Goal: Task Accomplishment & Management: Manage account settings

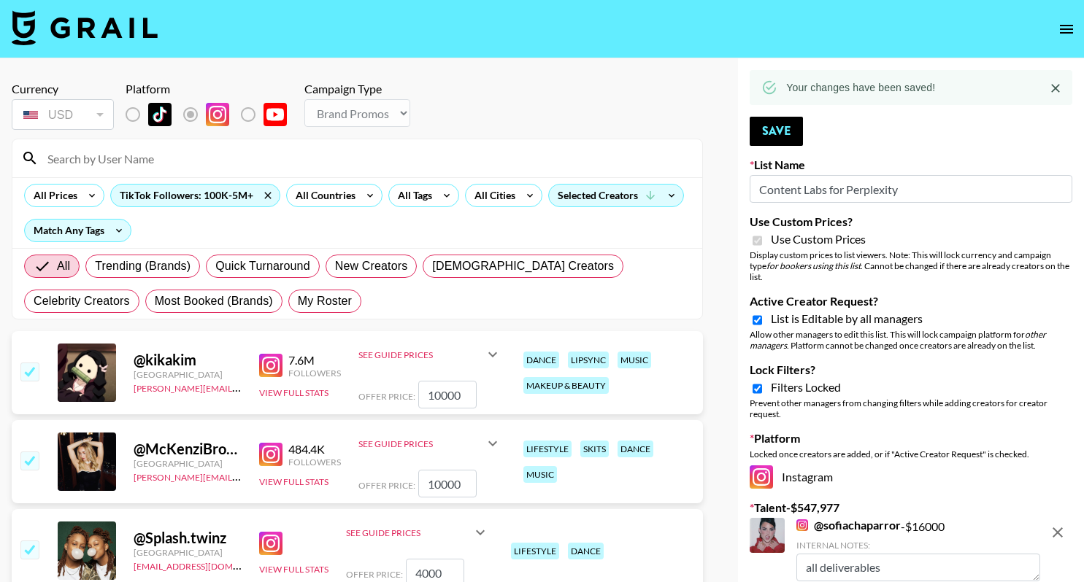
select select "Brand"
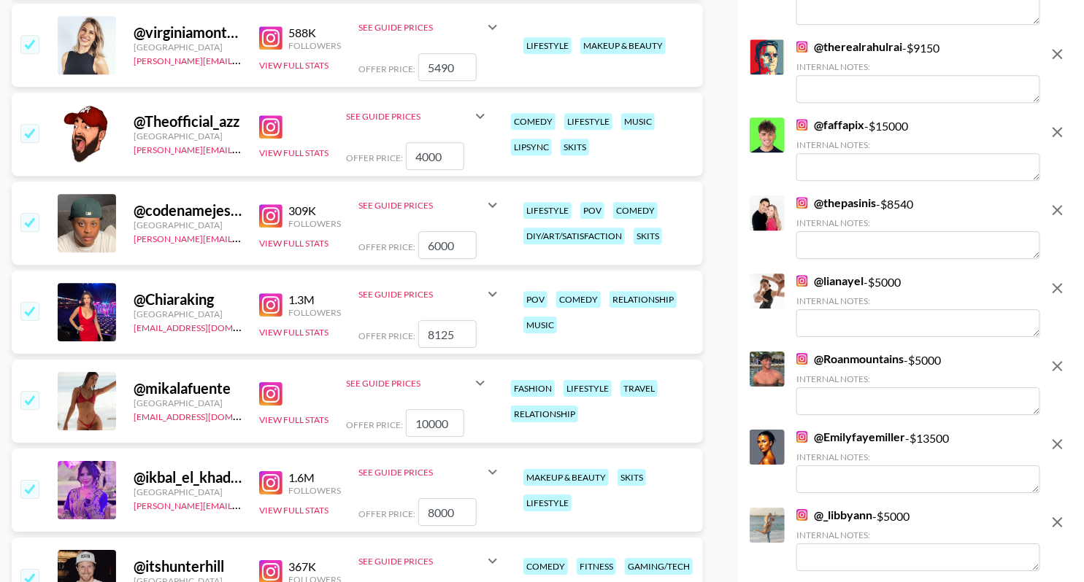
scroll to position [1435, 0]
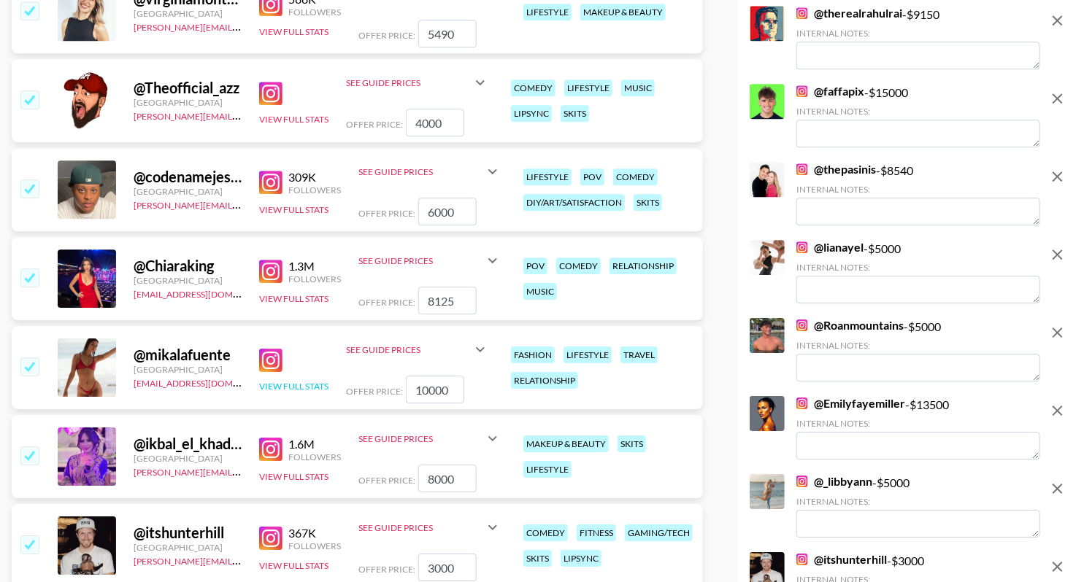
click at [290, 383] on button "View Full Stats" at bounding box center [293, 386] width 69 height 11
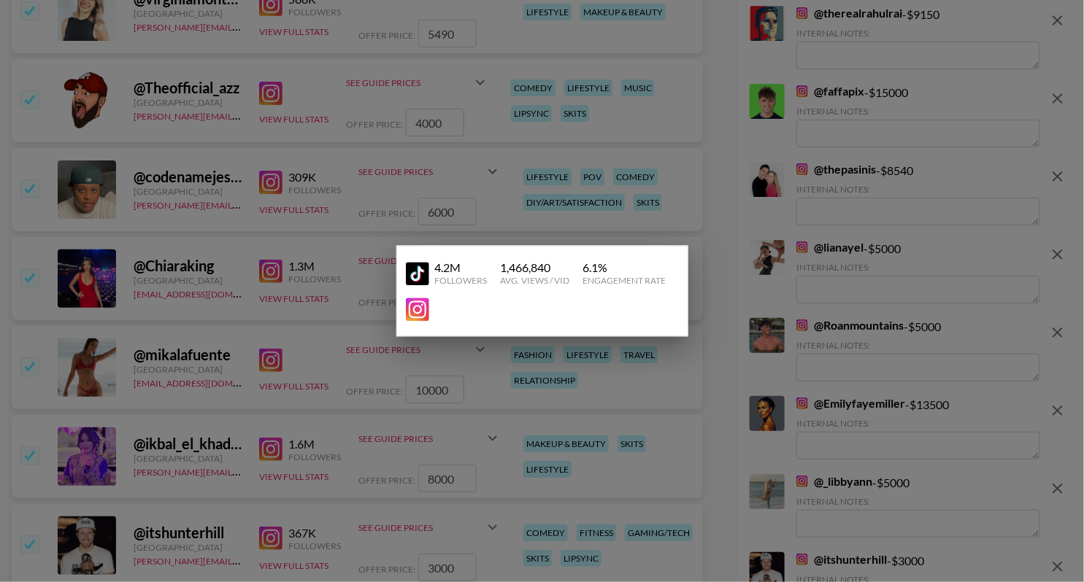
click at [307, 352] on div at bounding box center [542, 291] width 1084 height 582
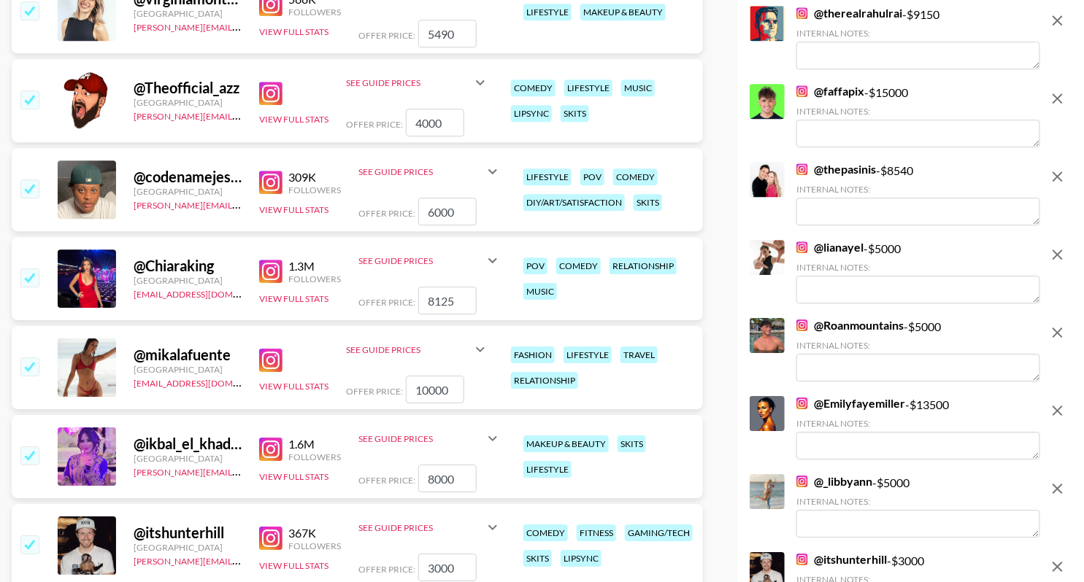
click at [301, 302] on div "1.3M Followers View Full Stats" at bounding box center [300, 279] width 82 height 52
click at [301, 295] on button "View Full Stats" at bounding box center [293, 298] width 69 height 11
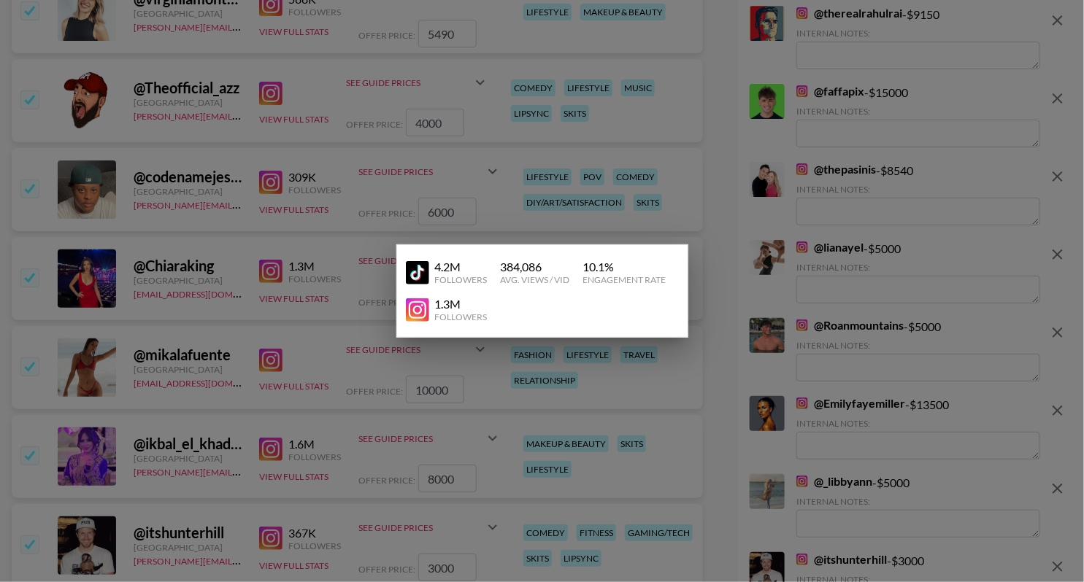
click at [364, 236] on div at bounding box center [542, 291] width 1084 height 582
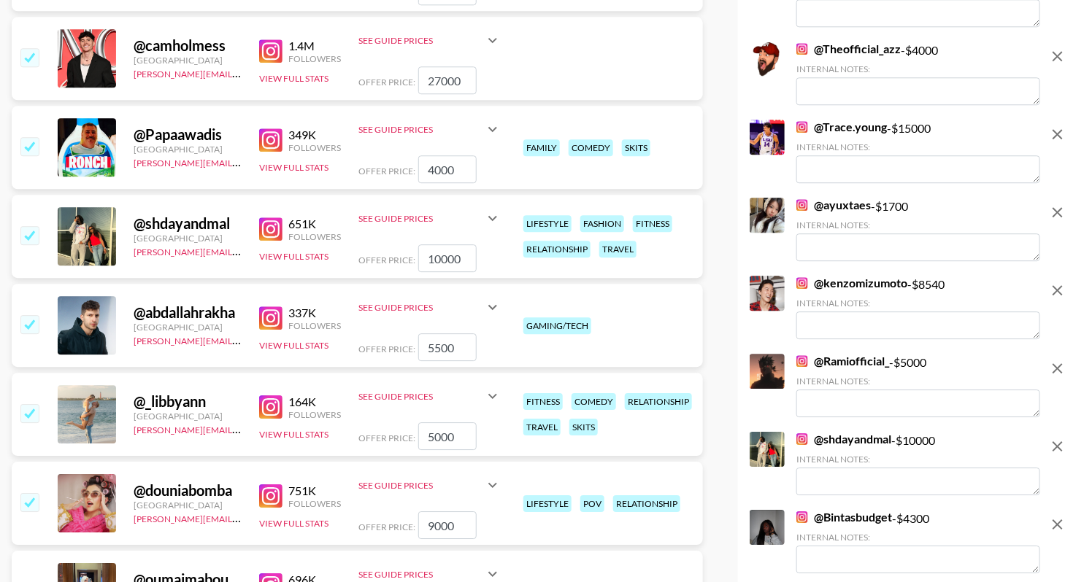
scroll to position [3612, 0]
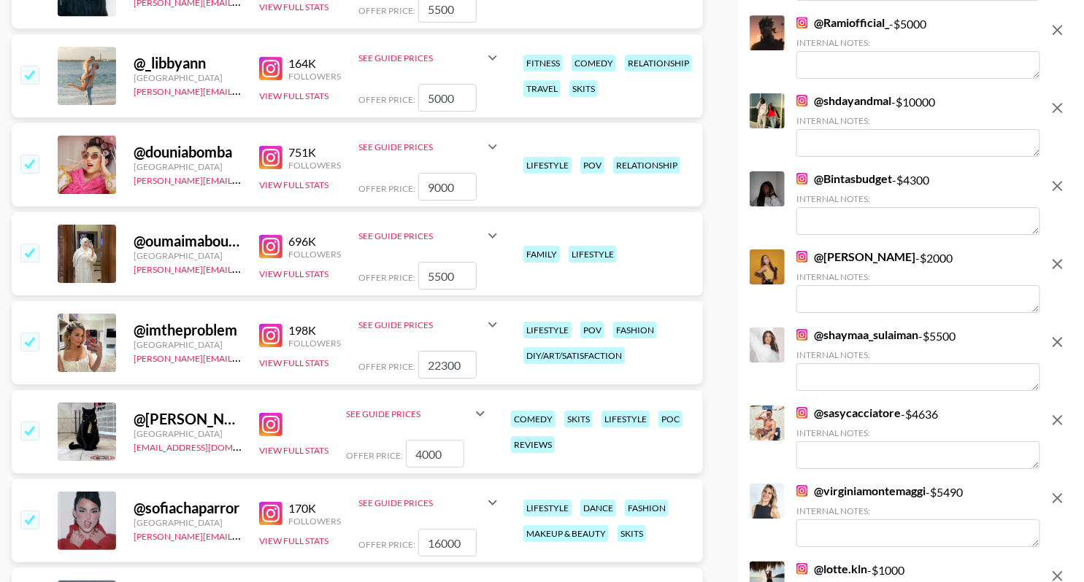
click at [319, 266] on div "696K Followers View Full Stats" at bounding box center [300, 254] width 82 height 52
click at [319, 271] on button "View Full Stats" at bounding box center [293, 274] width 69 height 11
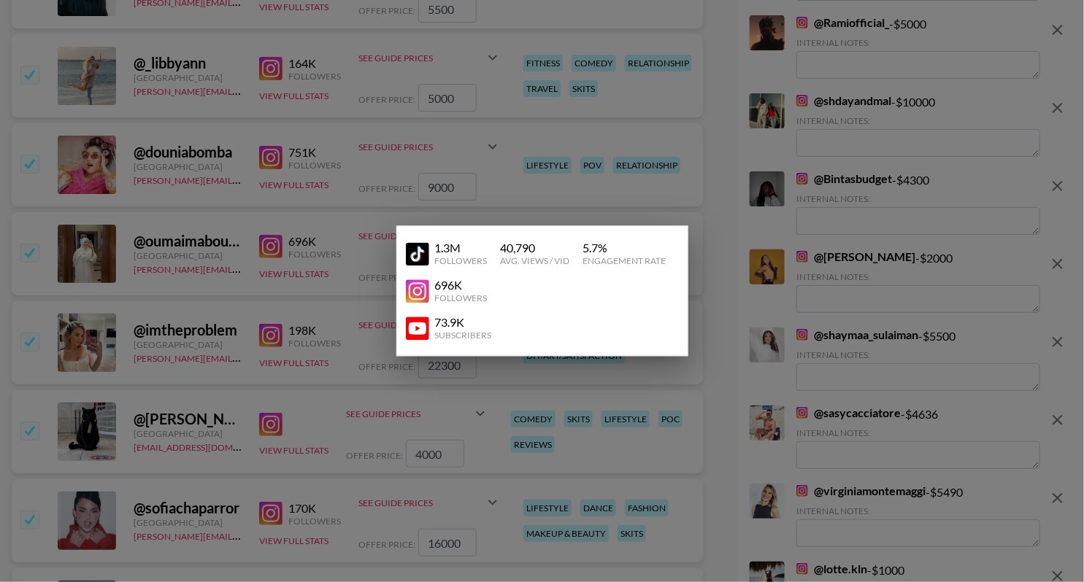
click at [339, 226] on div at bounding box center [542, 291] width 1084 height 582
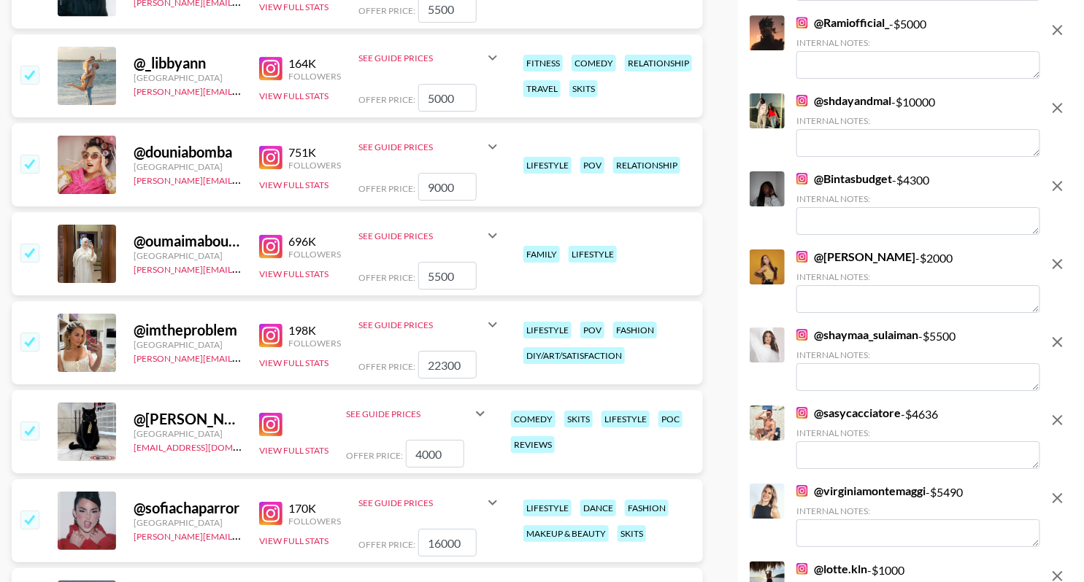
click at [309, 176] on div "751K Followers View Full Stats" at bounding box center [300, 165] width 82 height 52
click at [309, 184] on button "View Full Stats" at bounding box center [293, 185] width 69 height 11
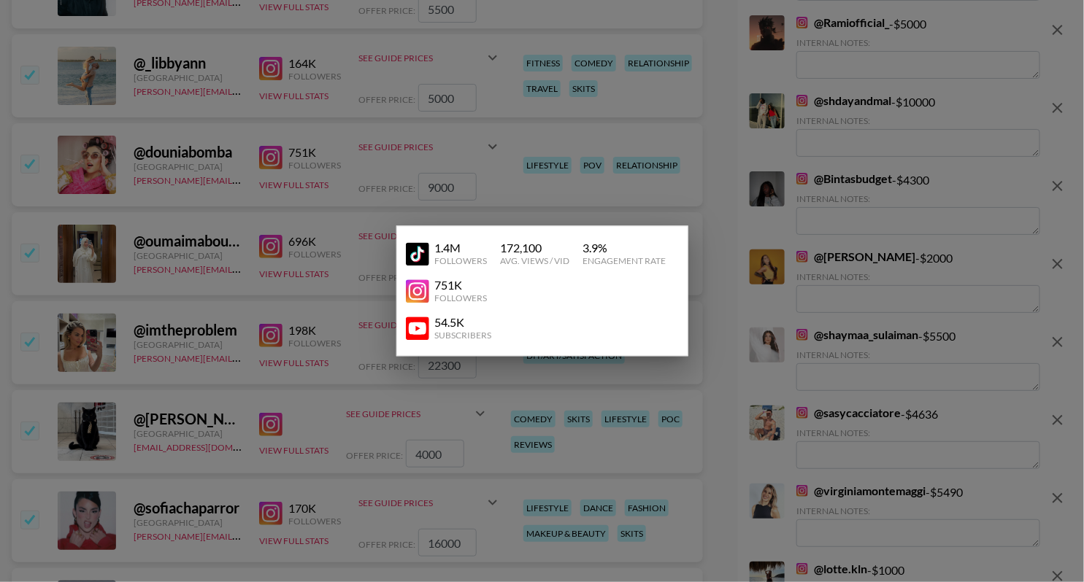
click at [370, 181] on div at bounding box center [542, 291] width 1084 height 582
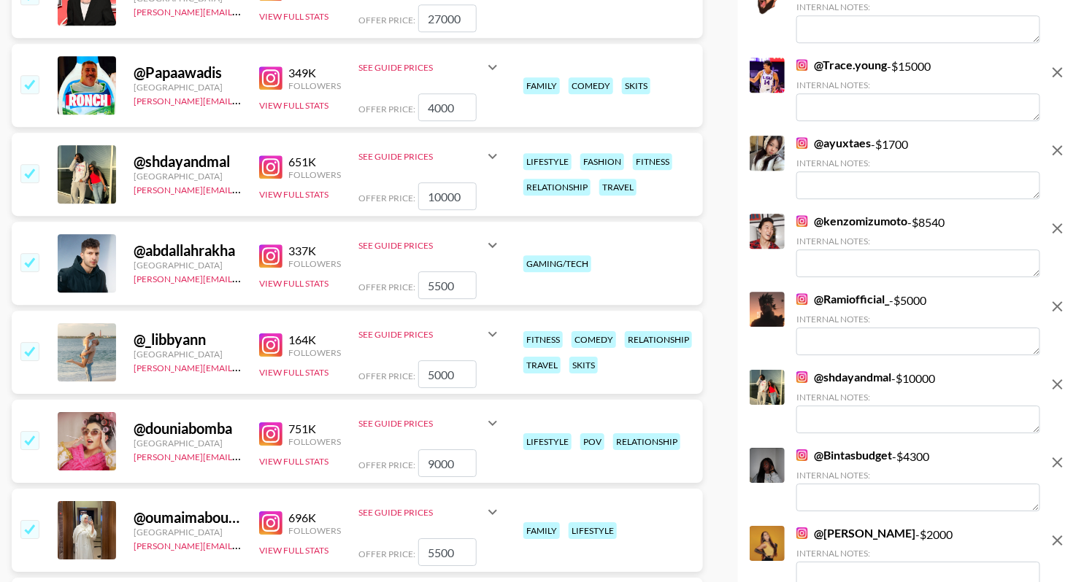
scroll to position [3337, 0]
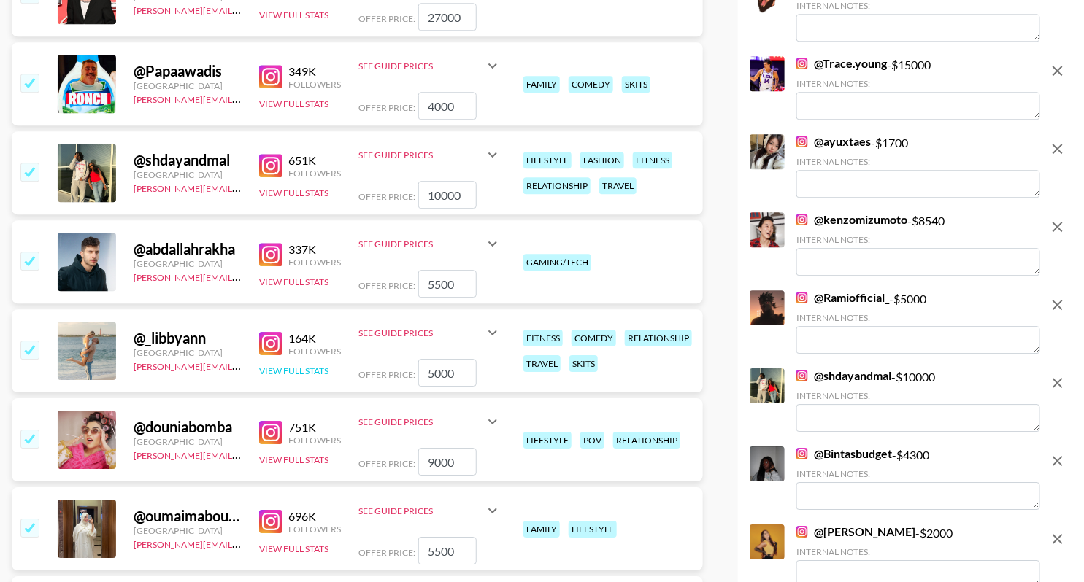
click at [292, 372] on button "View Full Stats" at bounding box center [293, 371] width 69 height 11
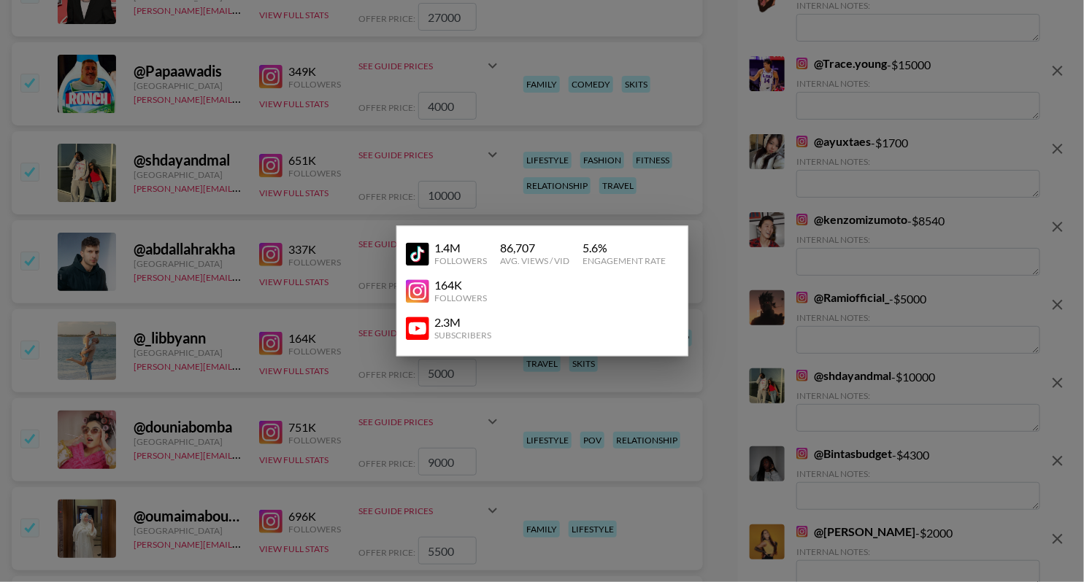
click at [335, 318] on div at bounding box center [542, 291] width 1084 height 582
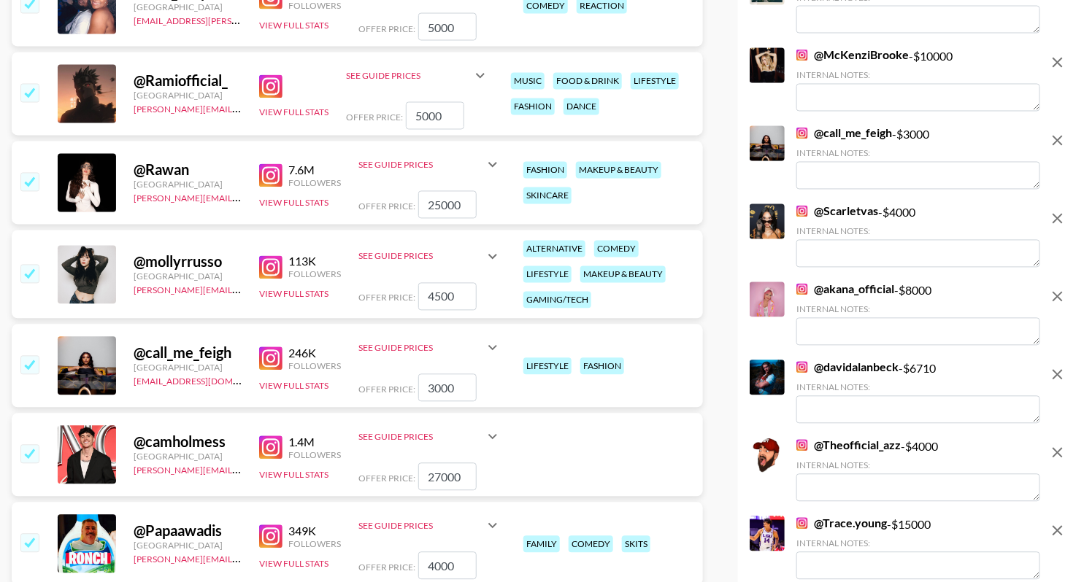
scroll to position [2883, 0]
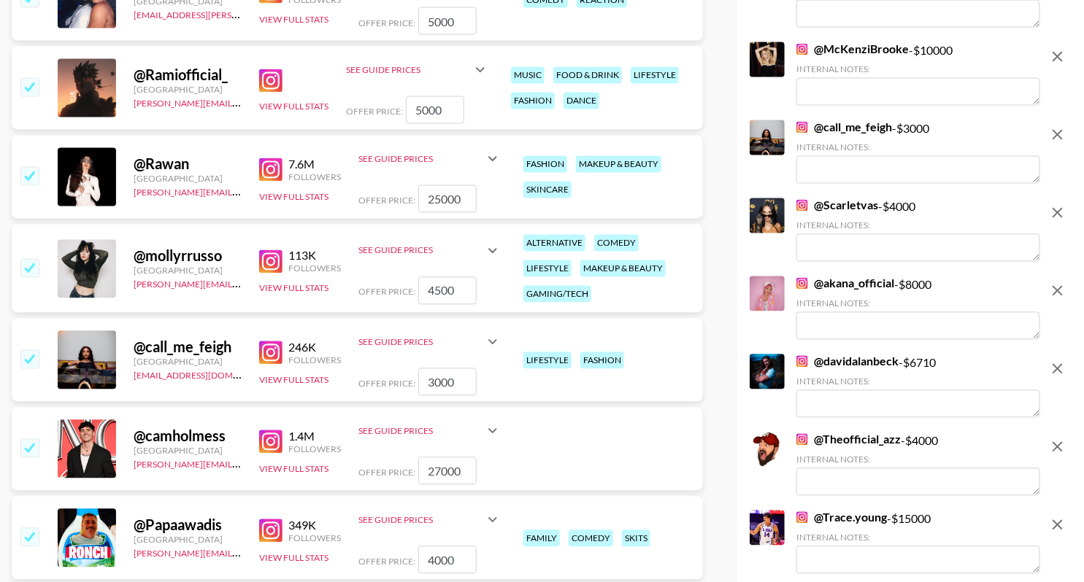
click at [28, 449] on input "checkbox" at bounding box center [29, 448] width 18 height 18
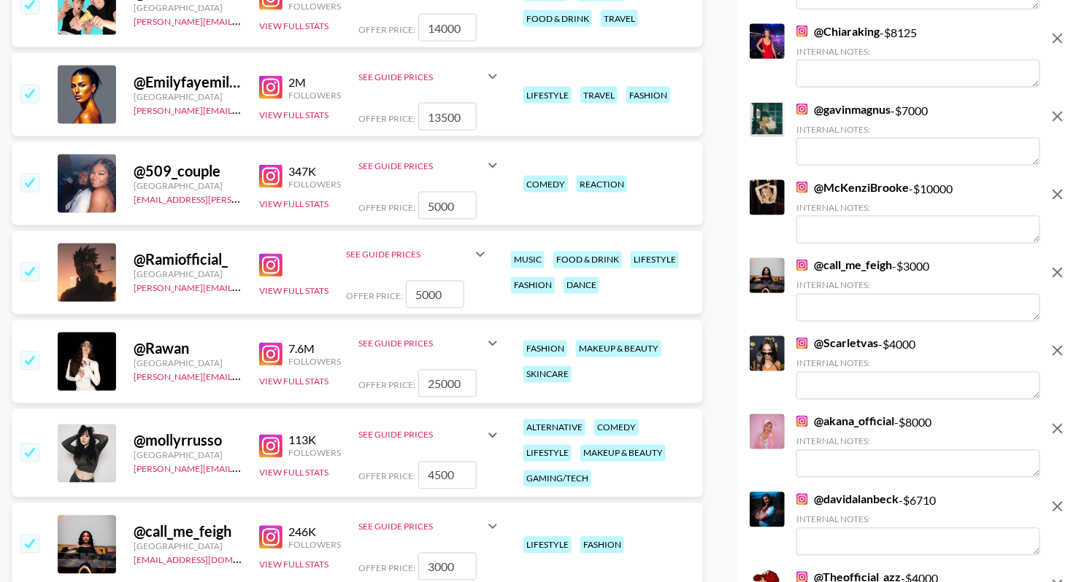
scroll to position [2693, 0]
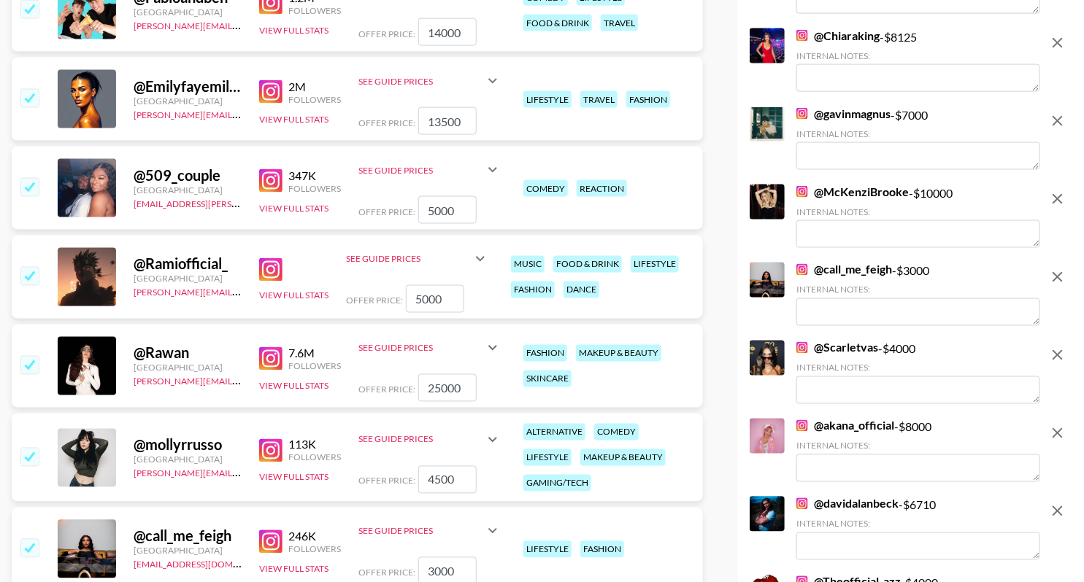
click at [27, 453] on input "checkbox" at bounding box center [29, 457] width 18 height 18
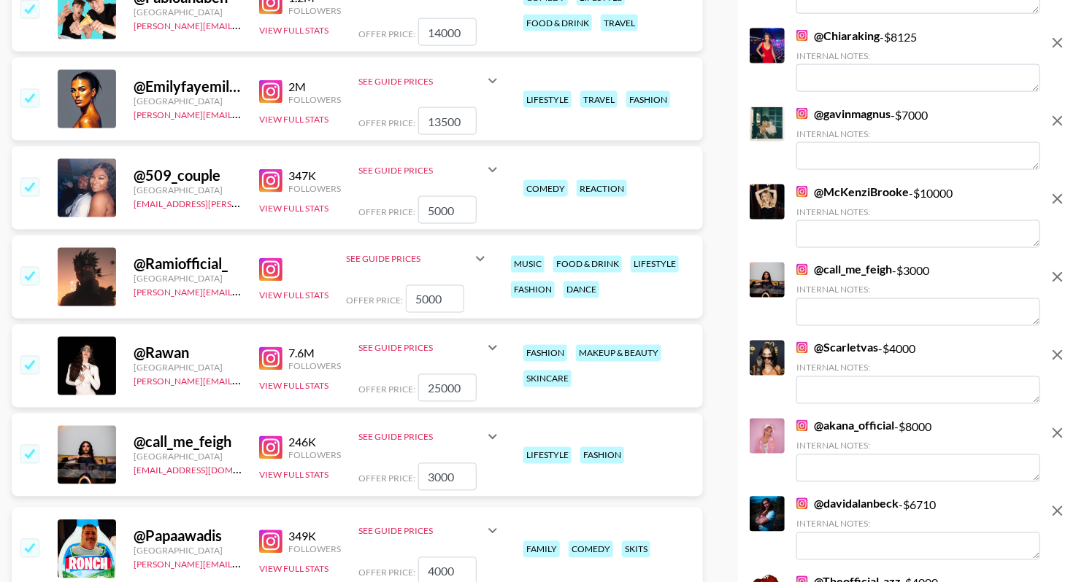
click at [22, 370] on input "checkbox" at bounding box center [29, 365] width 18 height 18
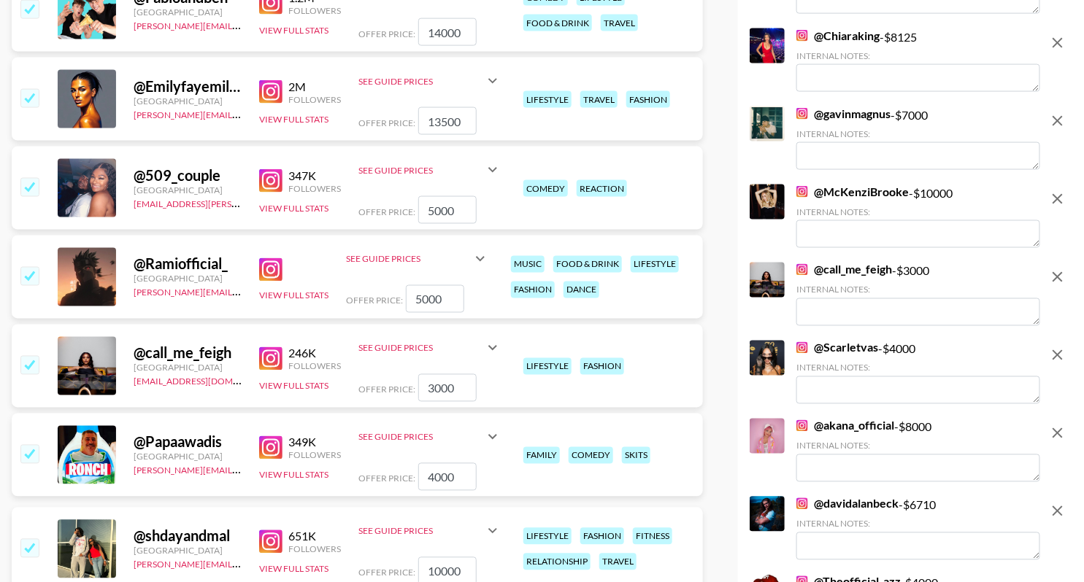
click at [18, 270] on div at bounding box center [29, 277] width 23 height 25
click at [31, 271] on input "checkbox" at bounding box center [29, 276] width 18 height 18
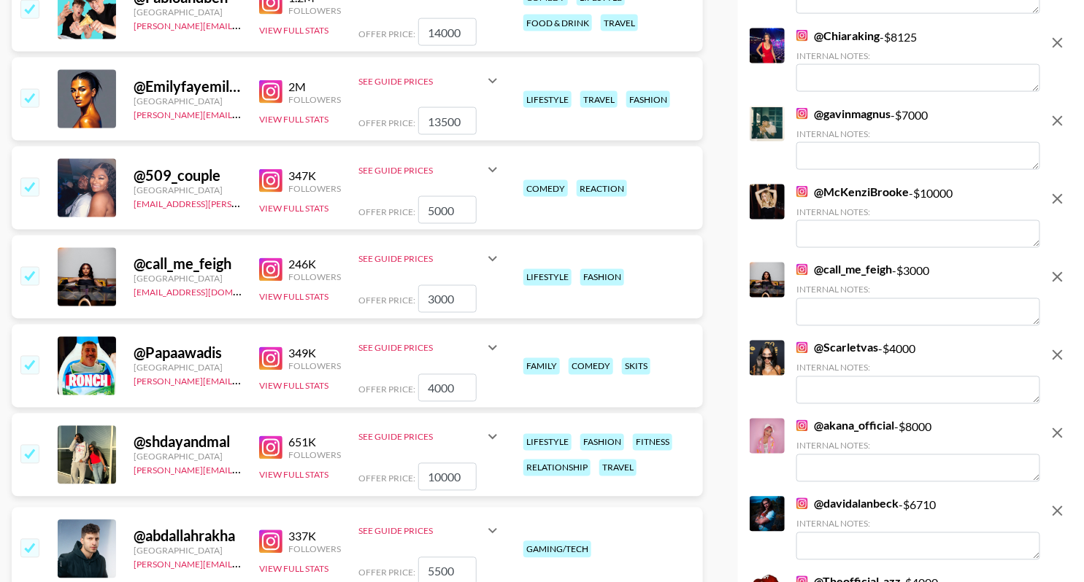
click at [21, 185] on input "checkbox" at bounding box center [29, 187] width 18 height 18
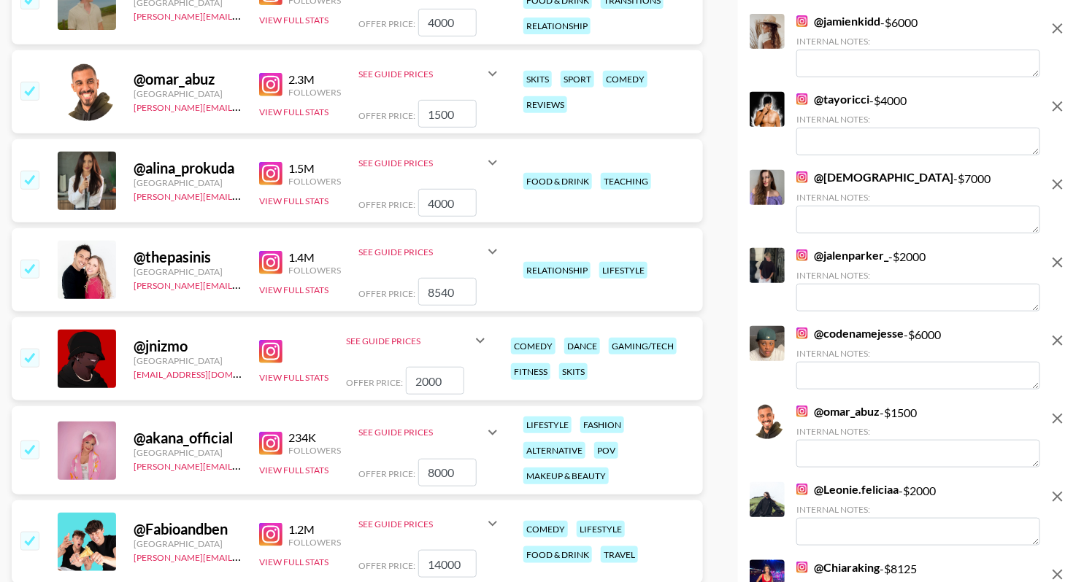
scroll to position [2154, 0]
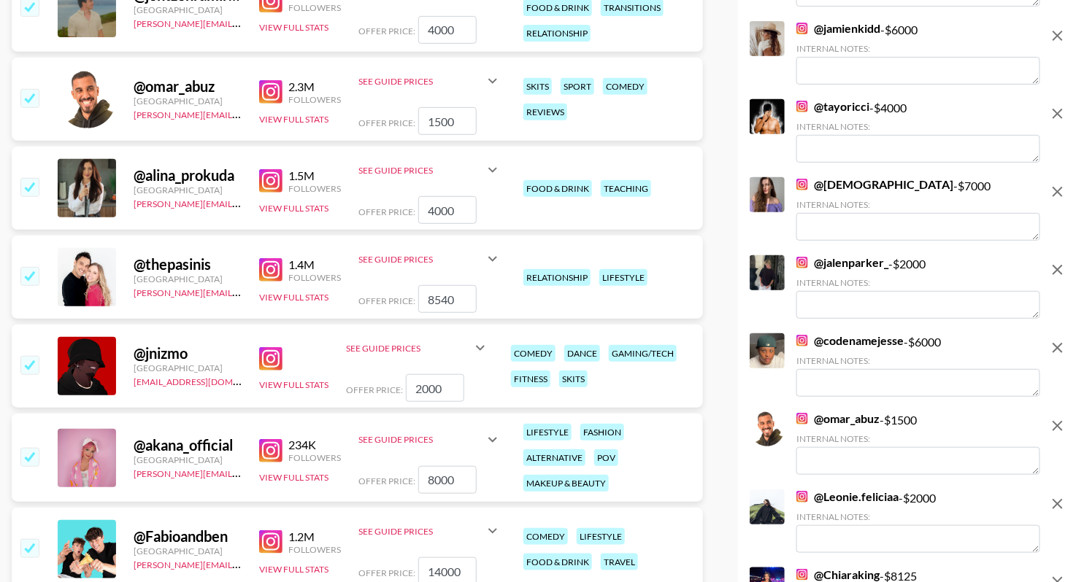
click at [35, 542] on input "checkbox" at bounding box center [29, 548] width 18 height 18
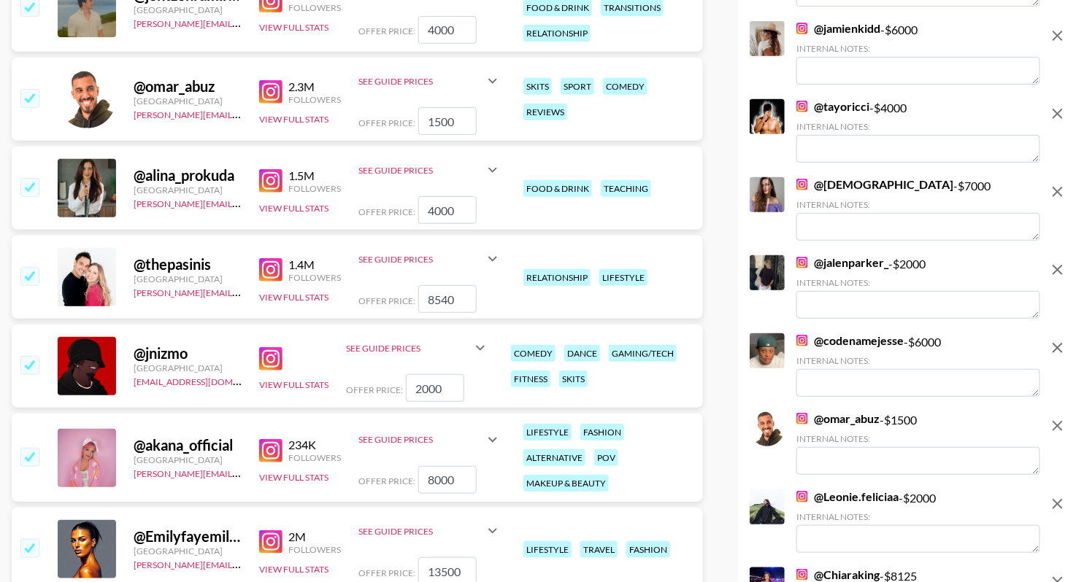
click at [30, 363] on input "checkbox" at bounding box center [29, 365] width 18 height 18
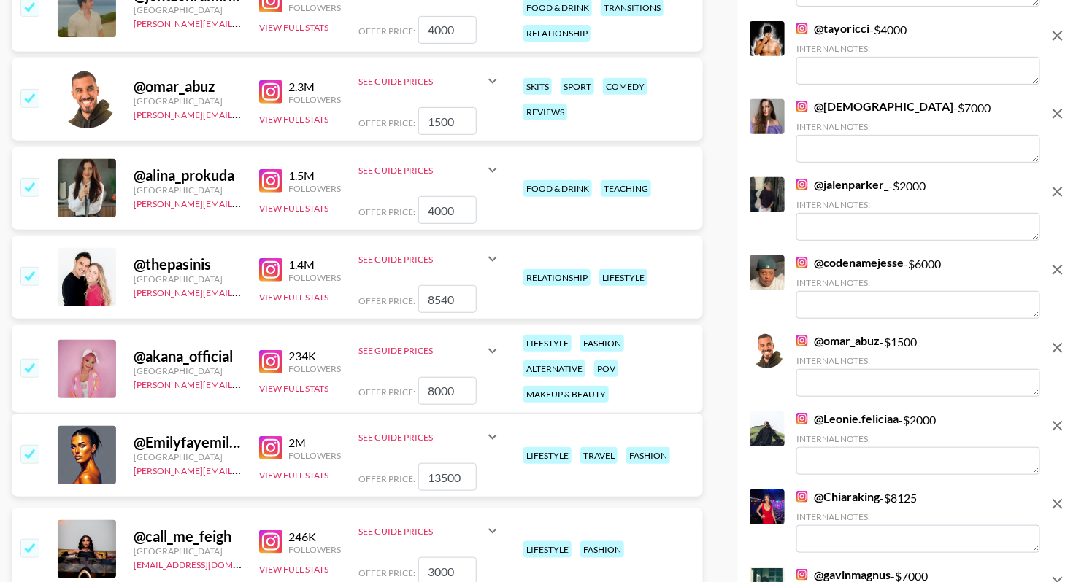
click at [31, 275] on input "checkbox" at bounding box center [29, 276] width 18 height 18
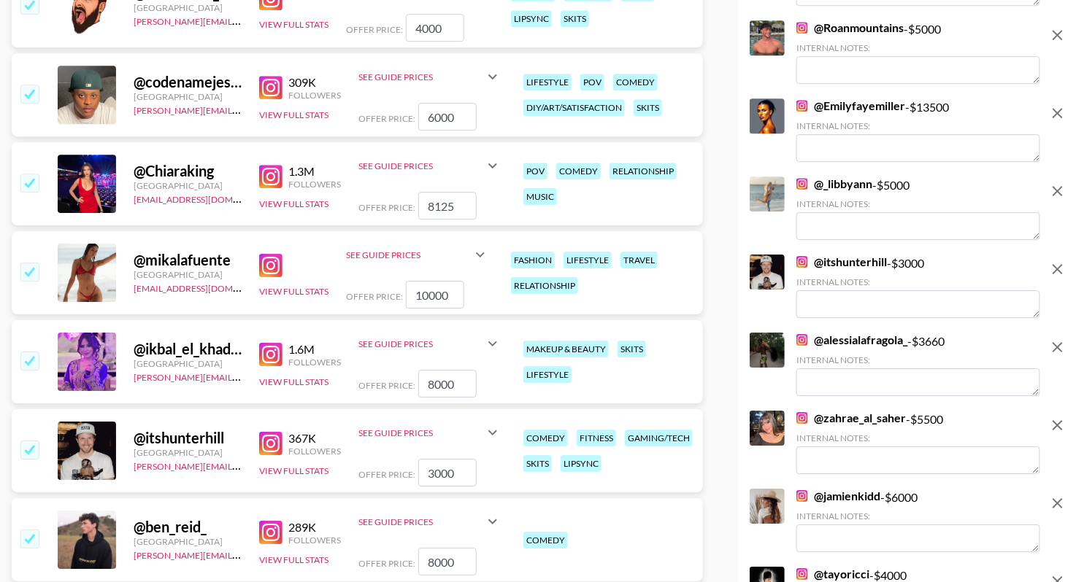
scroll to position [1532, 0]
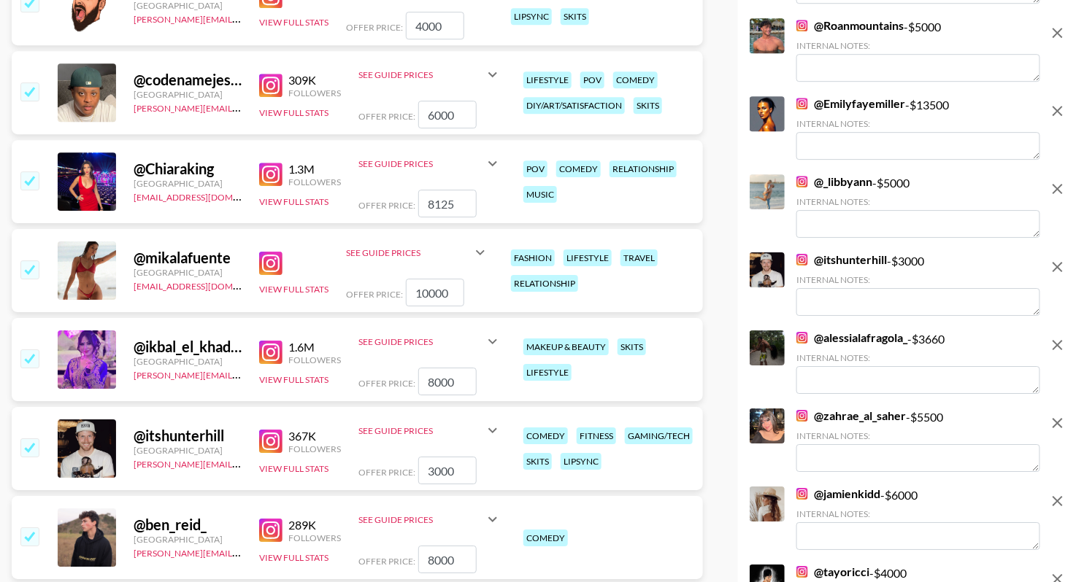
click at [30, 534] on input "checkbox" at bounding box center [29, 537] width 18 height 18
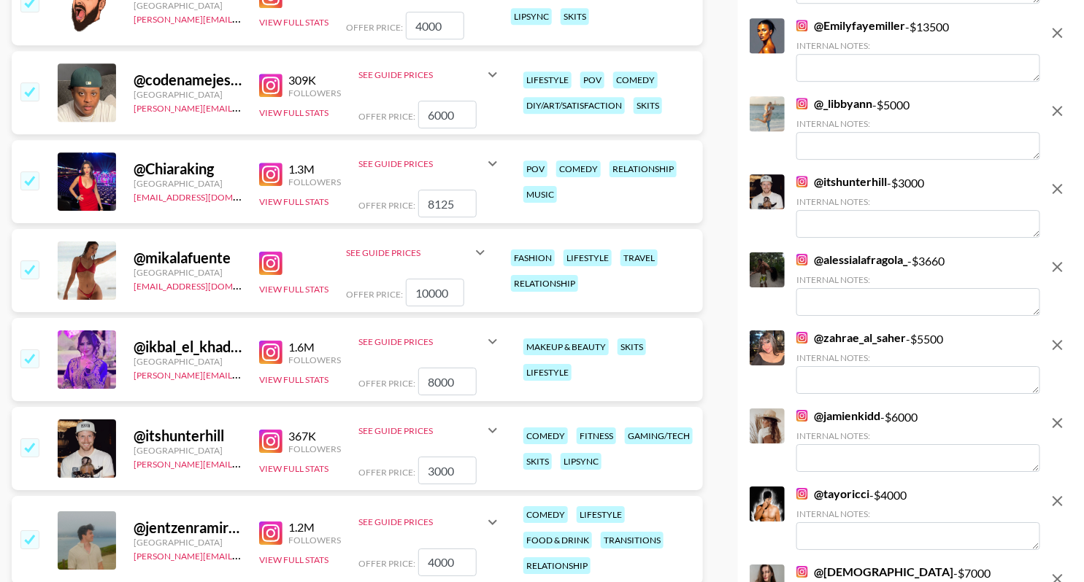
click at [27, 87] on input "checkbox" at bounding box center [29, 91] width 18 height 18
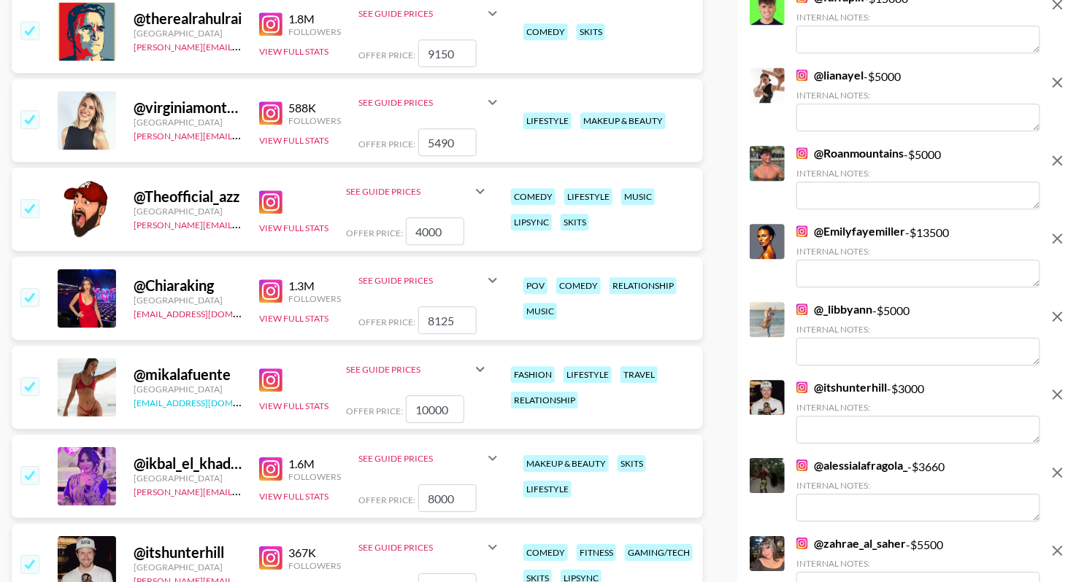
scroll to position [1315, 0]
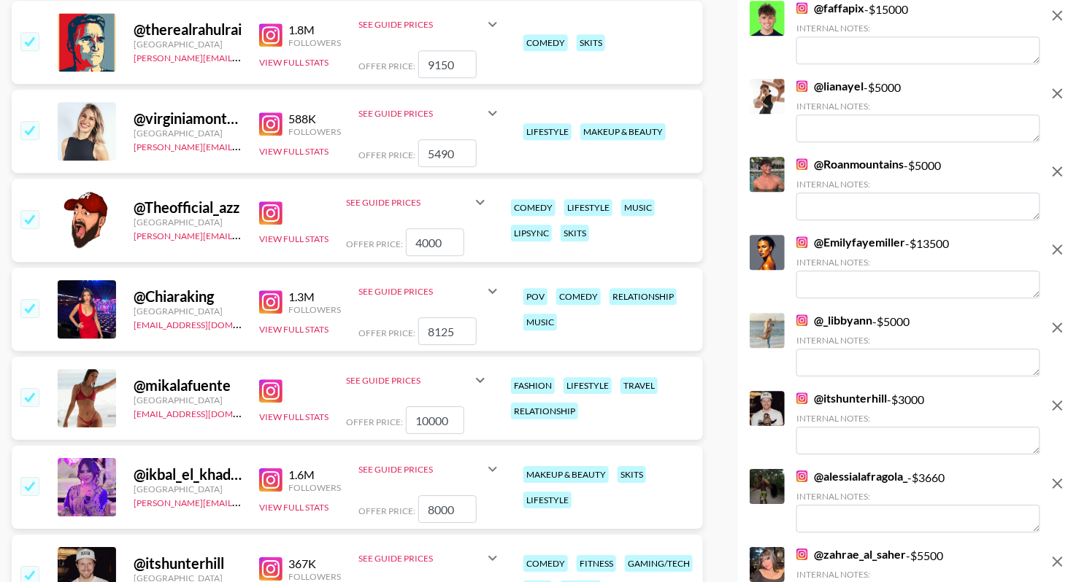
click at [33, 216] on input "checkbox" at bounding box center [29, 219] width 18 height 18
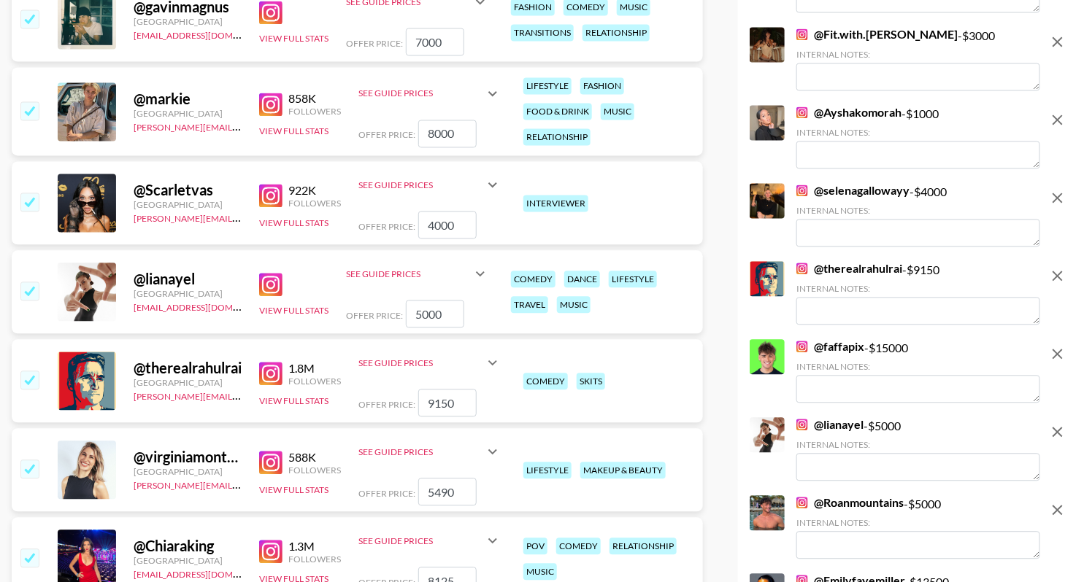
scroll to position [975, 0]
click at [31, 377] on input "checkbox" at bounding box center [29, 381] width 18 height 18
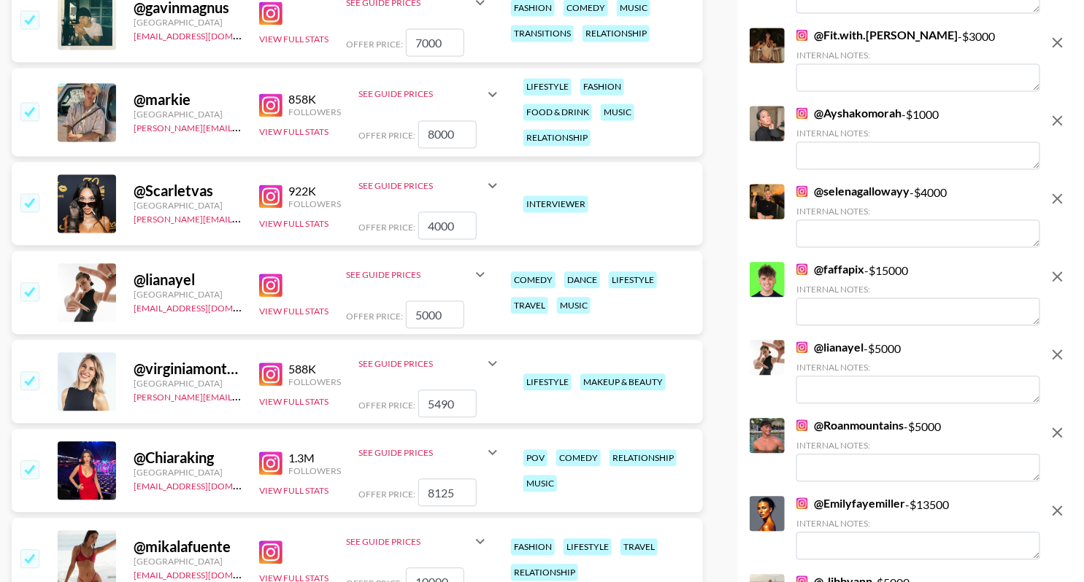
click at [31, 287] on input "checkbox" at bounding box center [29, 292] width 18 height 18
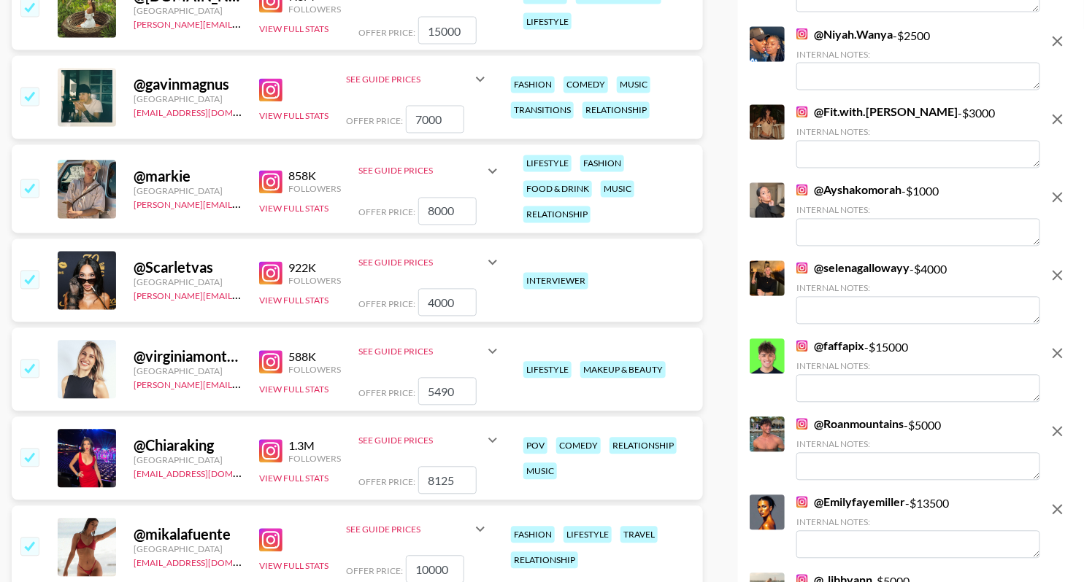
scroll to position [729, 0]
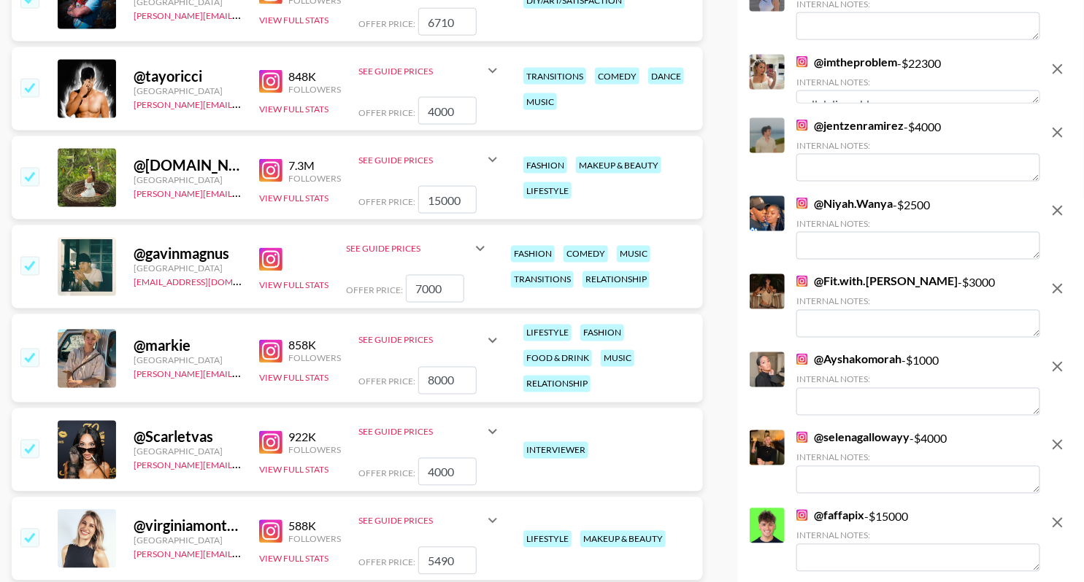
click at [28, 261] on input "checkbox" at bounding box center [29, 266] width 18 height 18
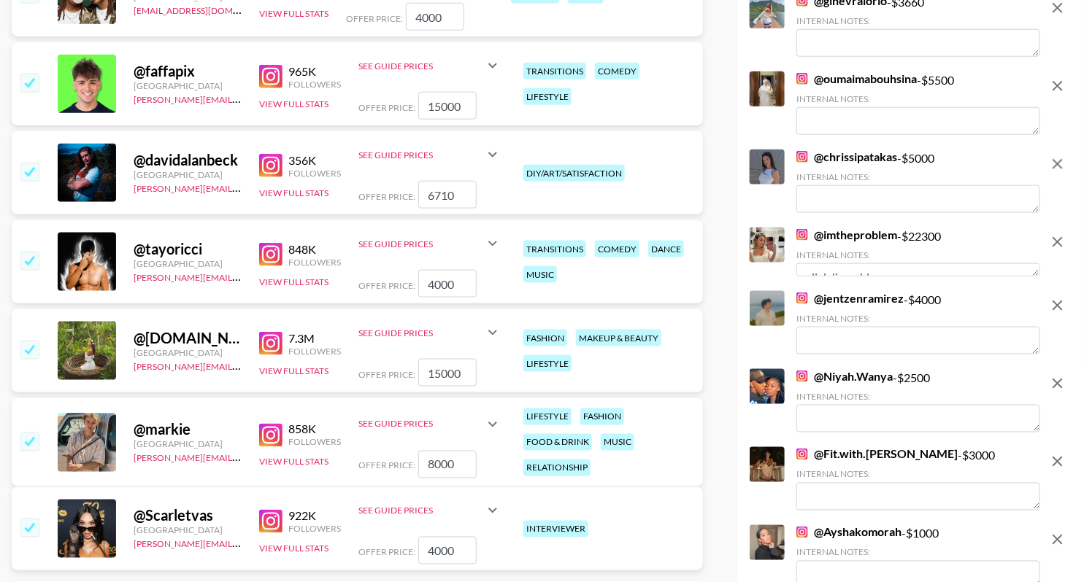
scroll to position [547, 0]
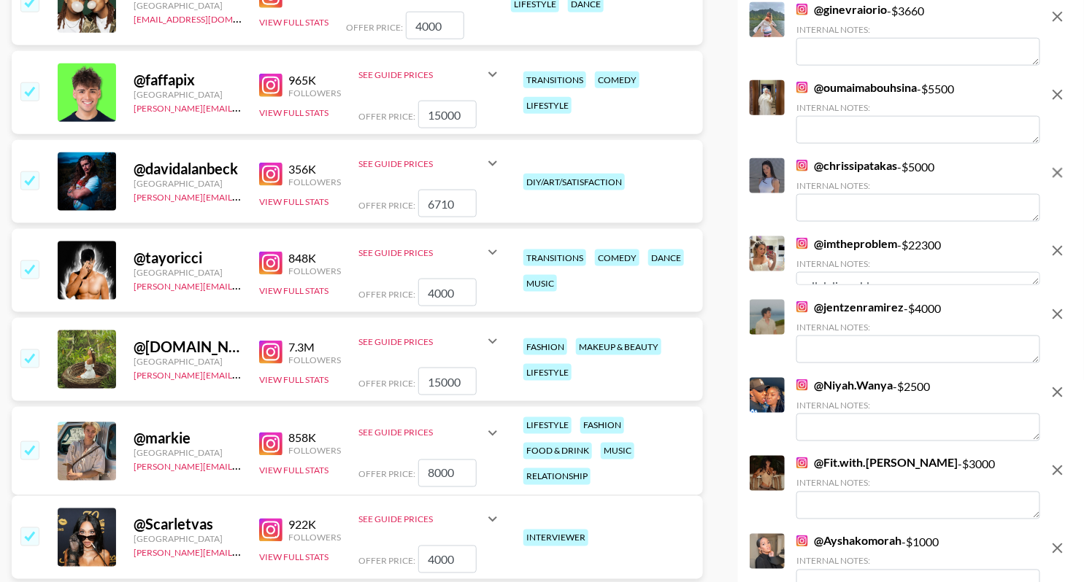
click at [36, 180] on input "checkbox" at bounding box center [29, 181] width 18 height 18
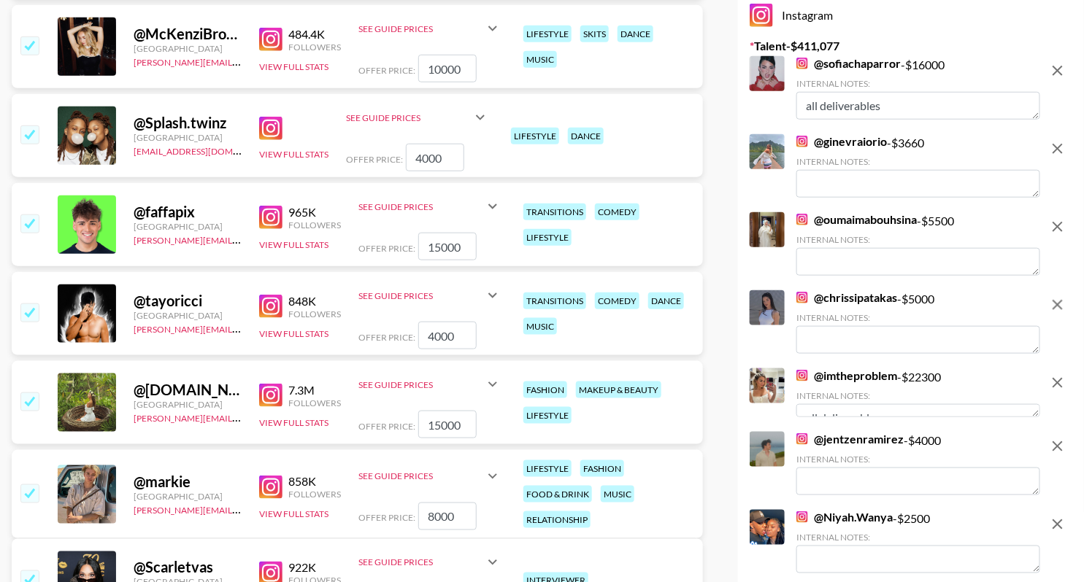
scroll to position [417, 0]
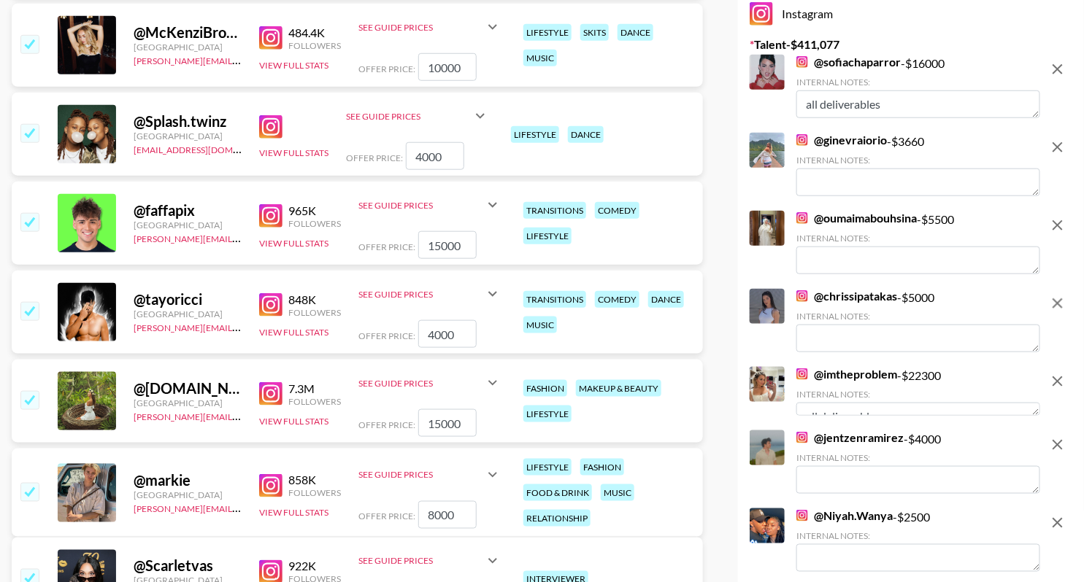
click at [32, 217] on input "checkbox" at bounding box center [29, 222] width 18 height 18
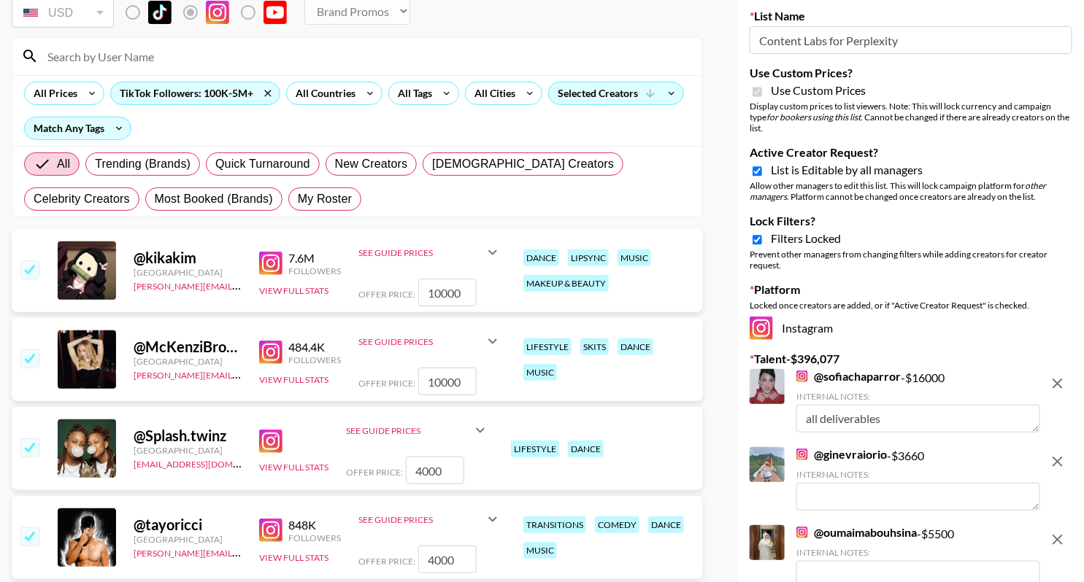
scroll to position [21, 0]
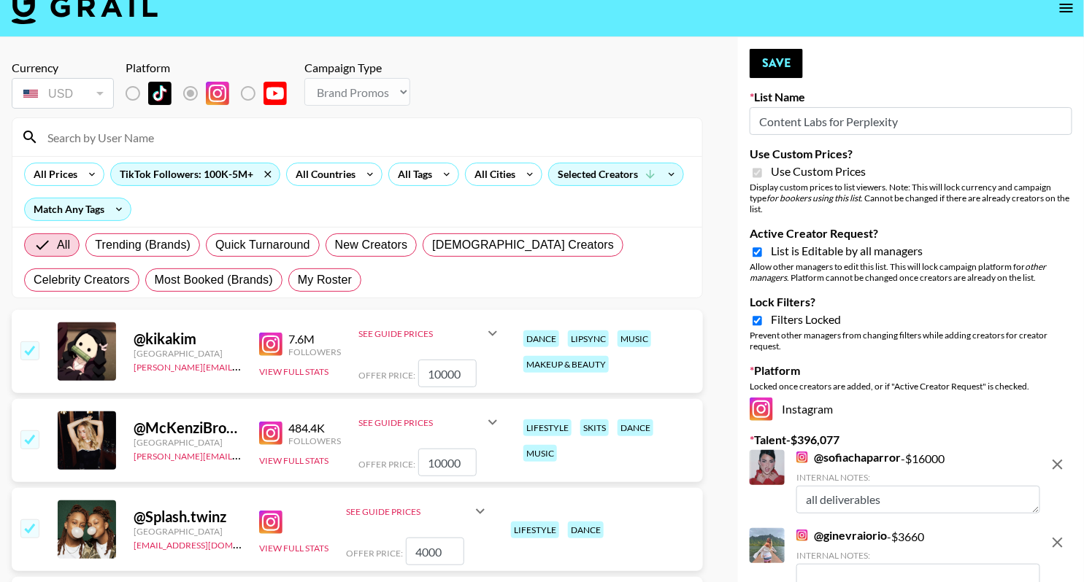
click at [778, 71] on button "Save" at bounding box center [776, 63] width 53 height 29
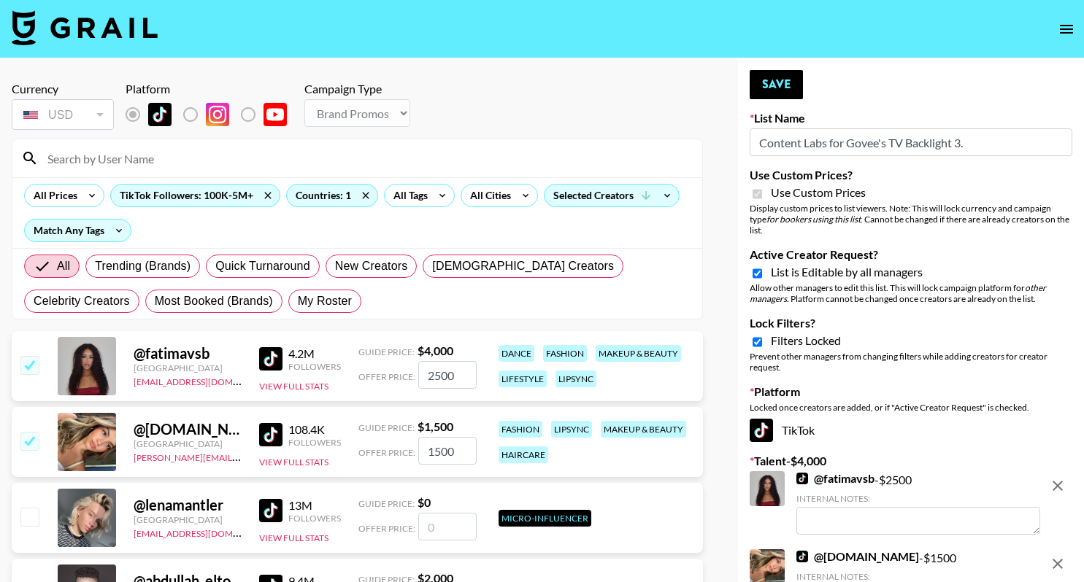
select select "Brand"
click at [1069, 23] on icon "open drawer" at bounding box center [1067, 29] width 18 height 18
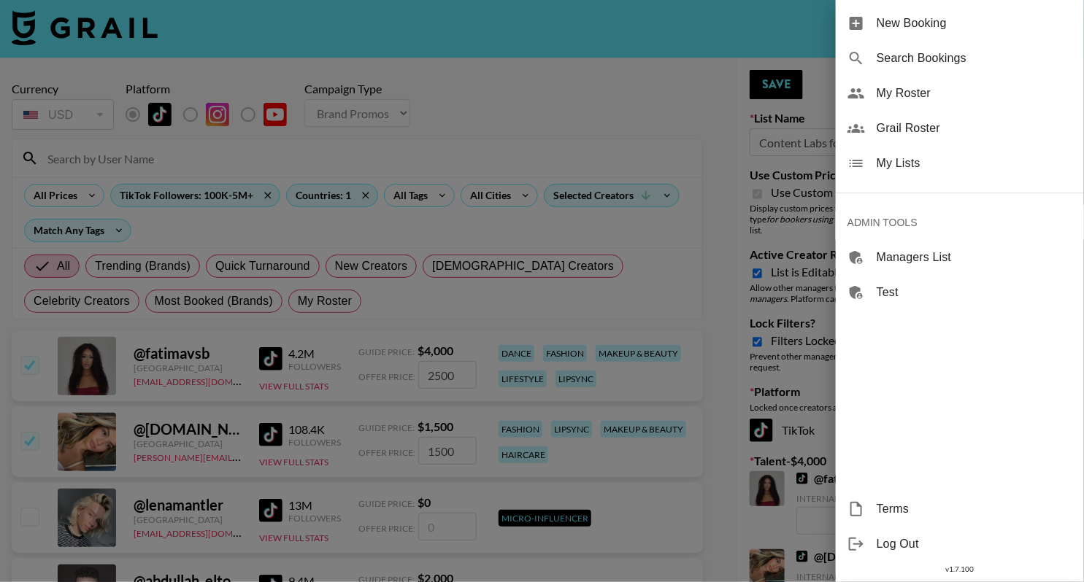
click at [782, 45] on div at bounding box center [542, 291] width 1084 height 582
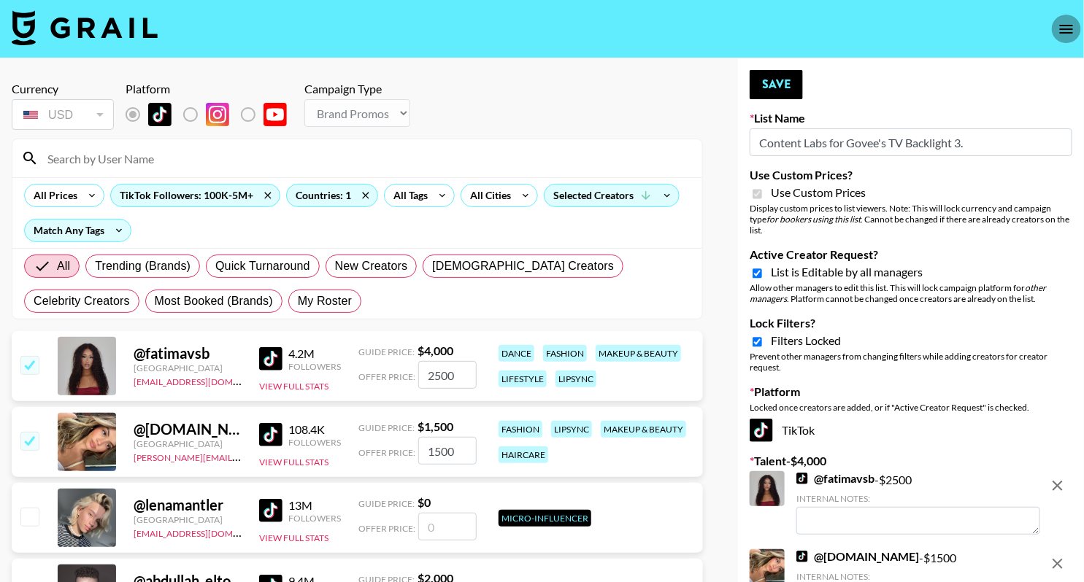
click at [1066, 31] on icon "open drawer" at bounding box center [1067, 29] width 18 height 18
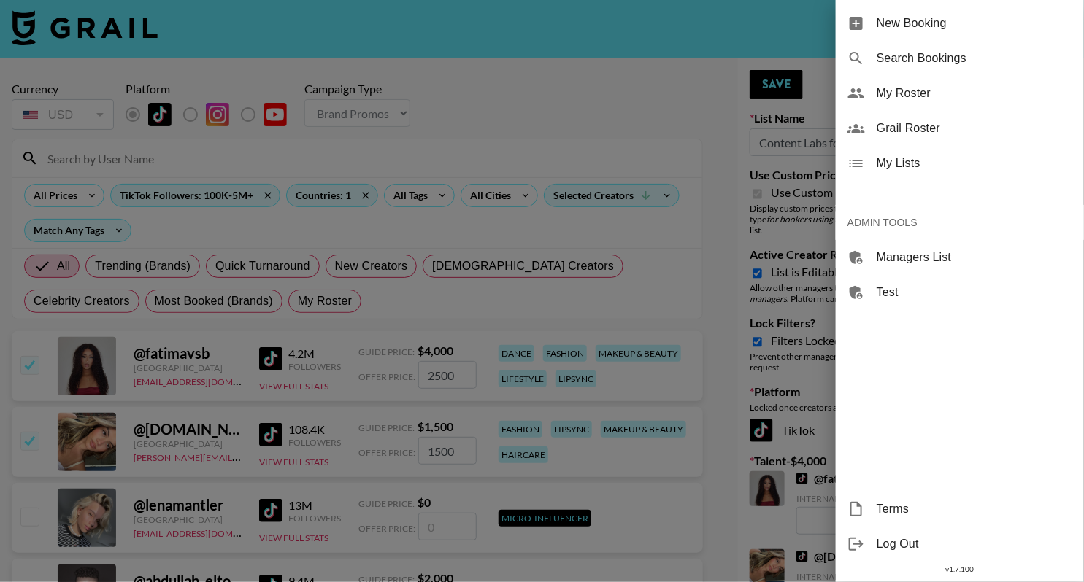
click at [966, 174] on div "My Lists" at bounding box center [960, 163] width 248 height 35
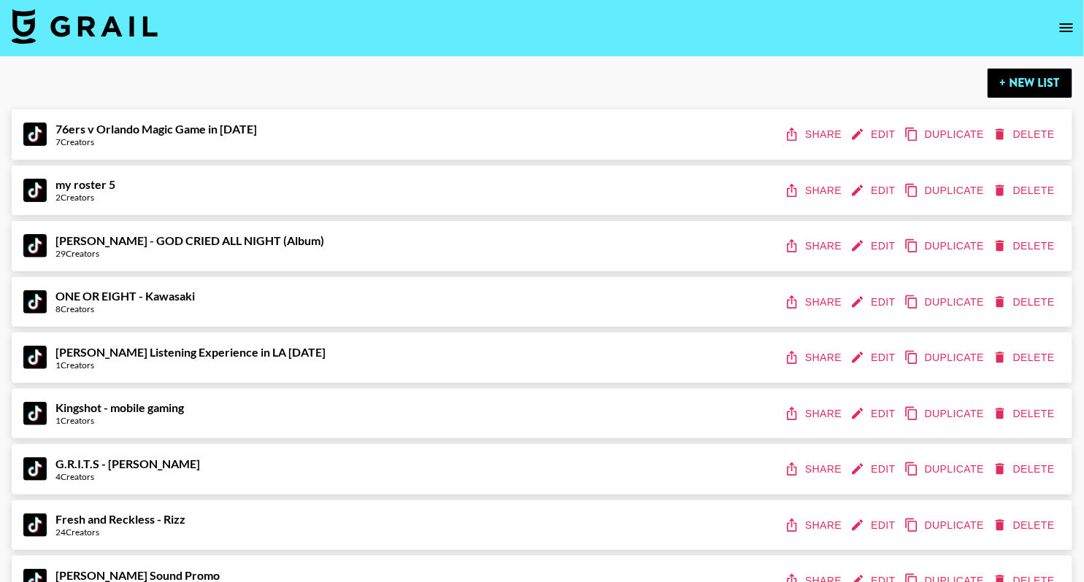
scroll to position [17742, 0]
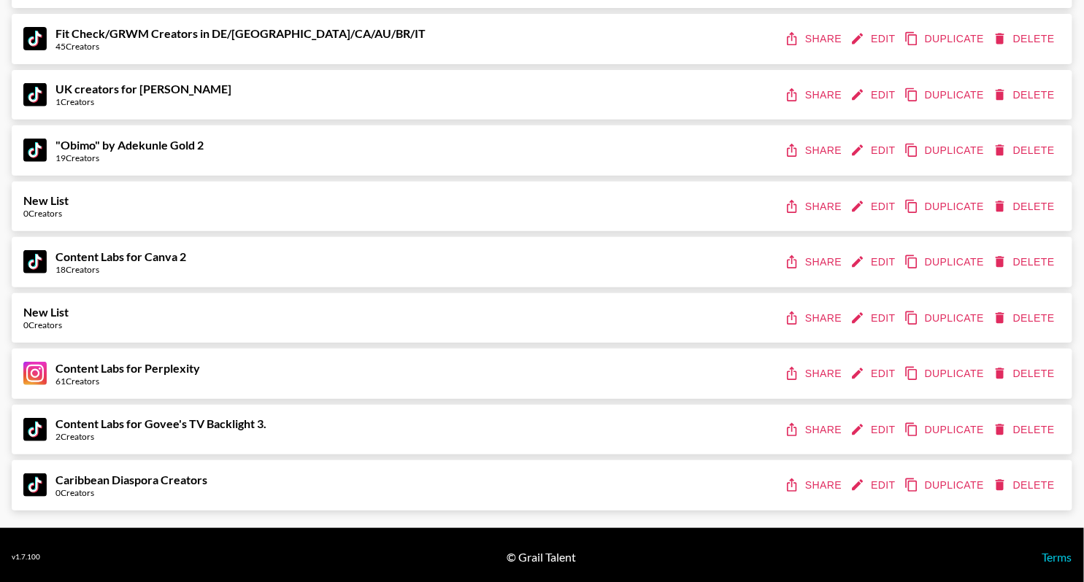
click at [828, 369] on button "Share" at bounding box center [815, 374] width 66 height 27
click at [806, 427] on button "Share" at bounding box center [815, 430] width 66 height 27
click at [809, 423] on button "Share" at bounding box center [815, 430] width 66 height 27
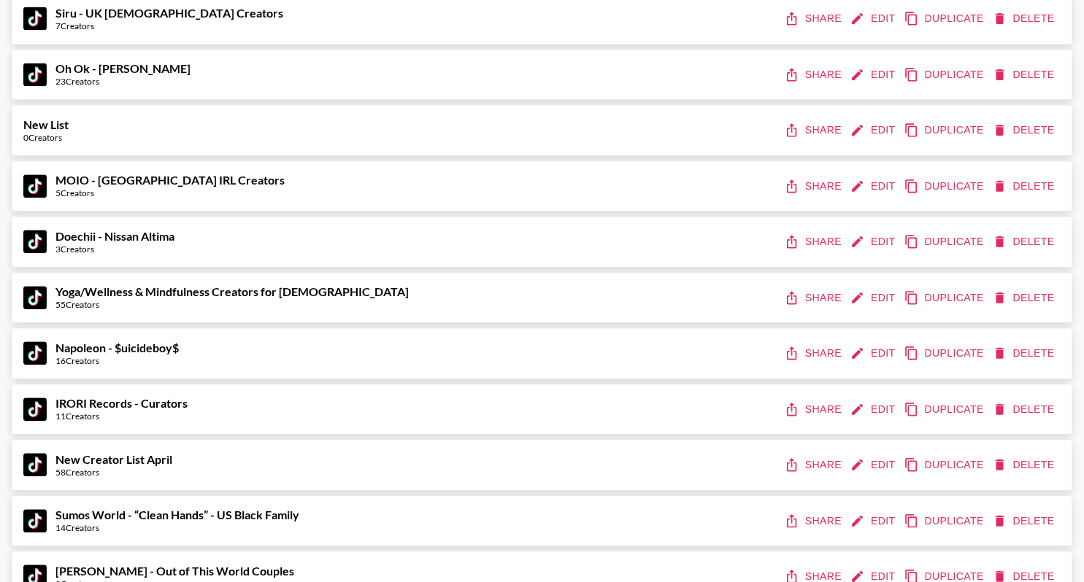
click at [588, 279] on div "Yoga/Wellness & Mindfulness Creators for [DEMOGRAPHIC_DATA] 55 Creators Share E…" at bounding box center [542, 298] width 1061 height 50
click at [696, 281] on div "Yoga/Wellness & Mindfulness Creators for [DEMOGRAPHIC_DATA] 55 Creators Share E…" at bounding box center [542, 298] width 1061 height 50
click at [862, 293] on icon "edit" at bounding box center [858, 297] width 11 height 11
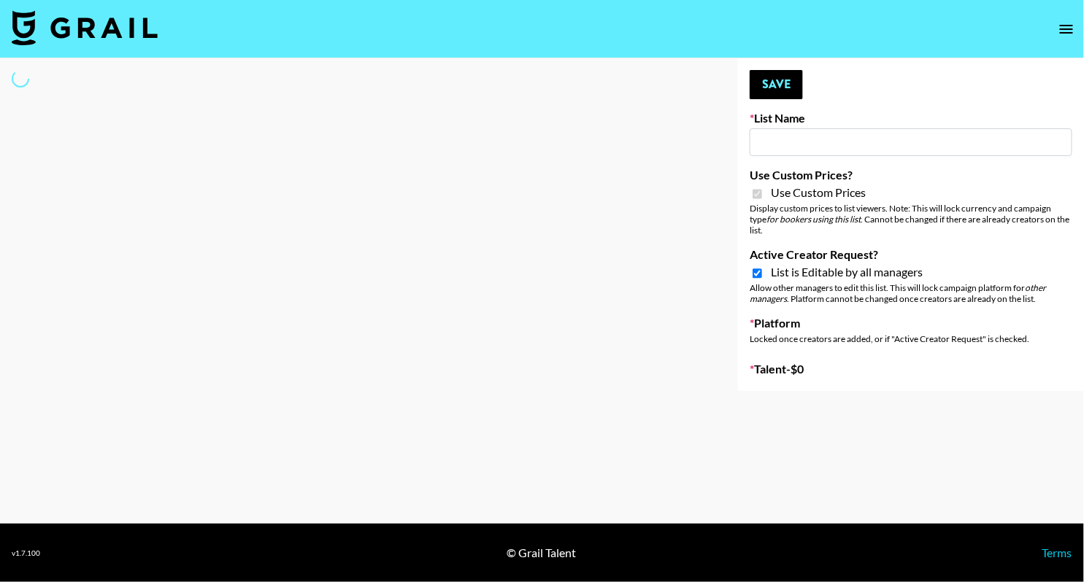
type input "Yoga/Wellness & Mindfulness Creators for [DEMOGRAPHIC_DATA]"
checkbox input "true"
select select "Brand"
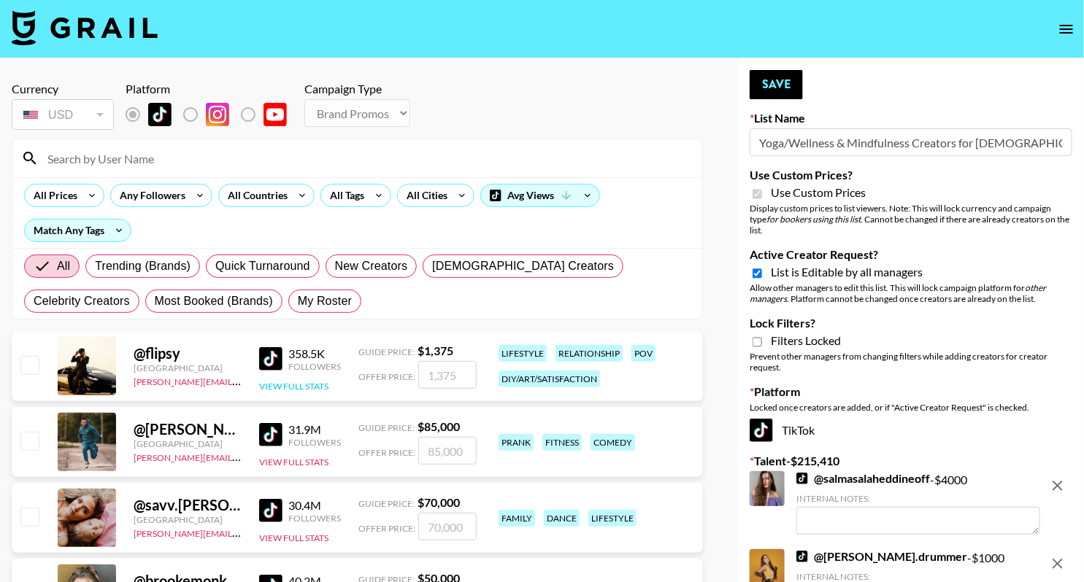
click at [304, 381] on button "View Full Stats" at bounding box center [293, 386] width 69 height 11
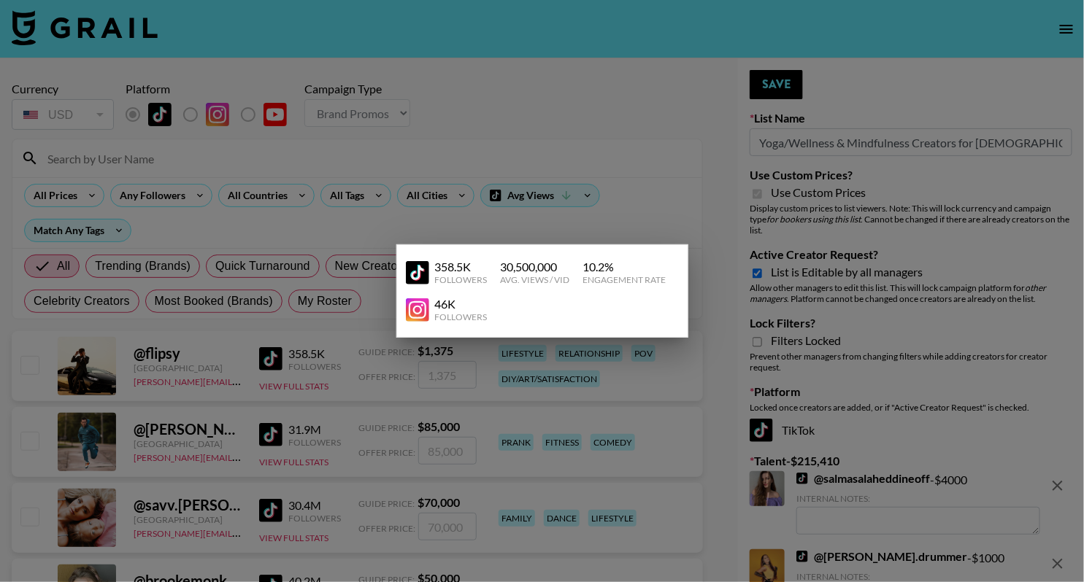
click at [337, 339] on div at bounding box center [542, 291] width 1084 height 582
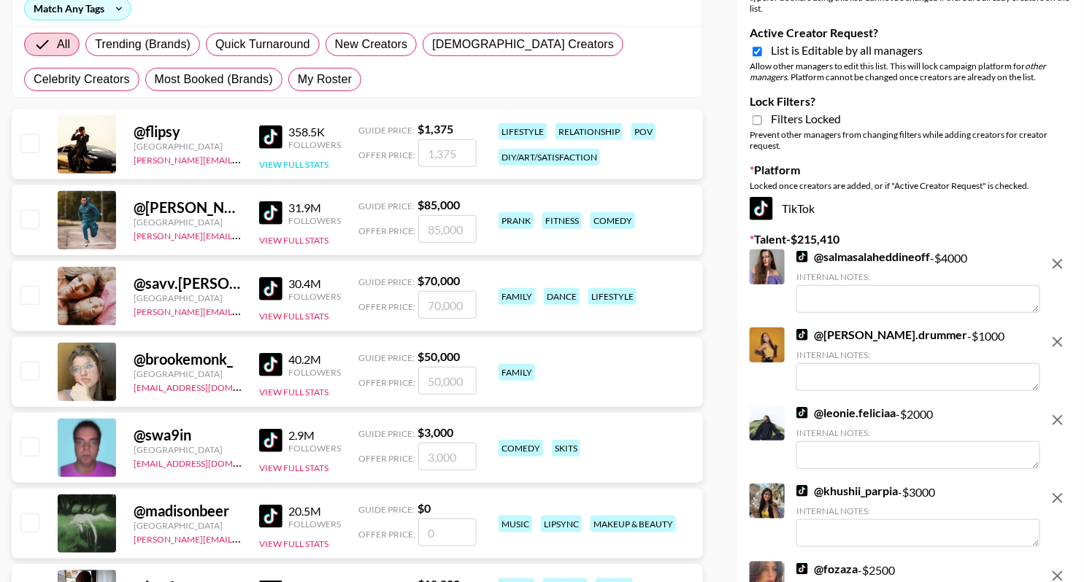
scroll to position [22, 0]
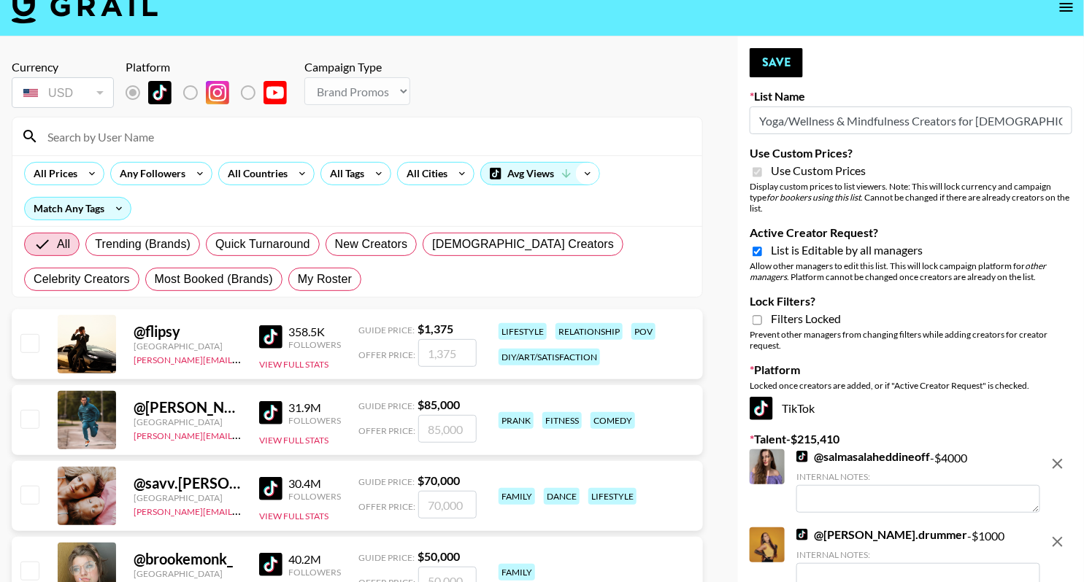
click at [592, 172] on icon at bounding box center [587, 174] width 23 height 22
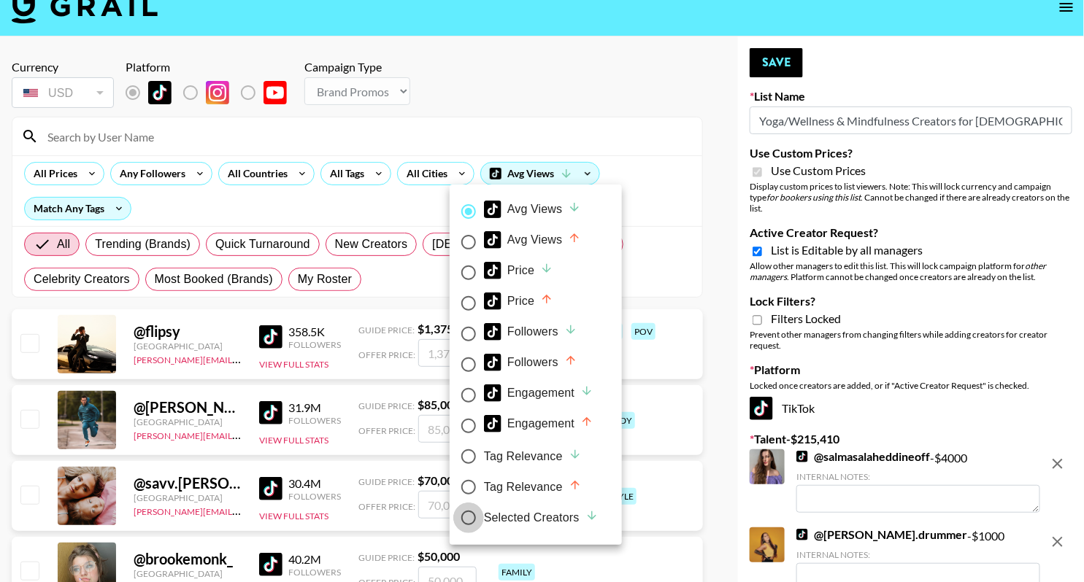
click at [480, 525] on input "Selected Creators" at bounding box center [468, 518] width 31 height 31
radio input "true"
radio input "false"
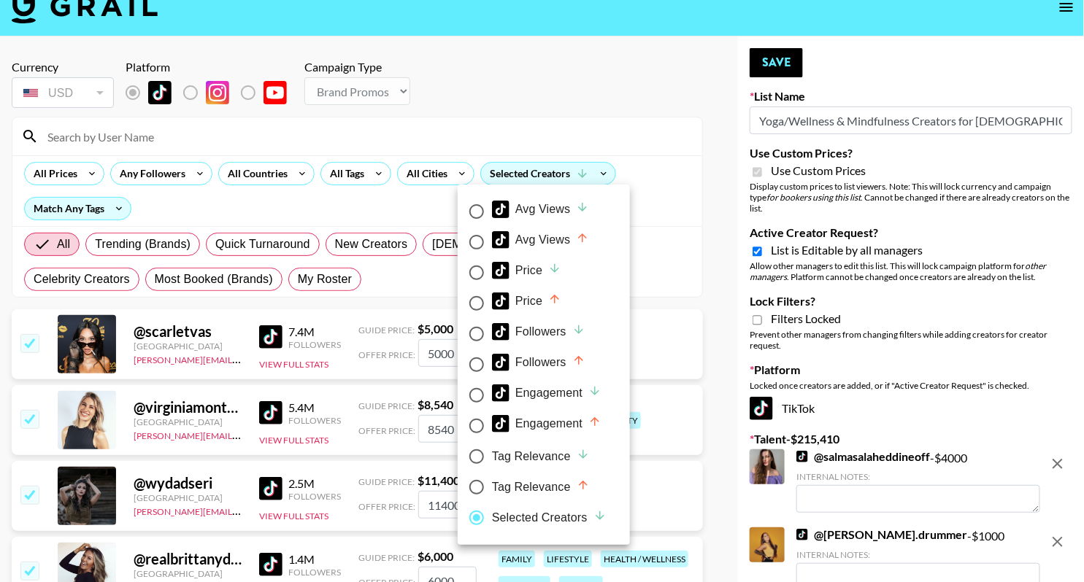
click at [653, 155] on div at bounding box center [542, 291] width 1084 height 582
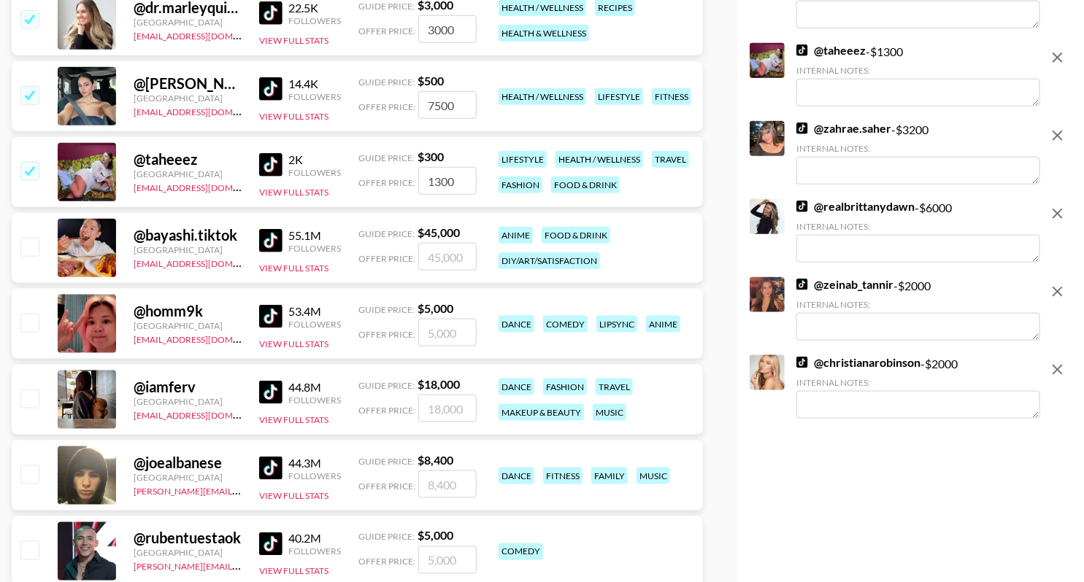
scroll to position [4337, 0]
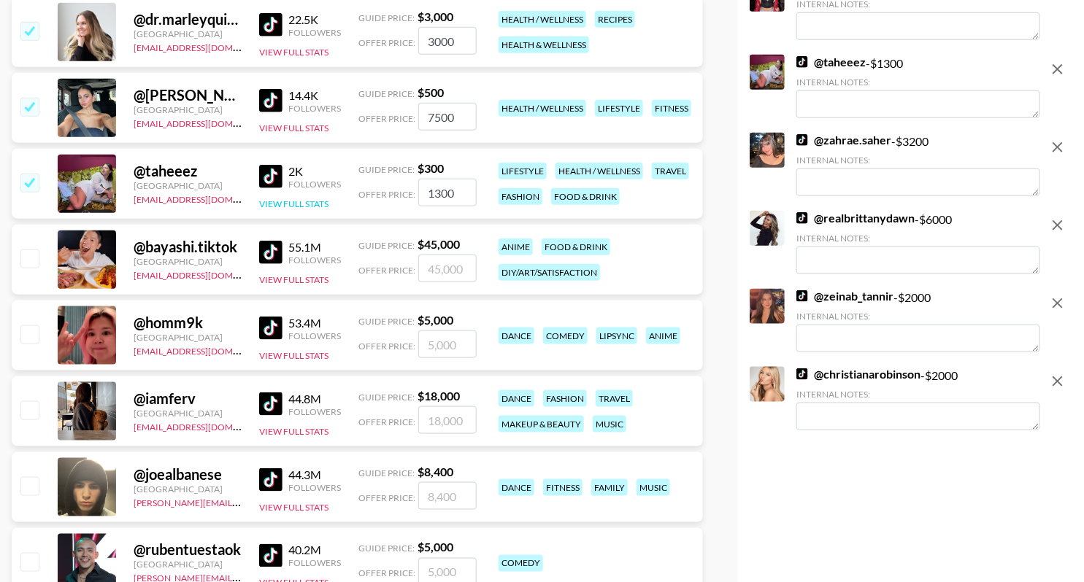
click at [293, 205] on button "View Full Stats" at bounding box center [293, 204] width 69 height 11
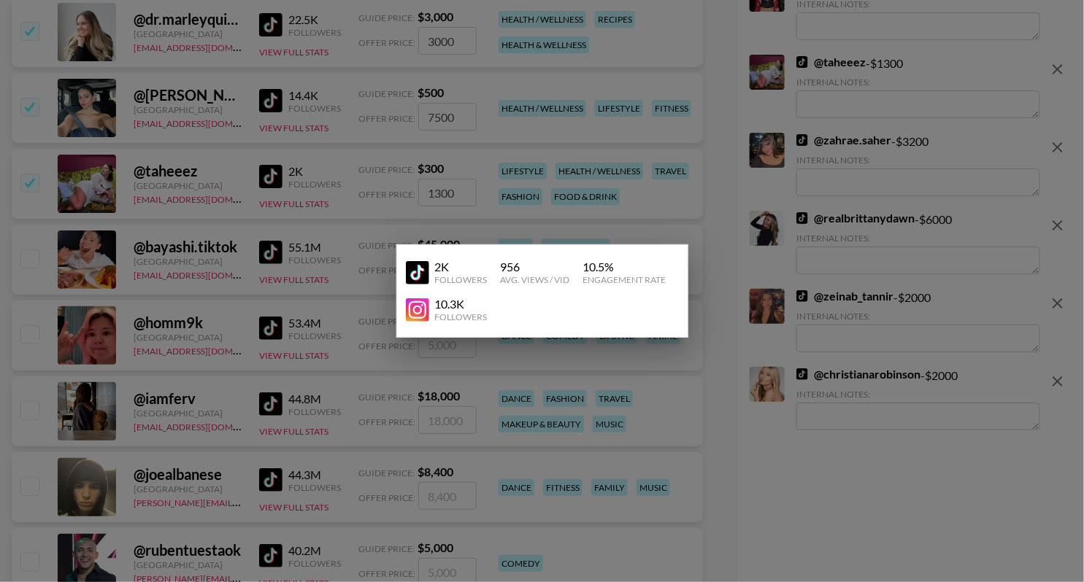
click at [350, 179] on div at bounding box center [542, 291] width 1084 height 582
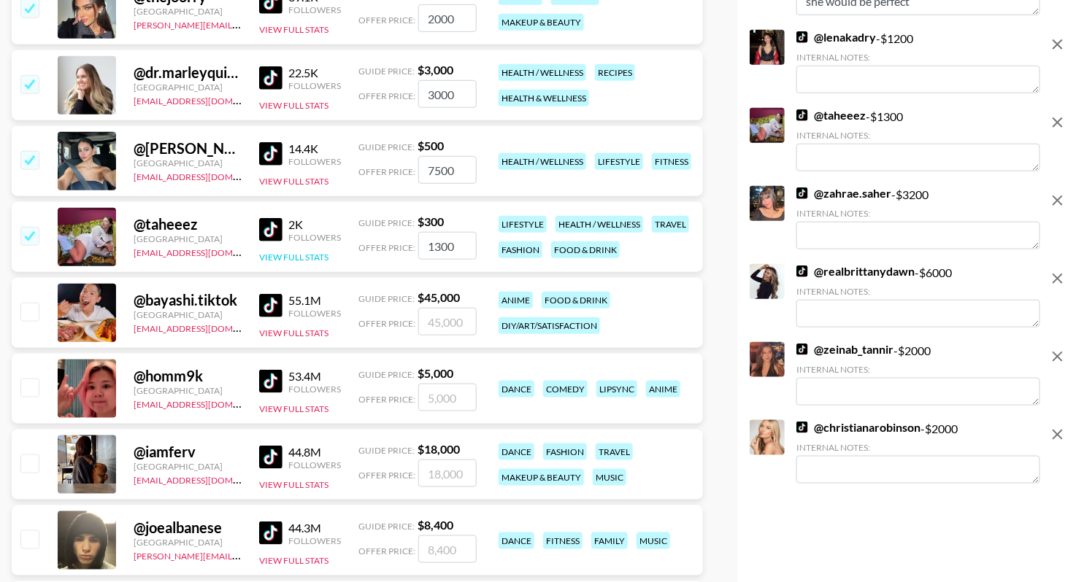
scroll to position [4249, 0]
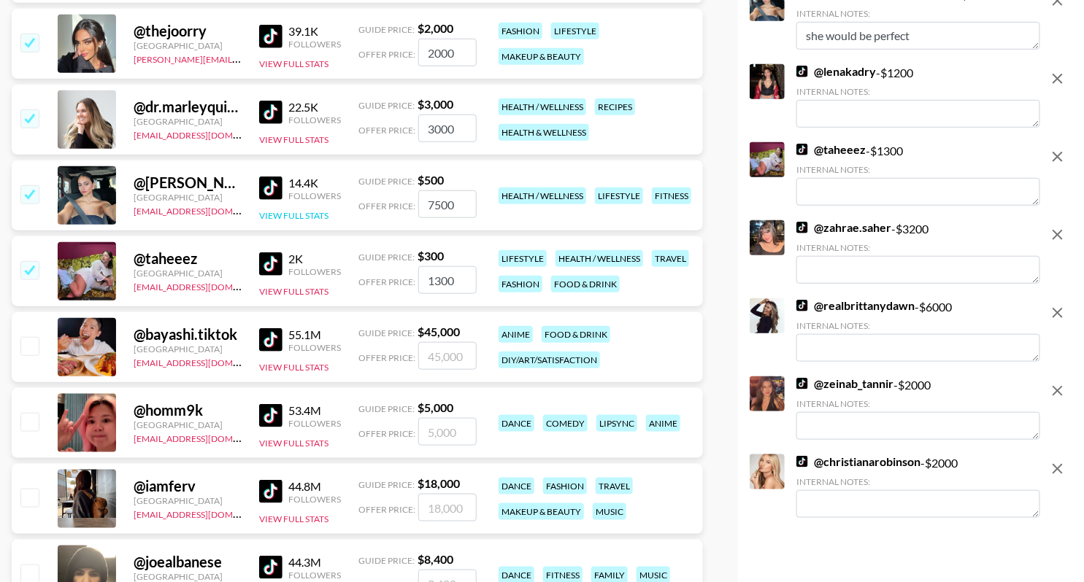
click at [297, 217] on button "View Full Stats" at bounding box center [293, 215] width 69 height 11
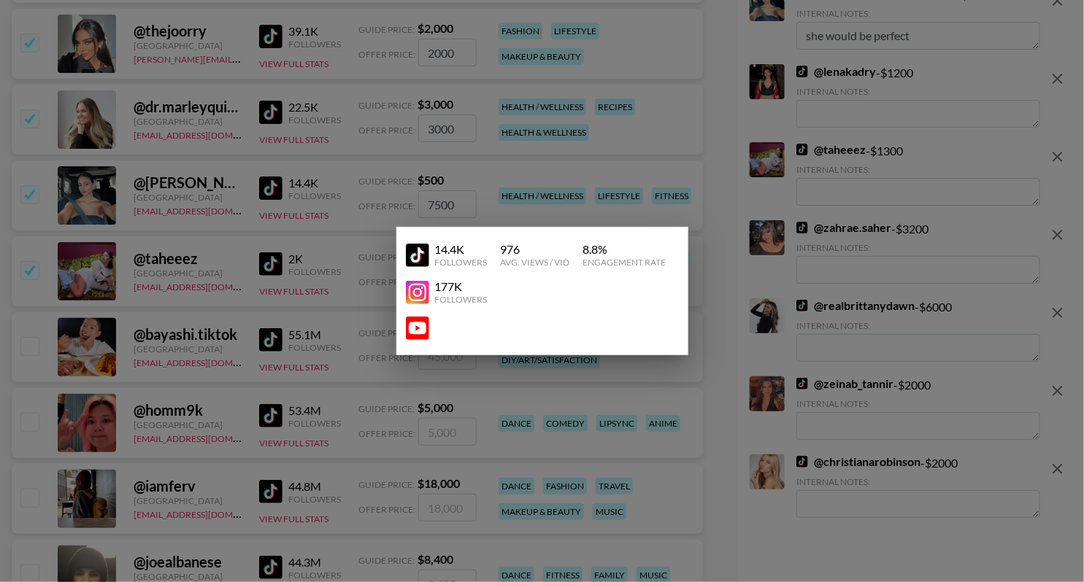
click at [411, 326] on img at bounding box center [417, 328] width 23 height 23
click at [307, 327] on div at bounding box center [542, 291] width 1084 height 582
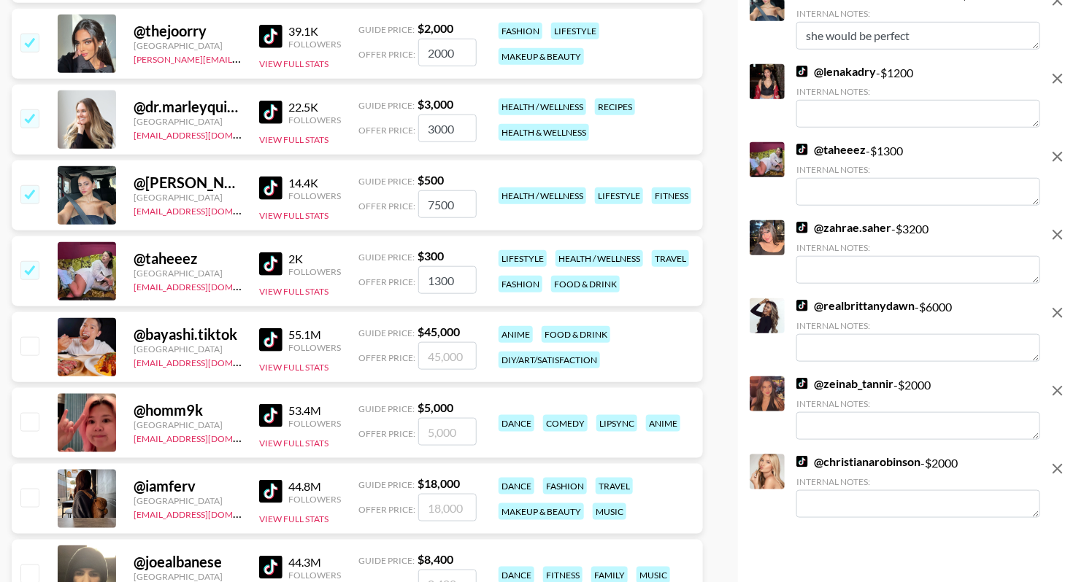
click at [23, 275] on input "checkbox" at bounding box center [29, 270] width 18 height 18
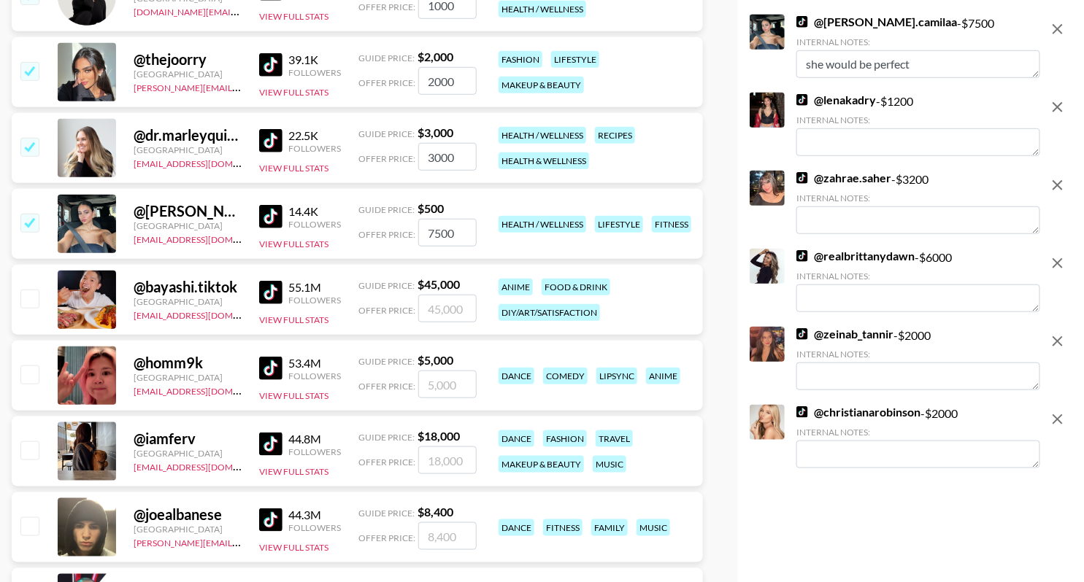
scroll to position [4191, 0]
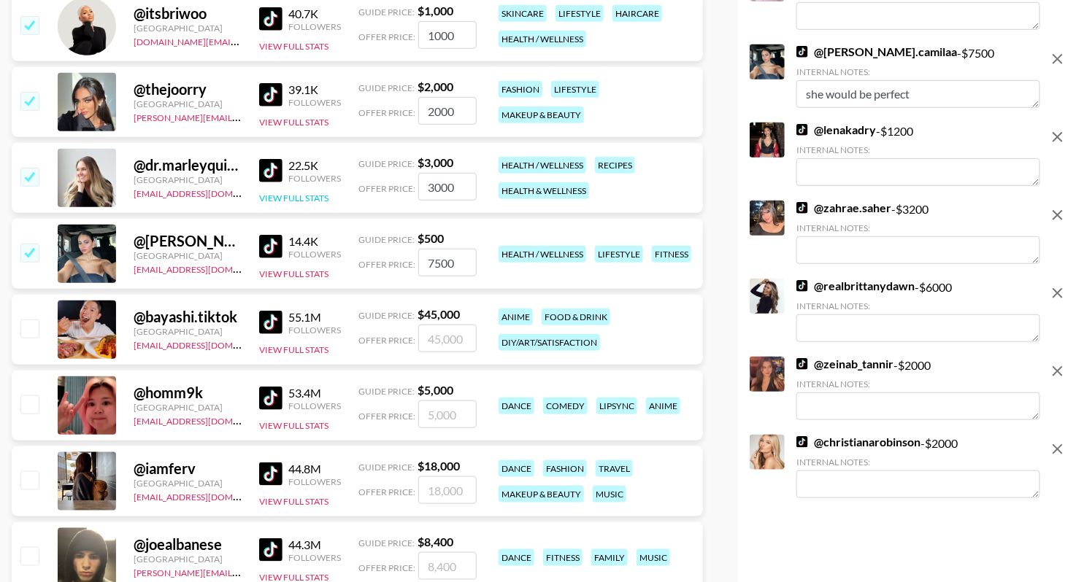
click at [296, 201] on button "View Full Stats" at bounding box center [293, 198] width 69 height 11
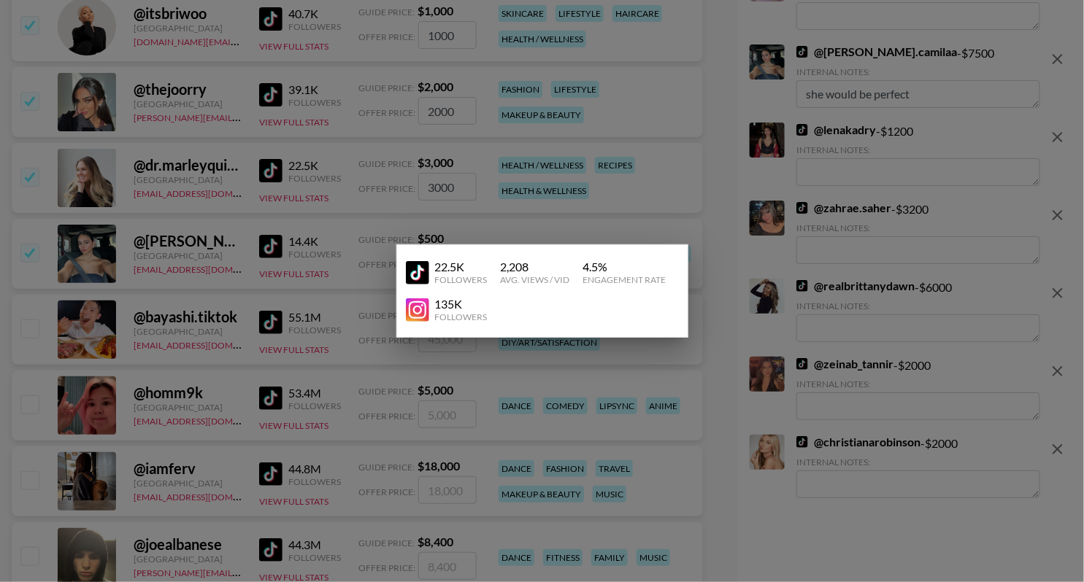
click at [251, 195] on div at bounding box center [542, 291] width 1084 height 582
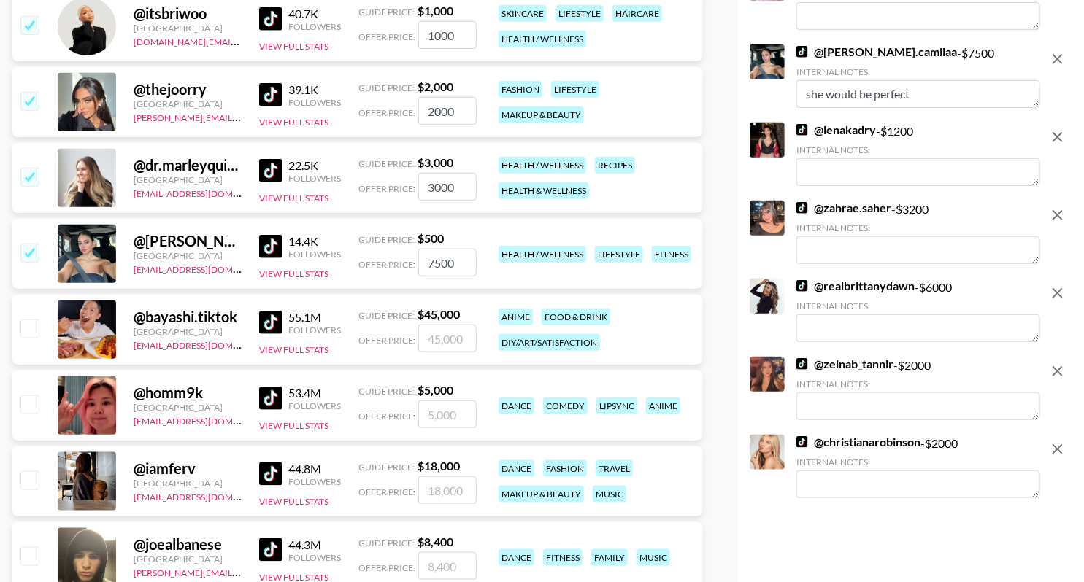
click at [295, 189] on div "22.5K Followers View Full Stats" at bounding box center [300, 179] width 82 height 52
click at [294, 195] on button "View Full Stats" at bounding box center [293, 198] width 69 height 11
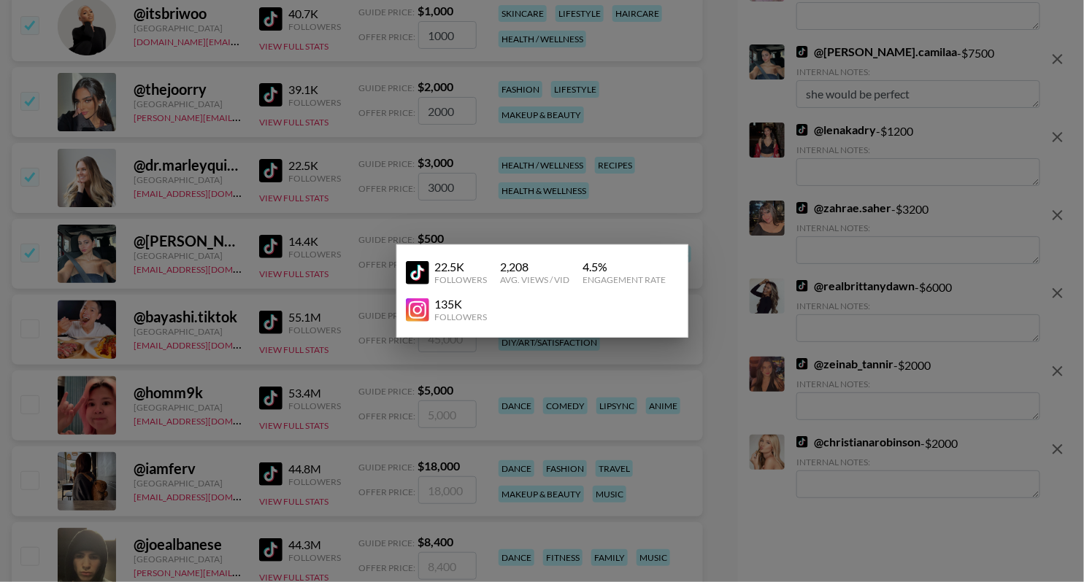
click at [208, 192] on div at bounding box center [542, 291] width 1084 height 582
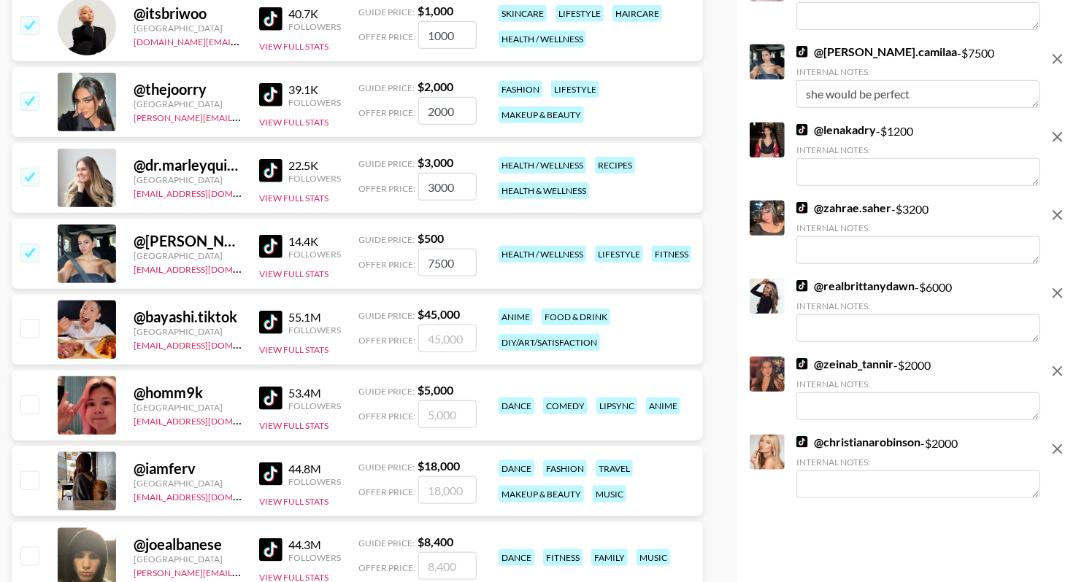
click at [34, 181] on input "checkbox" at bounding box center [29, 177] width 18 height 18
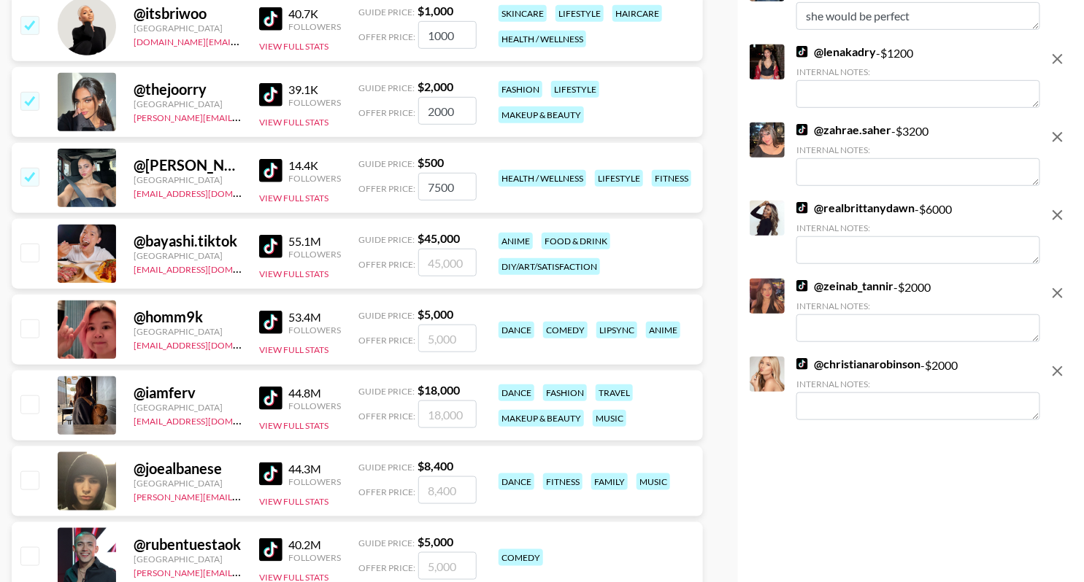
click at [34, 181] on input "checkbox" at bounding box center [29, 177] width 18 height 18
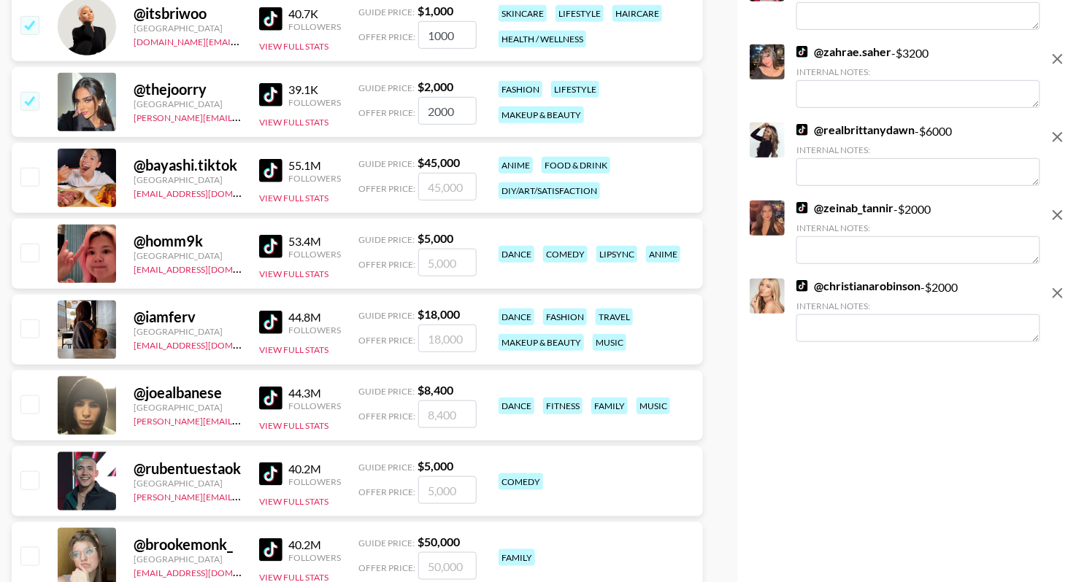
click at [294, 126] on div "39.1K Followers View Full Stats" at bounding box center [300, 103] width 82 height 52
click at [299, 119] on button "View Full Stats" at bounding box center [293, 122] width 69 height 11
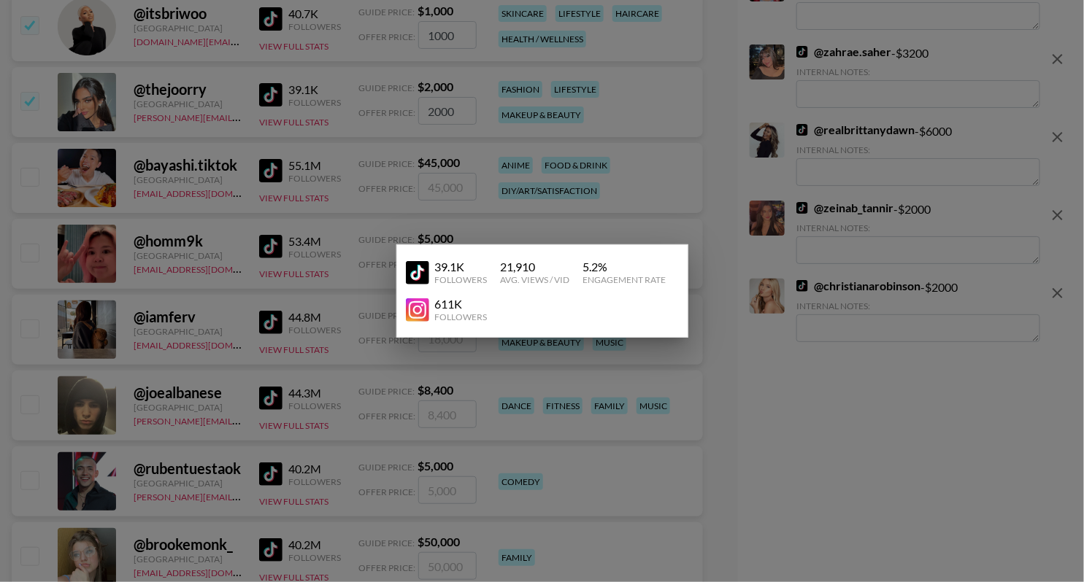
click at [304, 161] on div at bounding box center [542, 291] width 1084 height 582
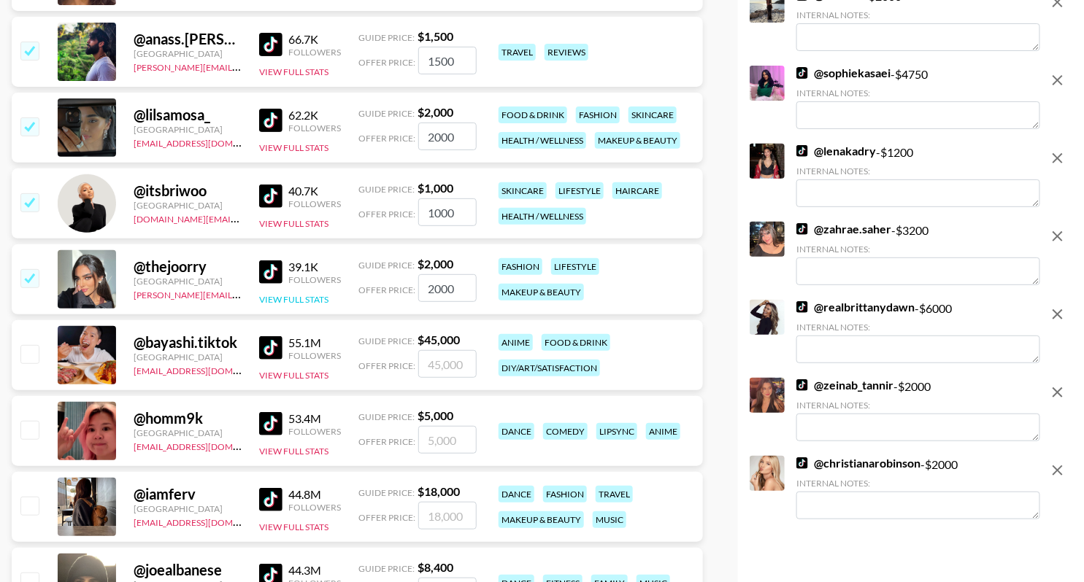
scroll to position [3969, 0]
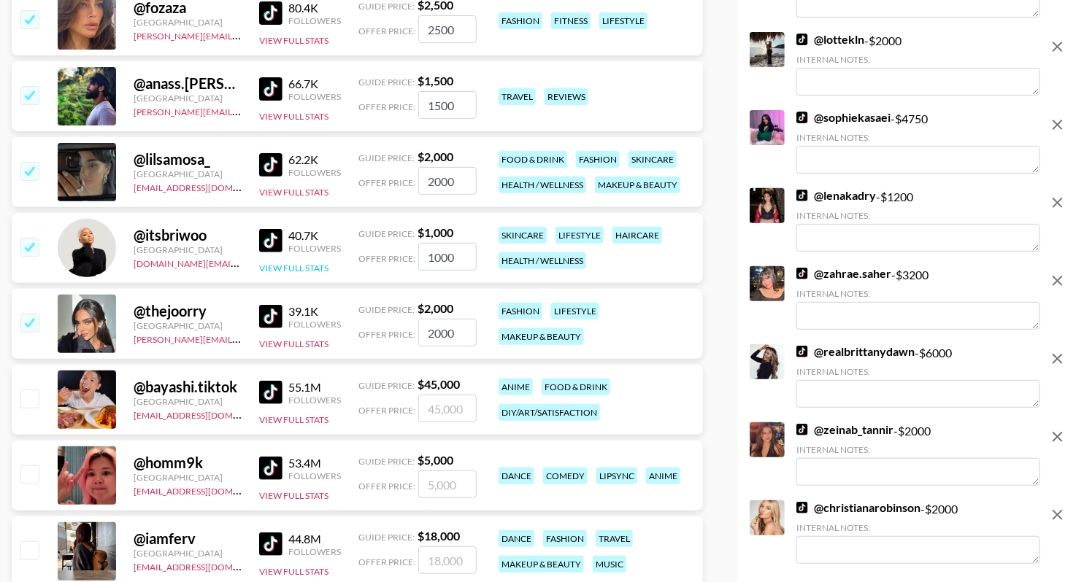
click at [310, 263] on button "View Full Stats" at bounding box center [293, 268] width 69 height 11
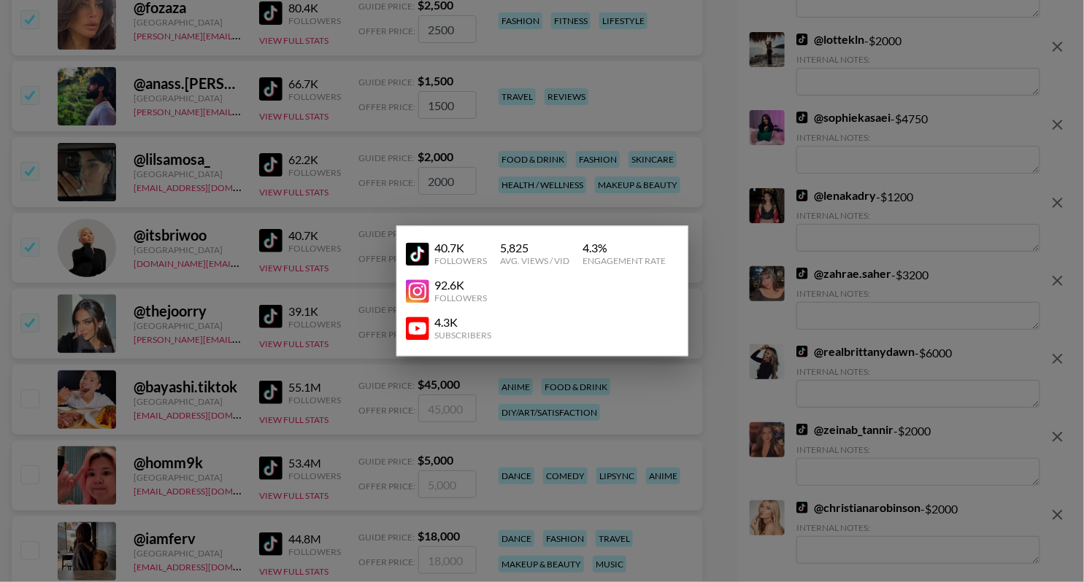
click at [333, 233] on div at bounding box center [542, 291] width 1084 height 582
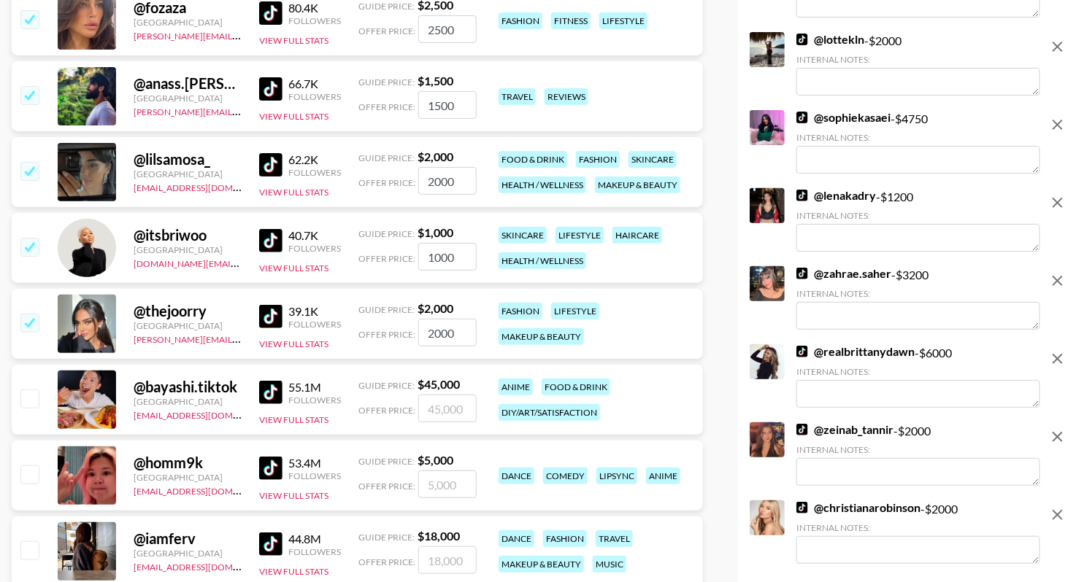
click at [34, 319] on input "checkbox" at bounding box center [29, 323] width 18 height 18
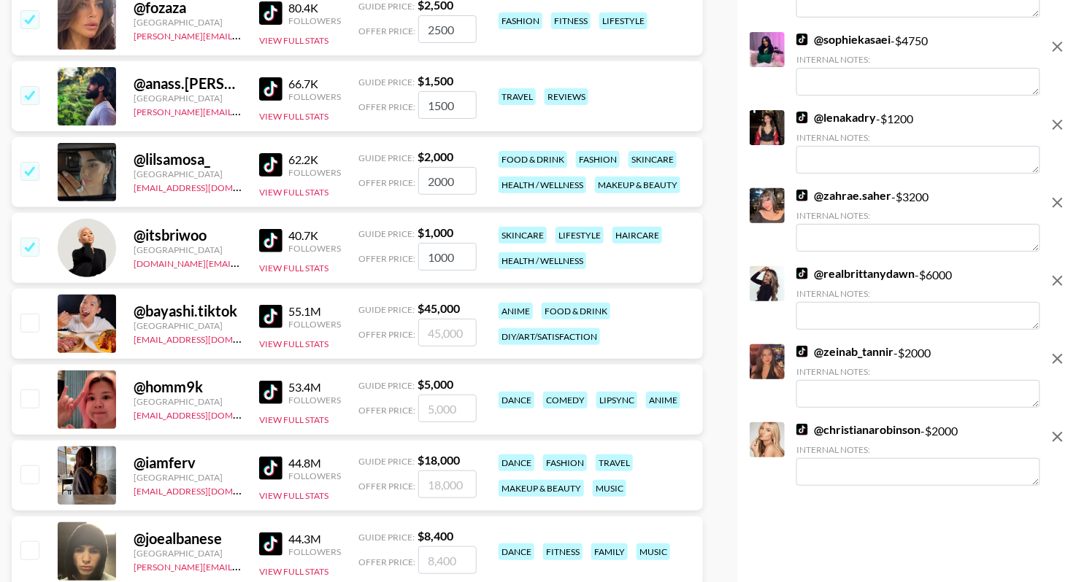
click at [261, 245] on img at bounding box center [270, 240] width 23 height 23
click at [272, 164] on img at bounding box center [270, 164] width 23 height 23
click at [294, 193] on button "View Full Stats" at bounding box center [293, 192] width 69 height 11
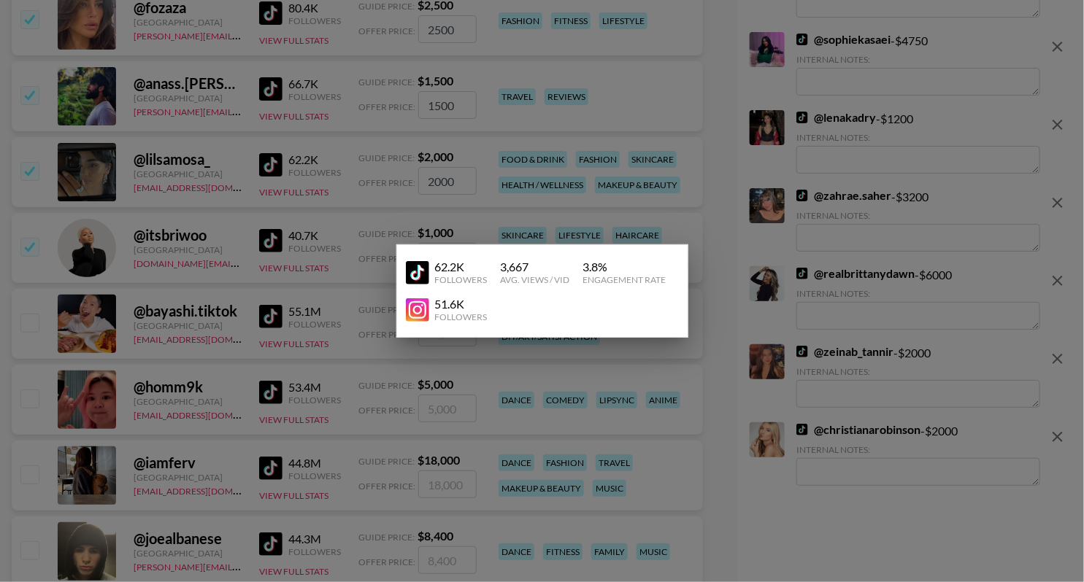
click at [331, 194] on div at bounding box center [542, 291] width 1084 height 582
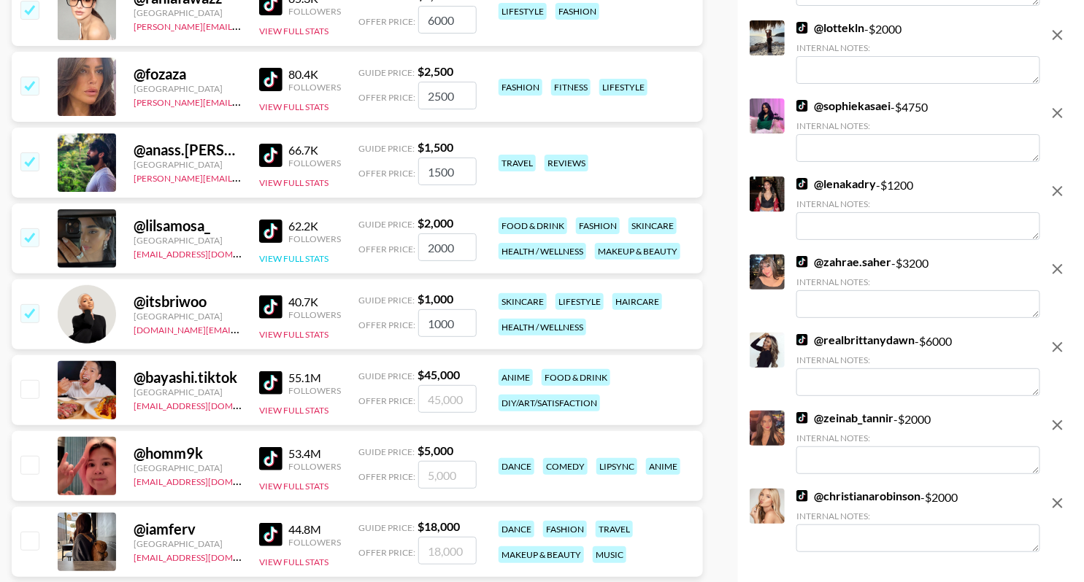
scroll to position [3896, 0]
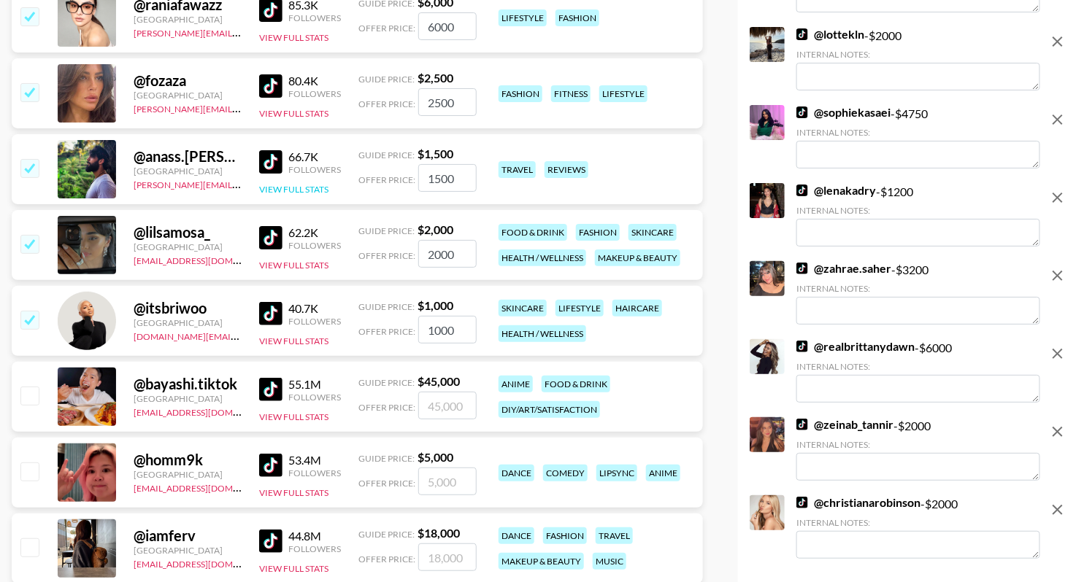
click at [310, 184] on button "View Full Stats" at bounding box center [293, 189] width 69 height 11
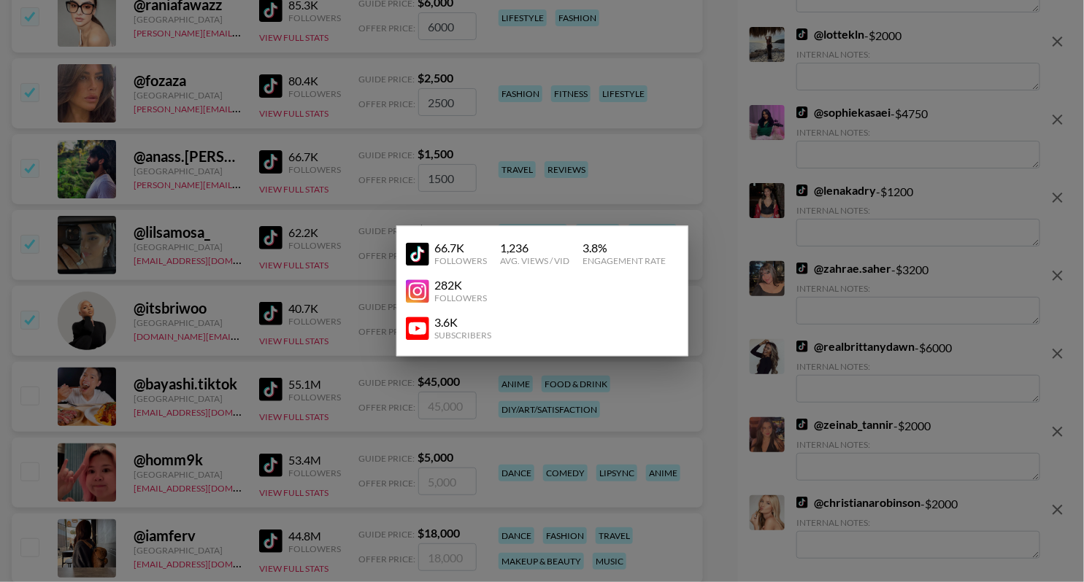
click at [352, 165] on div at bounding box center [542, 291] width 1084 height 582
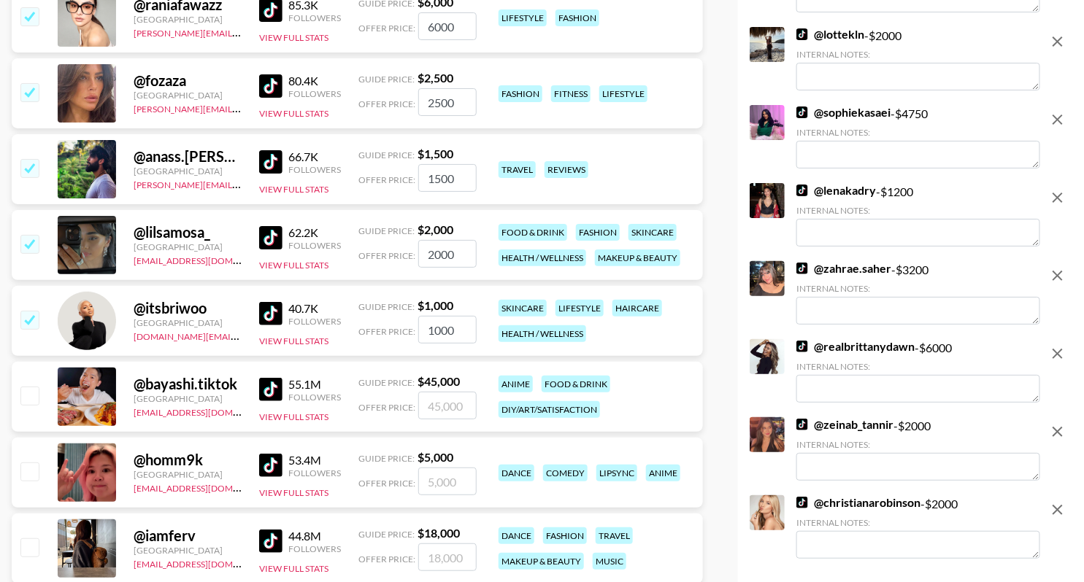
click at [277, 153] on img at bounding box center [270, 161] width 23 height 23
click at [30, 236] on input "checkbox" at bounding box center [29, 244] width 18 height 18
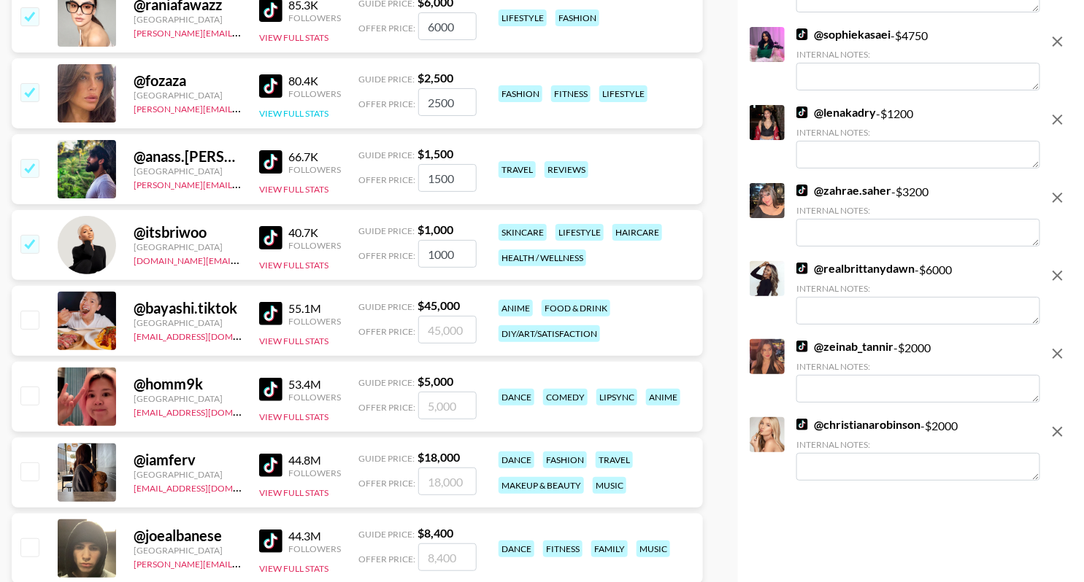
click at [293, 111] on button "View Full Stats" at bounding box center [293, 113] width 69 height 11
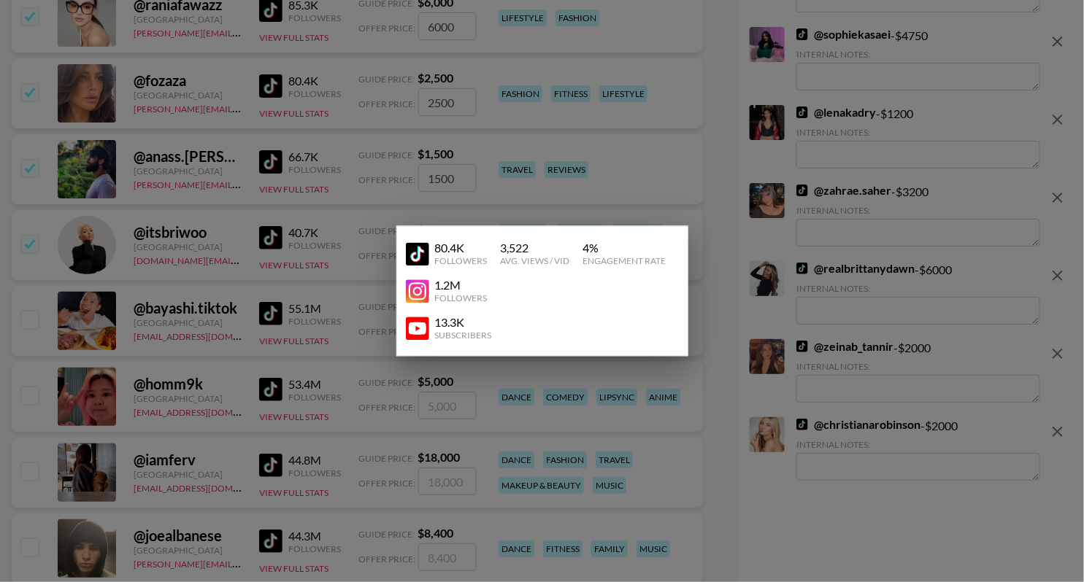
click at [415, 326] on img at bounding box center [417, 328] width 23 height 23
click at [387, 180] on div at bounding box center [542, 291] width 1084 height 582
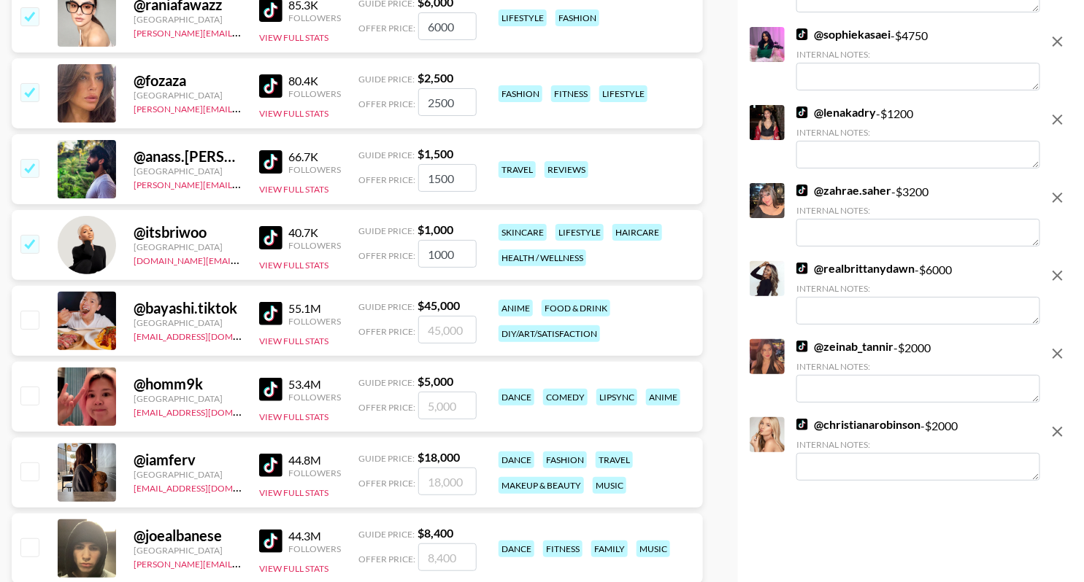
click at [274, 82] on img at bounding box center [270, 85] width 23 height 23
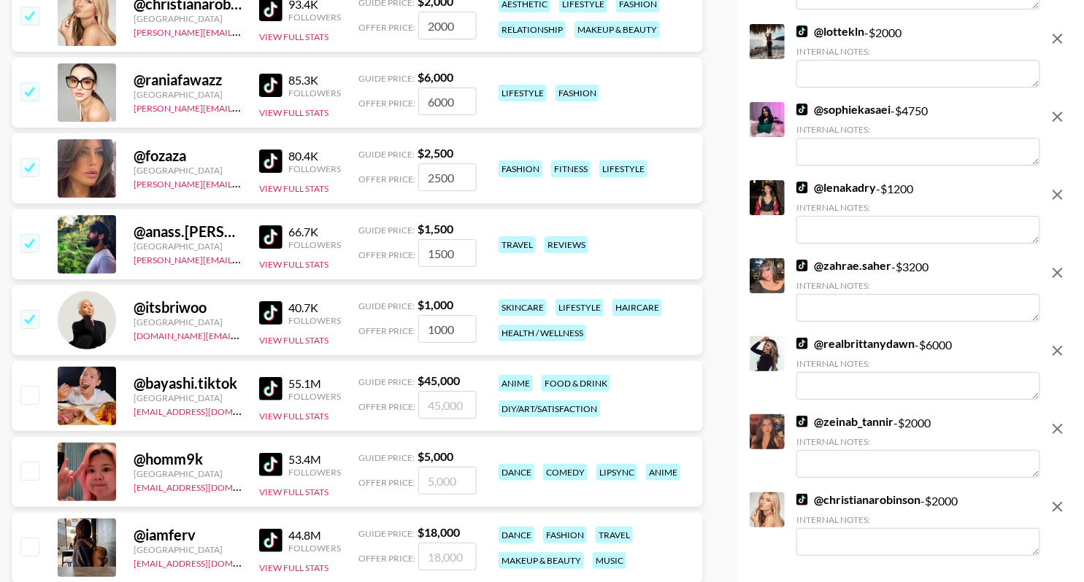
scroll to position [3818, 0]
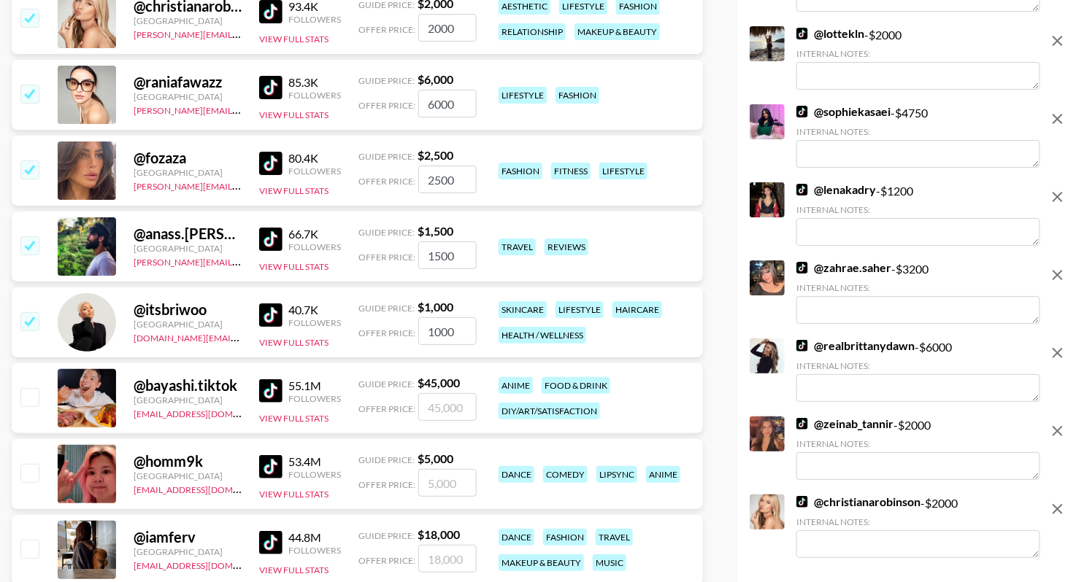
click at [272, 93] on img at bounding box center [270, 87] width 23 height 23
click at [246, 235] on div "@ anass.[PERSON_NAME] [PERSON_NAME][EMAIL_ADDRESS][DOMAIN_NAME] 66.7K Followers…" at bounding box center [357, 247] width 691 height 70
click at [270, 112] on button "View Full Stats" at bounding box center [293, 114] width 69 height 11
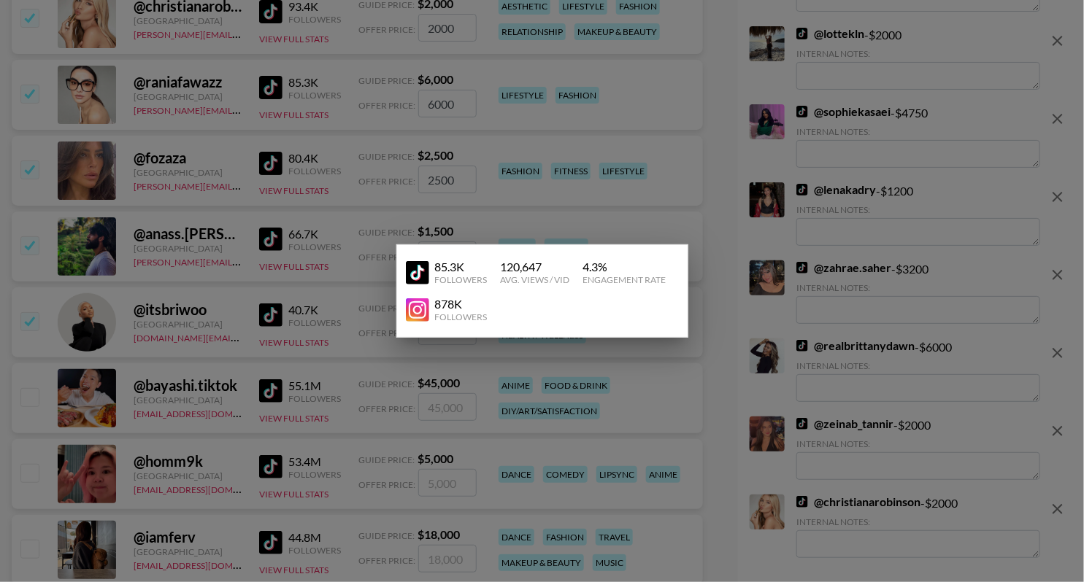
click at [236, 132] on div at bounding box center [542, 291] width 1084 height 582
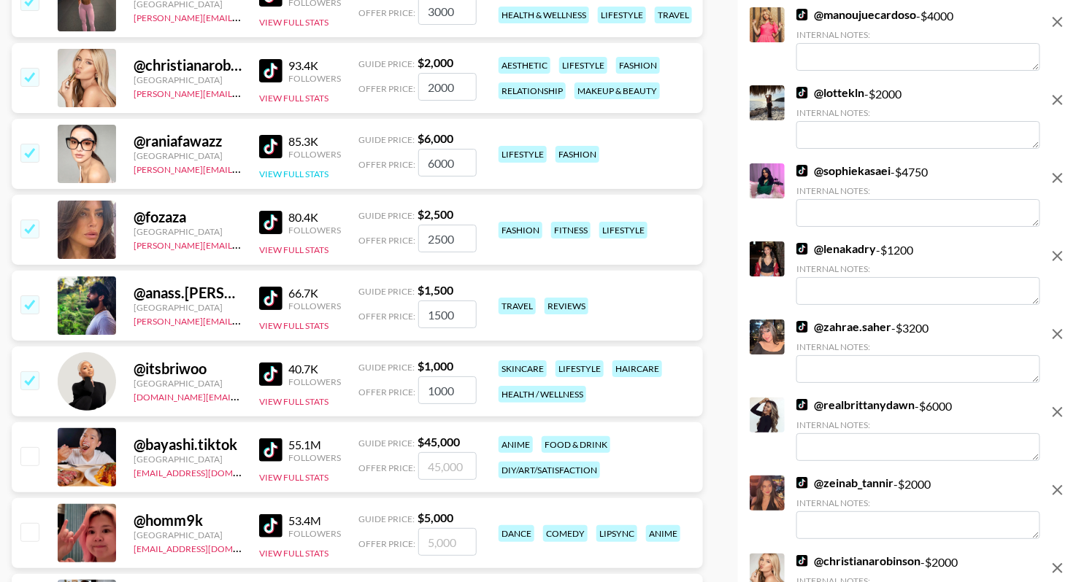
scroll to position [3742, 0]
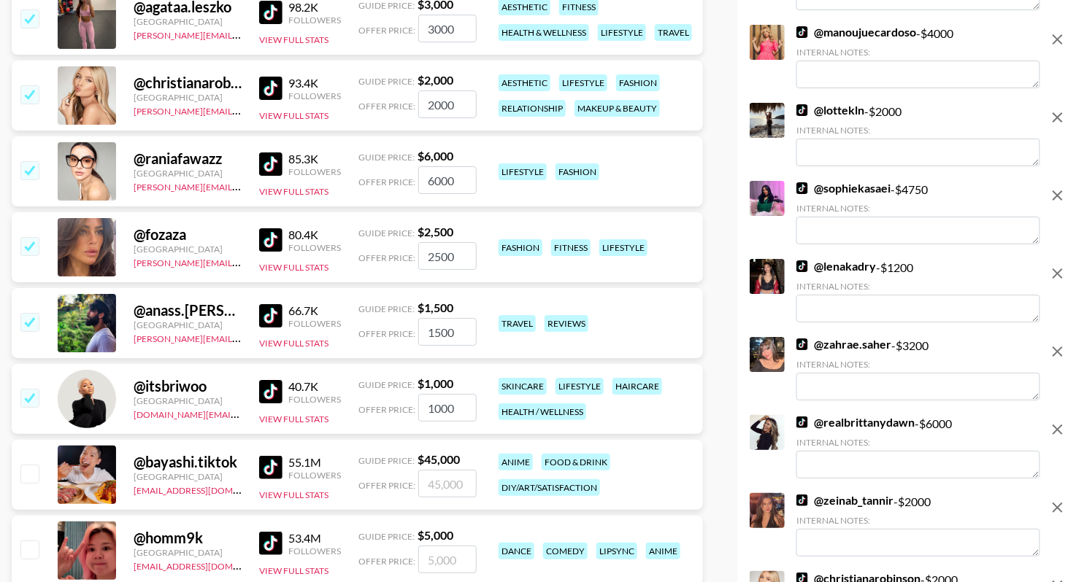
click at [284, 119] on div "93.4K Followers View Full Stats" at bounding box center [300, 96] width 82 height 52
click at [284, 115] on button "View Full Stats" at bounding box center [293, 115] width 69 height 11
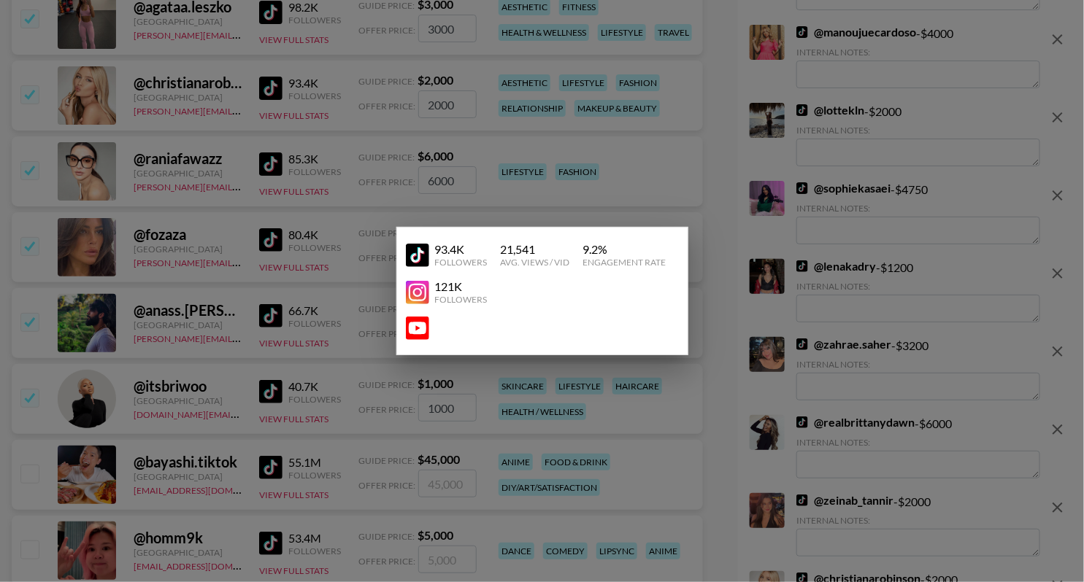
click at [418, 336] on img at bounding box center [417, 328] width 23 height 23
click at [358, 175] on div at bounding box center [542, 291] width 1084 height 582
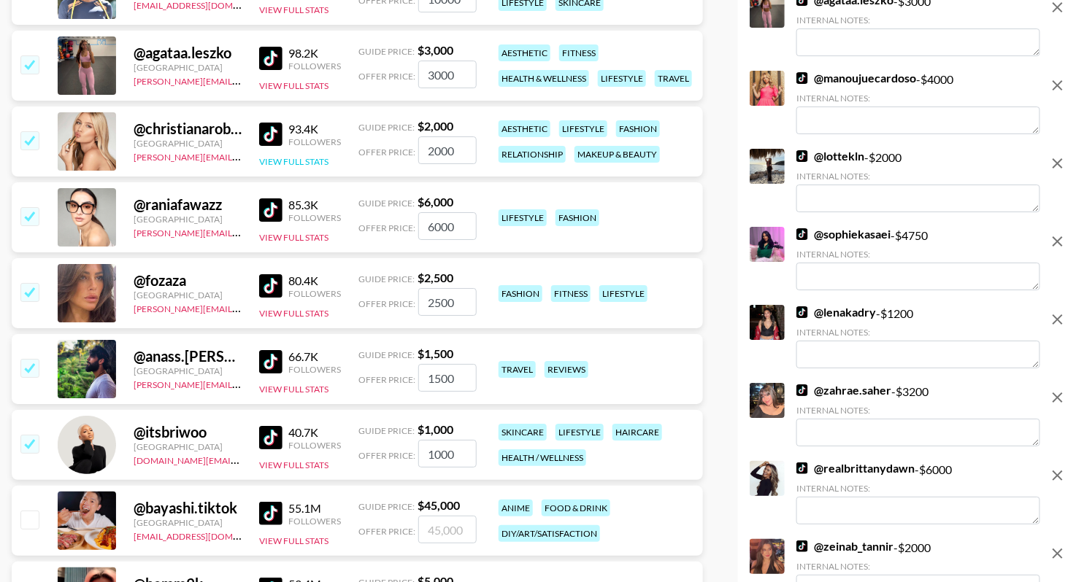
scroll to position [3685, 0]
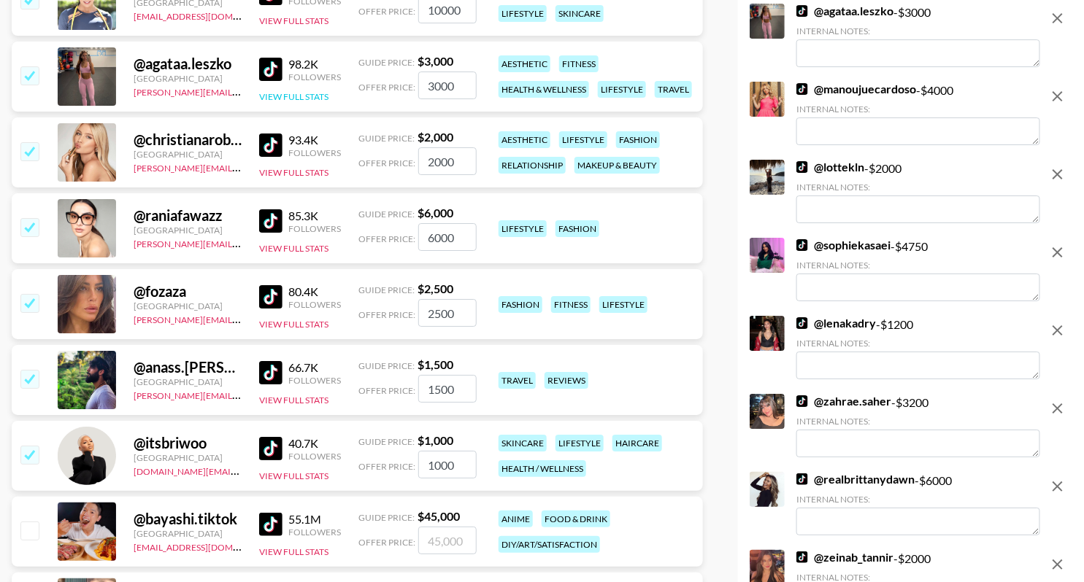
click at [302, 94] on button "View Full Stats" at bounding box center [293, 96] width 69 height 11
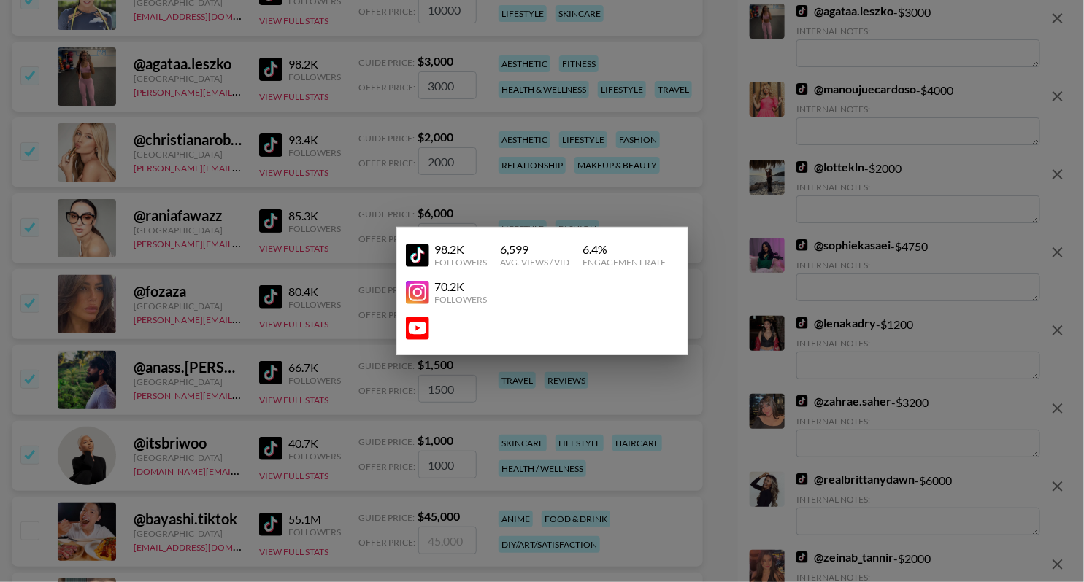
click at [410, 338] on img at bounding box center [417, 328] width 23 height 23
click at [295, 221] on div at bounding box center [542, 291] width 1084 height 582
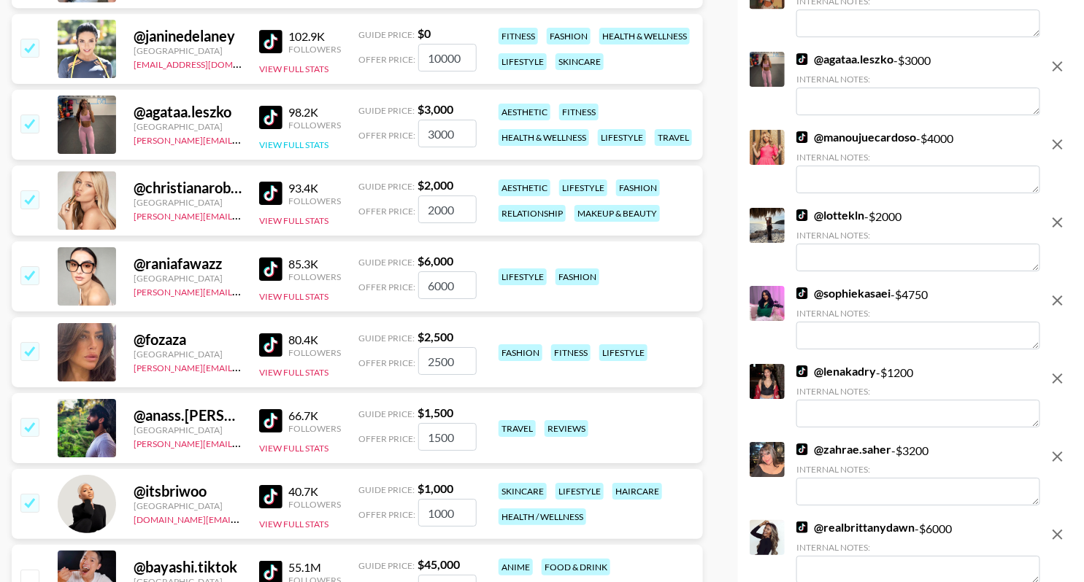
scroll to position [3609, 0]
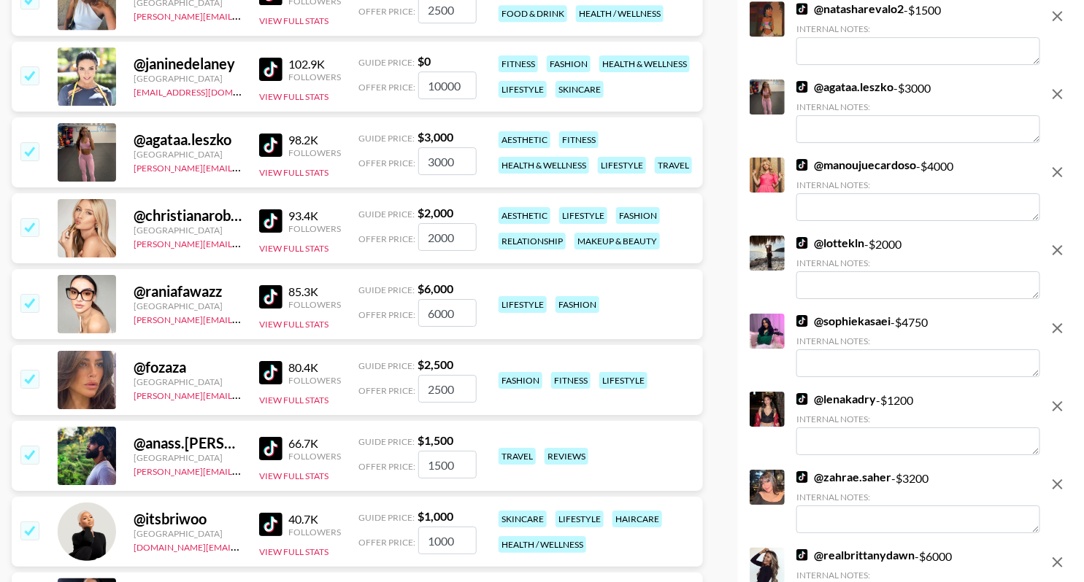
click at [320, 100] on div "102.9K Followers View Full Stats" at bounding box center [300, 77] width 82 height 52
click at [320, 99] on button "View Full Stats" at bounding box center [293, 96] width 69 height 11
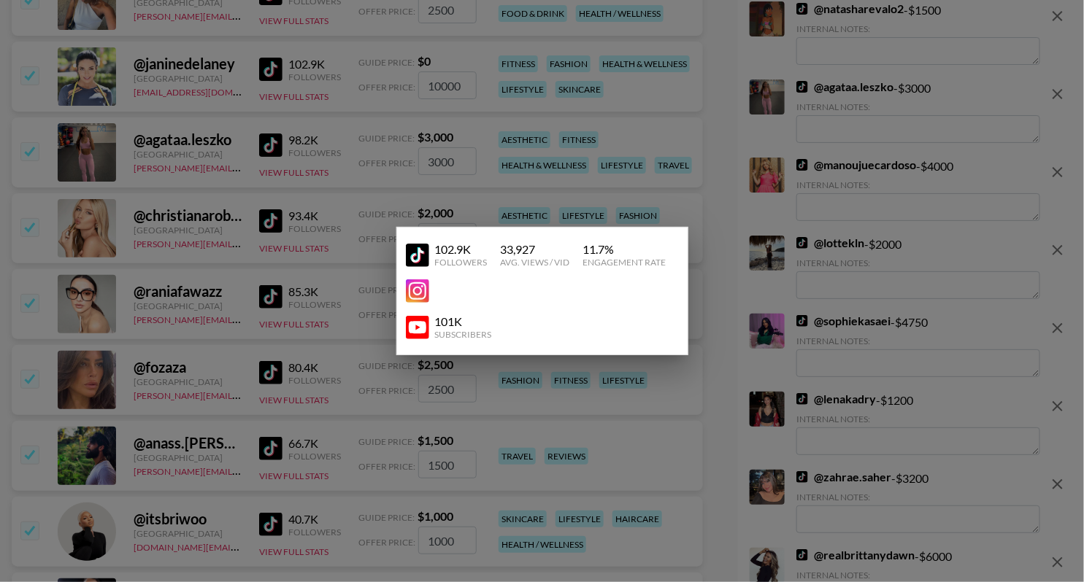
click at [426, 326] on img at bounding box center [417, 327] width 23 height 23
click at [364, 178] on div at bounding box center [542, 291] width 1084 height 582
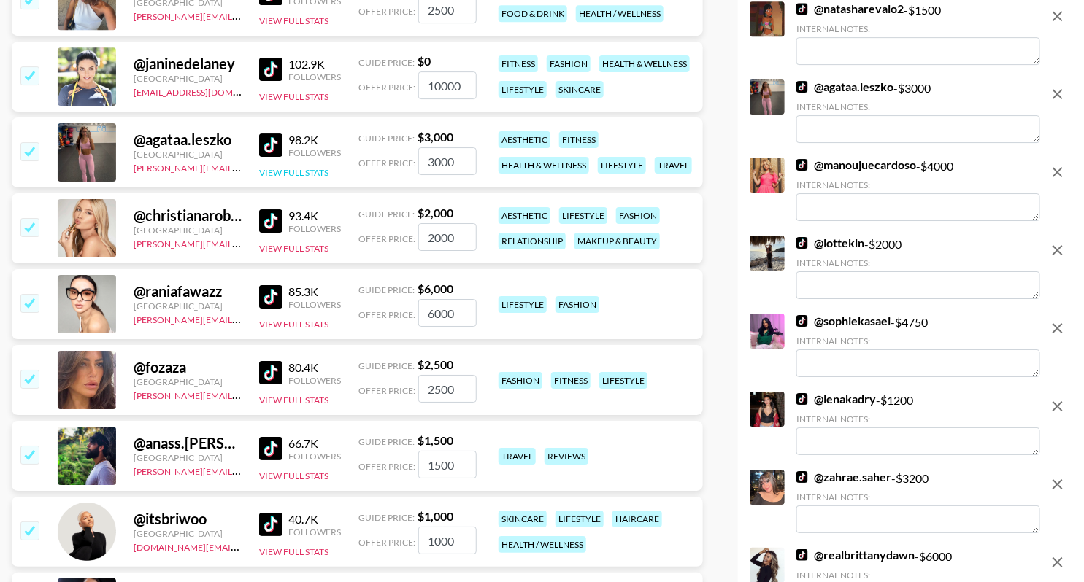
click at [285, 174] on button "View Full Stats" at bounding box center [293, 172] width 69 height 11
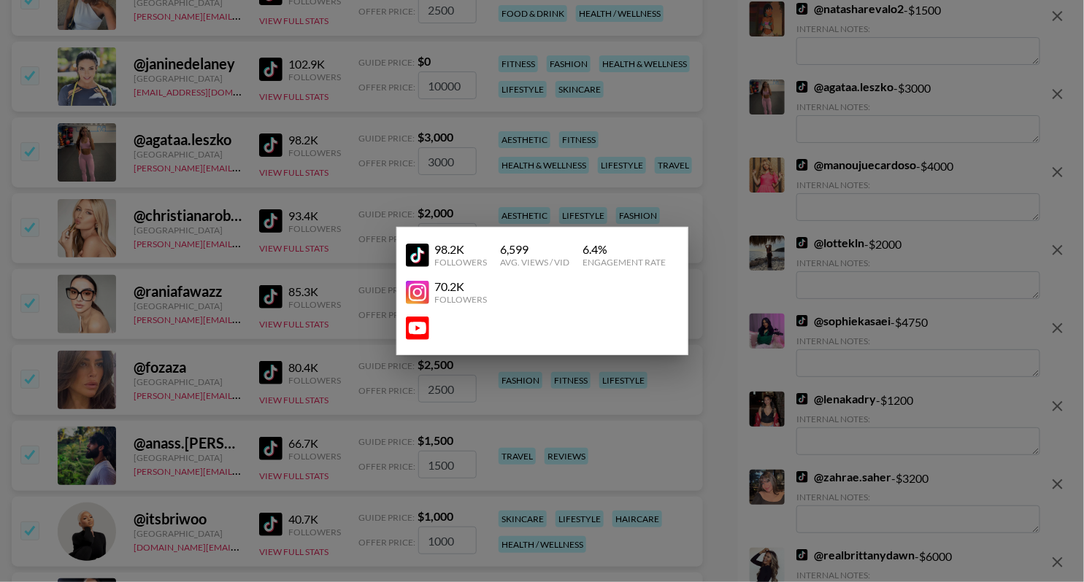
click at [401, 164] on div at bounding box center [542, 291] width 1084 height 582
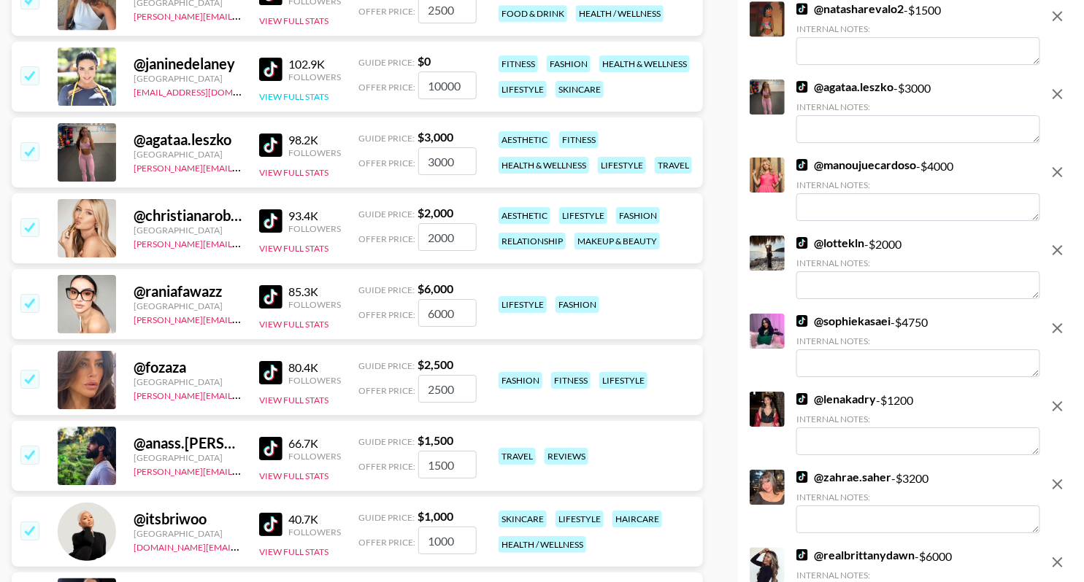
click at [306, 93] on button "View Full Stats" at bounding box center [293, 96] width 69 height 11
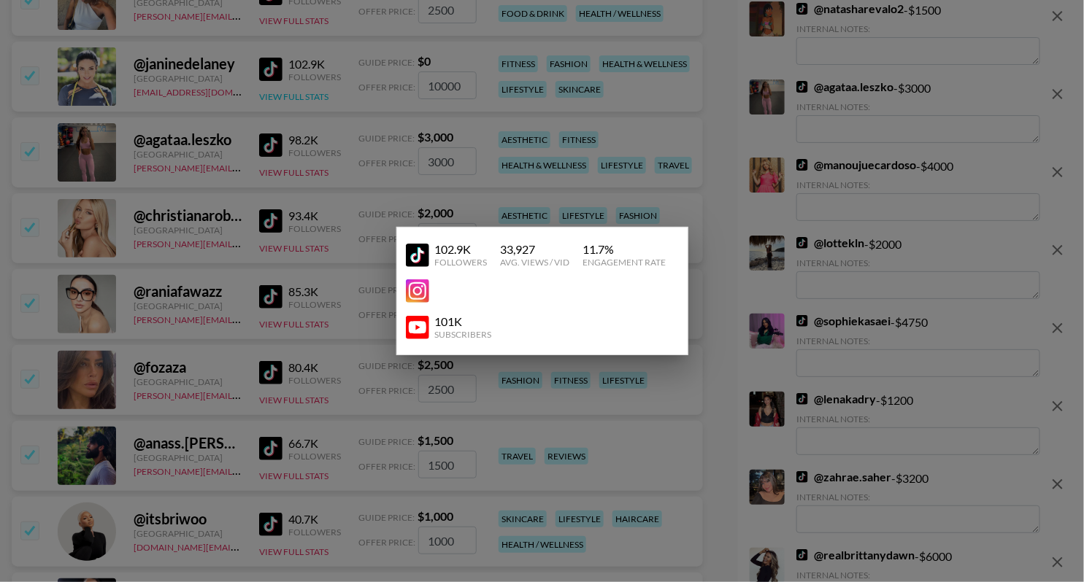
click at [306, 92] on div at bounding box center [542, 291] width 1084 height 582
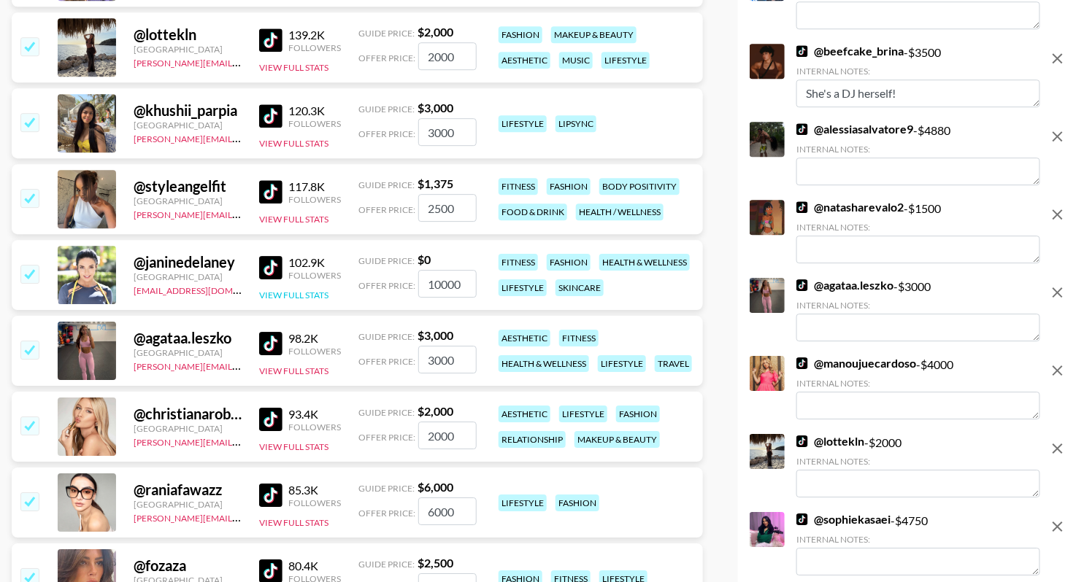
scroll to position [3385, 0]
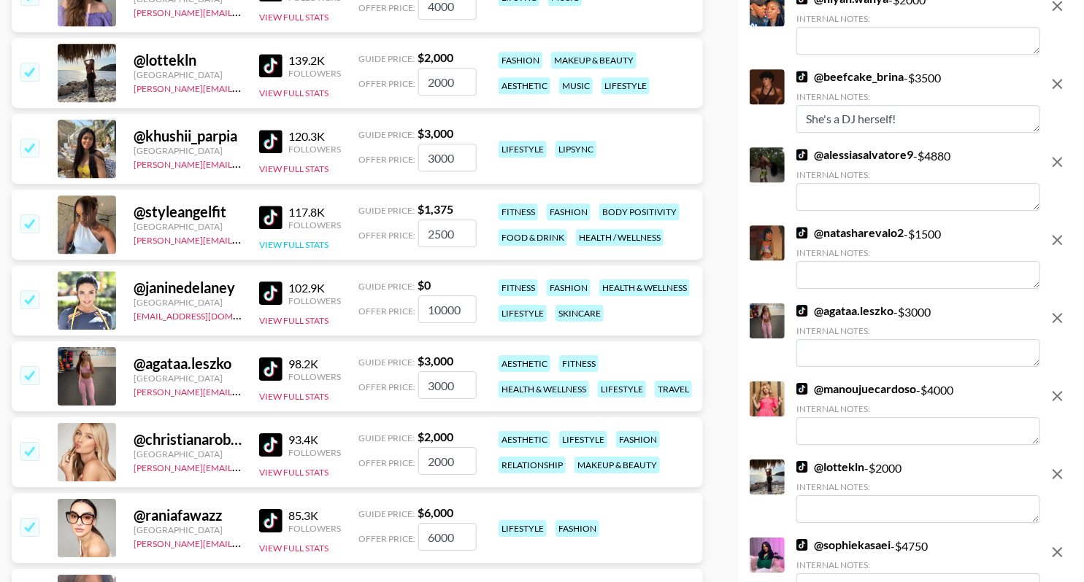
click at [301, 244] on button "View Full Stats" at bounding box center [293, 244] width 69 height 11
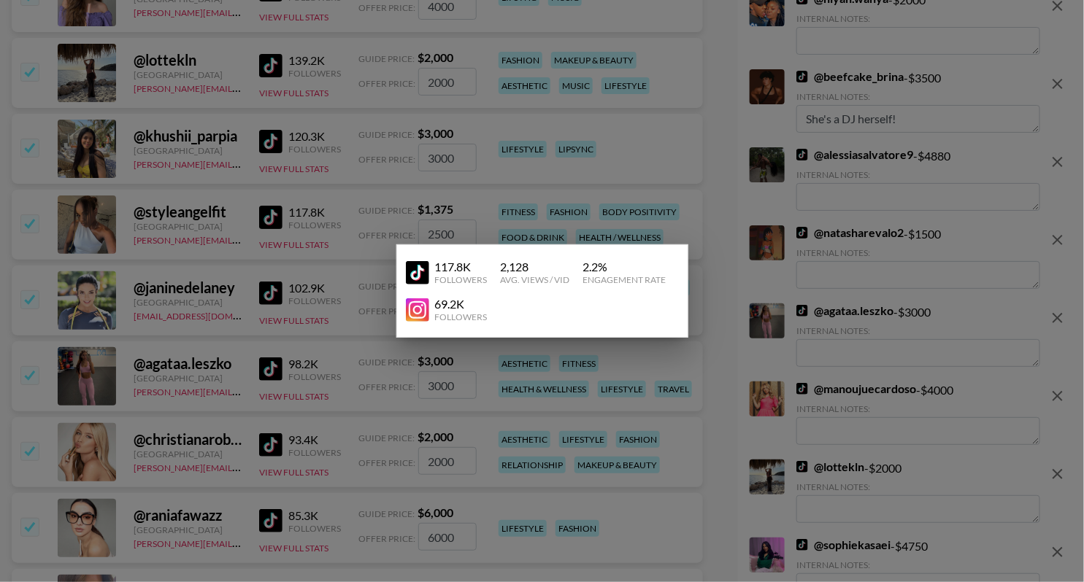
click at [558, 198] on div at bounding box center [542, 291] width 1084 height 582
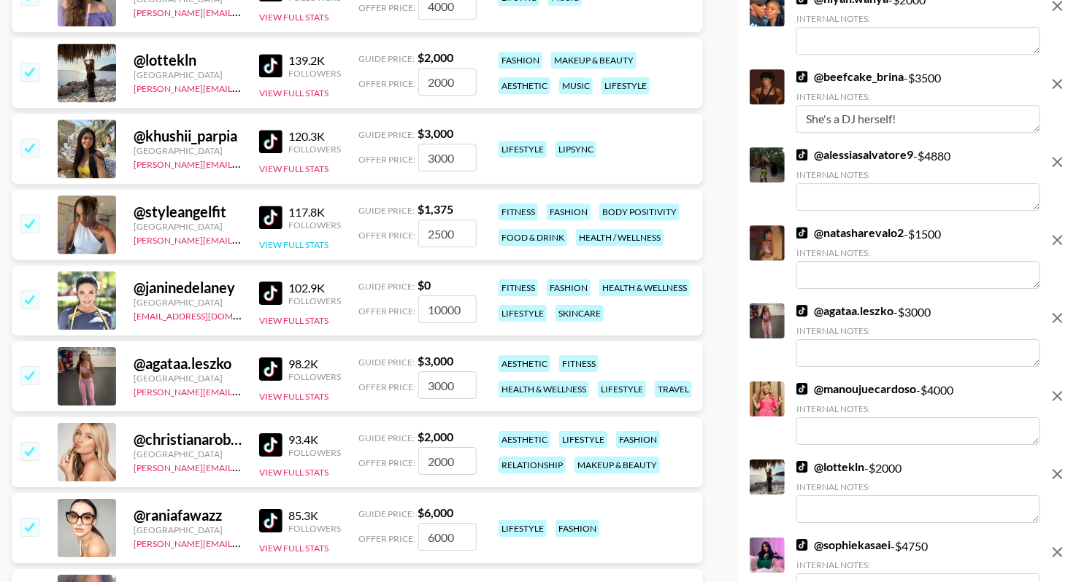
click at [307, 239] on button "View Full Stats" at bounding box center [293, 244] width 69 height 11
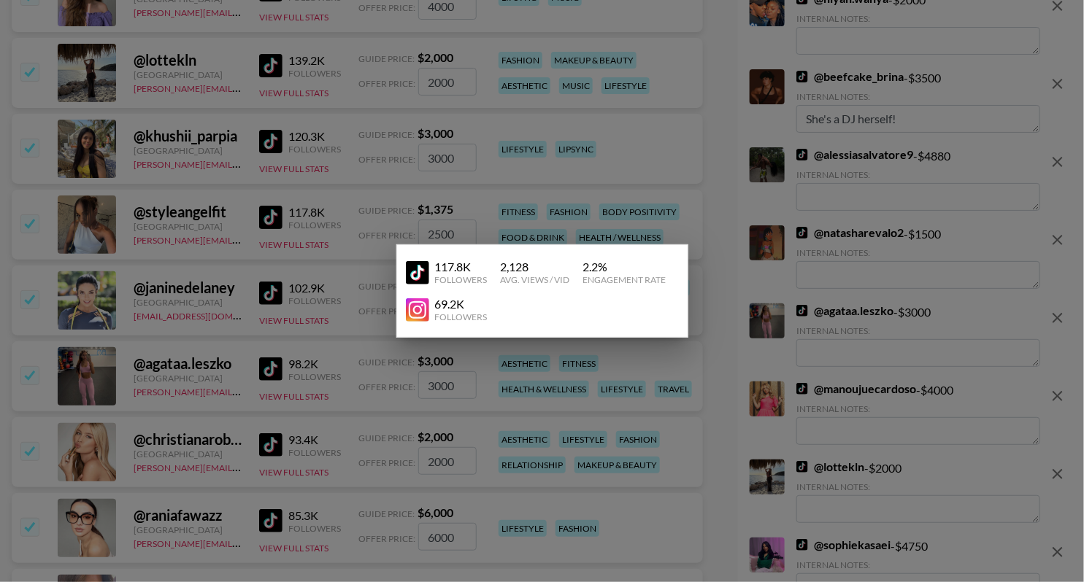
click at [361, 197] on div at bounding box center [542, 291] width 1084 height 582
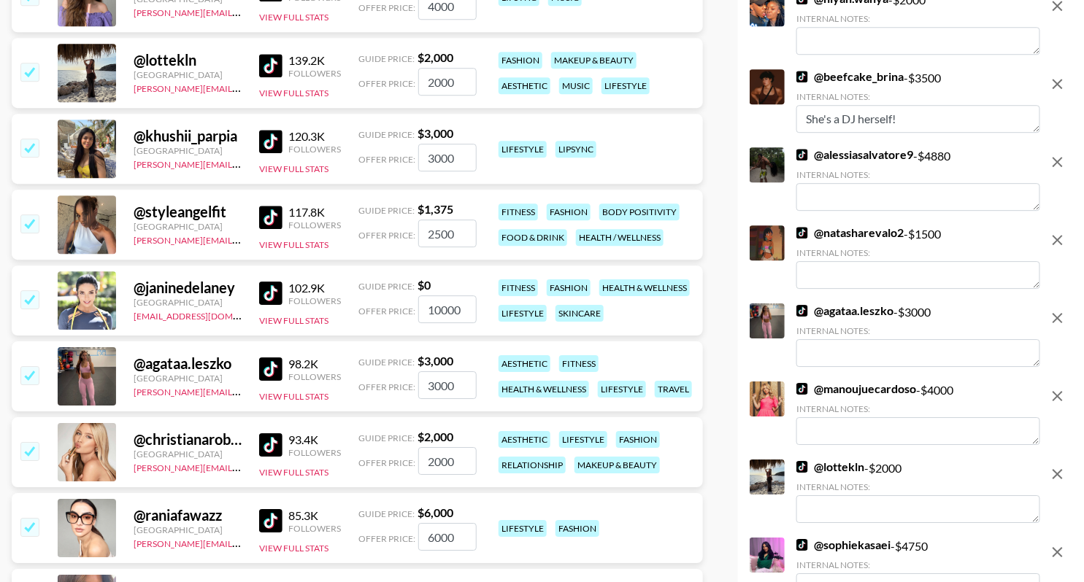
click at [286, 215] on link at bounding box center [273, 217] width 29 height 23
click at [25, 221] on input "checkbox" at bounding box center [29, 224] width 18 height 18
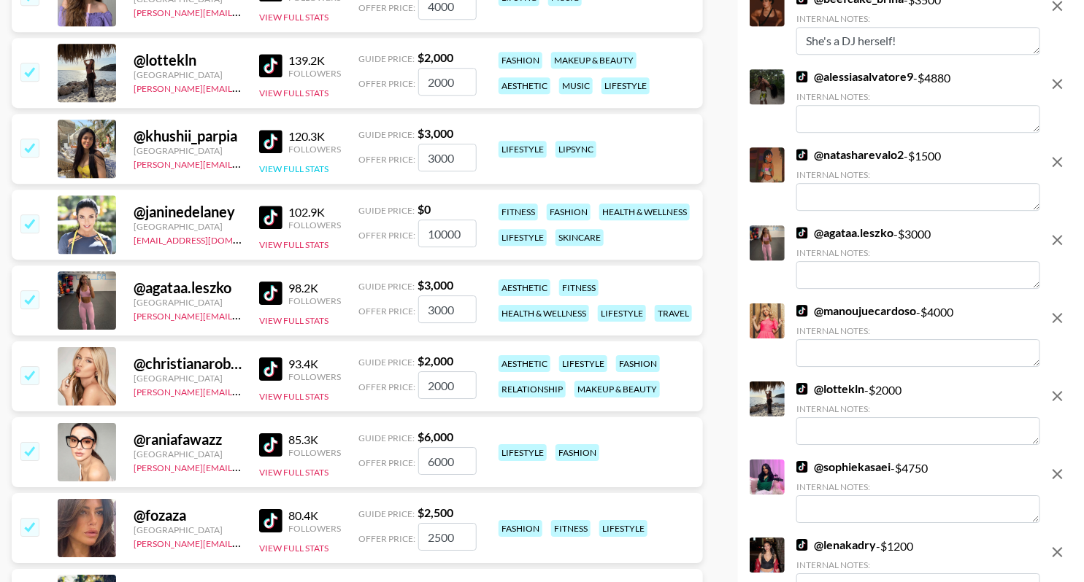
click at [280, 164] on button "View Full Stats" at bounding box center [293, 169] width 69 height 11
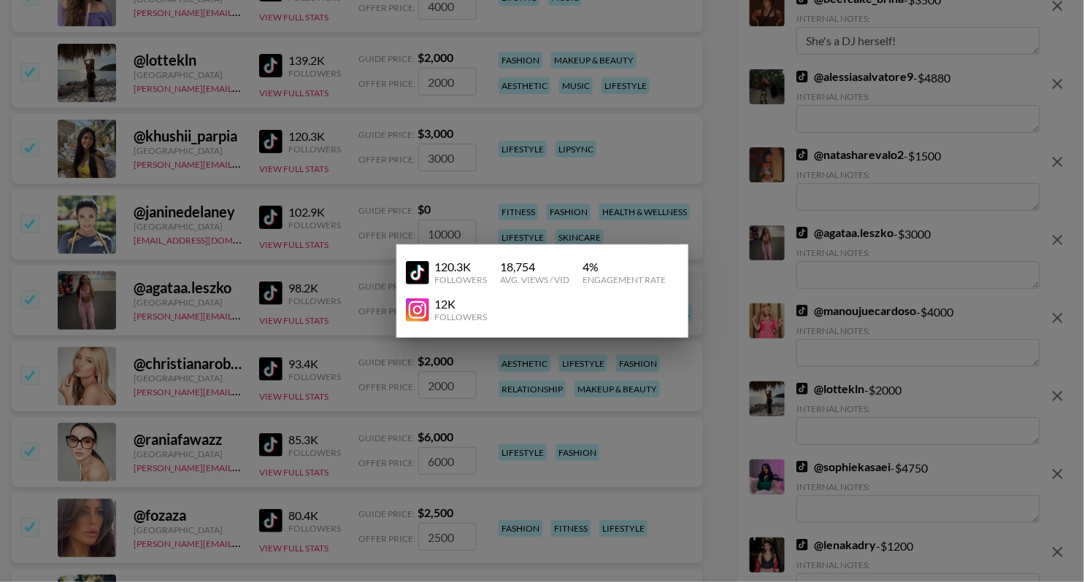
click at [329, 150] on div at bounding box center [542, 291] width 1084 height 582
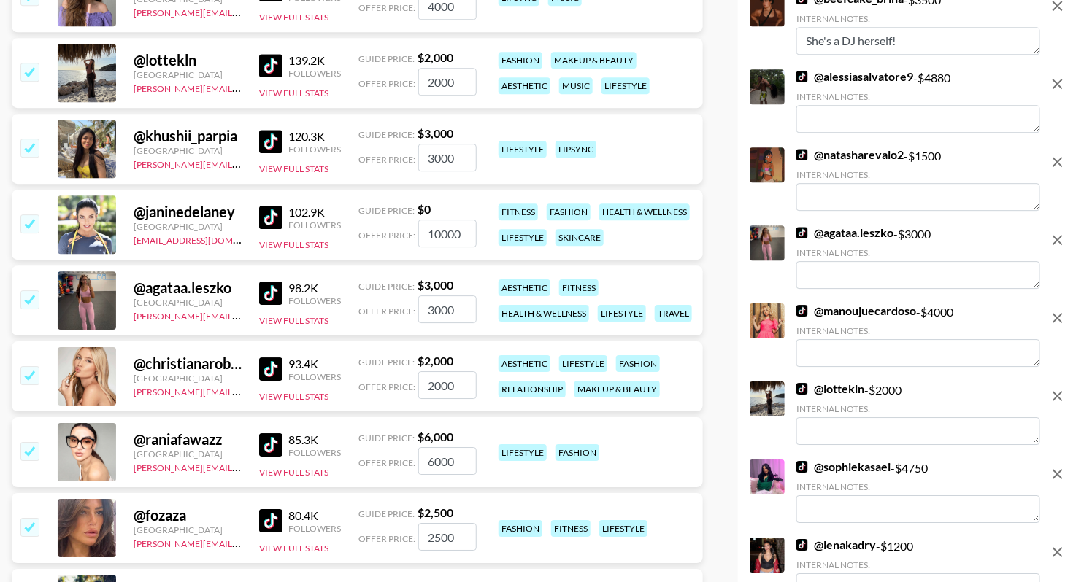
click at [279, 144] on img at bounding box center [270, 141] width 23 height 23
click at [36, 139] on input "checkbox" at bounding box center [29, 148] width 18 height 18
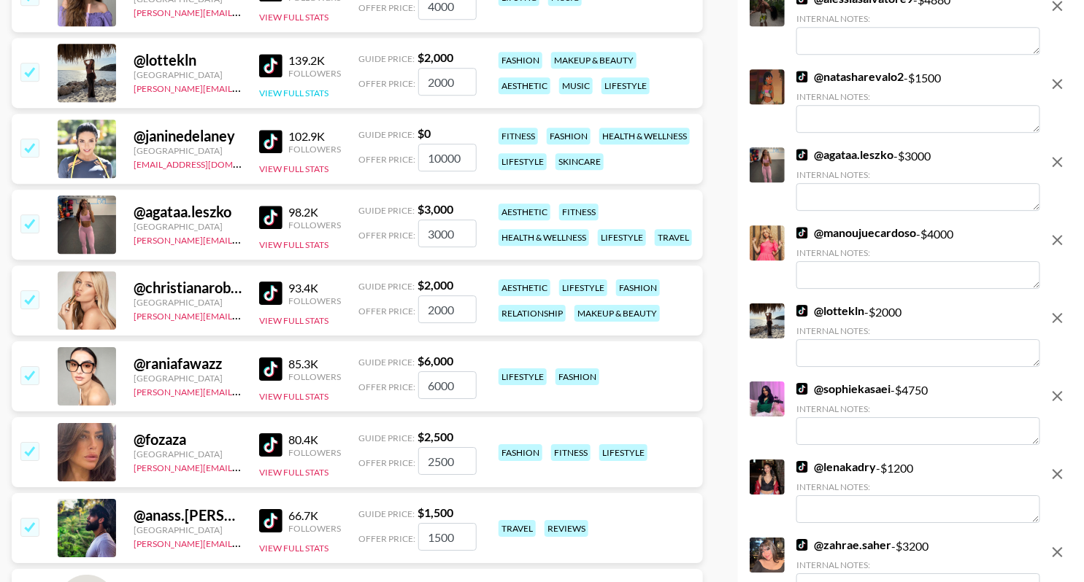
click at [295, 94] on button "View Full Stats" at bounding box center [293, 93] width 69 height 11
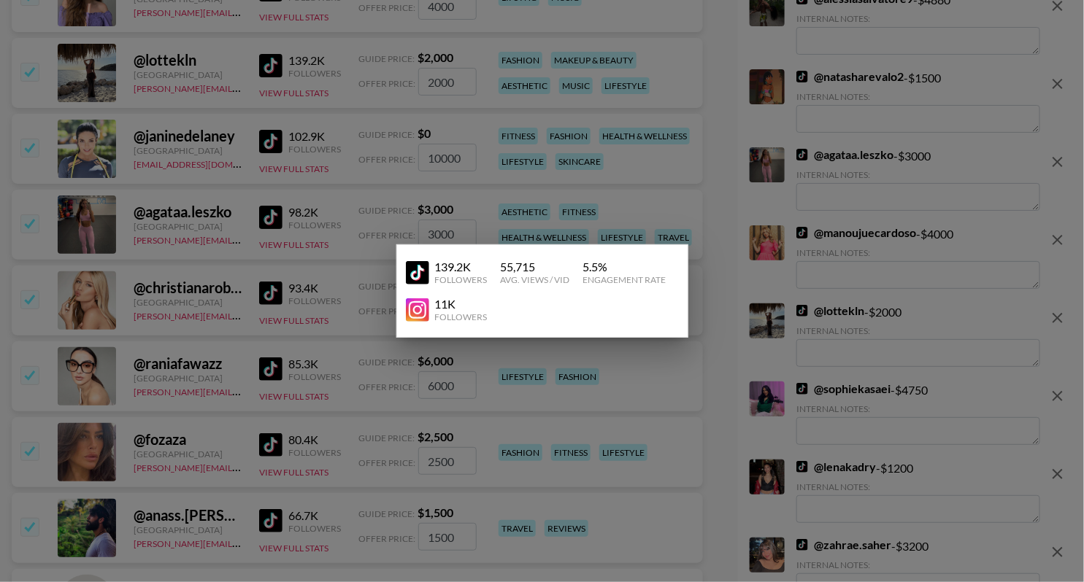
click at [242, 80] on div at bounding box center [542, 291] width 1084 height 582
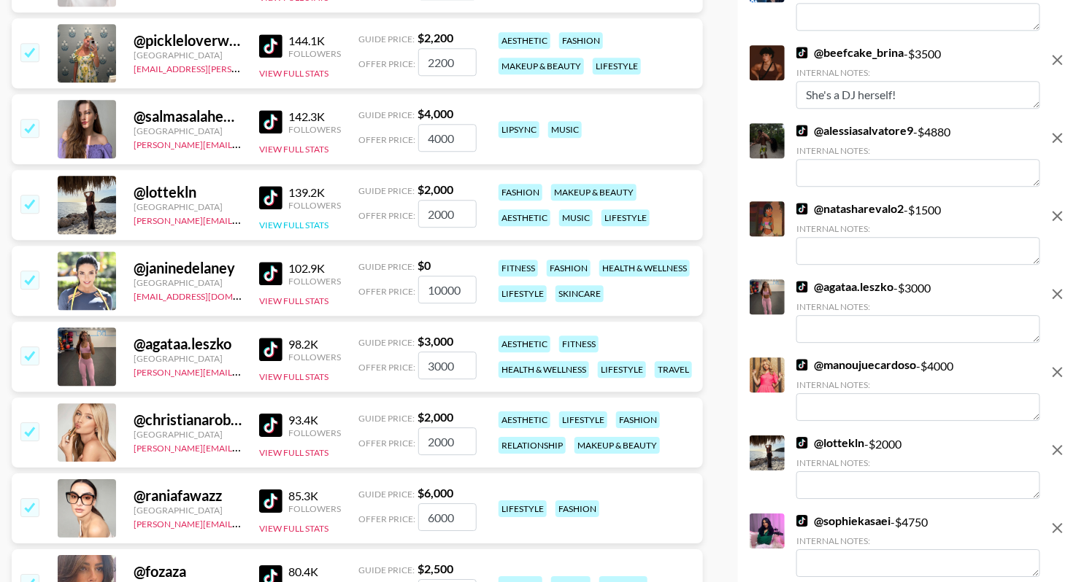
scroll to position [3245, 0]
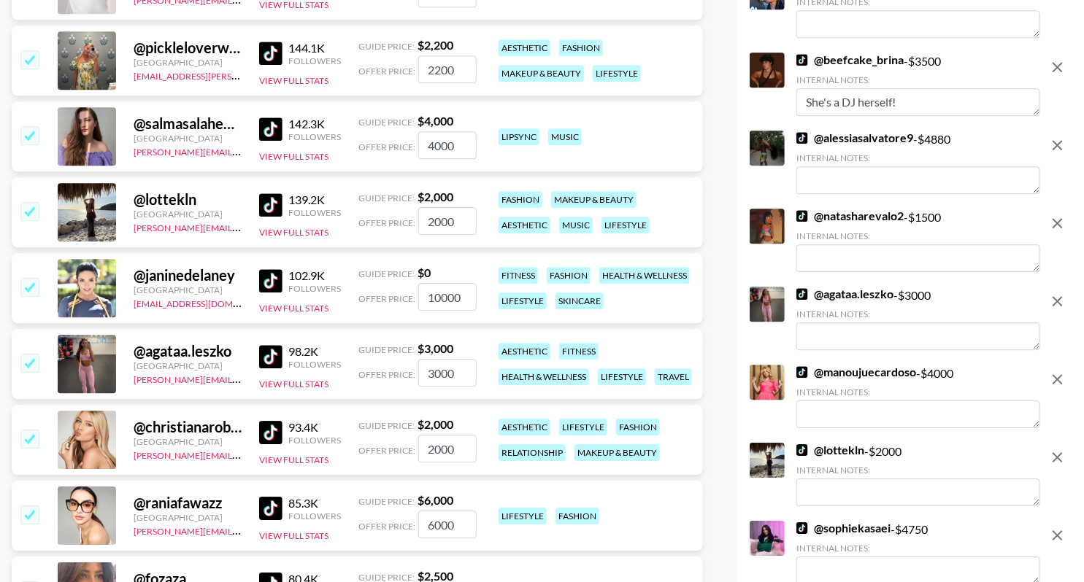
click at [23, 129] on input "checkbox" at bounding box center [29, 135] width 18 height 18
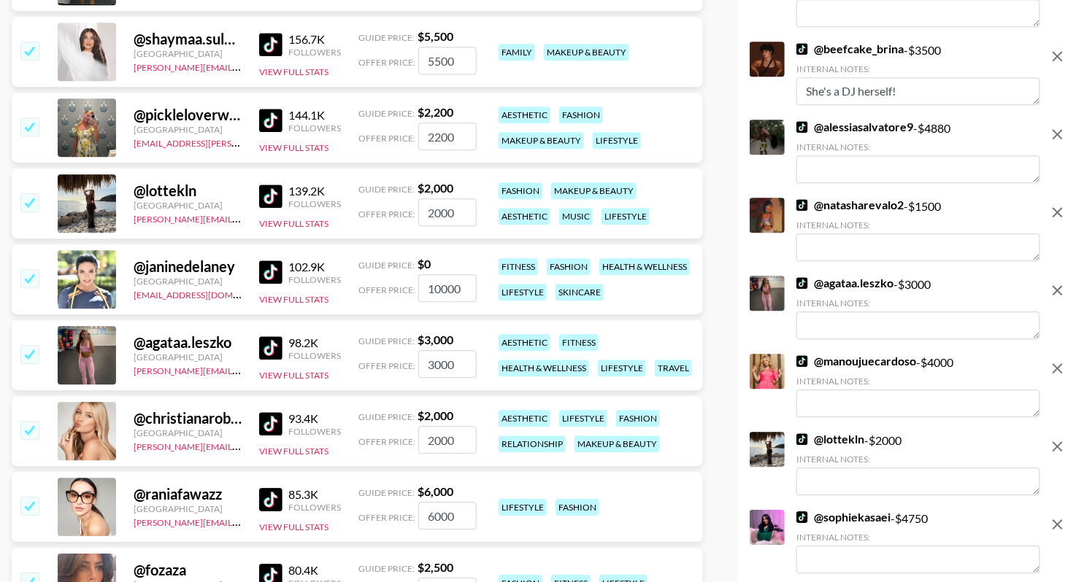
scroll to position [3173, 0]
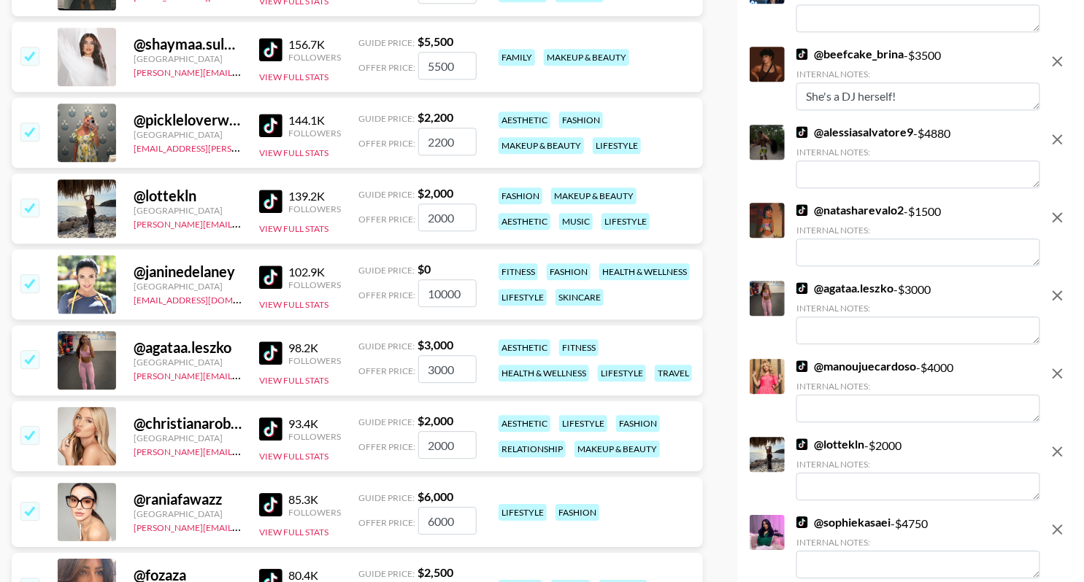
click at [23, 128] on input "checkbox" at bounding box center [29, 132] width 18 height 18
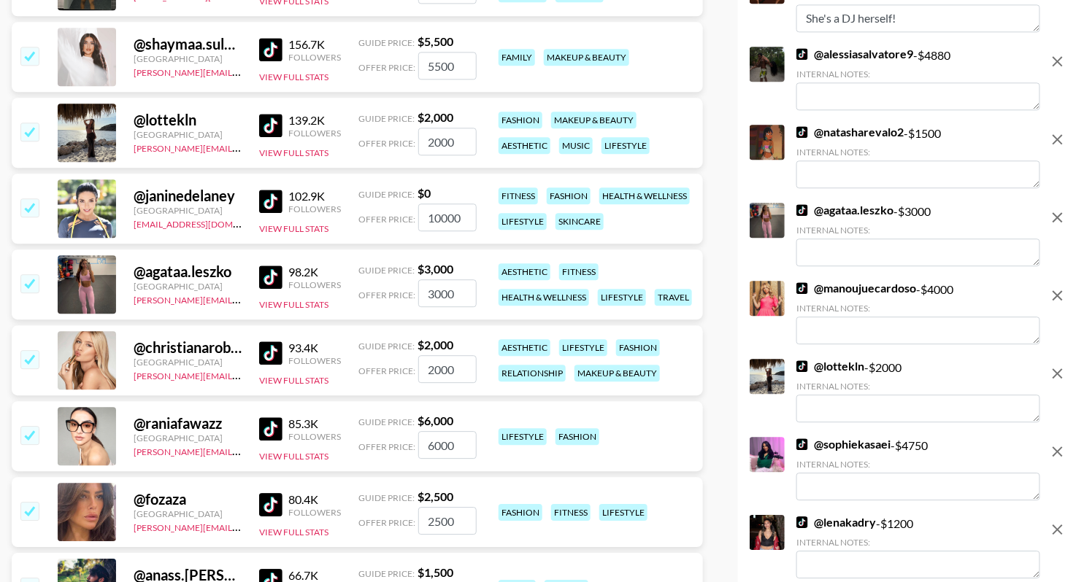
scroll to position [3170, 0]
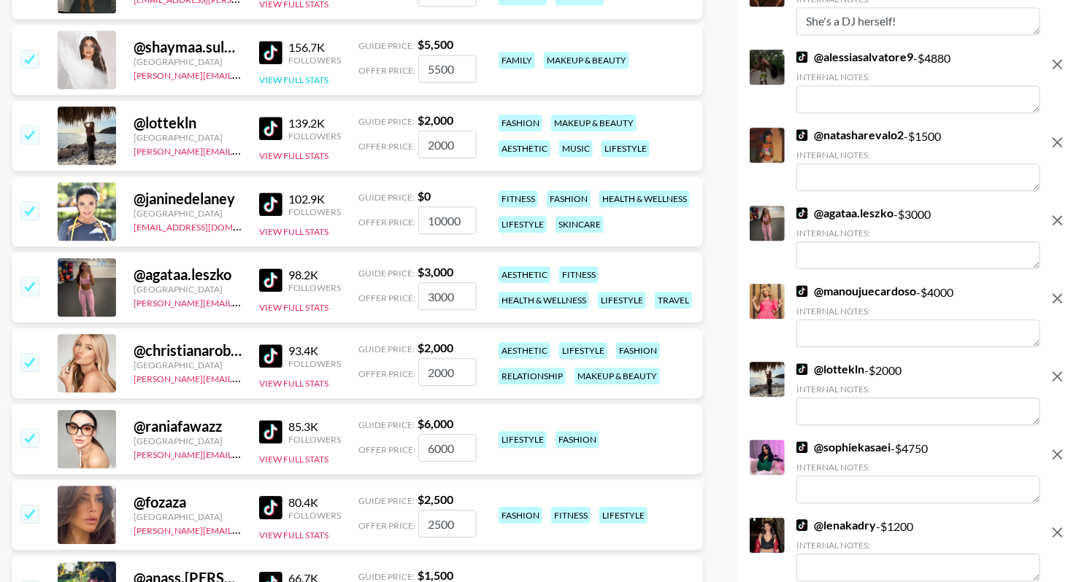
click at [301, 78] on button "View Full Stats" at bounding box center [293, 79] width 69 height 11
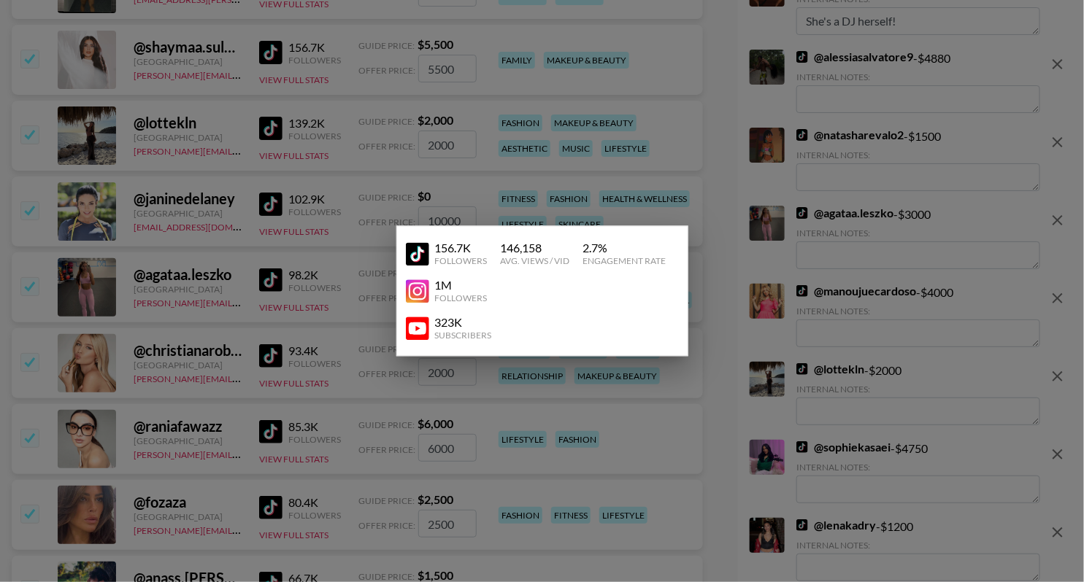
click at [301, 89] on div at bounding box center [542, 291] width 1084 height 582
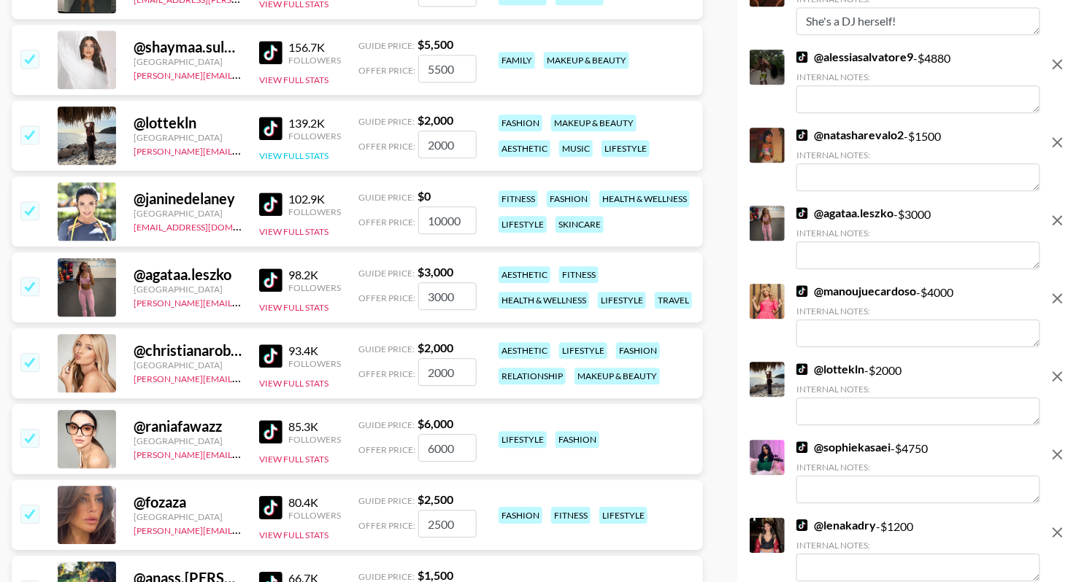
click at [301, 153] on button "View Full Stats" at bounding box center [293, 155] width 69 height 11
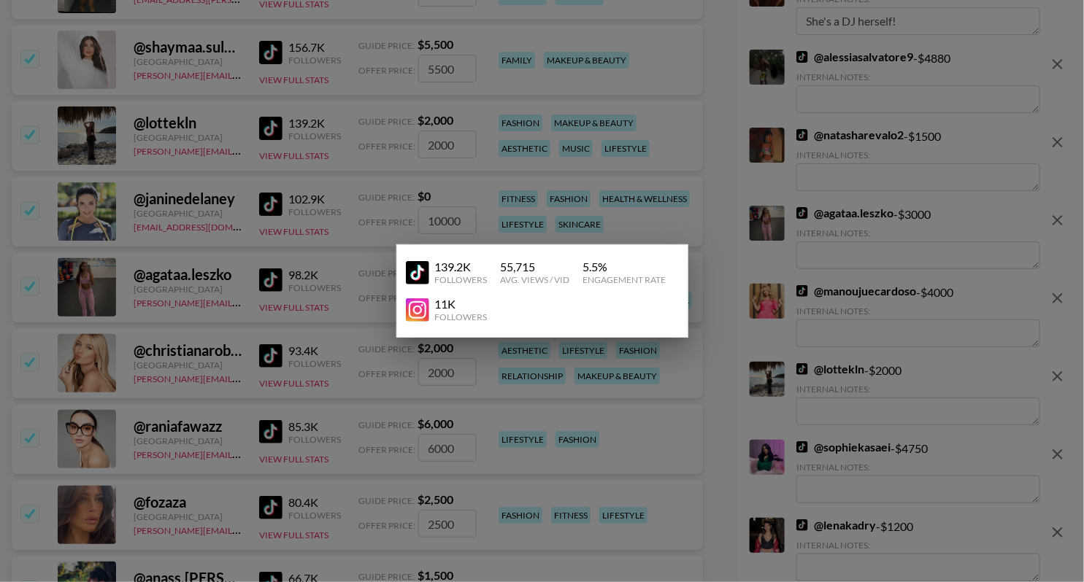
click at [324, 127] on div at bounding box center [542, 291] width 1084 height 582
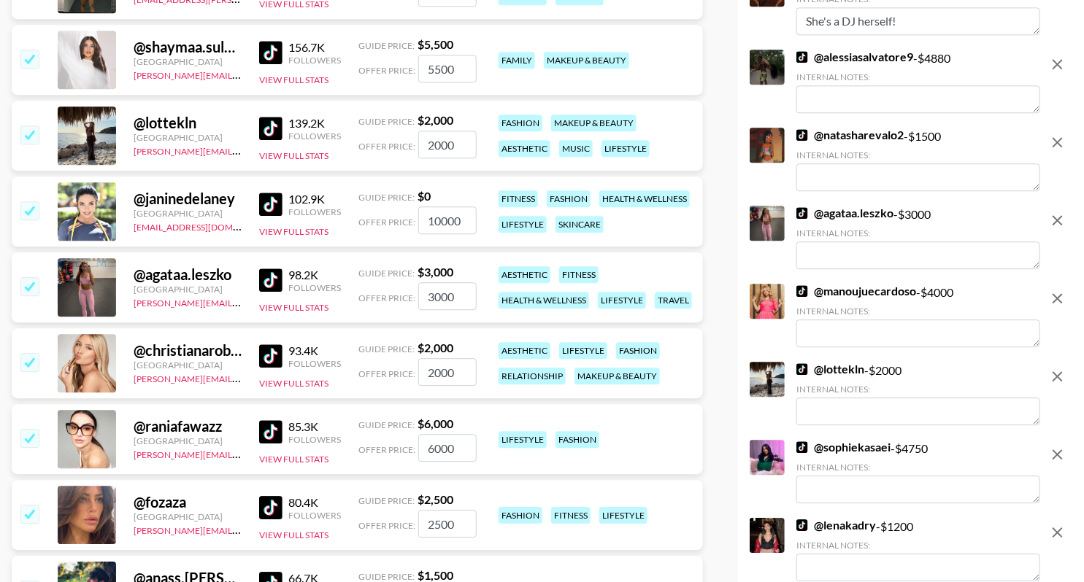
scroll to position [3146, 0]
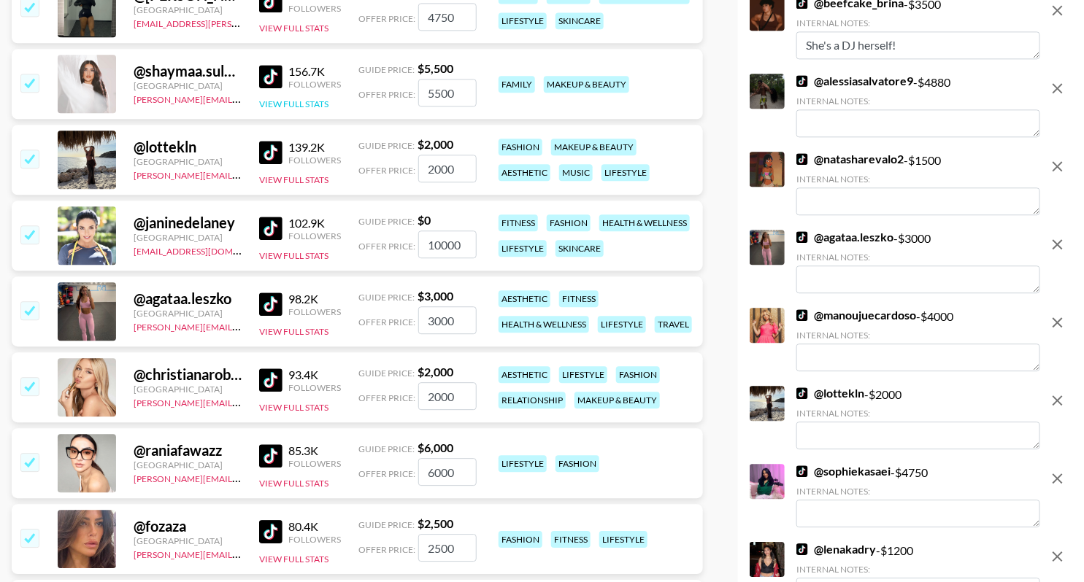
click at [313, 99] on button "View Full Stats" at bounding box center [293, 104] width 69 height 11
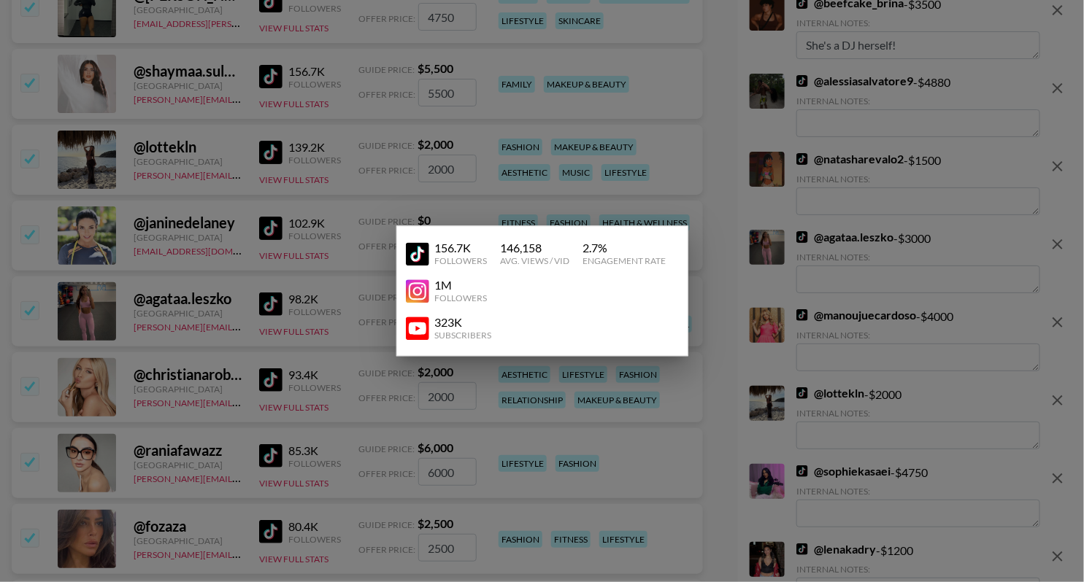
click at [420, 329] on img at bounding box center [417, 328] width 23 height 23
click at [284, 150] on div at bounding box center [542, 291] width 1084 height 582
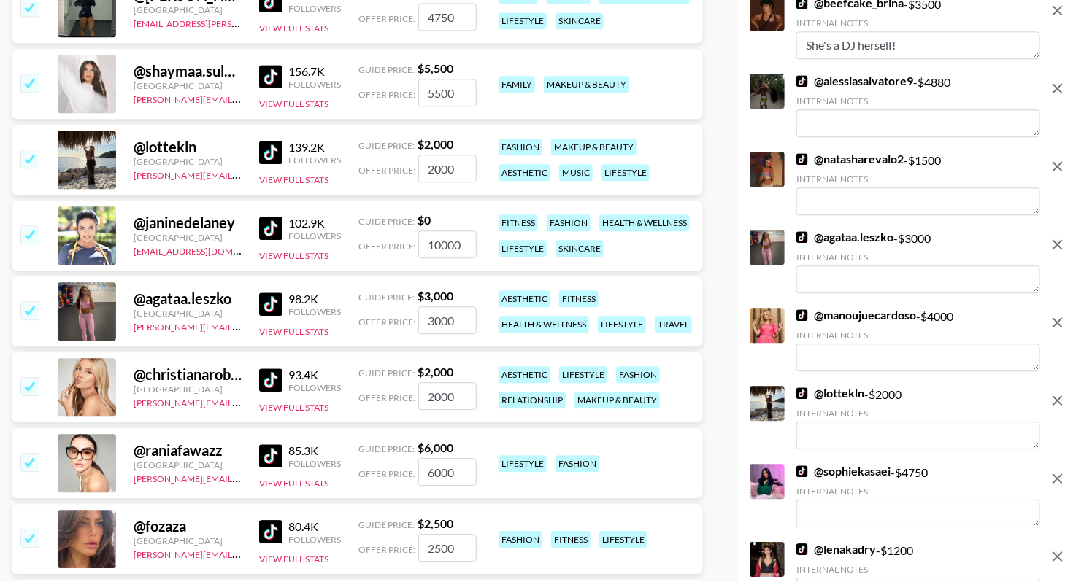
click at [26, 82] on input "checkbox" at bounding box center [29, 83] width 18 height 18
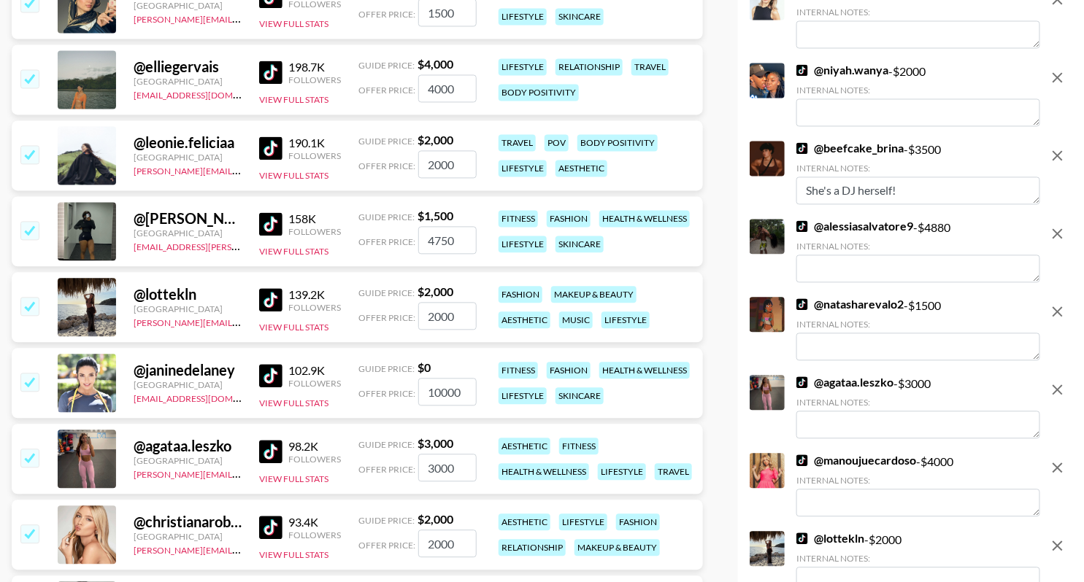
scroll to position [2903, 0]
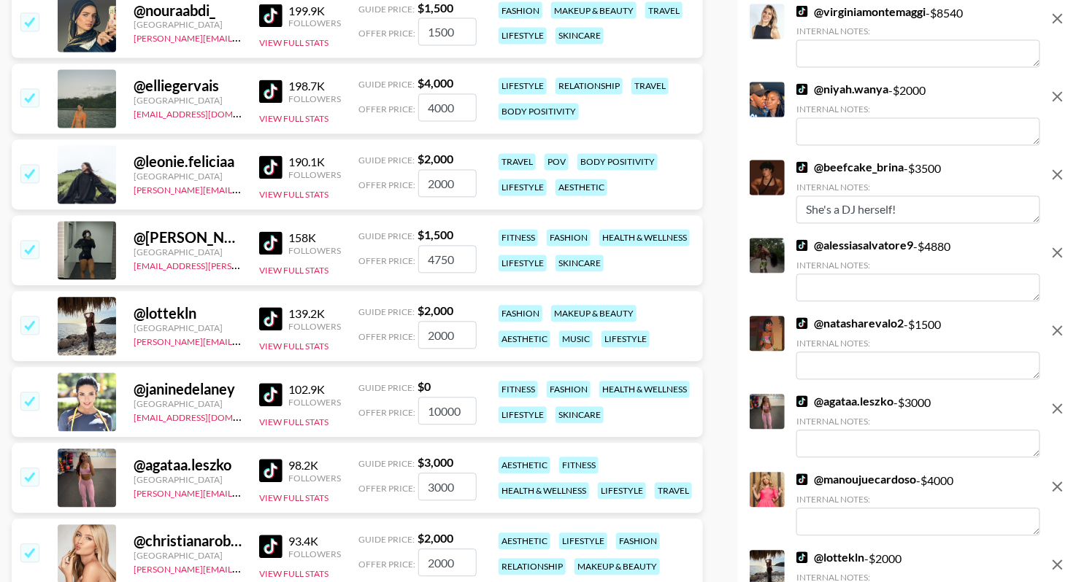
click at [290, 262] on div "158K Followers View Full Stats" at bounding box center [300, 252] width 82 height 52
click at [293, 270] on button "View Full Stats" at bounding box center [293, 271] width 69 height 11
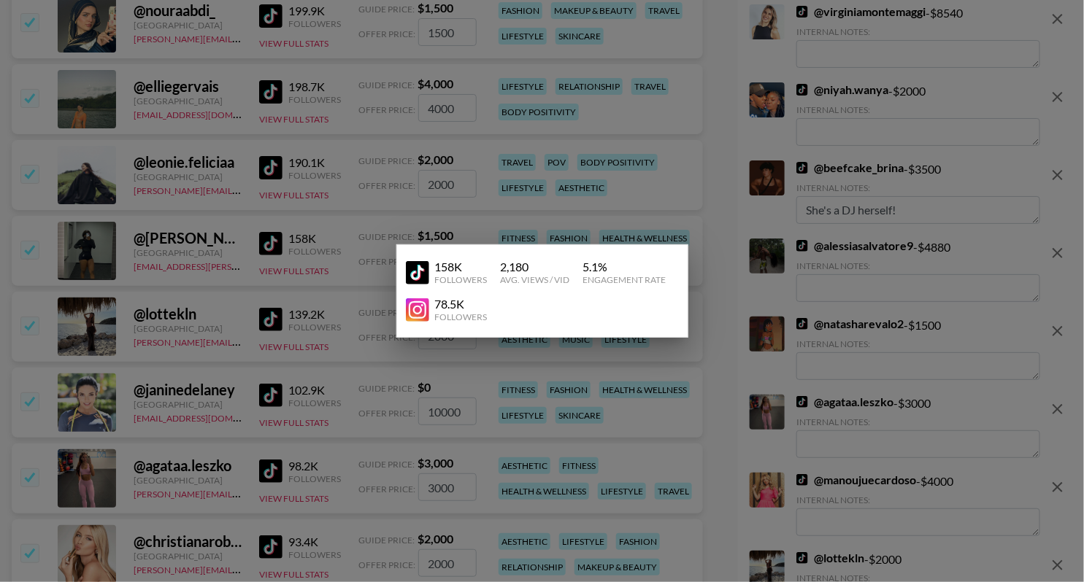
click at [322, 245] on div at bounding box center [542, 291] width 1084 height 582
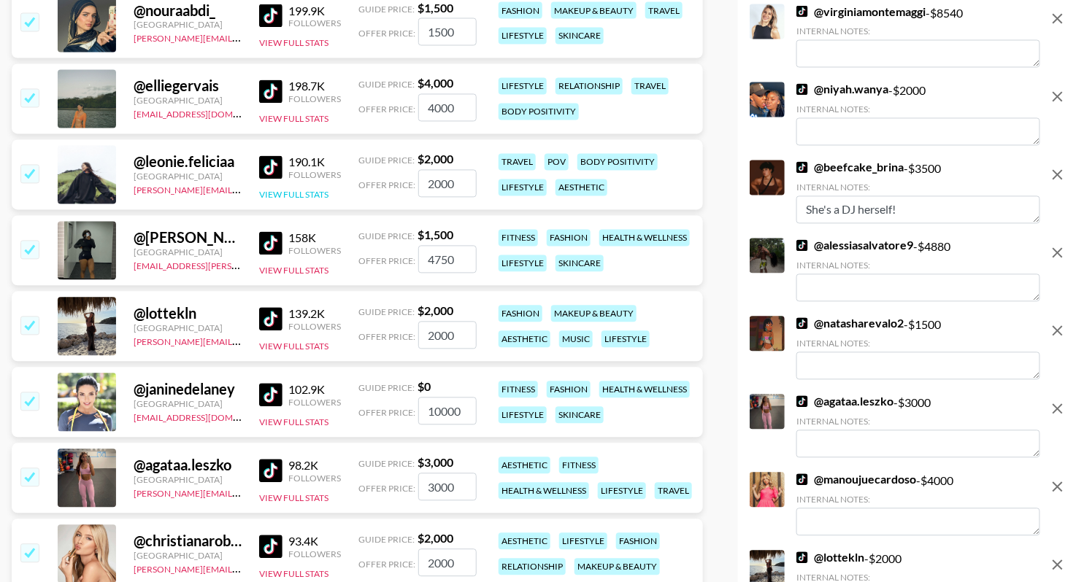
click at [291, 193] on button "View Full Stats" at bounding box center [293, 195] width 69 height 11
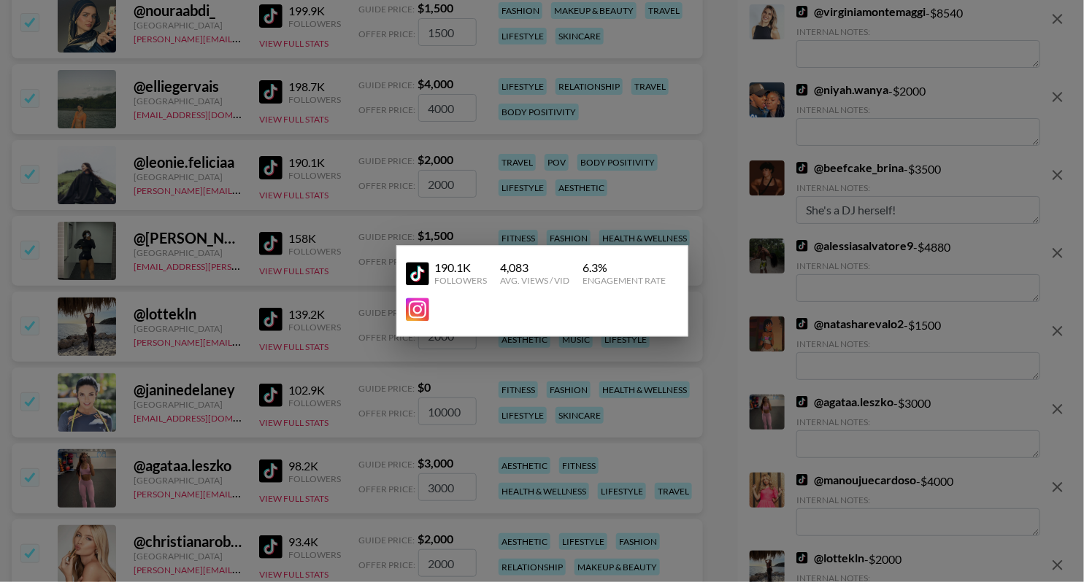
click at [350, 180] on div at bounding box center [542, 291] width 1084 height 582
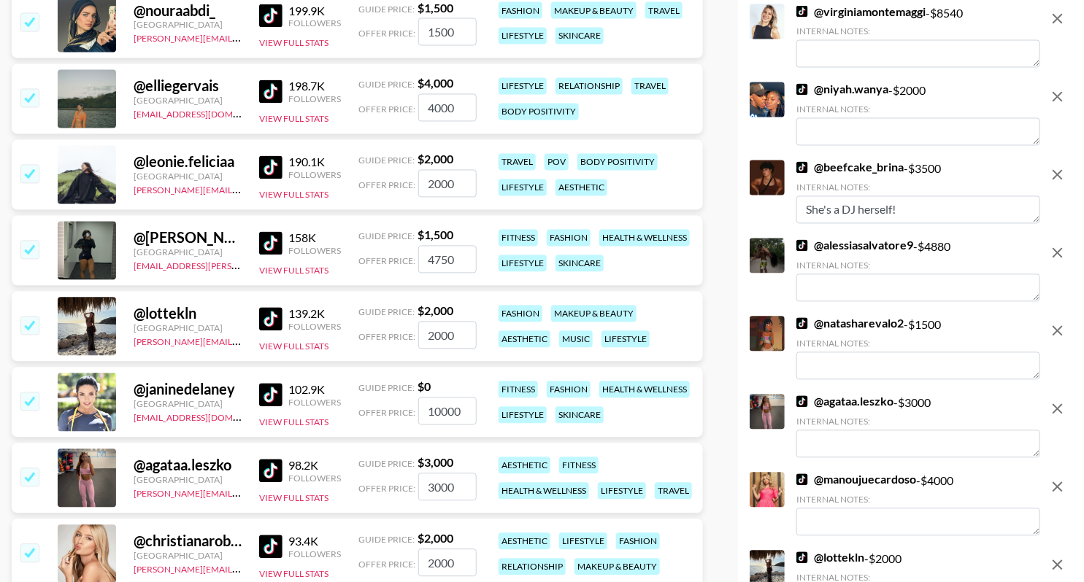
click at [274, 168] on img at bounding box center [270, 167] width 23 height 23
click at [269, 245] on img at bounding box center [270, 243] width 23 height 23
click at [491, 180] on div "@ leonie.feliciaa [GEOGRAPHIC_DATA] [PERSON_NAME][EMAIL_ADDRESS][DOMAIN_NAME] 1…" at bounding box center [357, 175] width 691 height 70
click at [299, 269] on button "View Full Stats" at bounding box center [293, 271] width 69 height 11
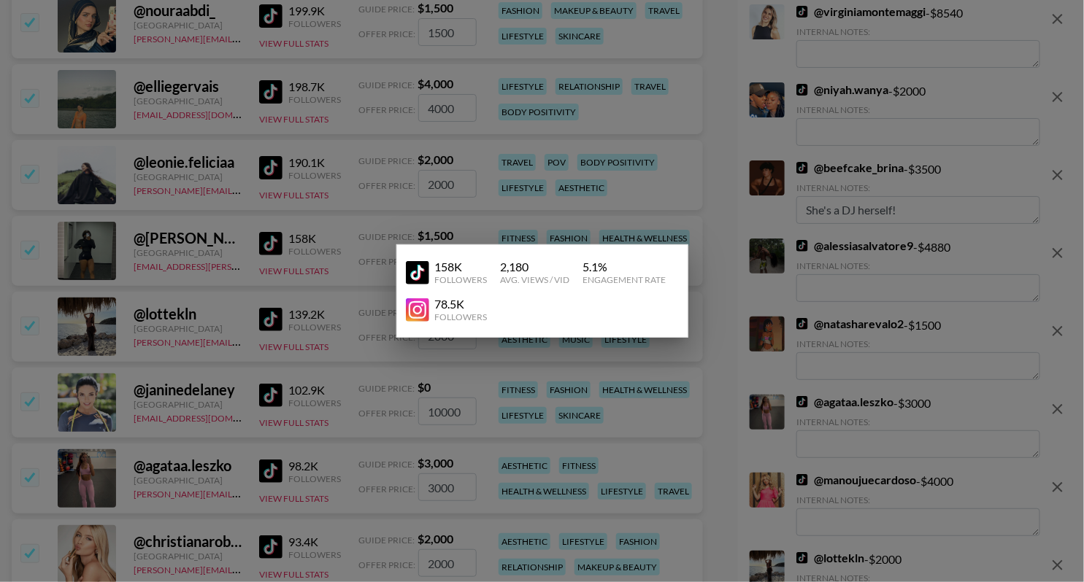
click at [320, 221] on div at bounding box center [542, 291] width 1084 height 582
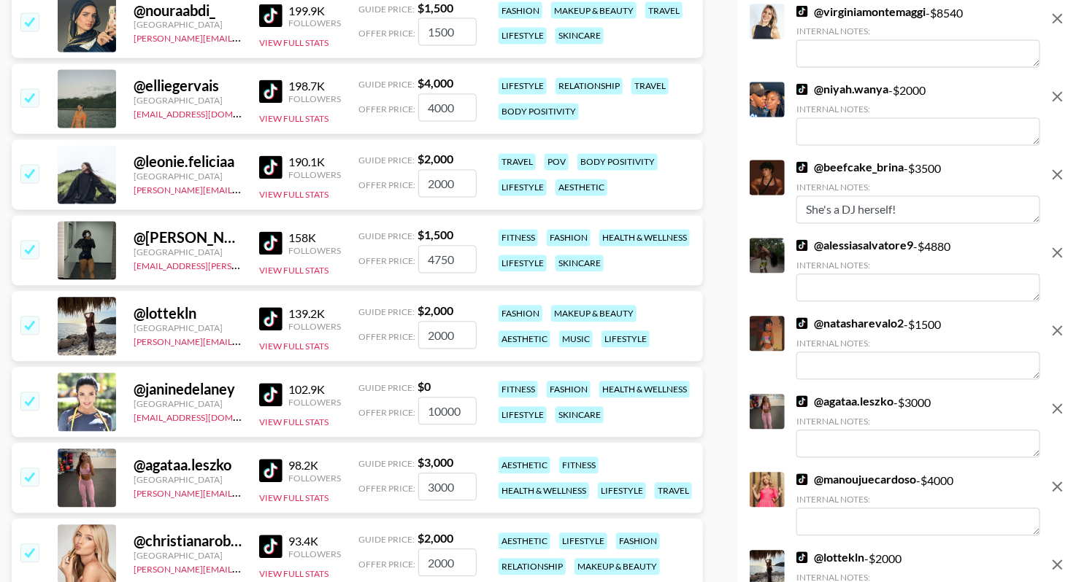
click at [307, 199] on div "@ leonie.feliciaa [GEOGRAPHIC_DATA] [PERSON_NAME][EMAIL_ADDRESS][DOMAIN_NAME] 1…" at bounding box center [357, 175] width 691 height 70
click at [307, 197] on button "View Full Stats" at bounding box center [293, 195] width 69 height 11
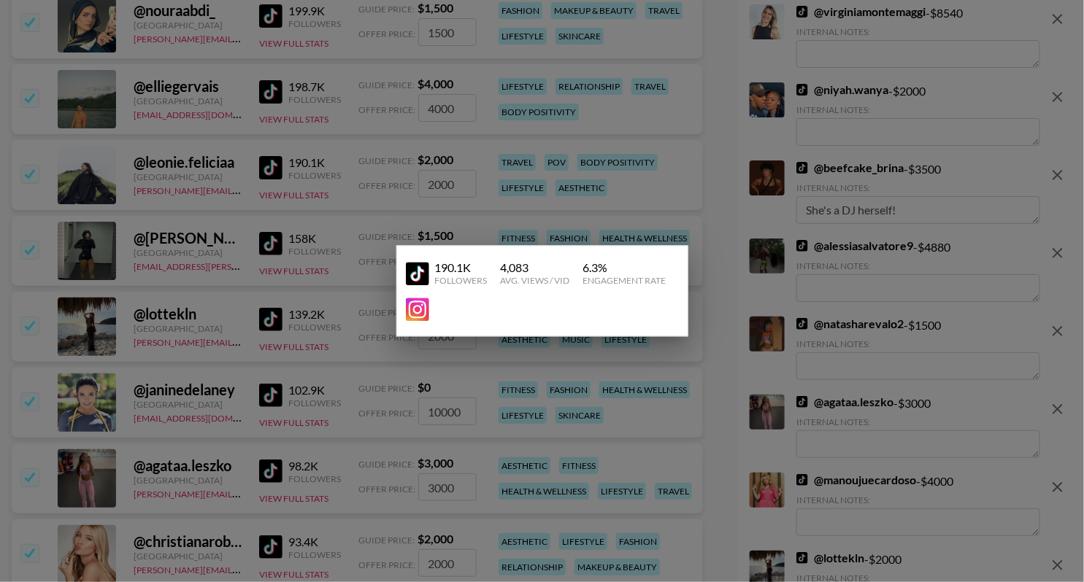
click at [335, 171] on div at bounding box center [542, 291] width 1084 height 582
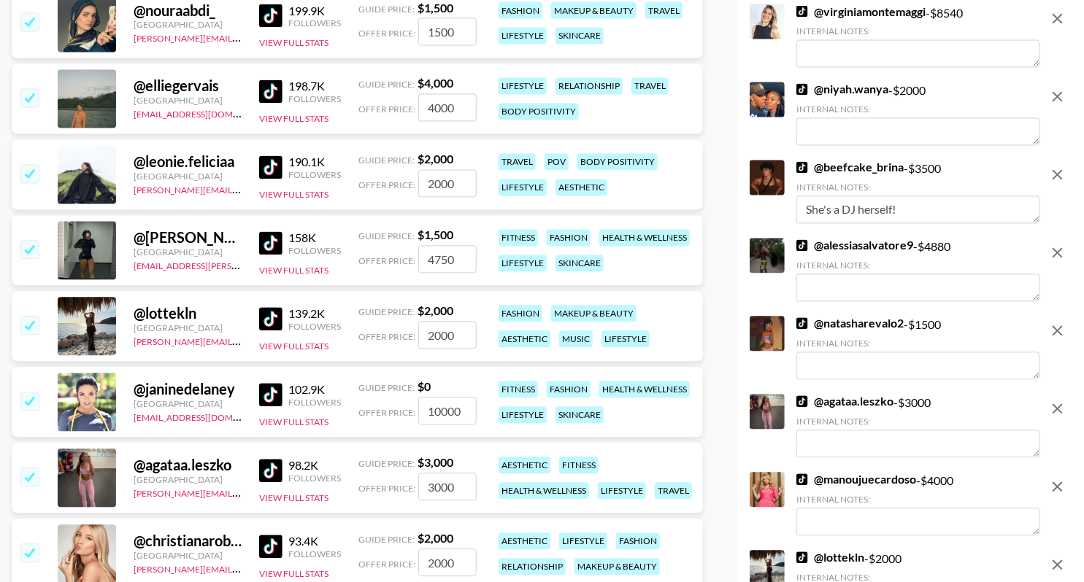
click at [23, 170] on input "checkbox" at bounding box center [29, 174] width 18 height 18
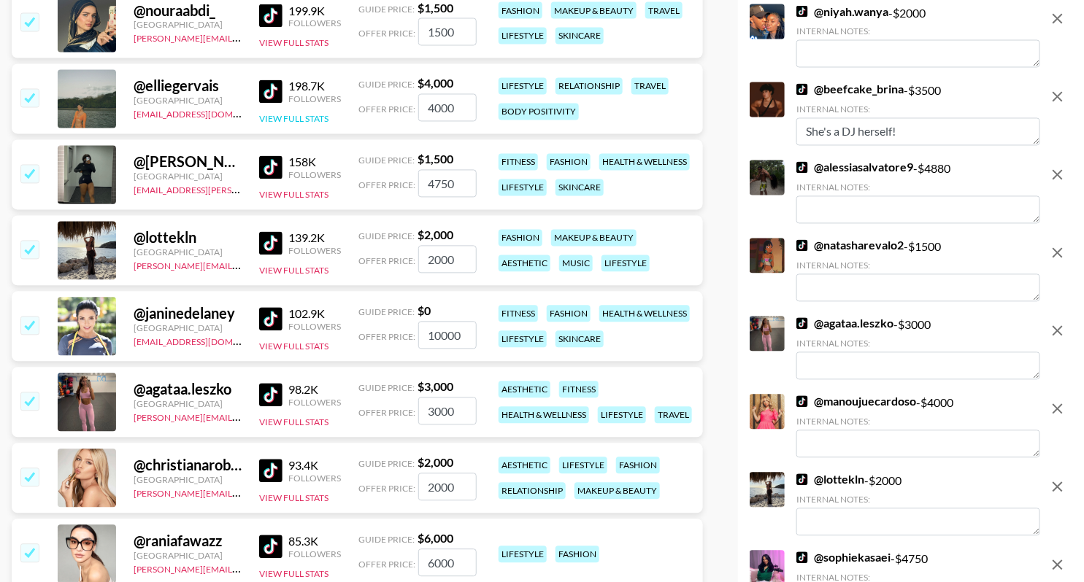
click at [290, 114] on button "View Full Stats" at bounding box center [293, 119] width 69 height 11
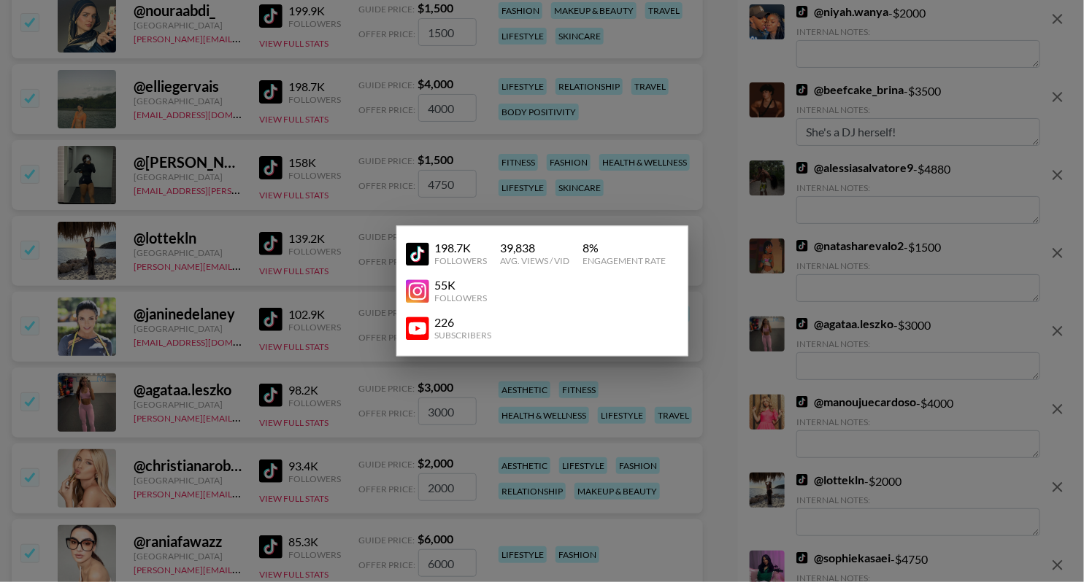
click at [416, 326] on img at bounding box center [417, 328] width 23 height 23
click at [334, 210] on div at bounding box center [542, 291] width 1084 height 582
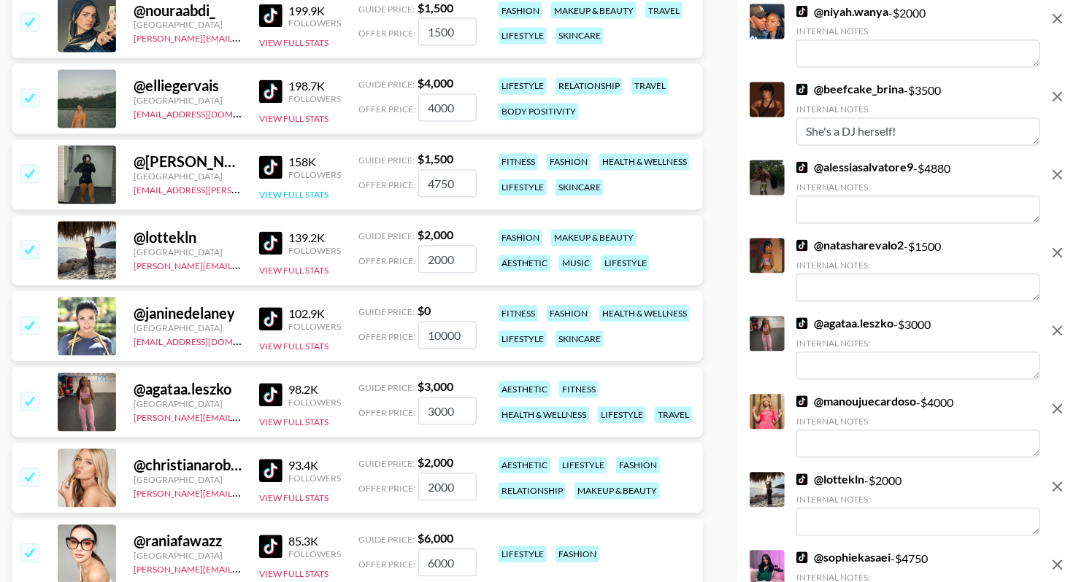
click at [305, 193] on button "View Full Stats" at bounding box center [293, 195] width 69 height 11
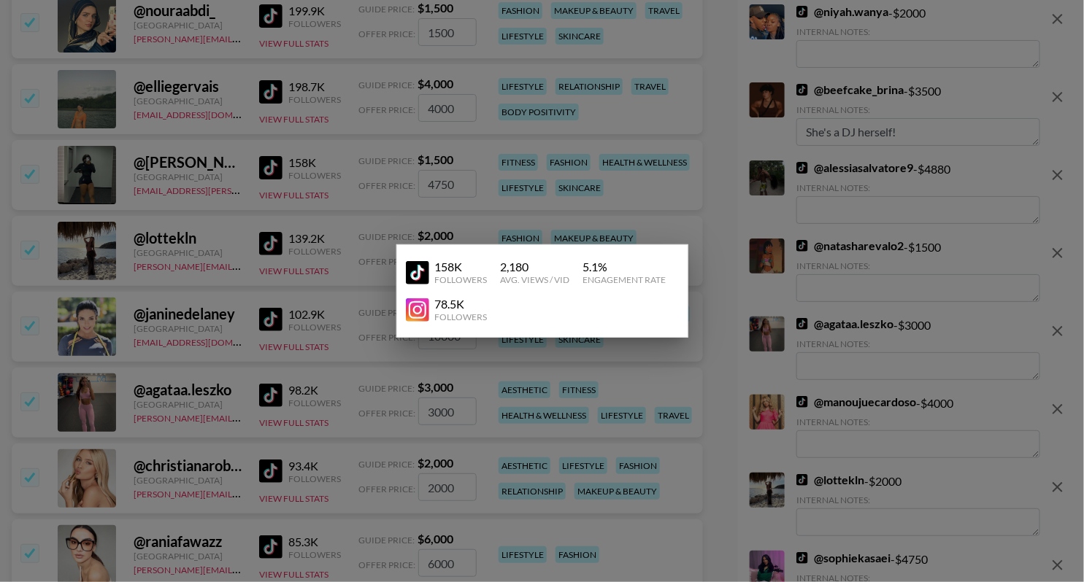
click at [319, 157] on div at bounding box center [542, 291] width 1084 height 582
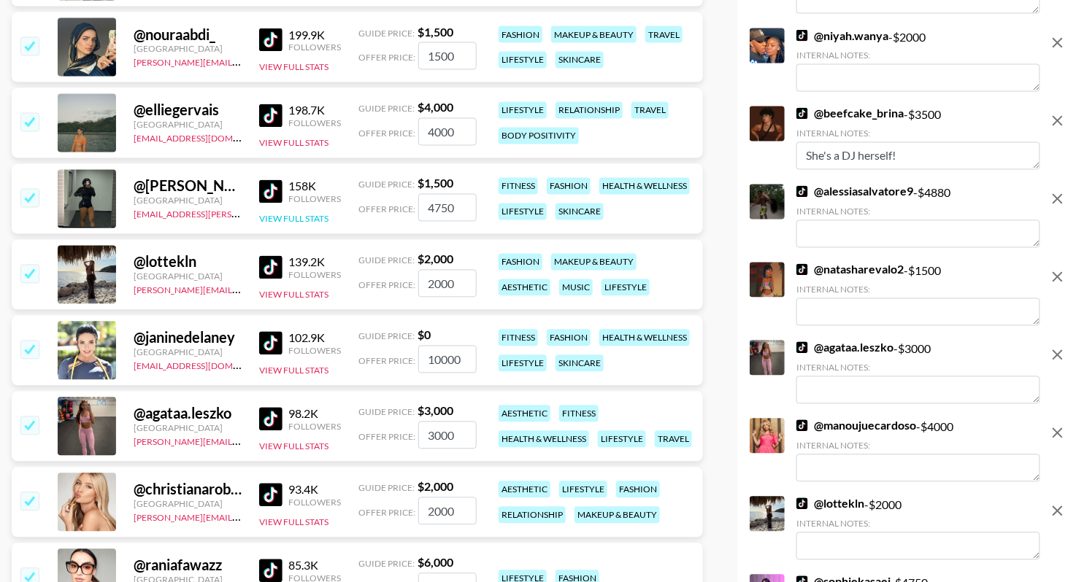
scroll to position [2866, 0]
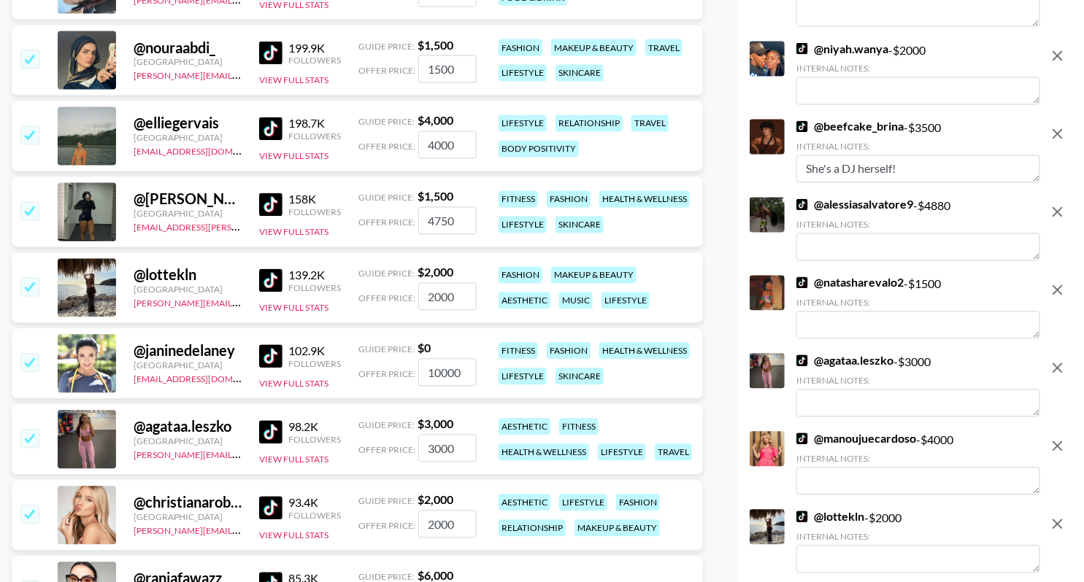
click at [269, 47] on img at bounding box center [270, 53] width 23 height 23
click at [25, 51] on input "checkbox" at bounding box center [29, 59] width 18 height 18
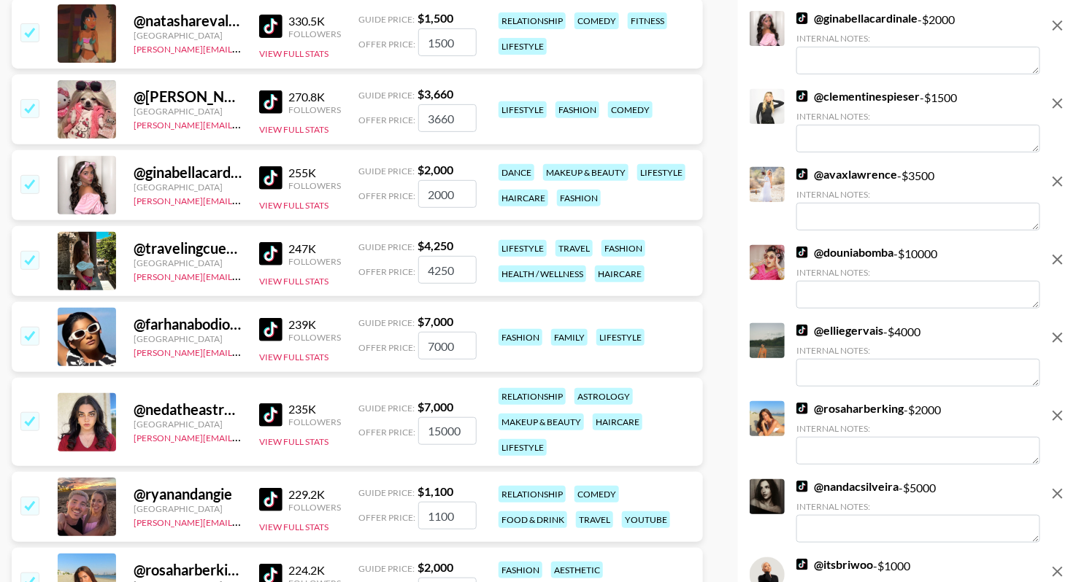
scroll to position [2367, 0]
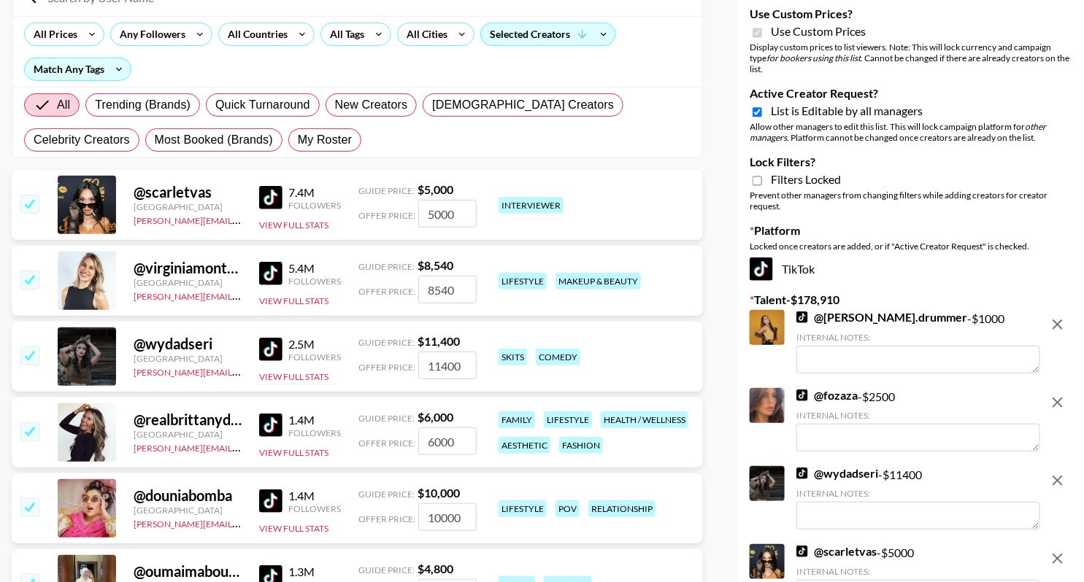
scroll to position [0, 0]
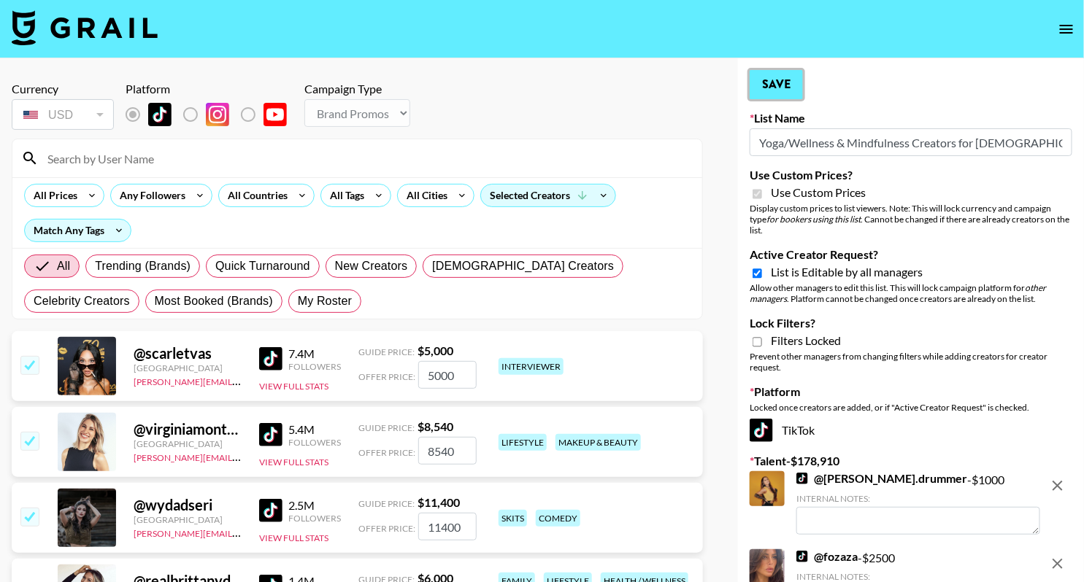
click at [785, 87] on button "Save" at bounding box center [776, 84] width 53 height 29
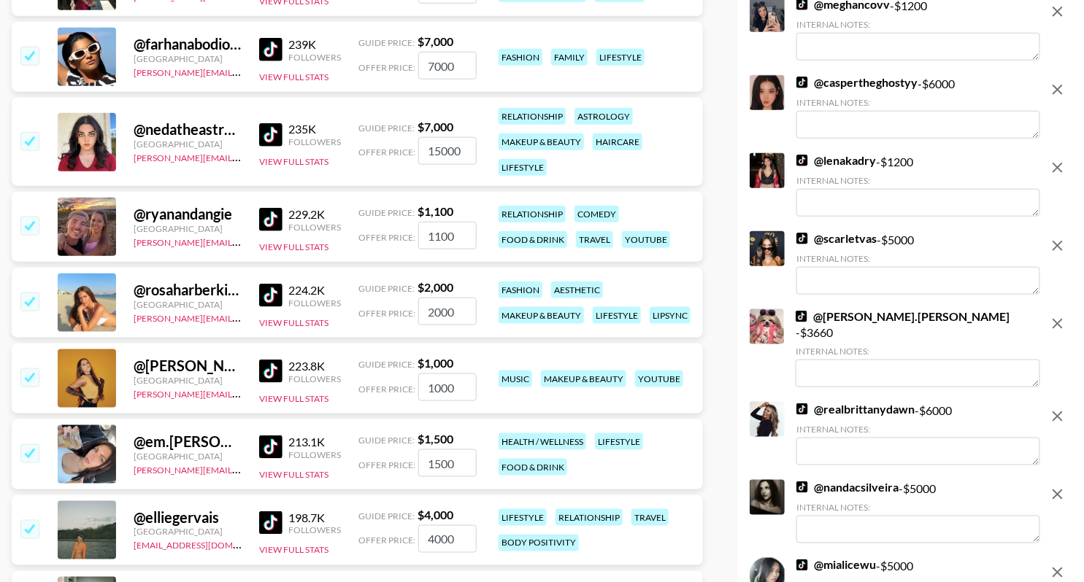
scroll to position [2393, 0]
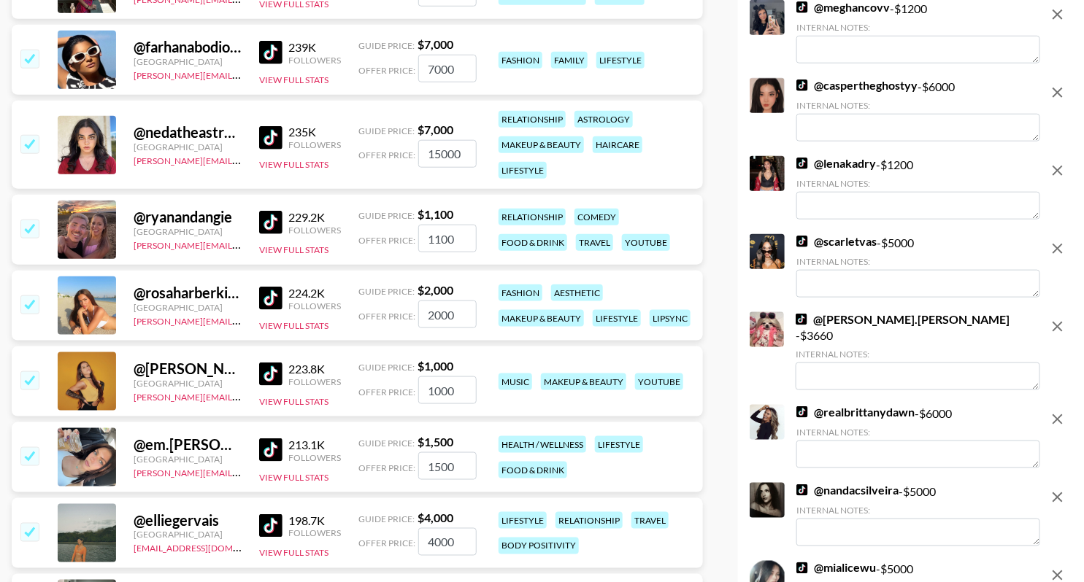
click at [37, 375] on input "checkbox" at bounding box center [29, 381] width 18 height 18
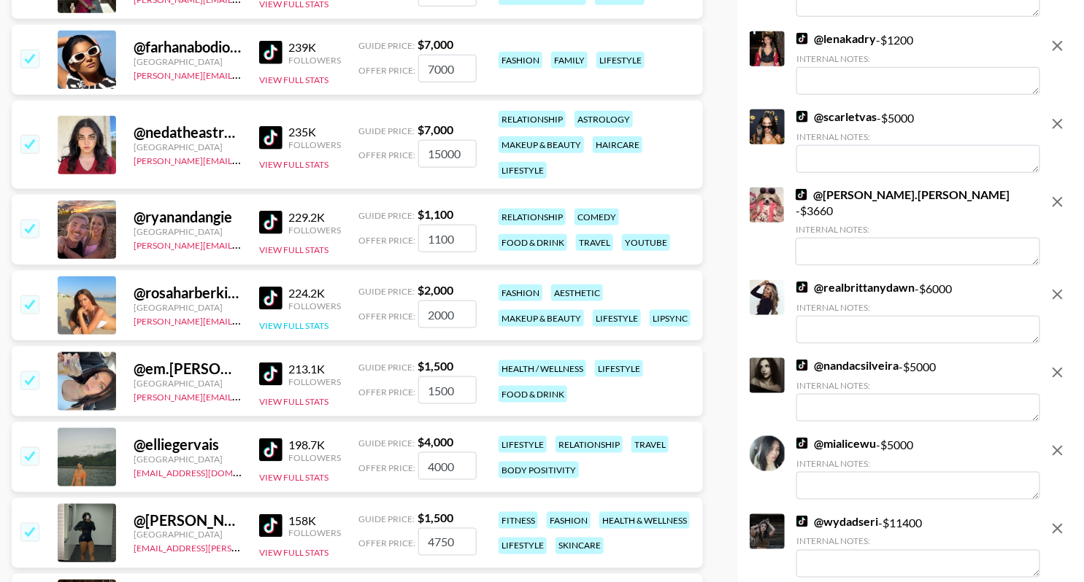
click at [269, 323] on button "View Full Stats" at bounding box center [293, 325] width 69 height 11
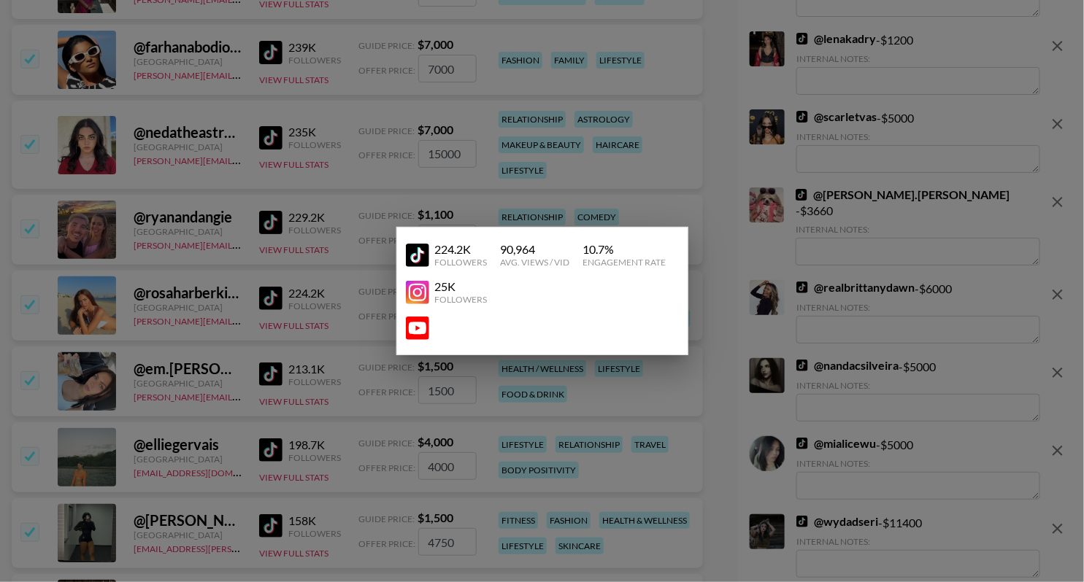
click at [416, 331] on img at bounding box center [417, 328] width 23 height 23
click at [215, 292] on div at bounding box center [542, 291] width 1084 height 582
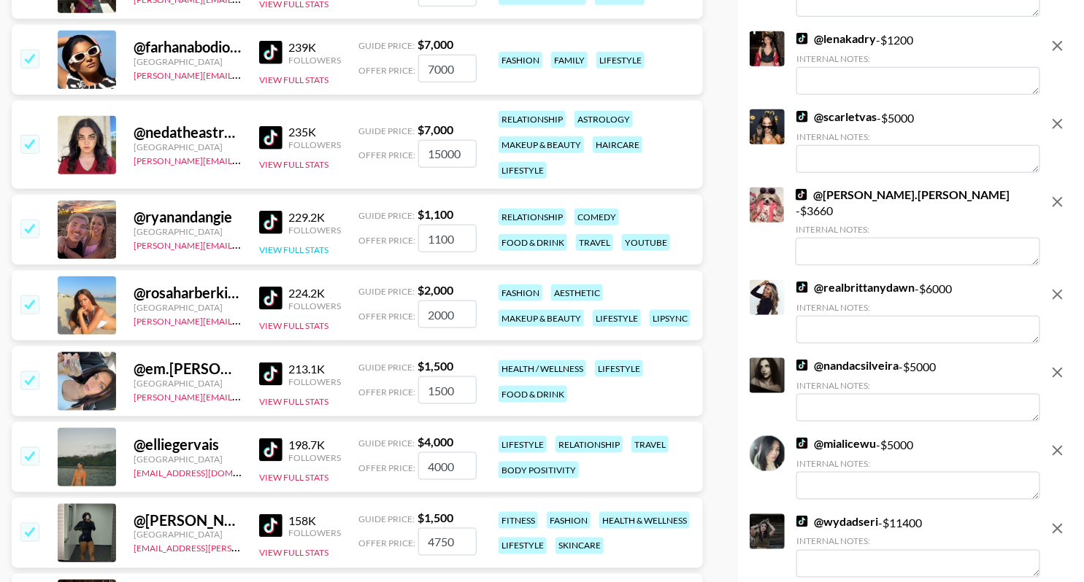
click at [288, 252] on button "View Full Stats" at bounding box center [293, 250] width 69 height 11
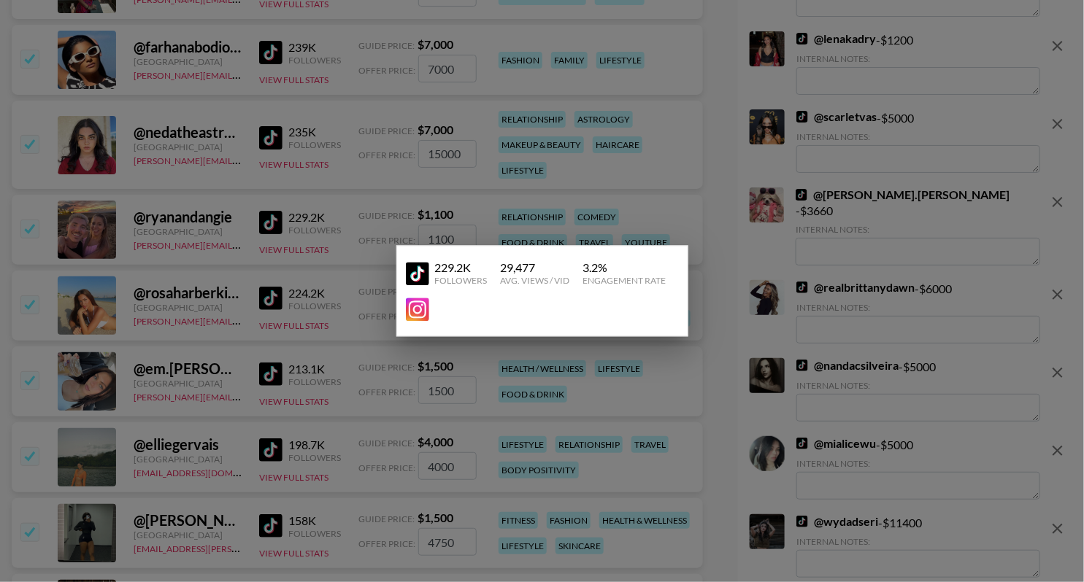
click at [288, 252] on div at bounding box center [542, 291] width 1084 height 582
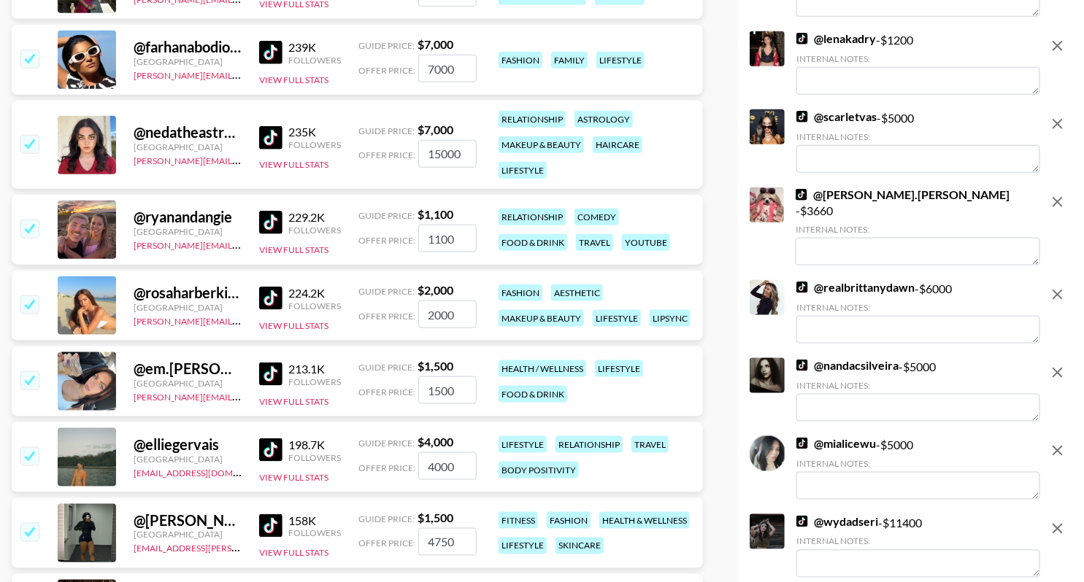
click at [23, 233] on input "checkbox" at bounding box center [29, 229] width 18 height 18
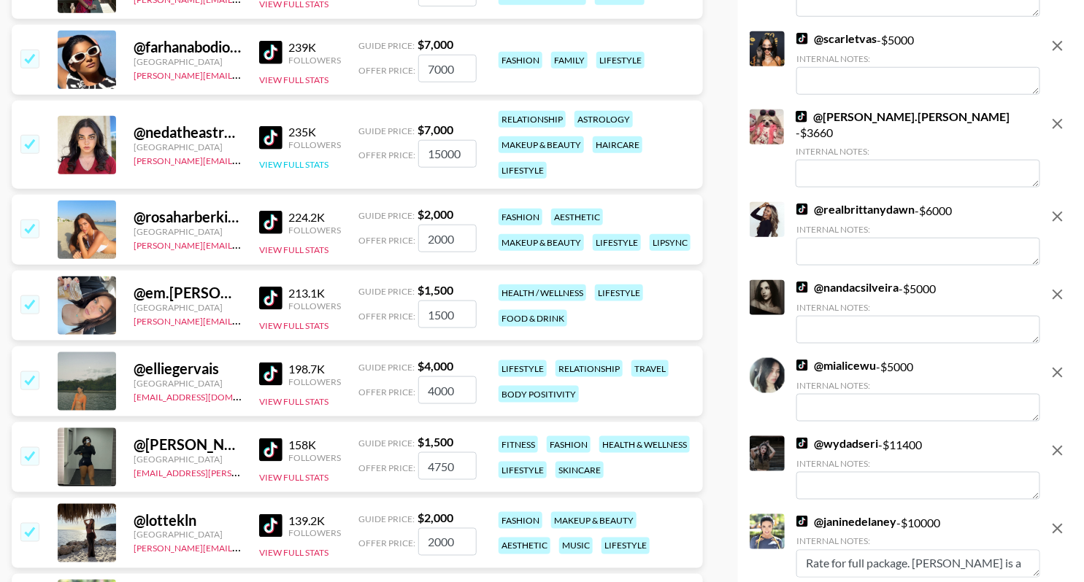
click at [291, 166] on button "View Full Stats" at bounding box center [293, 164] width 69 height 11
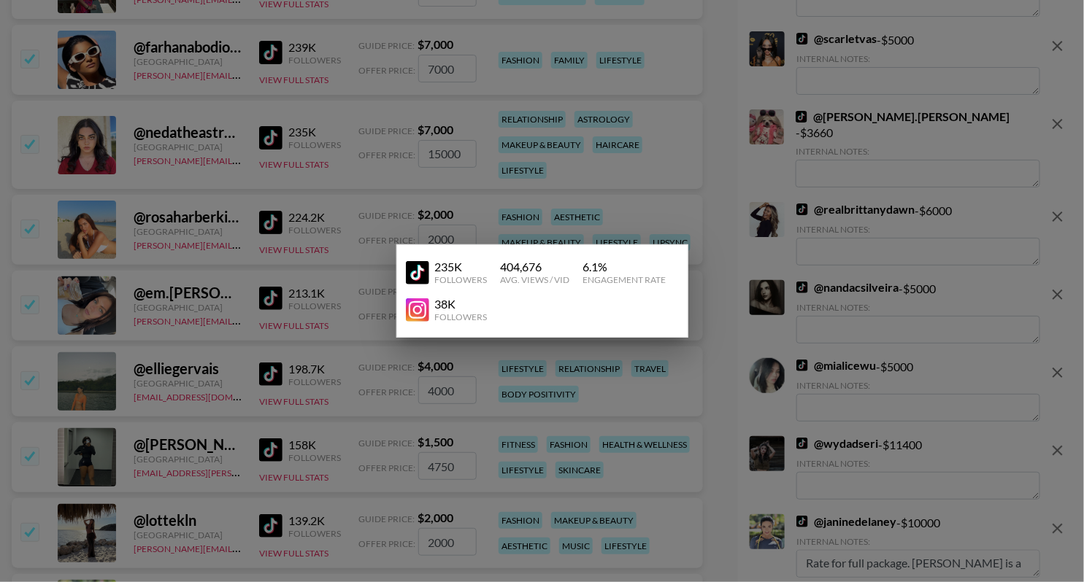
click at [329, 138] on div at bounding box center [542, 291] width 1084 height 582
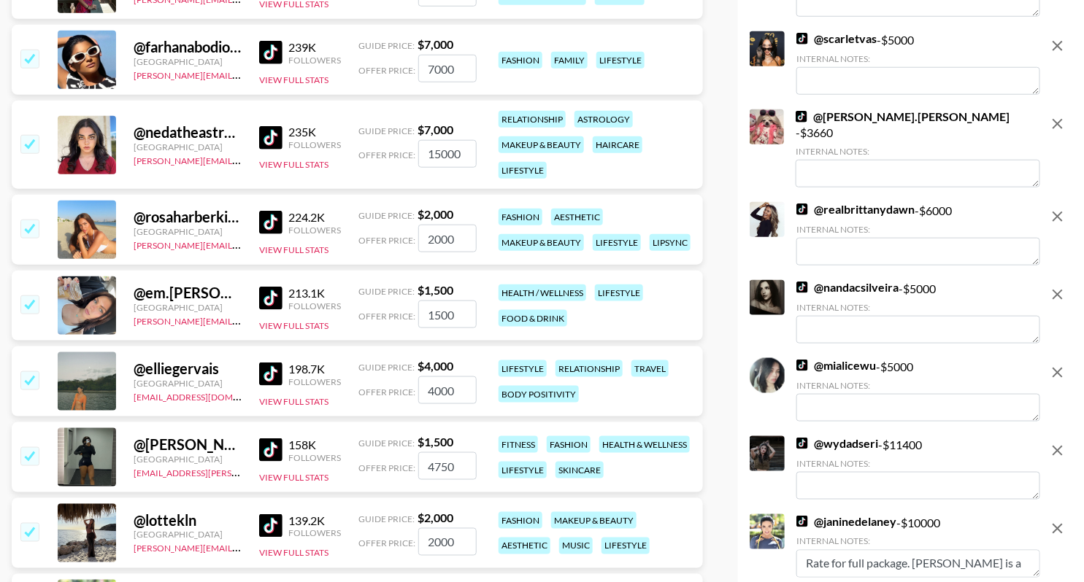
click at [34, 144] on input "checkbox" at bounding box center [29, 144] width 18 height 18
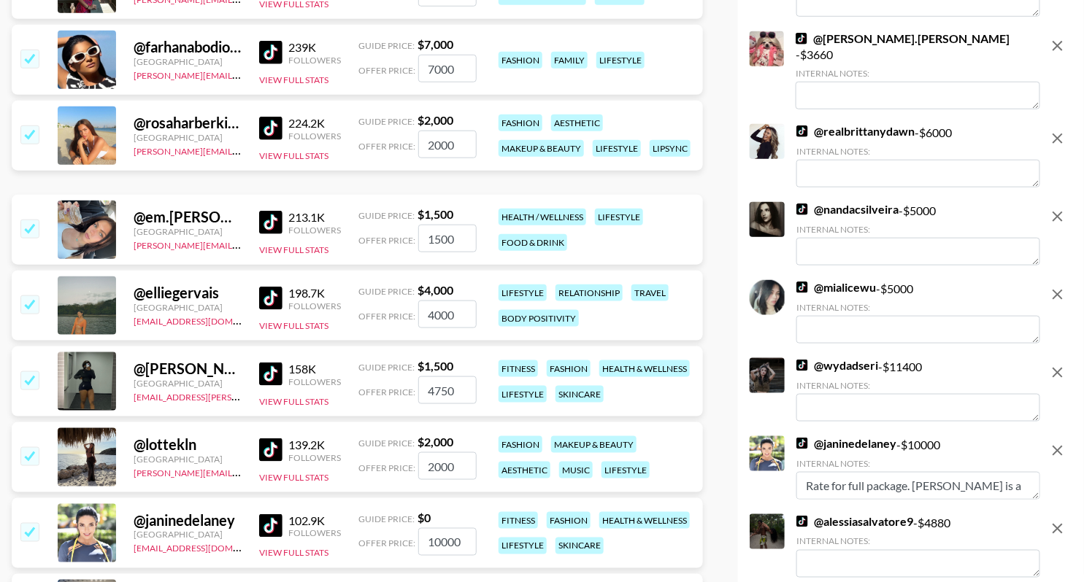
click at [266, 85] on div "@ farhanabodiofficial [GEOGRAPHIC_DATA] [PERSON_NAME][EMAIL_ADDRESS][DOMAIN_NAM…" at bounding box center [357, 60] width 691 height 70
click at [274, 75] on button "View Full Stats" at bounding box center [293, 79] width 69 height 11
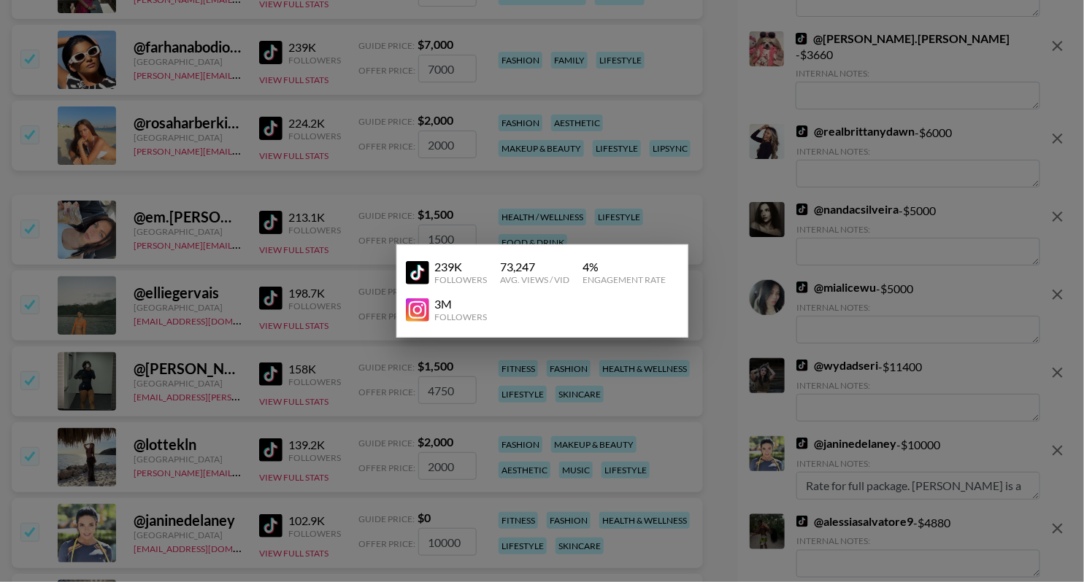
click at [328, 82] on div at bounding box center [542, 291] width 1084 height 582
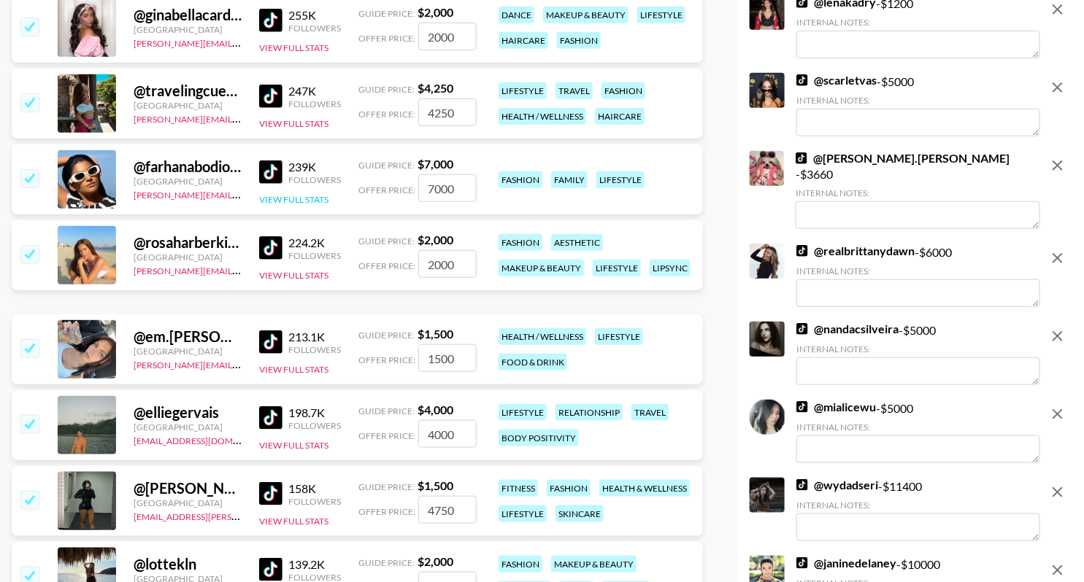
scroll to position [2261, 0]
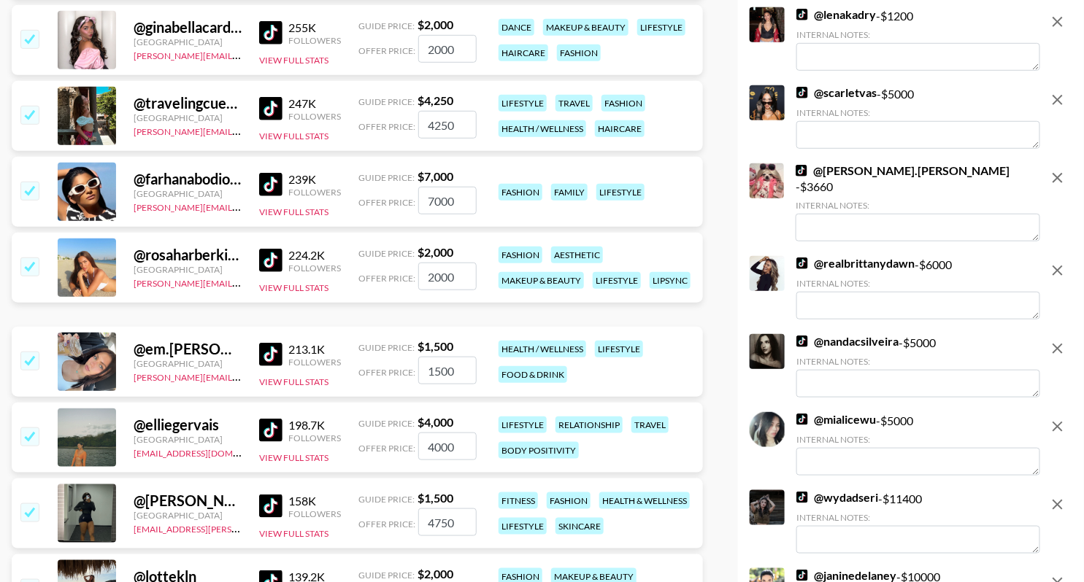
click at [274, 141] on div "@ travelingcuervo [GEOGRAPHIC_DATA] [PERSON_NAME][EMAIL_ADDRESS][PERSON_NAME][D…" at bounding box center [357, 116] width 691 height 70
click at [278, 124] on div "247K Followers View Full Stats" at bounding box center [300, 117] width 82 height 52
click at [279, 132] on button "View Full Stats" at bounding box center [293, 136] width 69 height 11
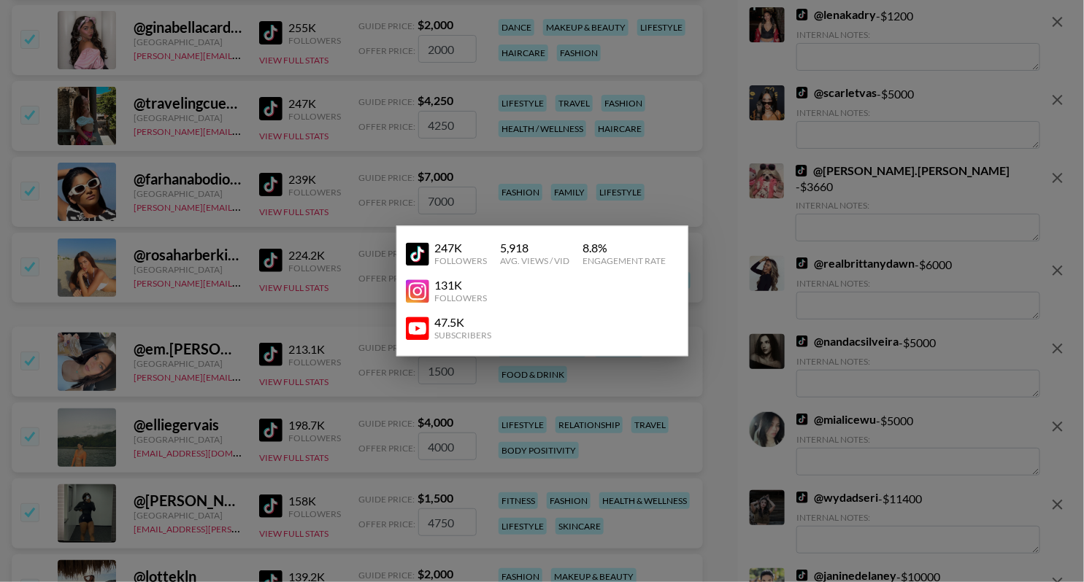
click at [412, 328] on img at bounding box center [417, 328] width 23 height 23
click at [616, 82] on div at bounding box center [542, 291] width 1084 height 582
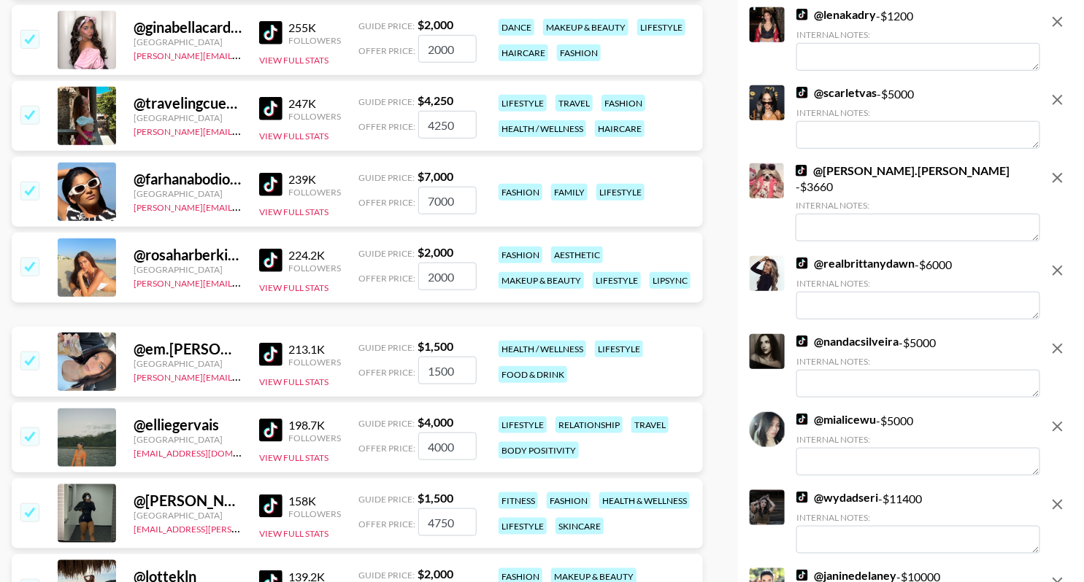
click at [201, 103] on div "@ travelingcuervo" at bounding box center [188, 103] width 108 height 18
click at [201, 104] on div "@ travelingcuervo" at bounding box center [188, 103] width 108 height 18
copy div "travelingcuervo"
click at [29, 37] on input "checkbox" at bounding box center [29, 39] width 18 height 18
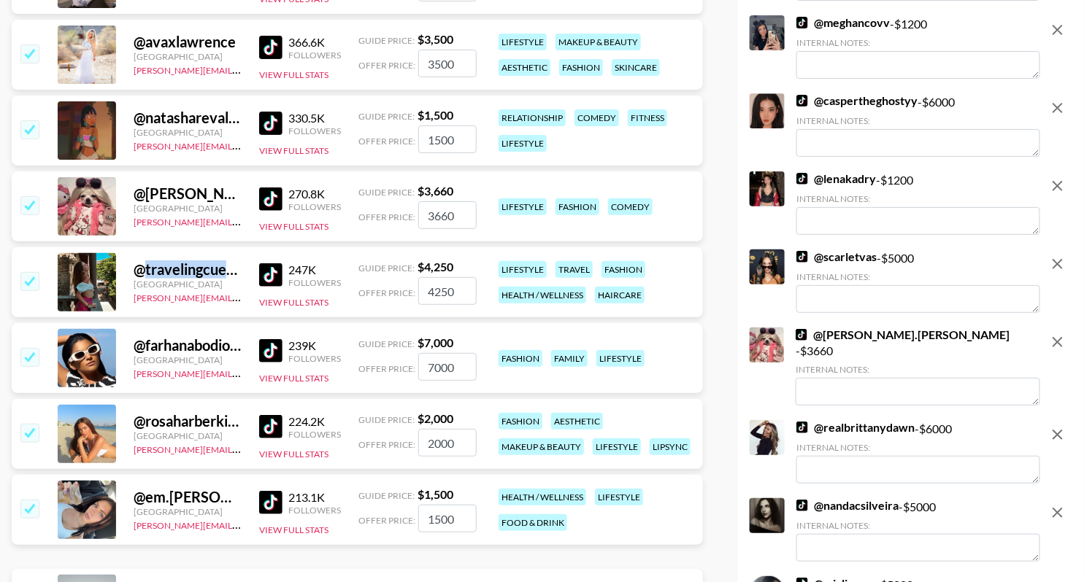
scroll to position [2008, 0]
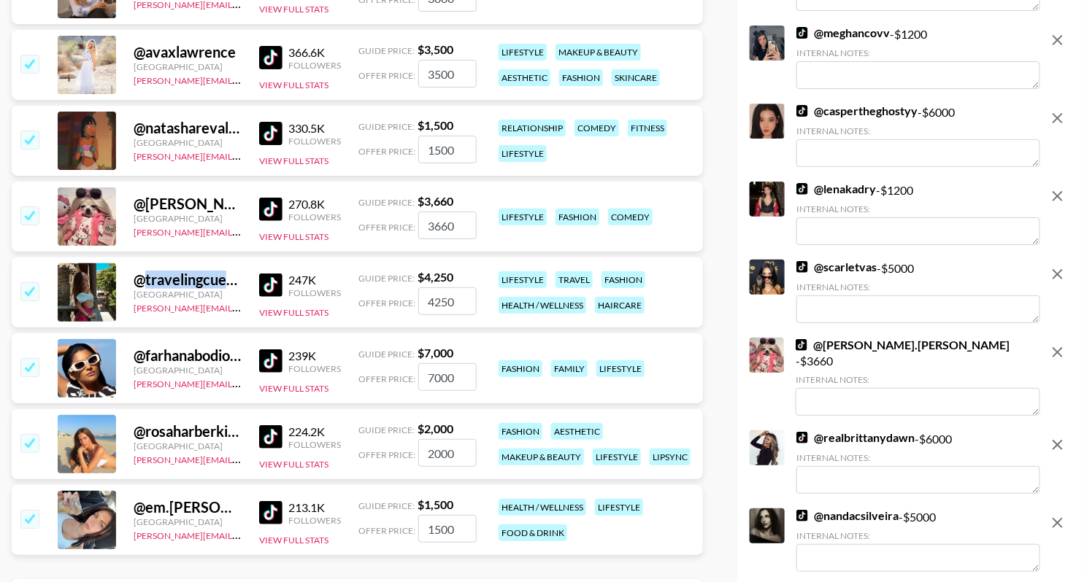
click at [28, 214] on input "checkbox" at bounding box center [29, 216] width 18 height 18
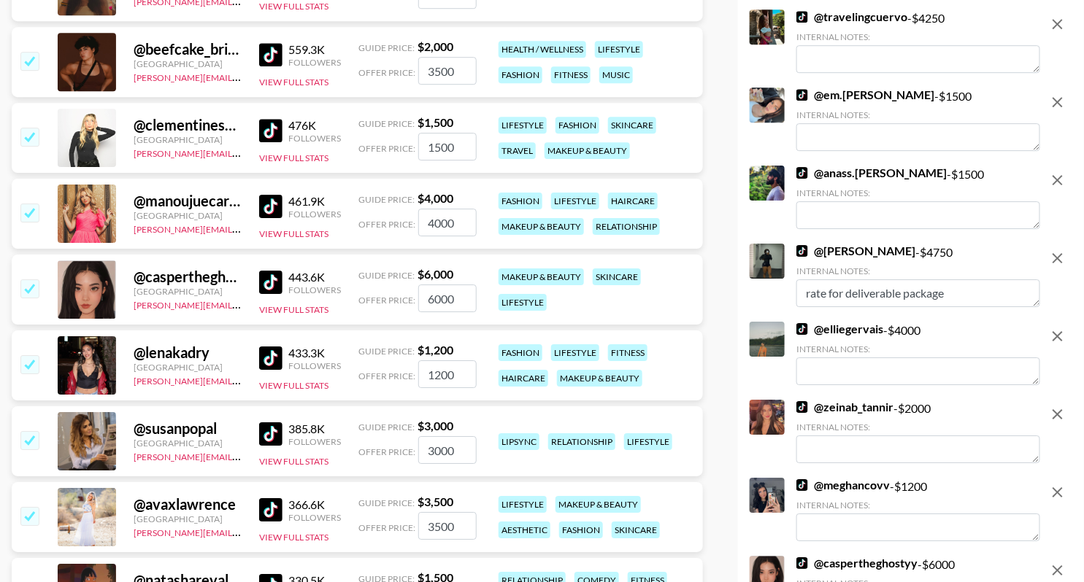
scroll to position [1635, 0]
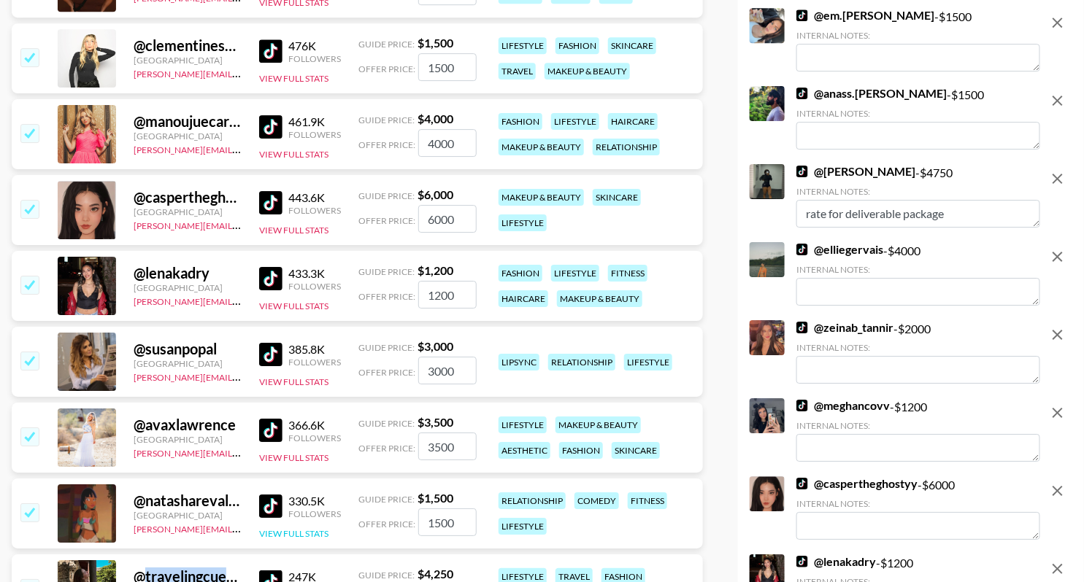
click at [302, 528] on button "View Full Stats" at bounding box center [293, 533] width 69 height 11
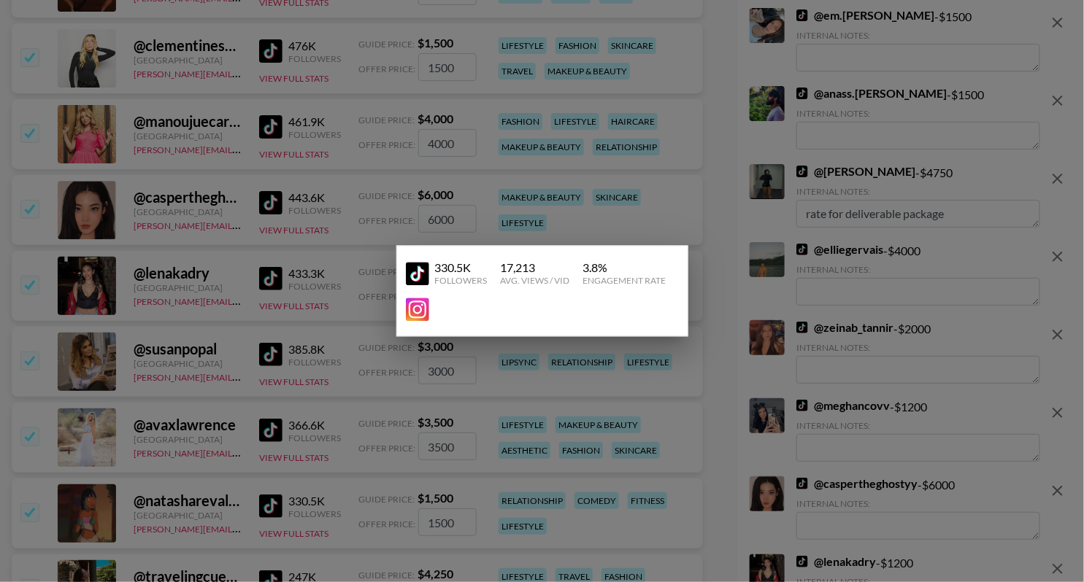
click at [314, 493] on div at bounding box center [542, 291] width 1084 height 582
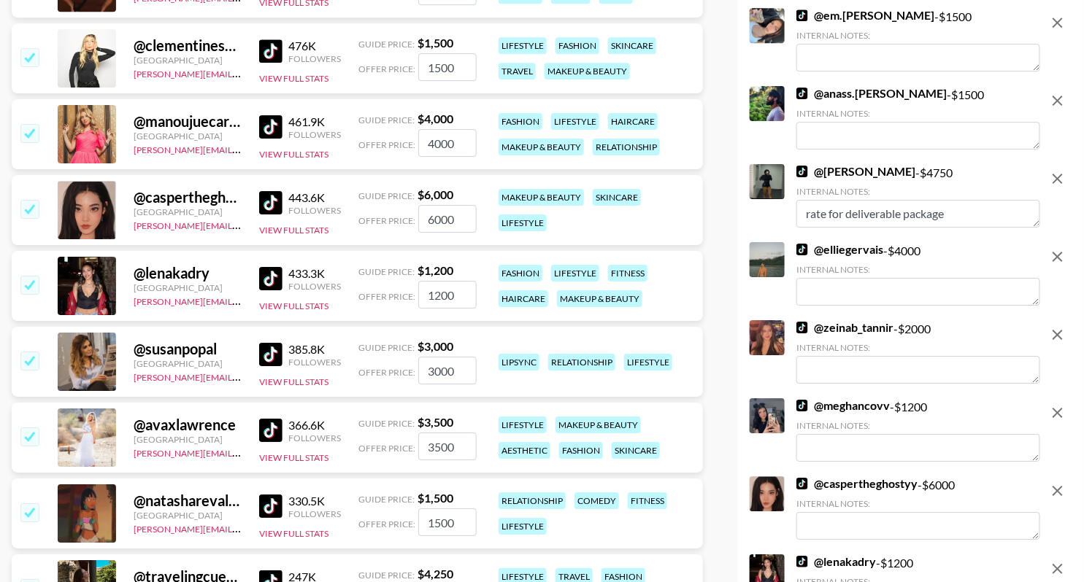
click at [19, 511] on div at bounding box center [29, 513] width 23 height 25
click at [30, 510] on input "checkbox" at bounding box center [29, 513] width 18 height 18
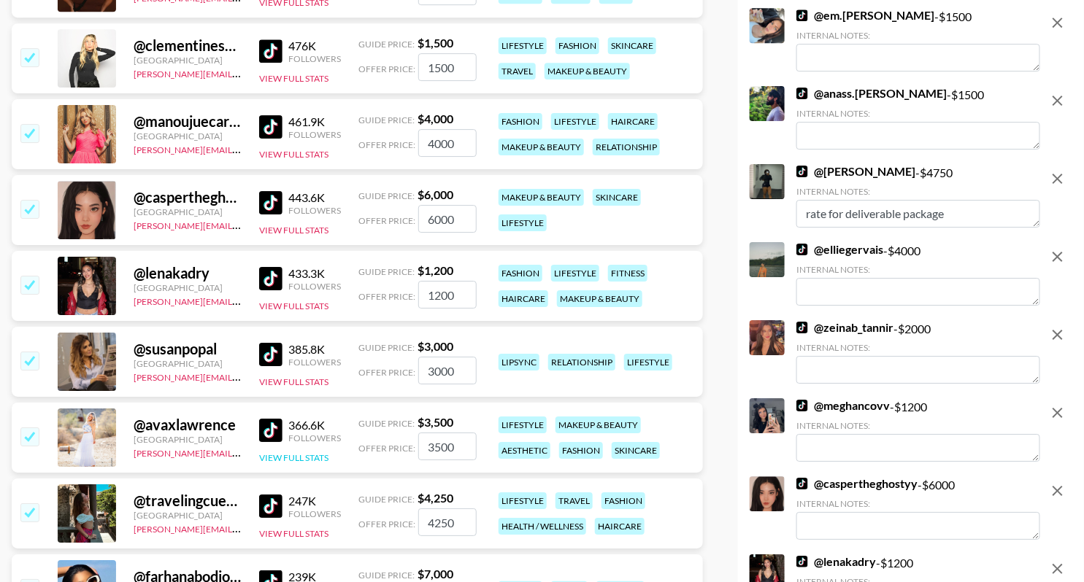
click at [280, 453] on button "View Full Stats" at bounding box center [293, 458] width 69 height 11
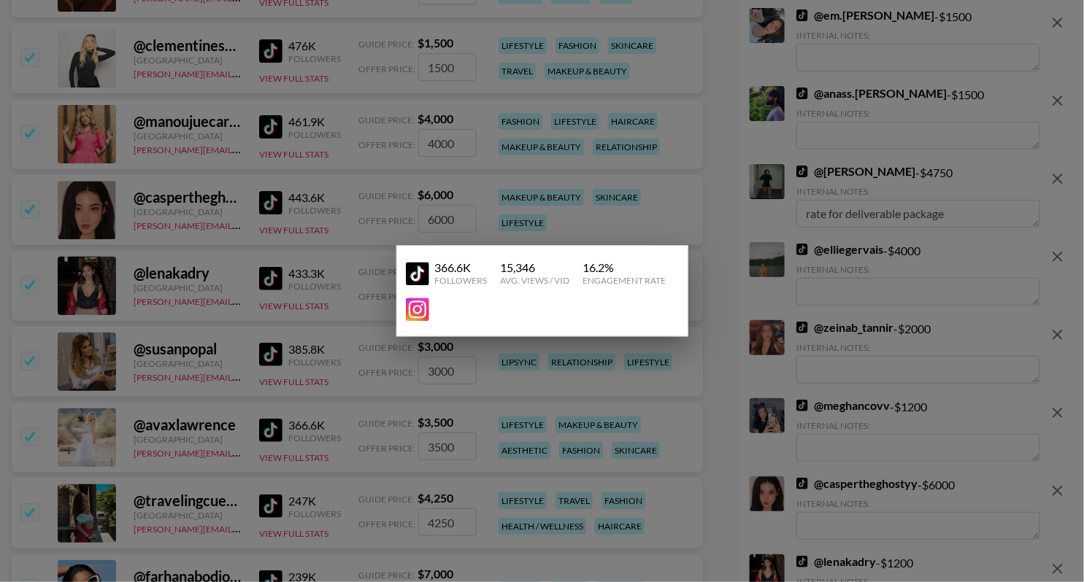
click at [261, 423] on div at bounding box center [542, 291] width 1084 height 582
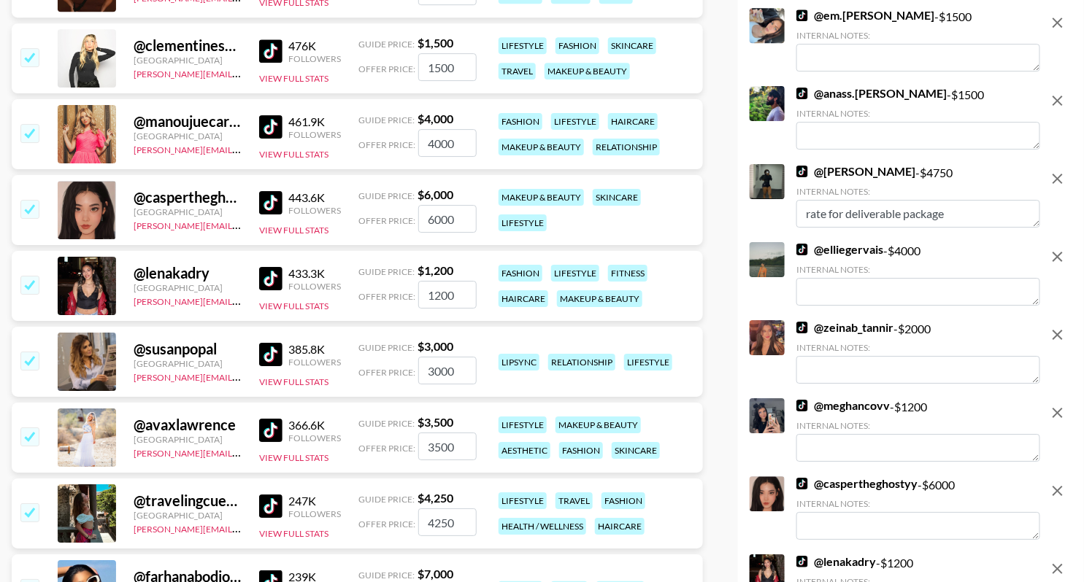
click at [28, 509] on input "checkbox" at bounding box center [29, 513] width 18 height 18
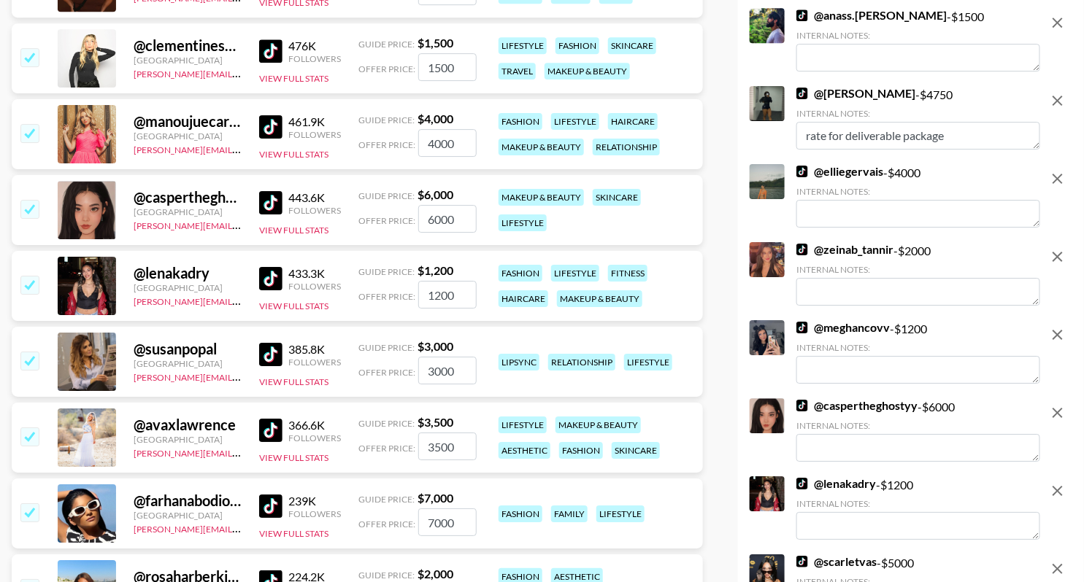
click at [277, 450] on div "366.6K Followers View Full Stats" at bounding box center [300, 438] width 82 height 52
click at [277, 456] on button "View Full Stats" at bounding box center [293, 458] width 69 height 11
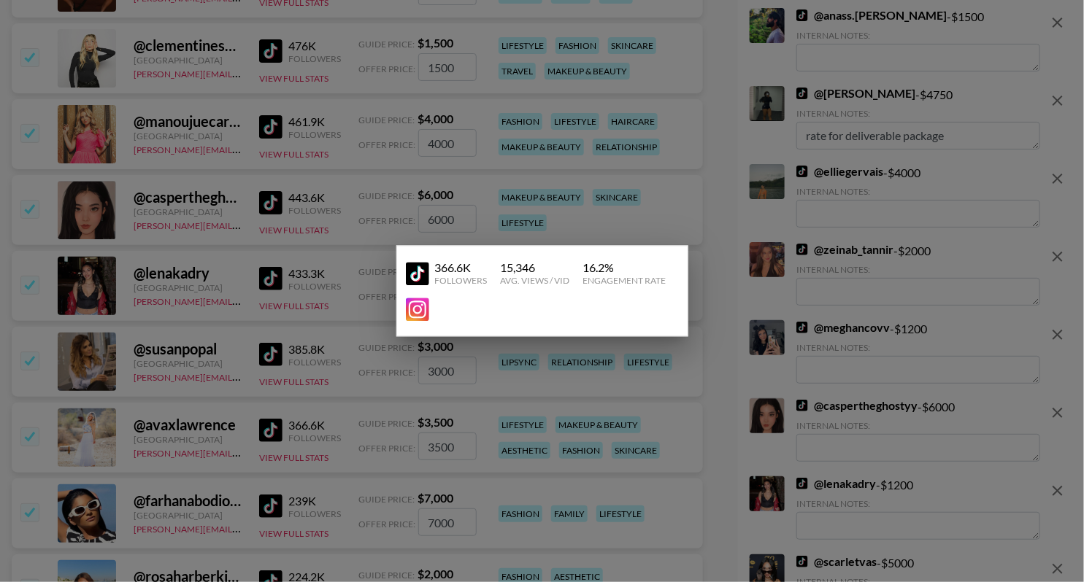
click at [301, 400] on div at bounding box center [542, 291] width 1084 height 582
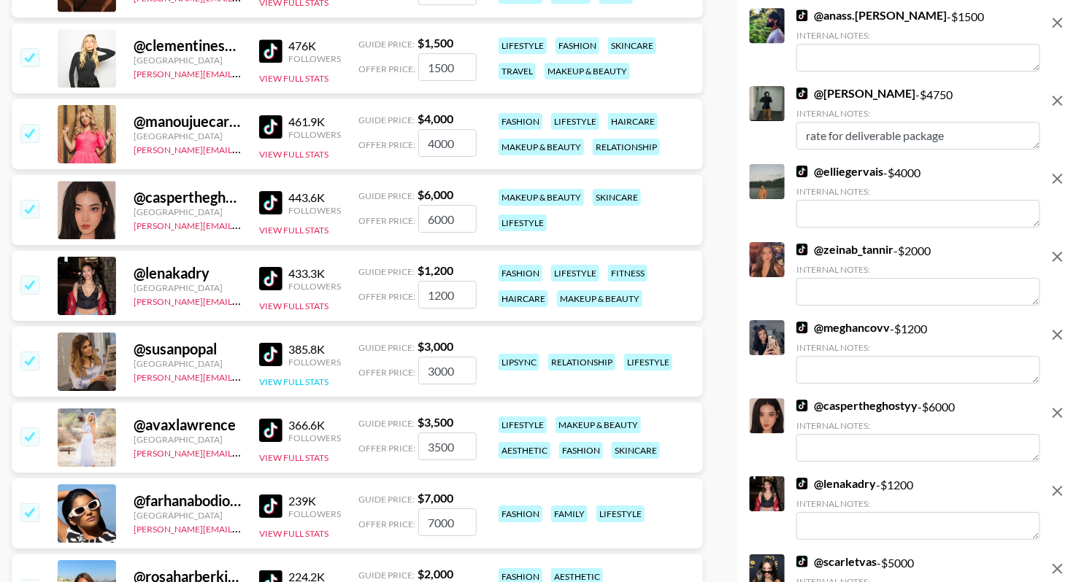
click at [278, 379] on button "View Full Stats" at bounding box center [293, 382] width 69 height 11
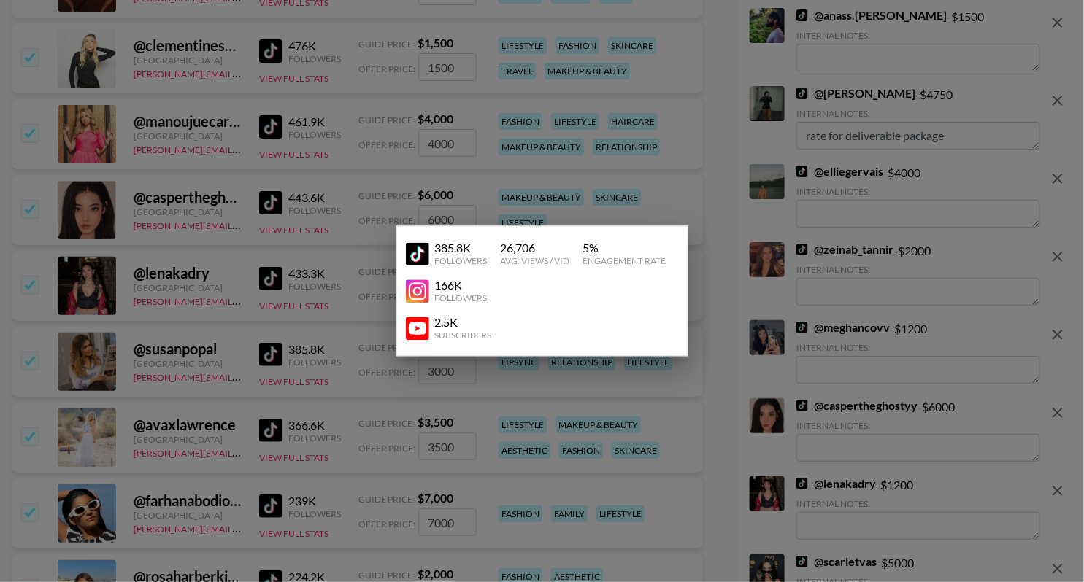
click at [252, 377] on div at bounding box center [542, 291] width 1084 height 582
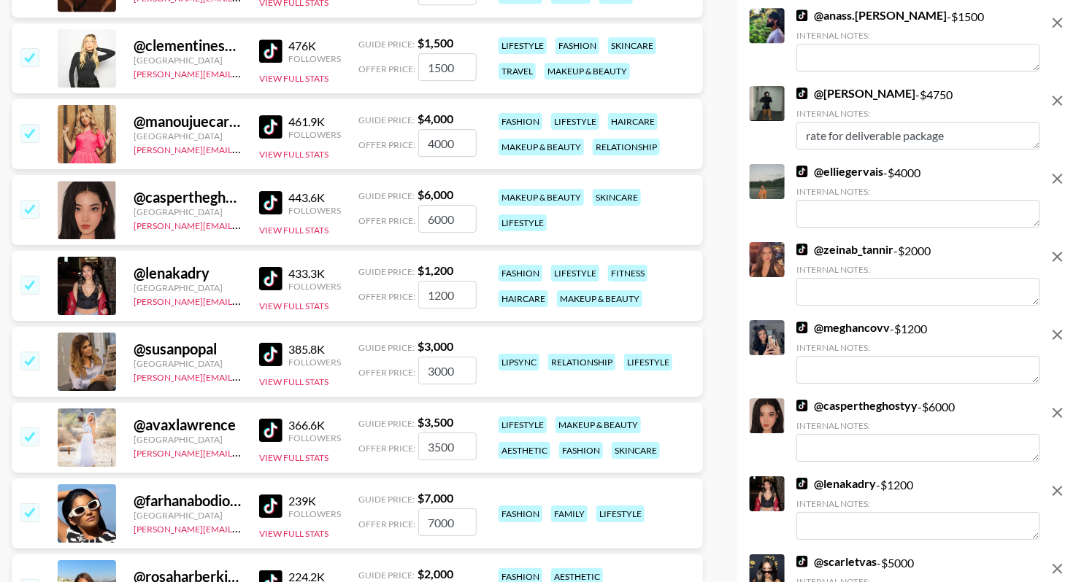
click at [24, 435] on input "checkbox" at bounding box center [29, 437] width 18 height 18
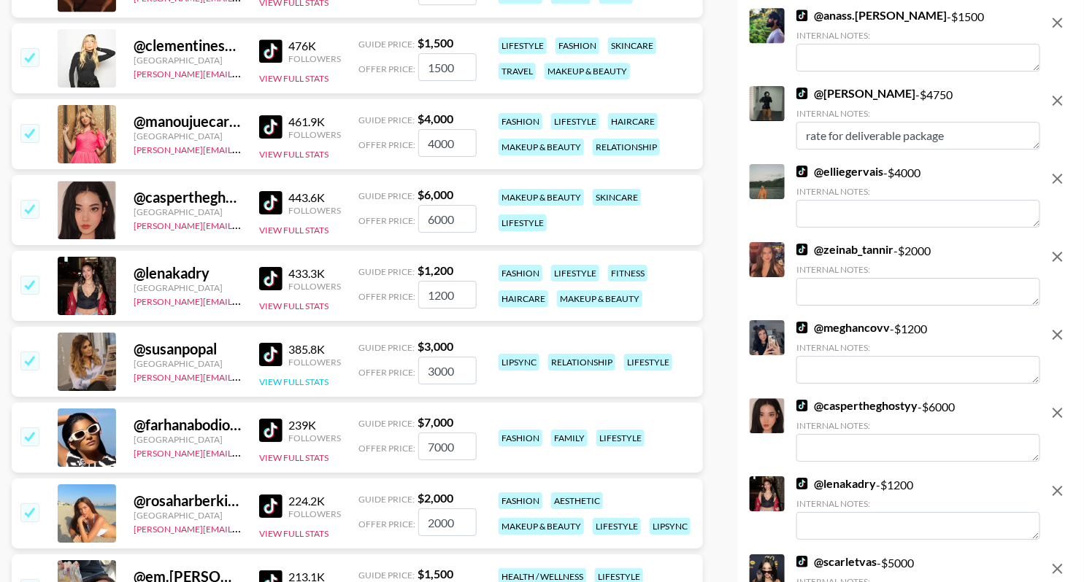
click at [278, 377] on button "View Full Stats" at bounding box center [293, 382] width 69 height 11
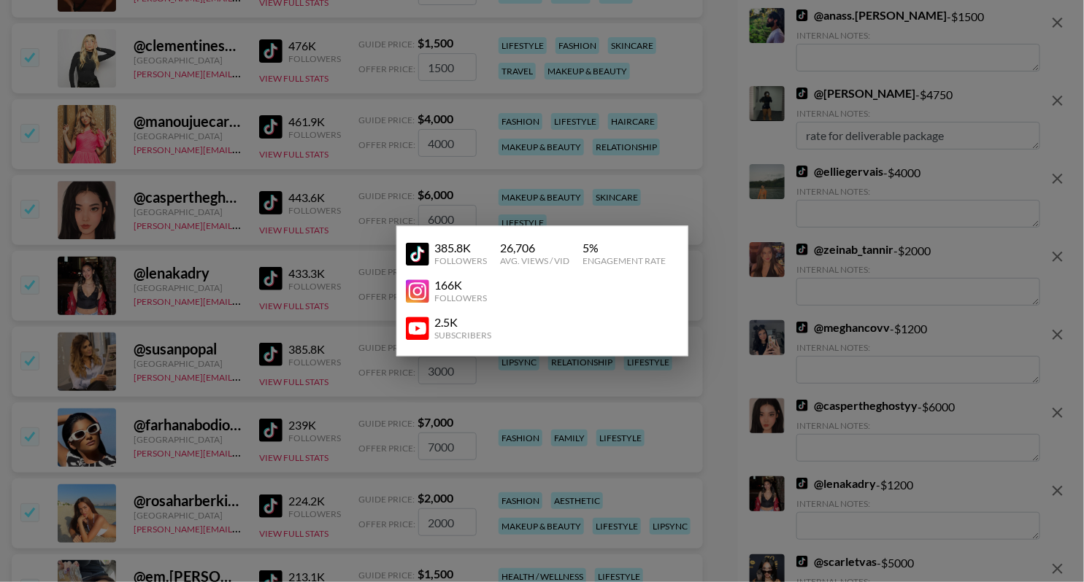
click at [408, 321] on img at bounding box center [417, 328] width 23 height 23
click at [228, 496] on div at bounding box center [542, 291] width 1084 height 582
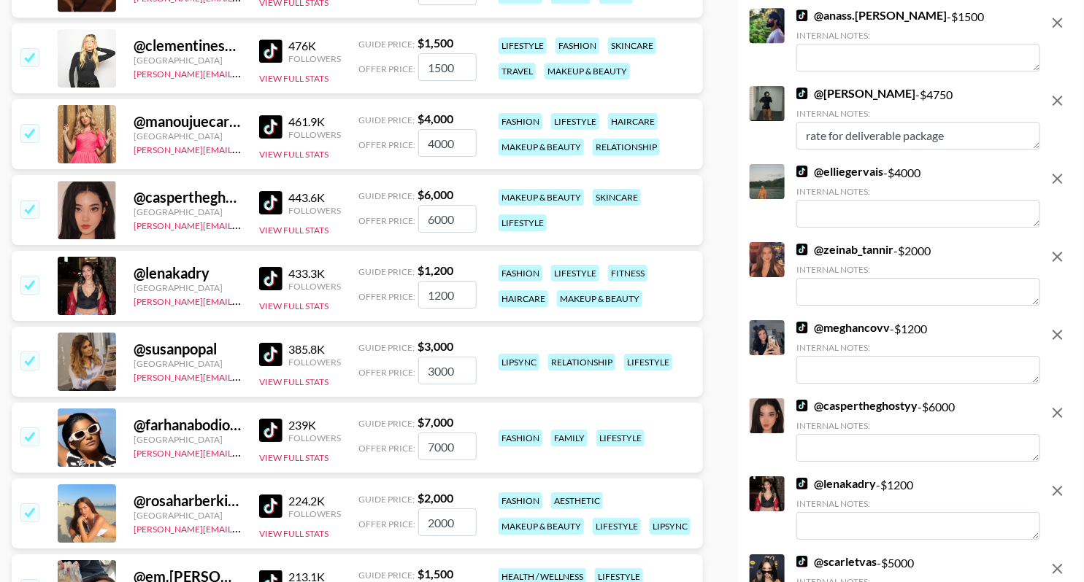
click at [25, 356] on input "checkbox" at bounding box center [29, 361] width 18 height 18
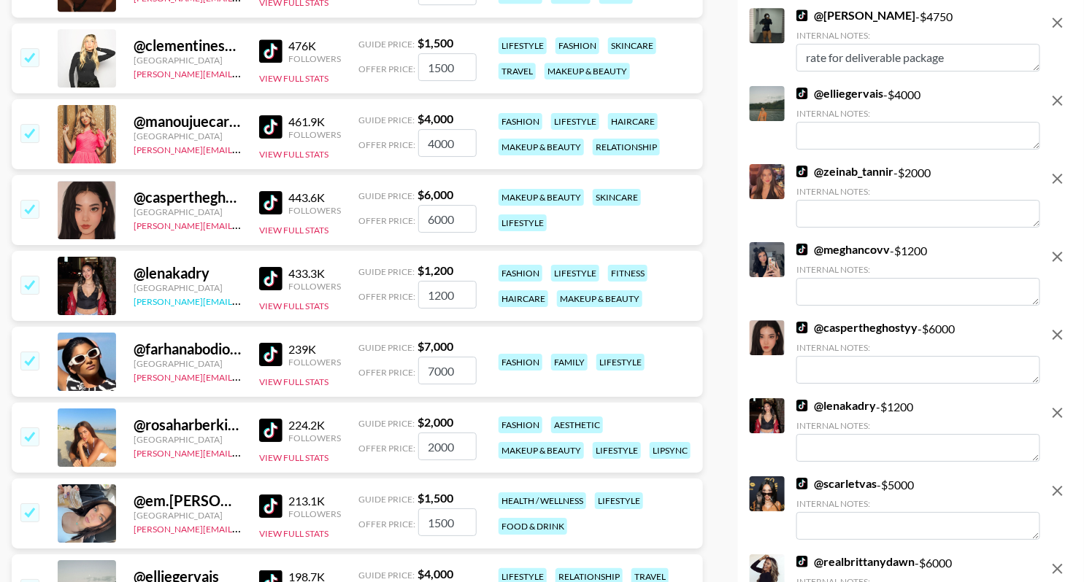
click at [200, 300] on link "[PERSON_NAME][EMAIL_ADDRESS][DOMAIN_NAME]" at bounding box center [242, 300] width 216 height 14
click at [288, 304] on button "View Full Stats" at bounding box center [293, 306] width 69 height 11
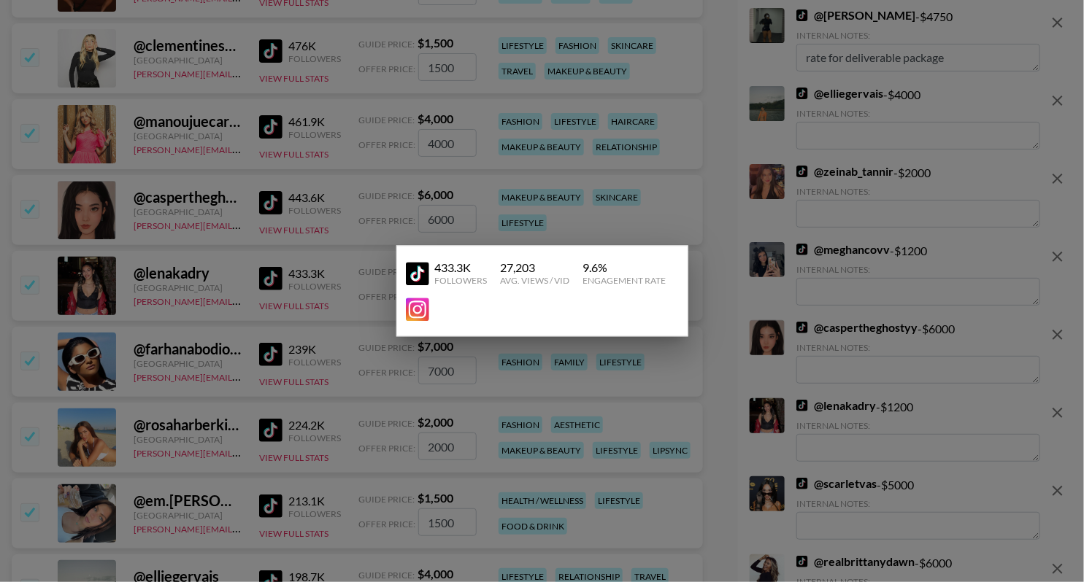
click at [269, 285] on div at bounding box center [542, 291] width 1084 height 582
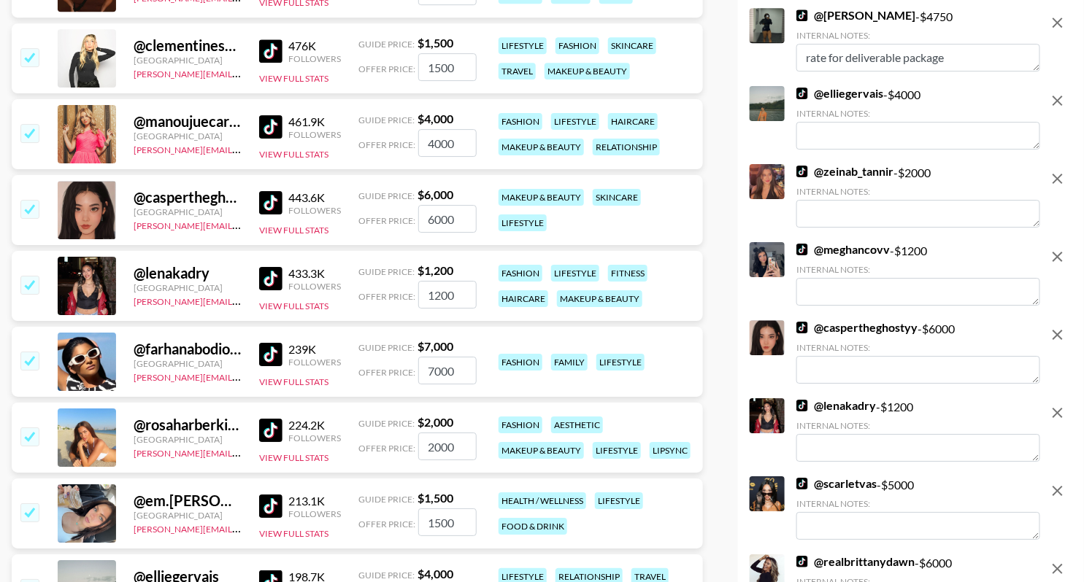
click at [34, 282] on input "checkbox" at bounding box center [29, 285] width 18 height 18
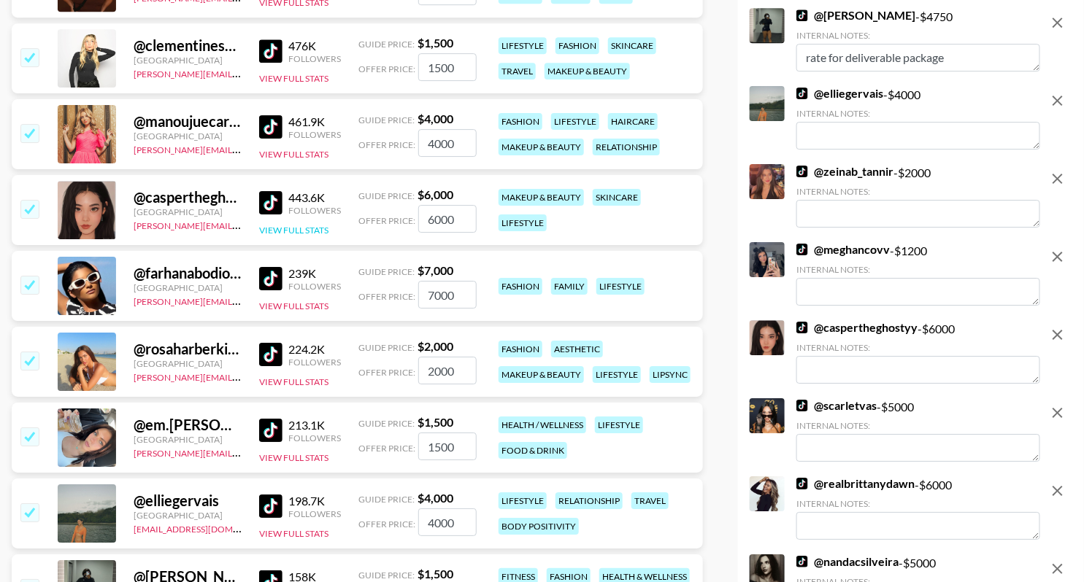
click at [304, 225] on button "View Full Stats" at bounding box center [293, 230] width 69 height 11
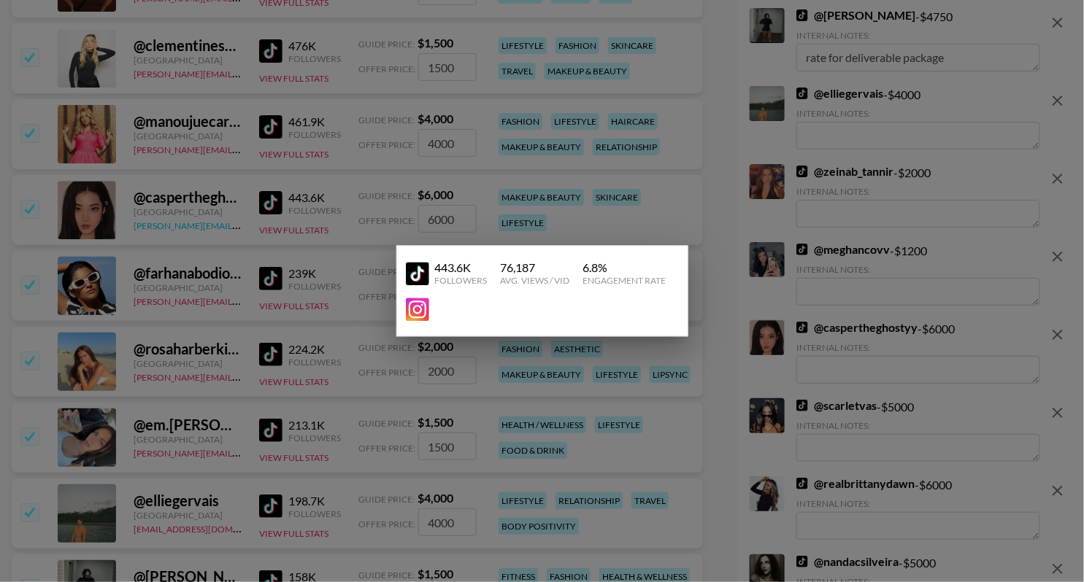
click at [223, 220] on div at bounding box center [542, 291] width 1084 height 582
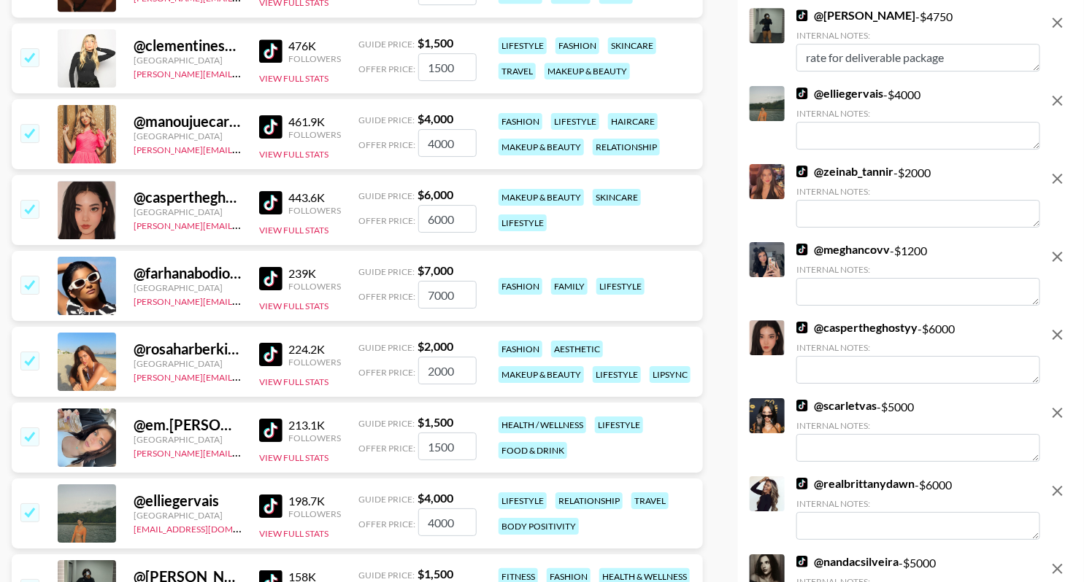
click at [32, 212] on input "checkbox" at bounding box center [29, 209] width 18 height 18
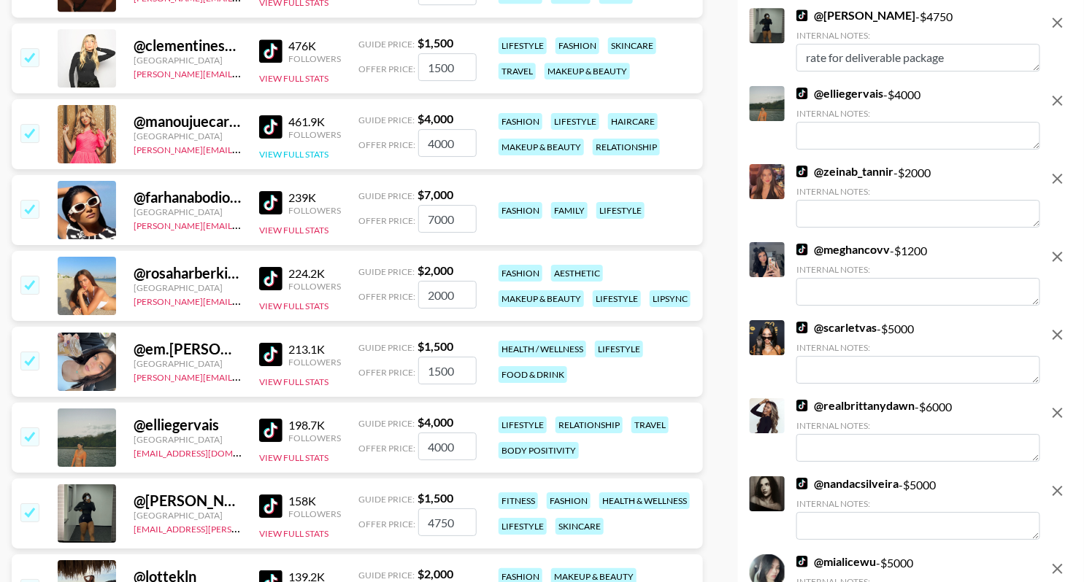
click at [306, 157] on button "View Full Stats" at bounding box center [293, 154] width 69 height 11
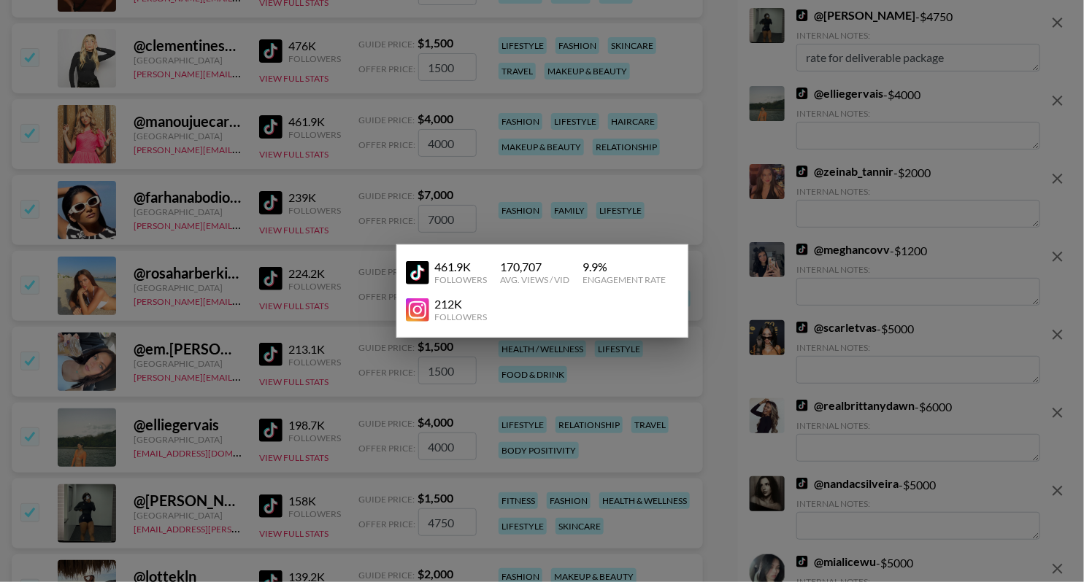
click at [339, 168] on div at bounding box center [542, 291] width 1084 height 582
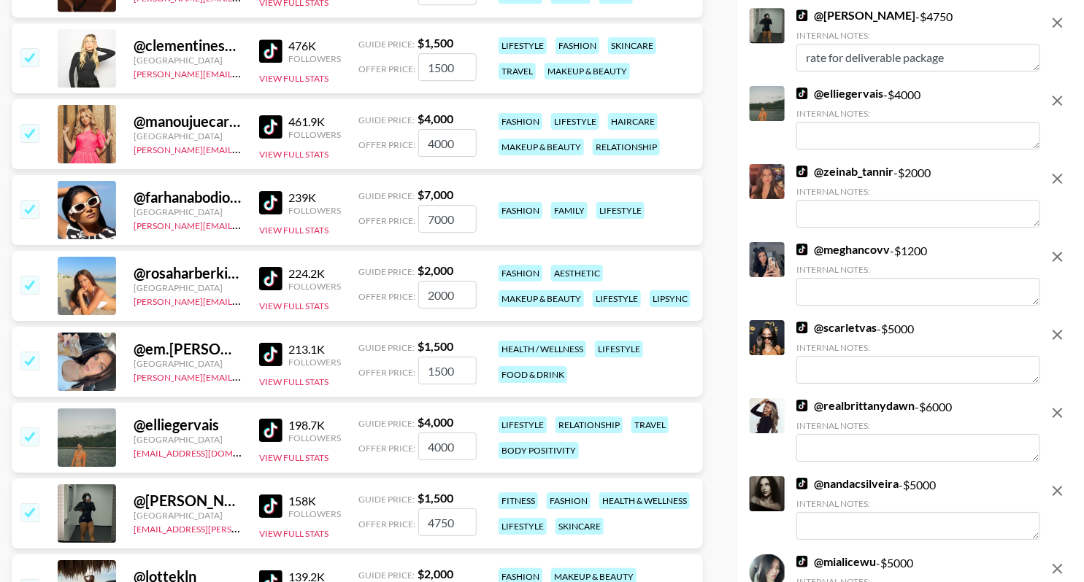
click at [259, 127] on img at bounding box center [270, 126] width 23 height 23
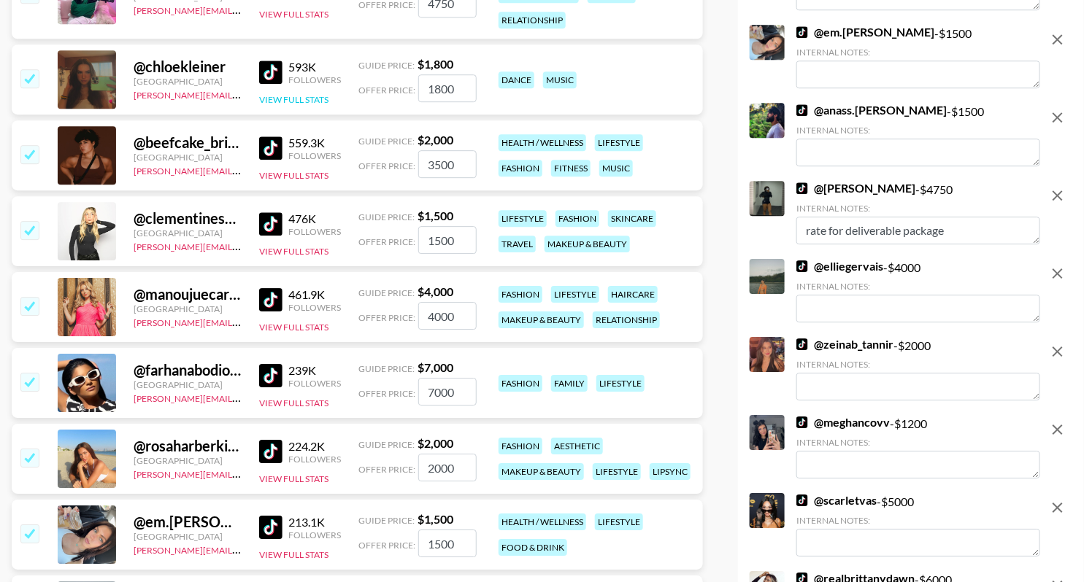
scroll to position [1433, 0]
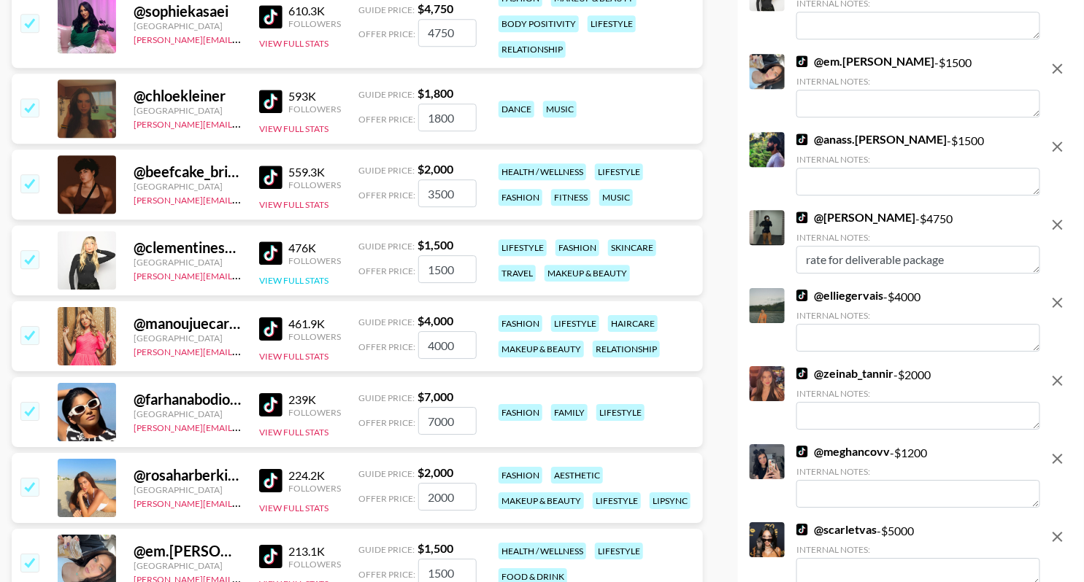
click at [293, 276] on button "View Full Stats" at bounding box center [293, 280] width 69 height 11
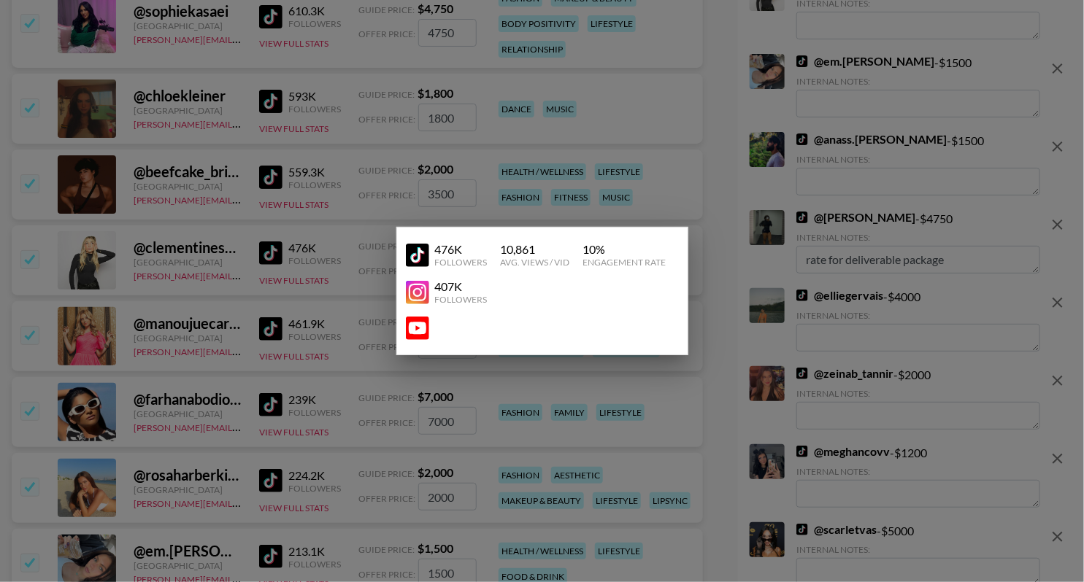
click at [418, 333] on img at bounding box center [417, 328] width 23 height 23
click at [339, 239] on div at bounding box center [542, 291] width 1084 height 582
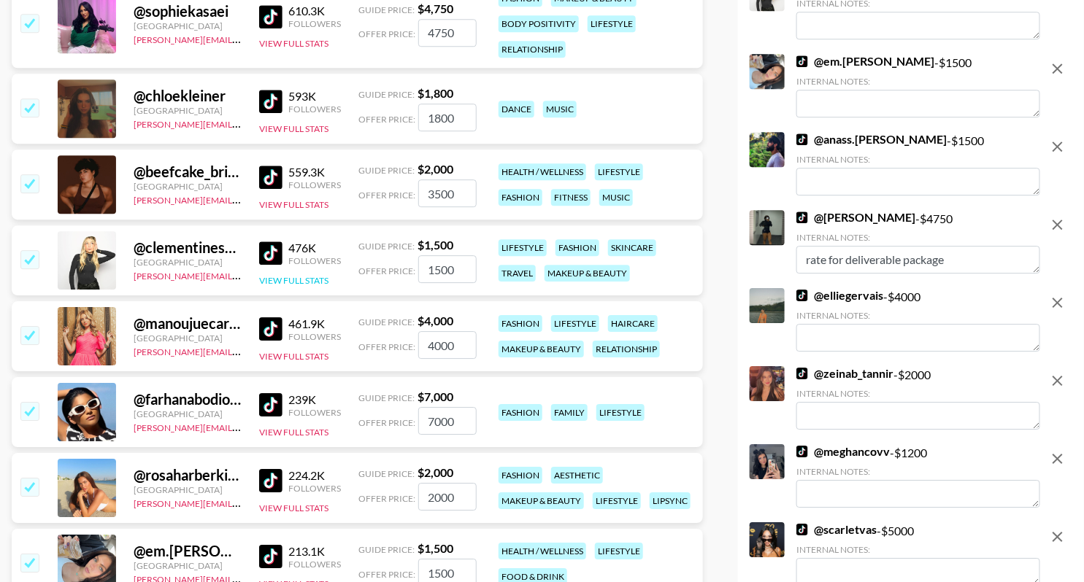
click at [285, 280] on button "View Full Stats" at bounding box center [293, 280] width 69 height 11
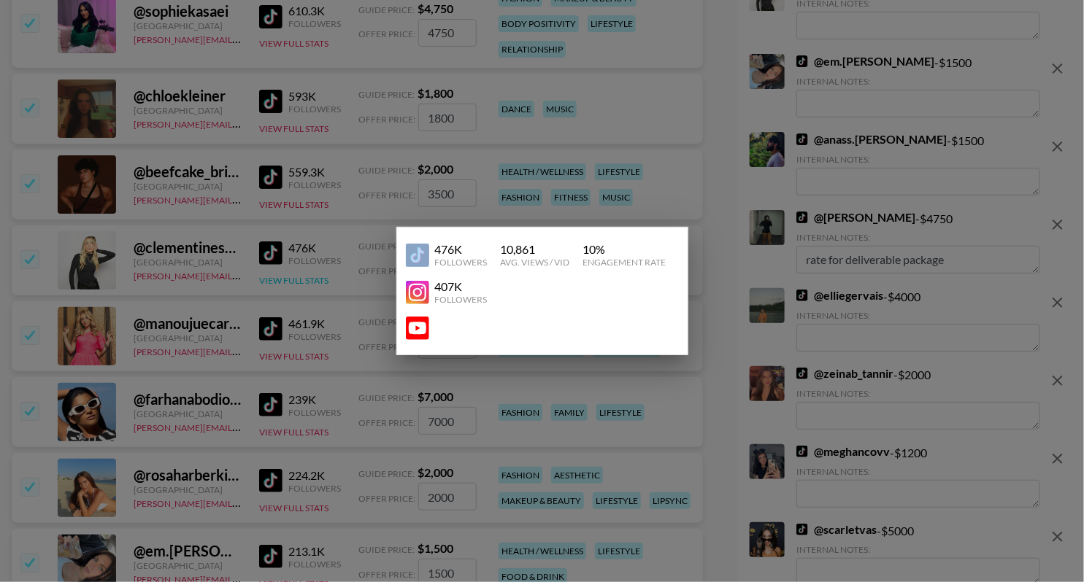
click at [285, 280] on div at bounding box center [542, 291] width 1084 height 582
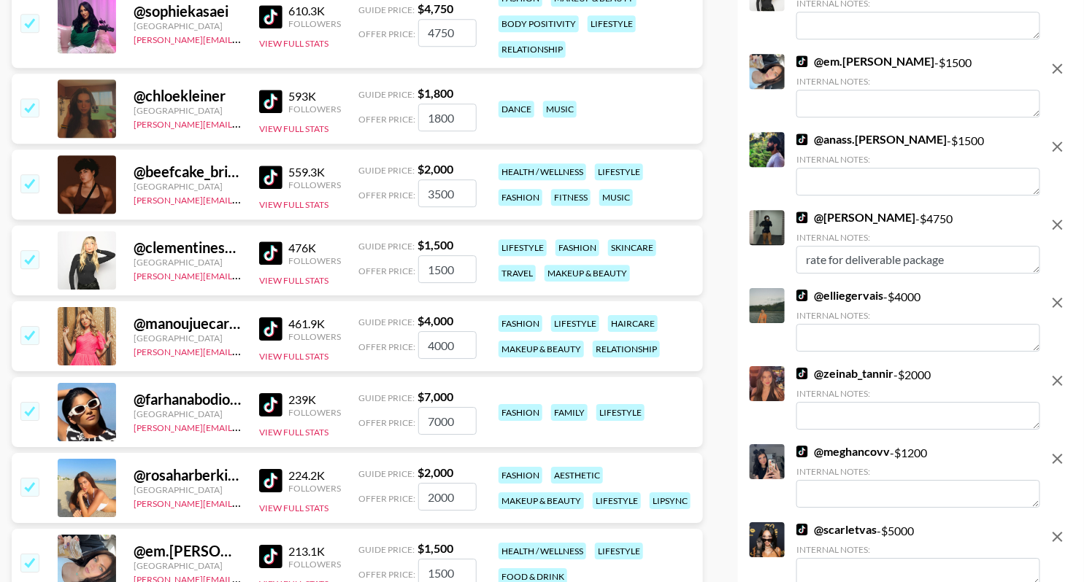
click at [266, 254] on img at bounding box center [270, 253] width 23 height 23
click at [28, 261] on input "checkbox" at bounding box center [29, 259] width 18 height 18
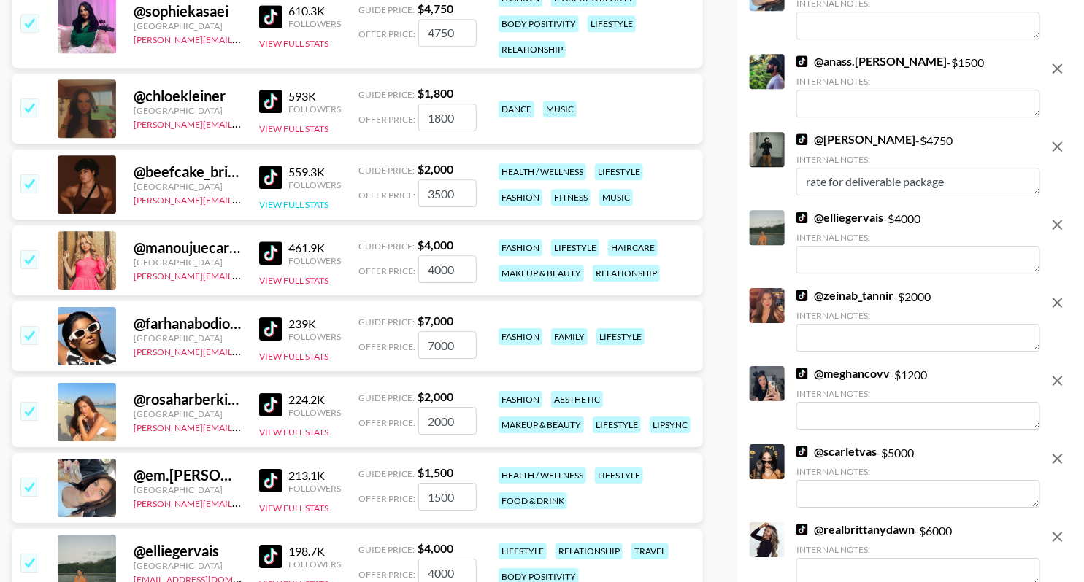
click at [273, 201] on button "View Full Stats" at bounding box center [293, 204] width 69 height 11
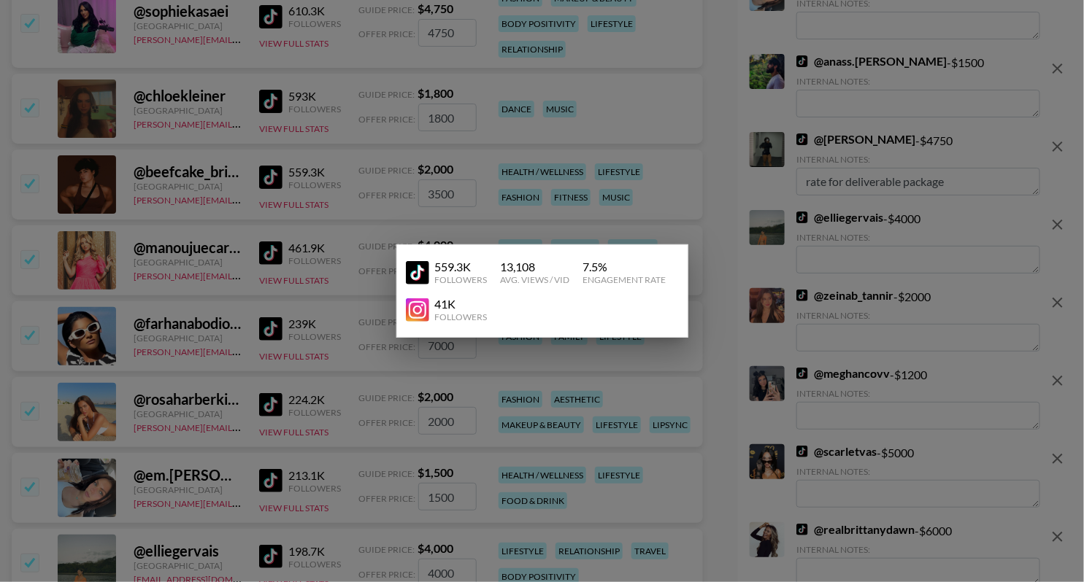
click at [269, 191] on div at bounding box center [542, 291] width 1084 height 582
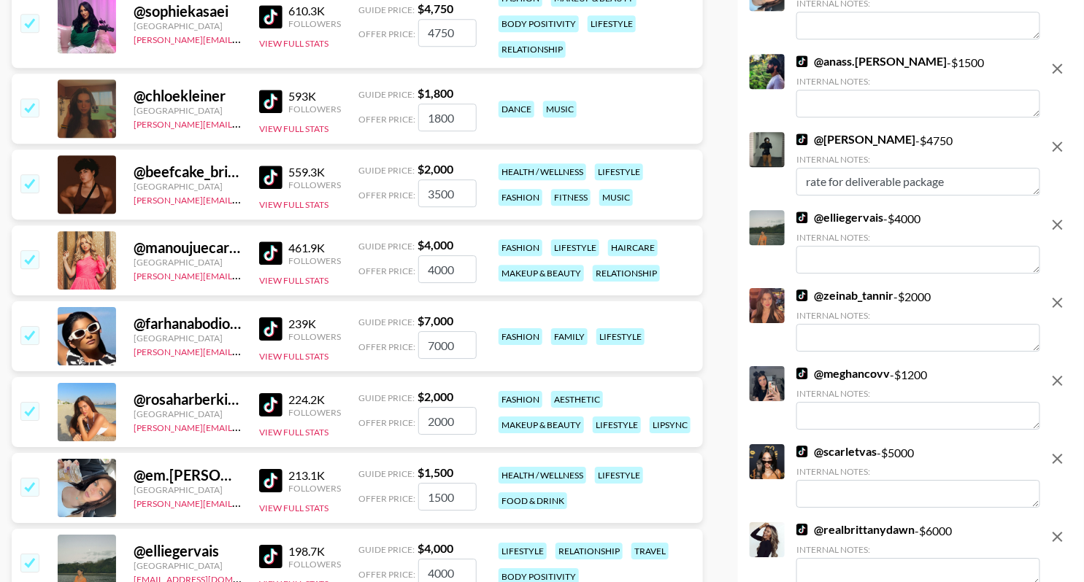
click at [28, 181] on input "checkbox" at bounding box center [29, 183] width 18 height 18
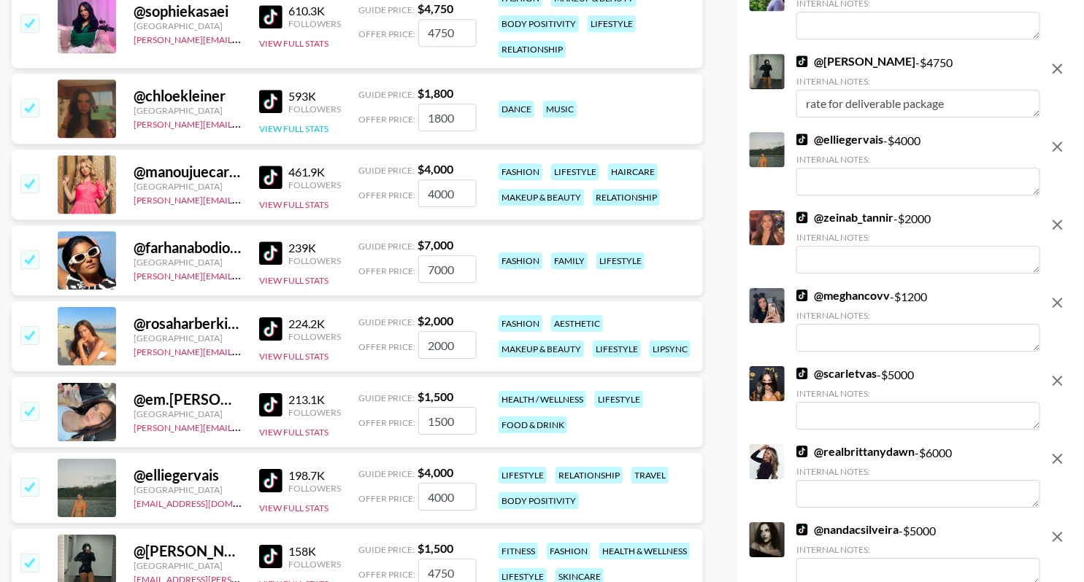
click at [320, 129] on button "View Full Stats" at bounding box center [293, 128] width 69 height 11
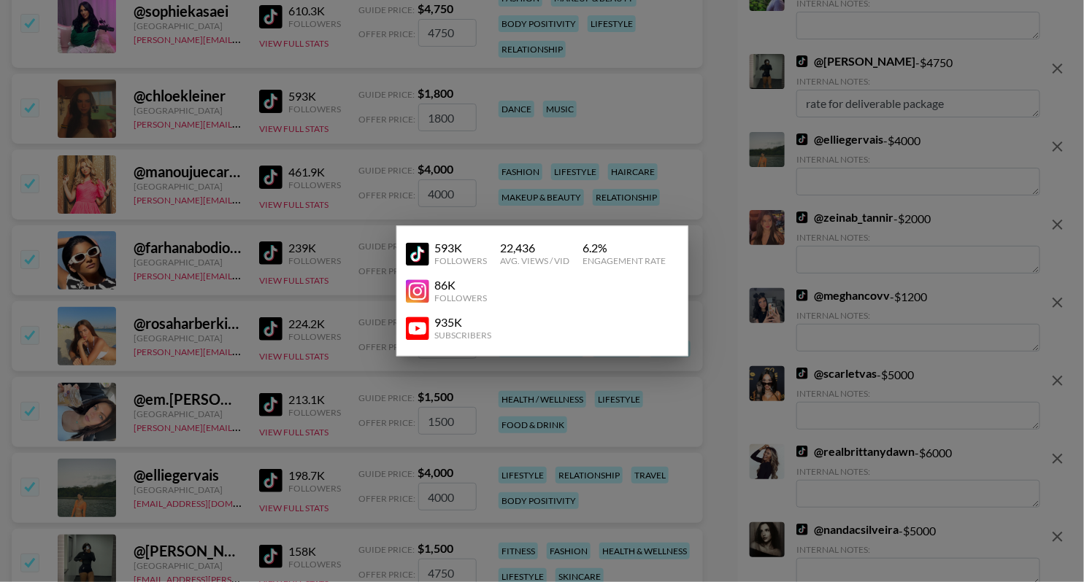
click at [412, 322] on img at bounding box center [417, 328] width 23 height 23
click at [284, 176] on div at bounding box center [542, 291] width 1084 height 582
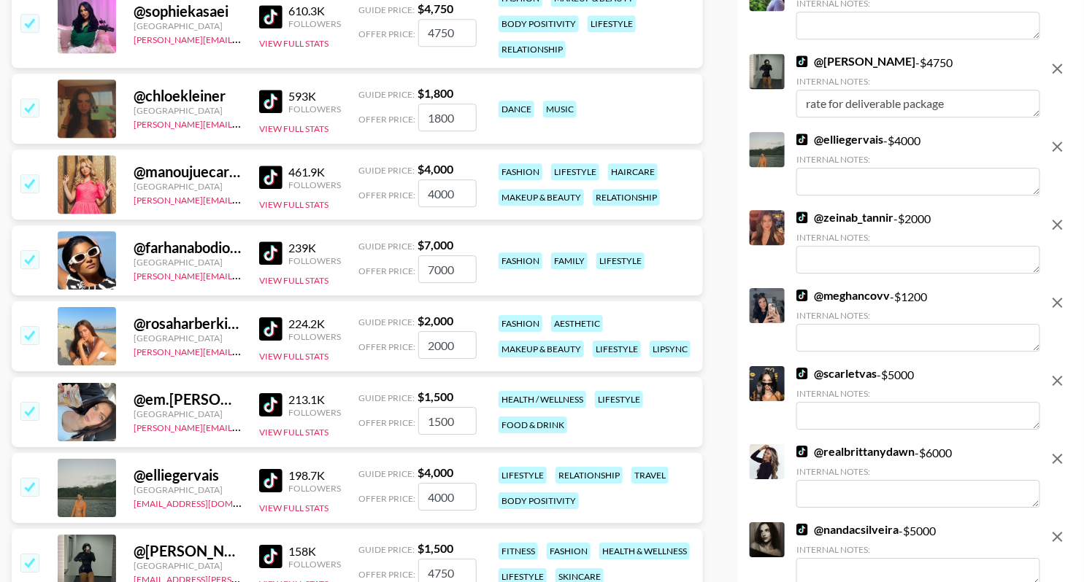
click at [20, 106] on input "checkbox" at bounding box center [29, 108] width 18 height 18
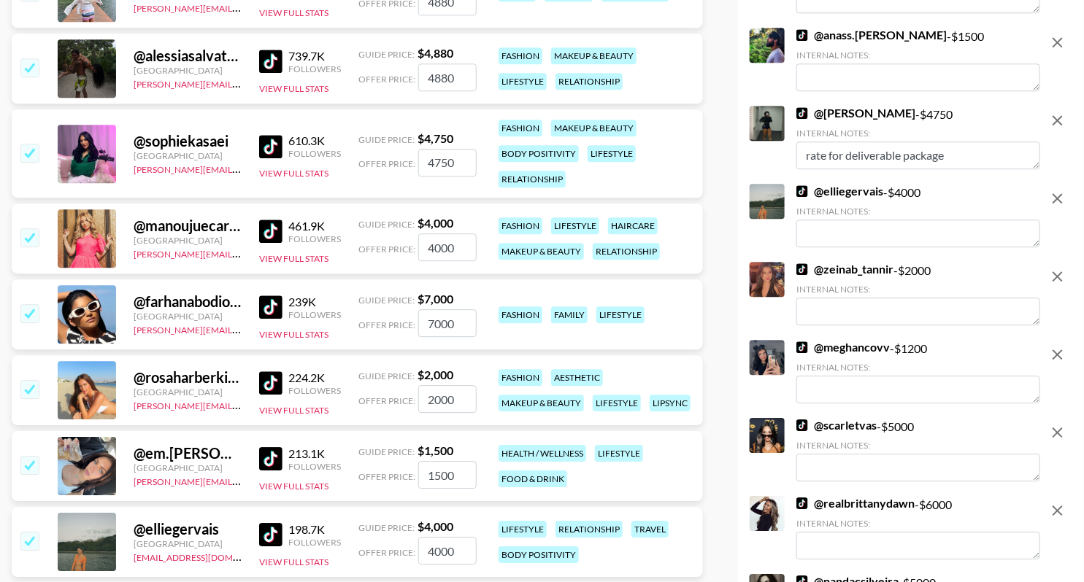
scroll to position [1270, 0]
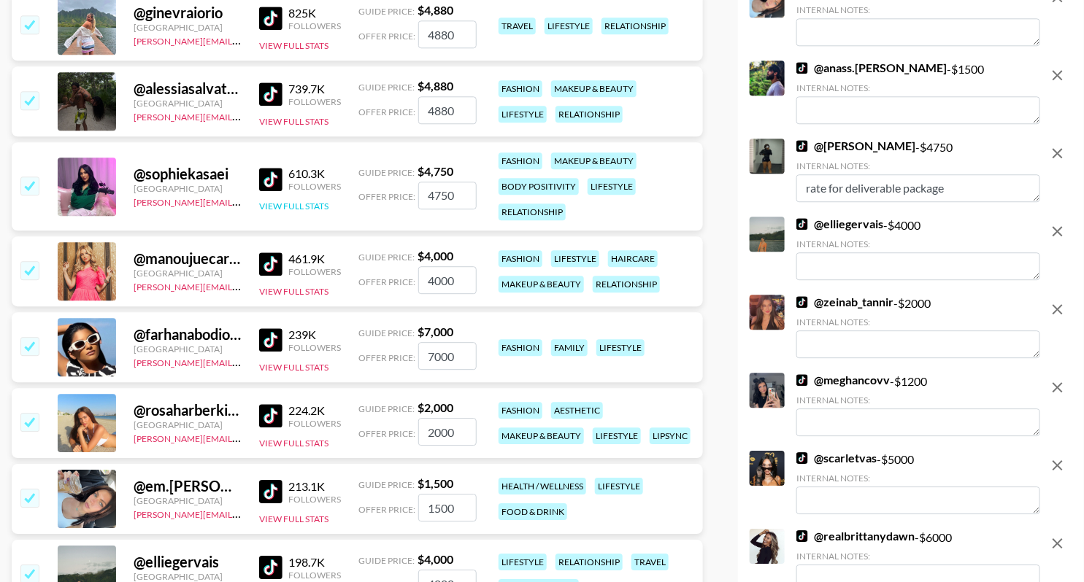
click at [305, 201] on button "View Full Stats" at bounding box center [293, 206] width 69 height 11
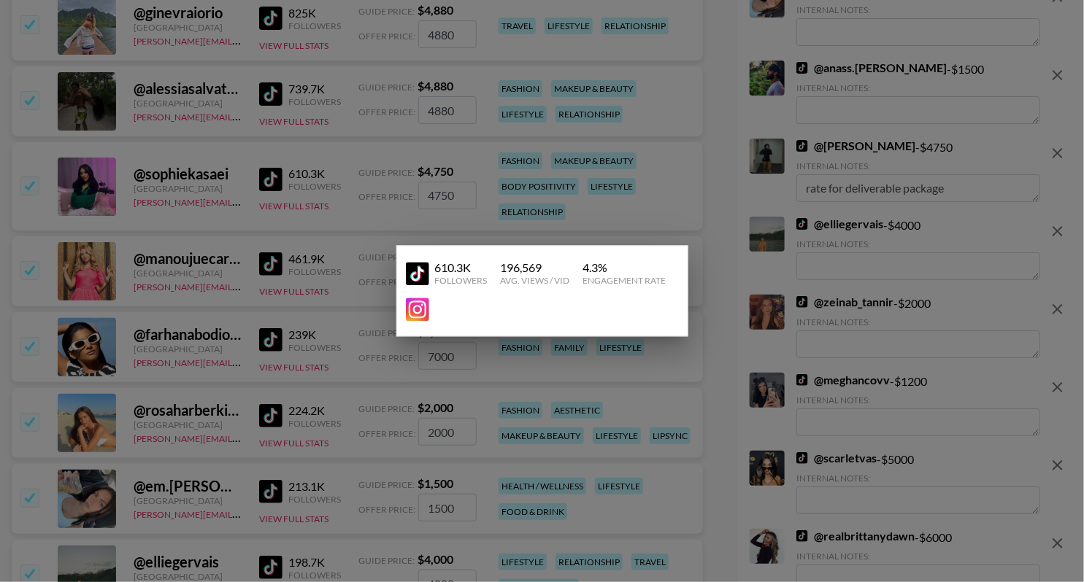
click at [233, 172] on div at bounding box center [542, 291] width 1084 height 582
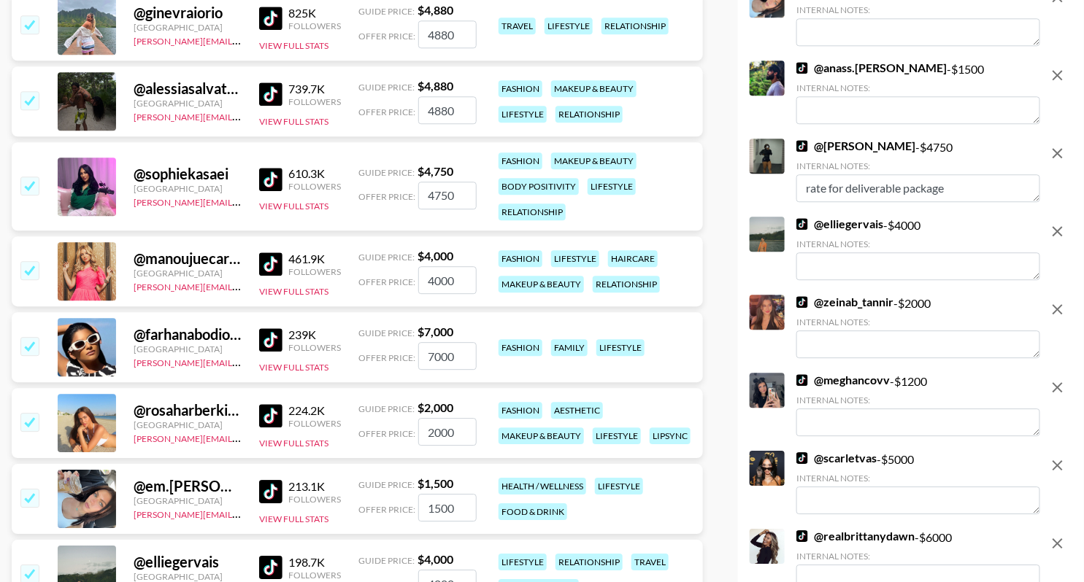
click at [33, 181] on input "checkbox" at bounding box center [29, 186] width 18 height 18
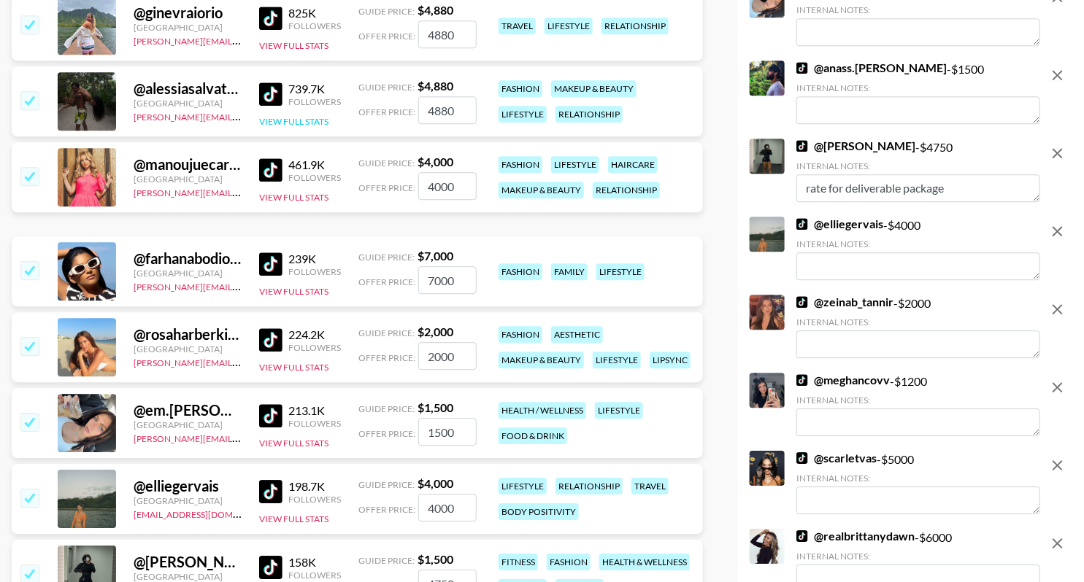
click at [307, 122] on button "View Full Stats" at bounding box center [293, 121] width 69 height 11
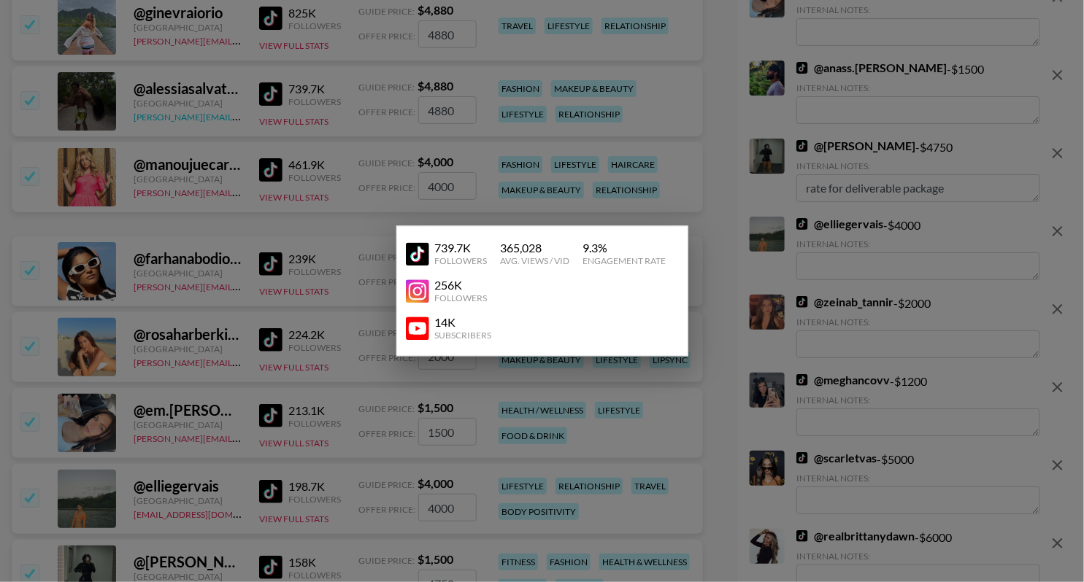
click at [234, 119] on div at bounding box center [542, 291] width 1084 height 582
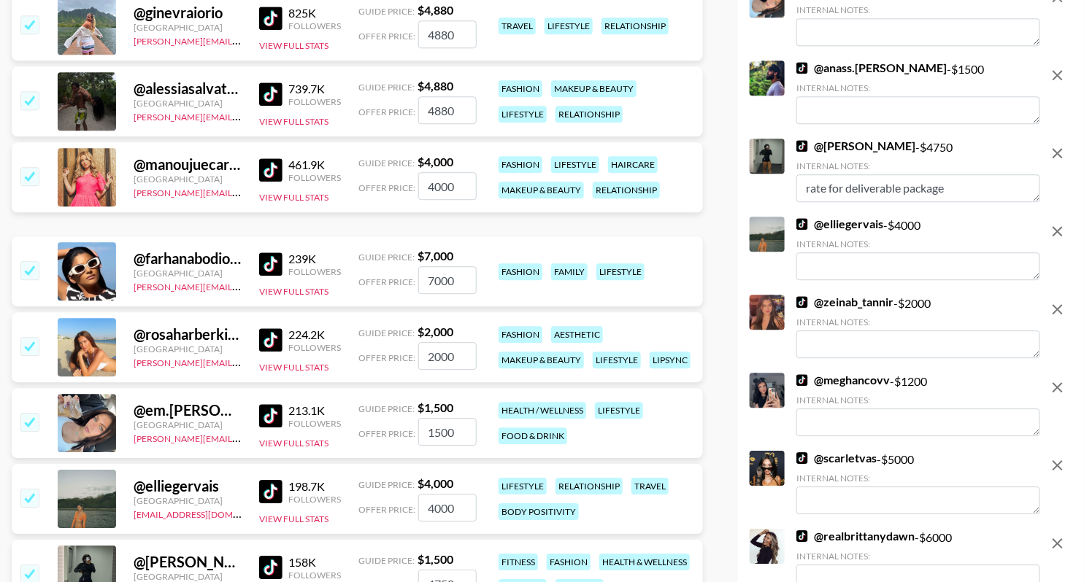
click at [270, 86] on img at bounding box center [270, 93] width 23 height 23
click at [302, 116] on button "View Full Stats" at bounding box center [293, 121] width 69 height 11
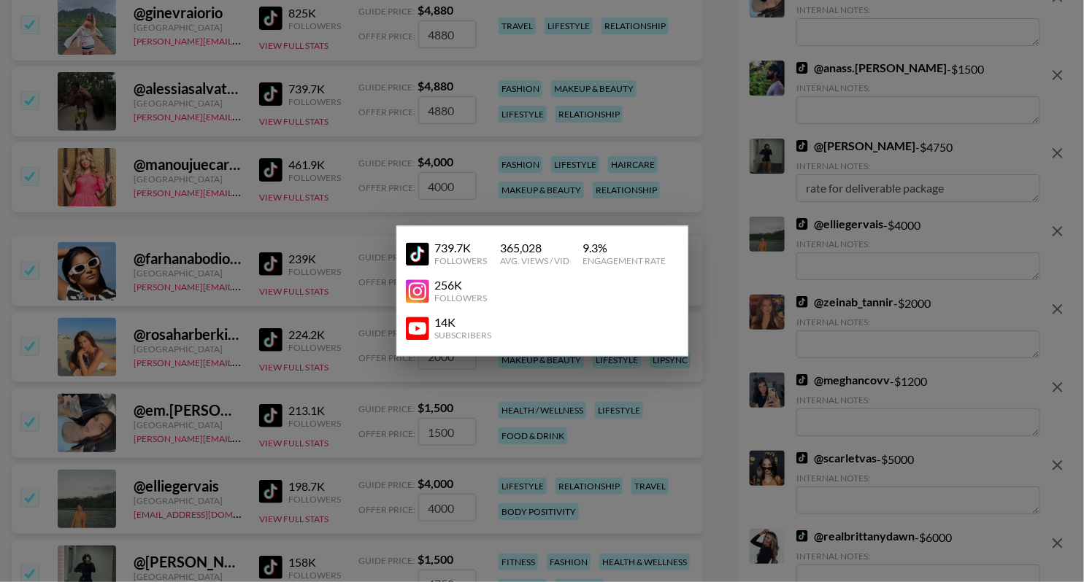
click at [414, 330] on img at bounding box center [417, 328] width 23 height 23
click at [180, 318] on div at bounding box center [542, 291] width 1084 height 582
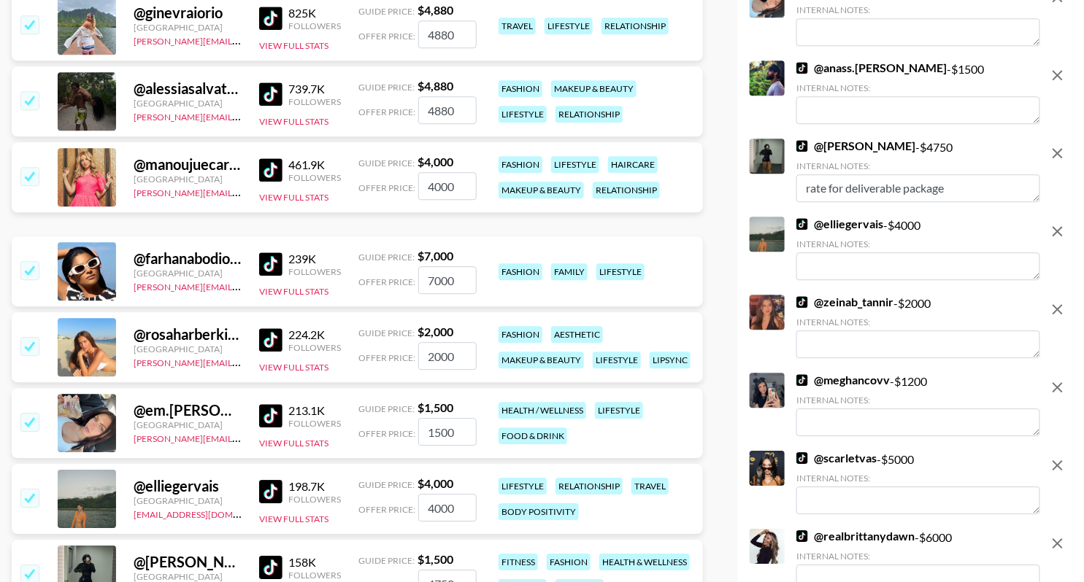
click at [299, 51] on div "@ ginevraiorio [GEOGRAPHIC_DATA] [PERSON_NAME][EMAIL_ADDRESS][DOMAIN_NAME] 825K…" at bounding box center [357, 26] width 691 height 70
click at [299, 45] on button "View Full Stats" at bounding box center [293, 45] width 69 height 11
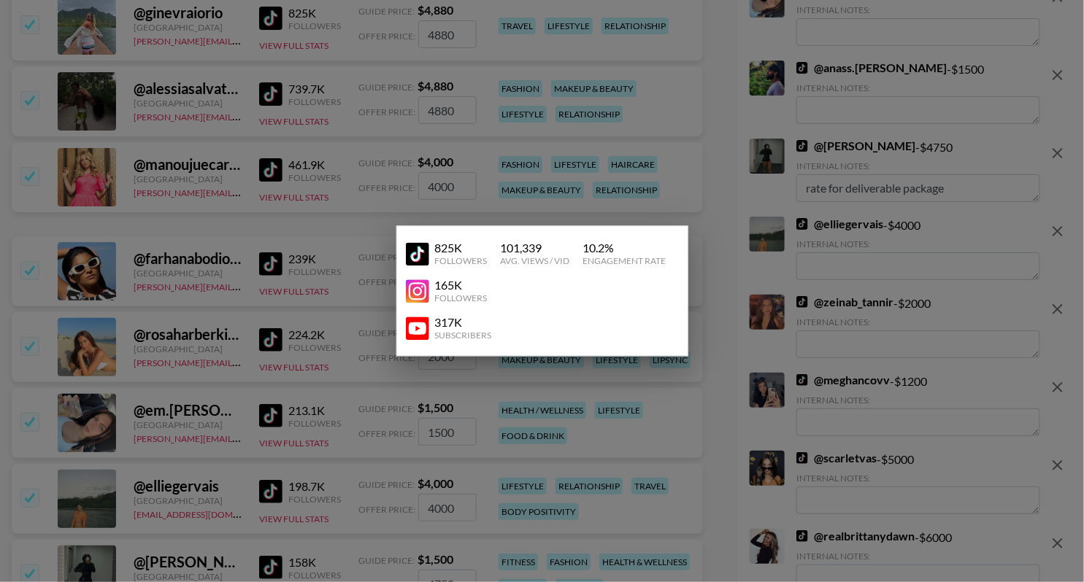
click at [414, 327] on img at bounding box center [417, 328] width 23 height 23
click at [390, 249] on div at bounding box center [542, 291] width 1084 height 582
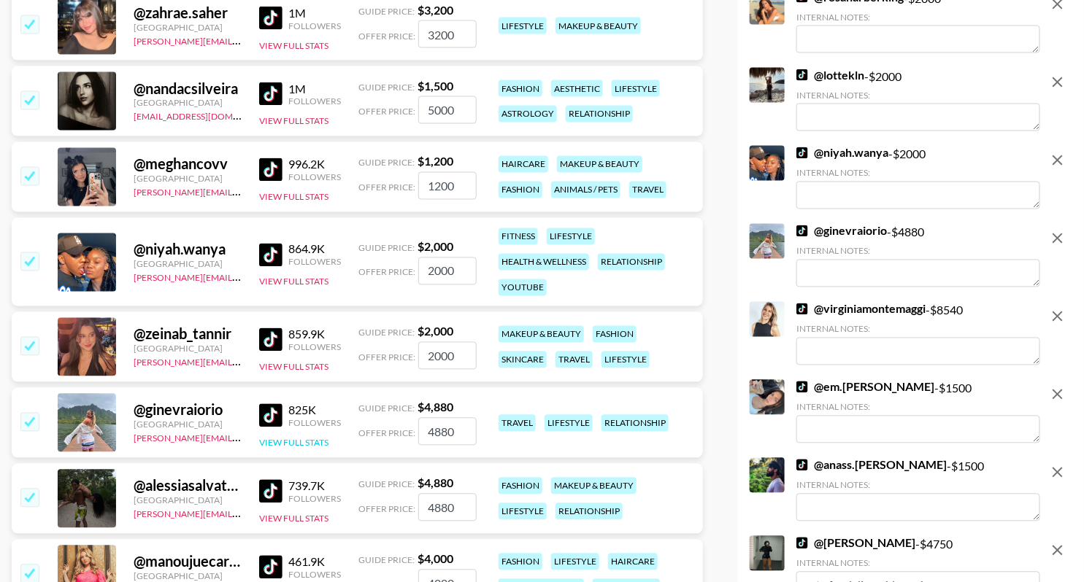
scroll to position [869, 0]
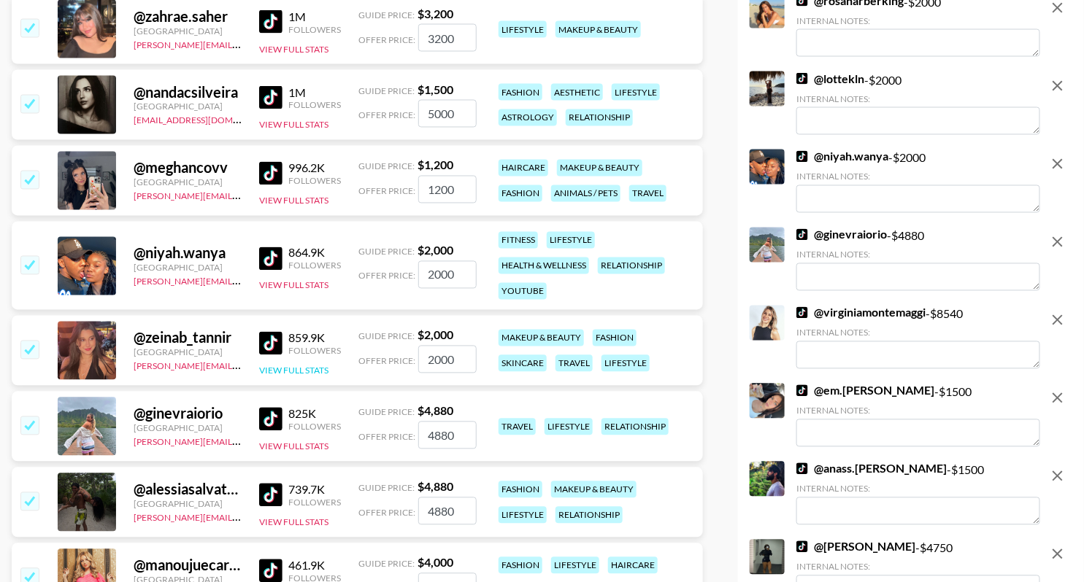
click at [304, 367] on button "View Full Stats" at bounding box center [293, 371] width 69 height 11
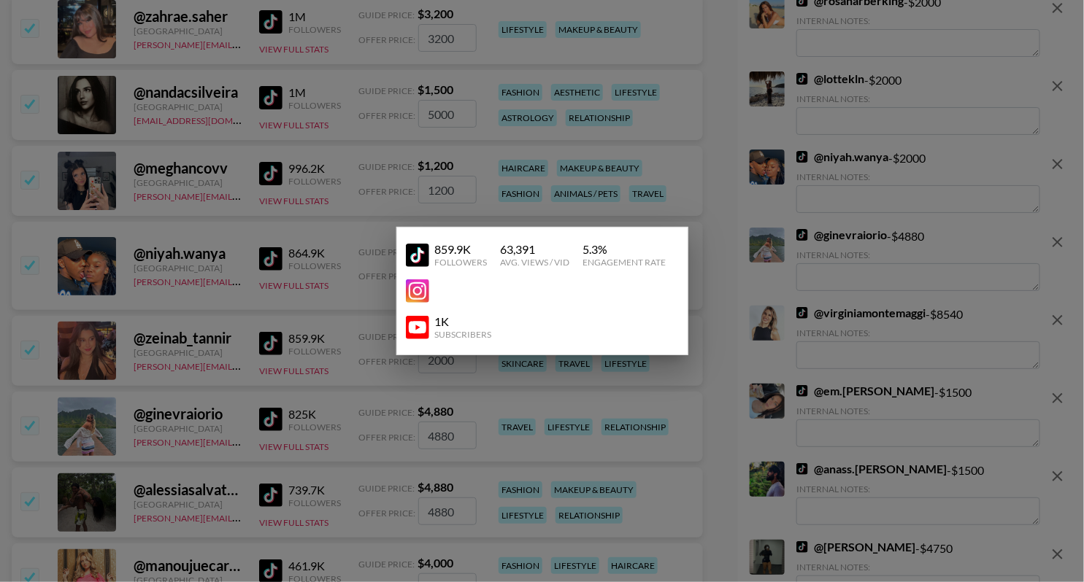
click at [419, 330] on img at bounding box center [417, 327] width 23 height 23
click at [428, 161] on div at bounding box center [542, 291] width 1084 height 582
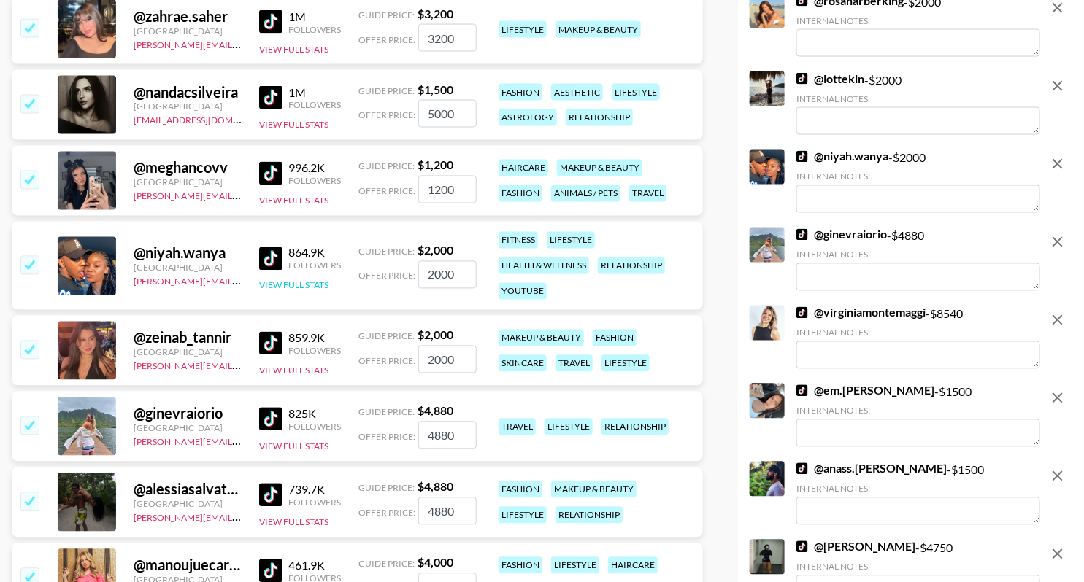
click at [299, 280] on button "View Full Stats" at bounding box center [293, 285] width 69 height 11
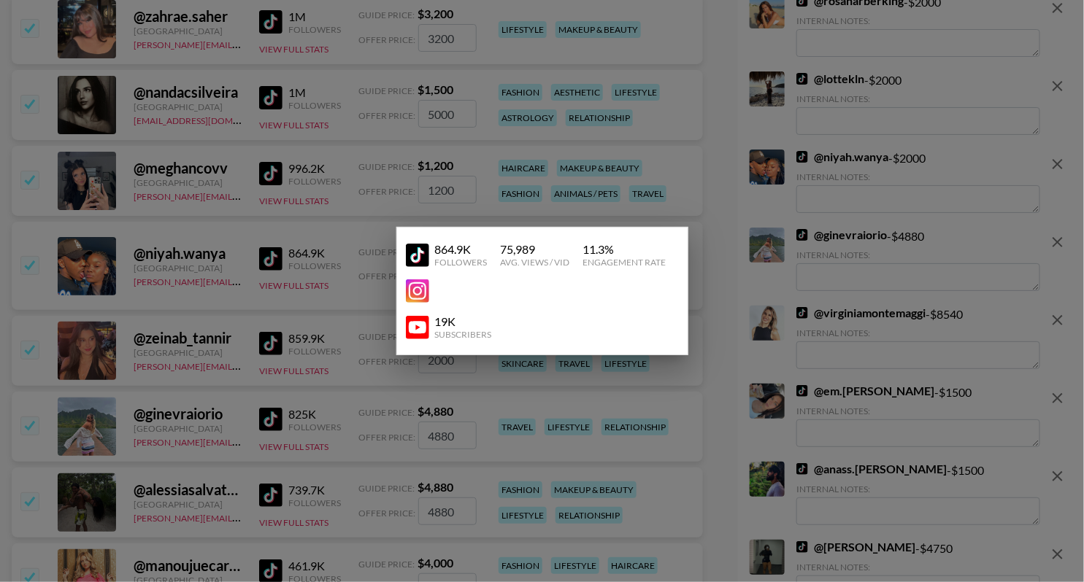
click at [380, 296] on div at bounding box center [542, 291] width 1084 height 582
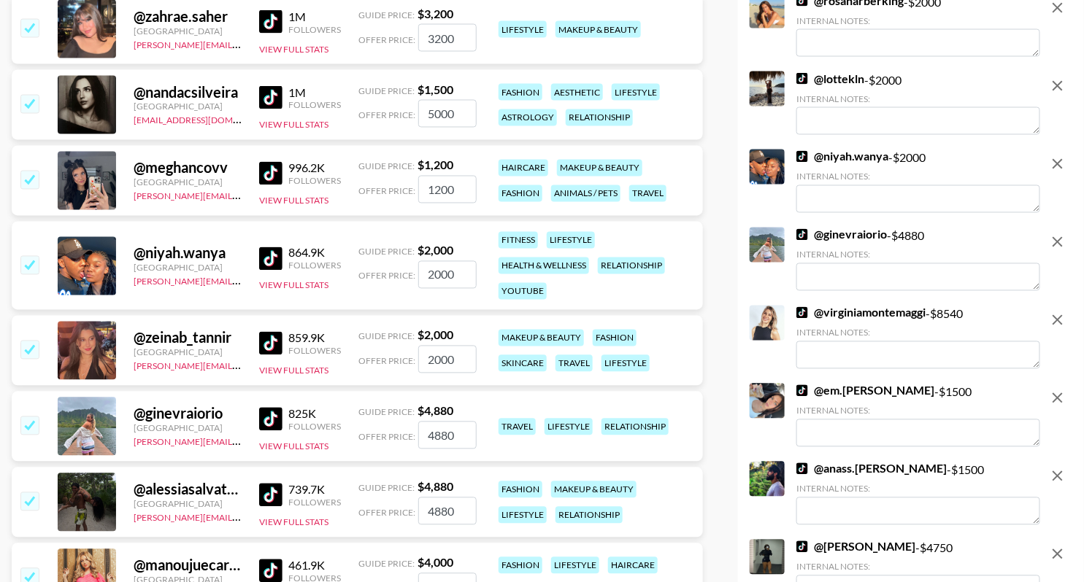
click at [274, 250] on img at bounding box center [270, 258] width 23 height 23
click at [312, 281] on button "View Full Stats" at bounding box center [293, 285] width 69 height 11
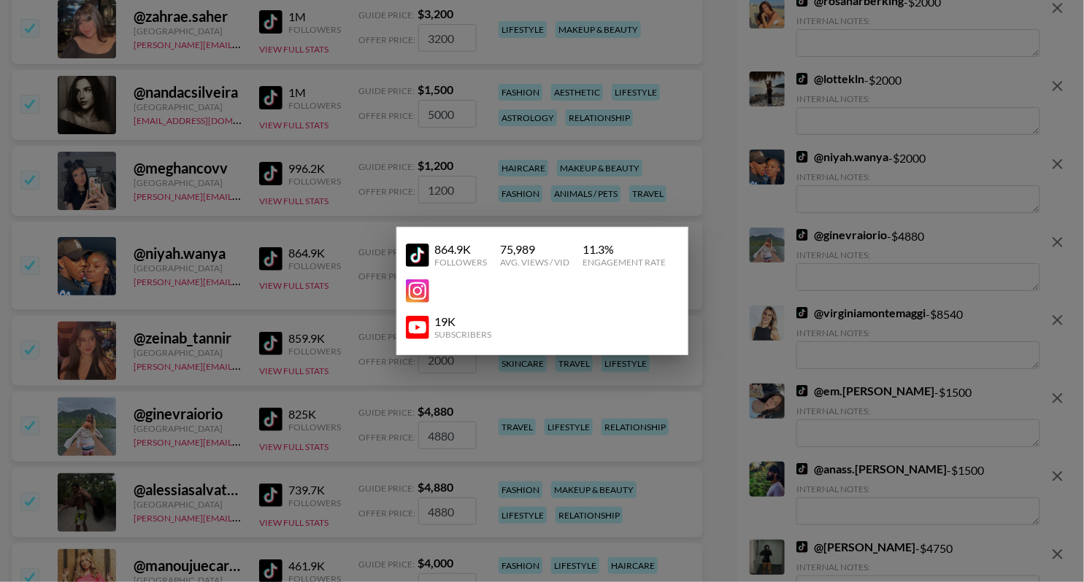
click at [266, 242] on div at bounding box center [542, 291] width 1084 height 582
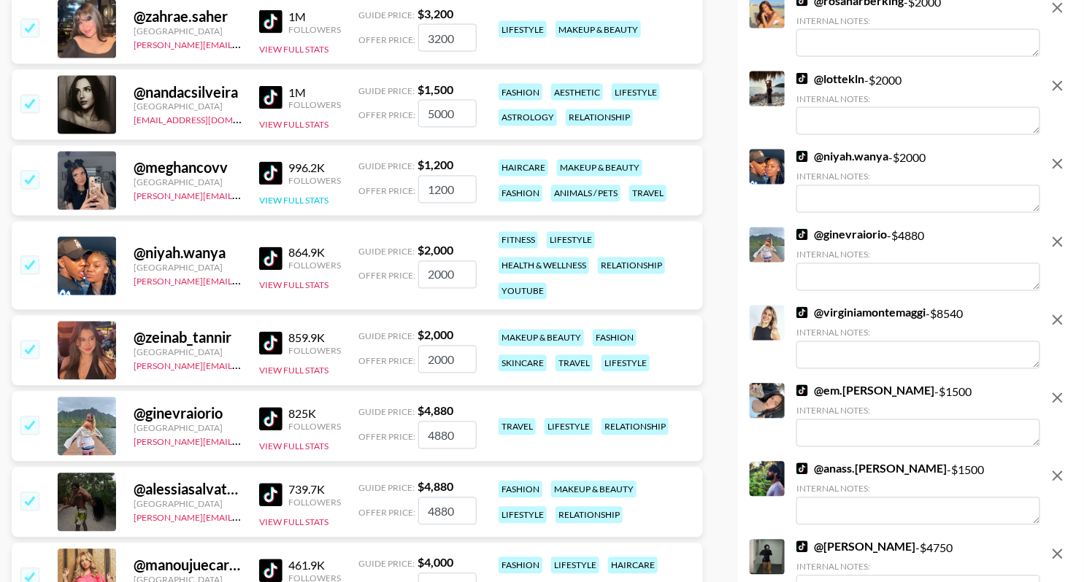
click at [285, 201] on button "View Full Stats" at bounding box center [293, 201] width 69 height 11
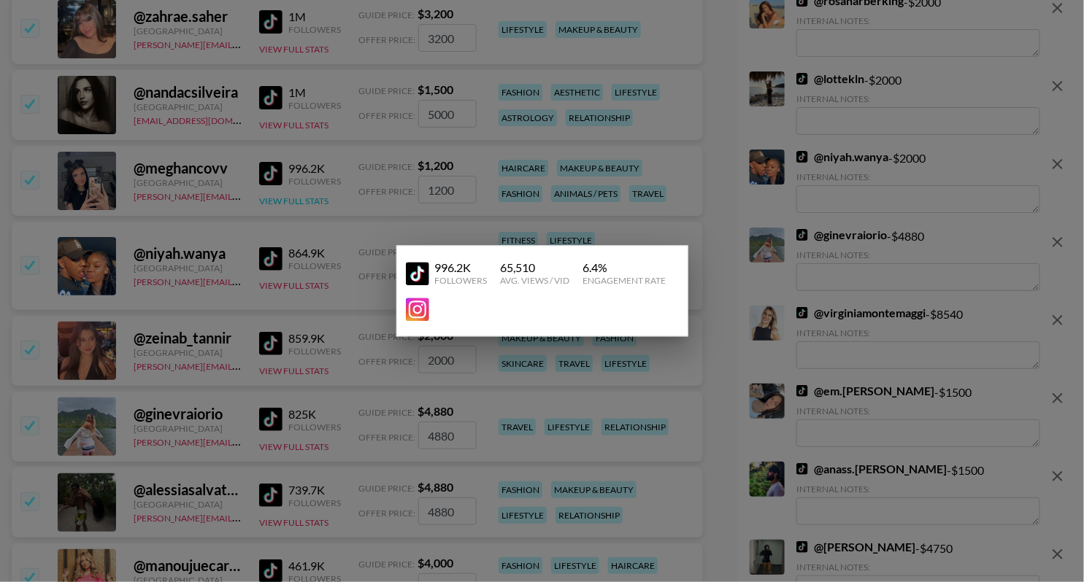
click at [260, 201] on div at bounding box center [542, 291] width 1084 height 582
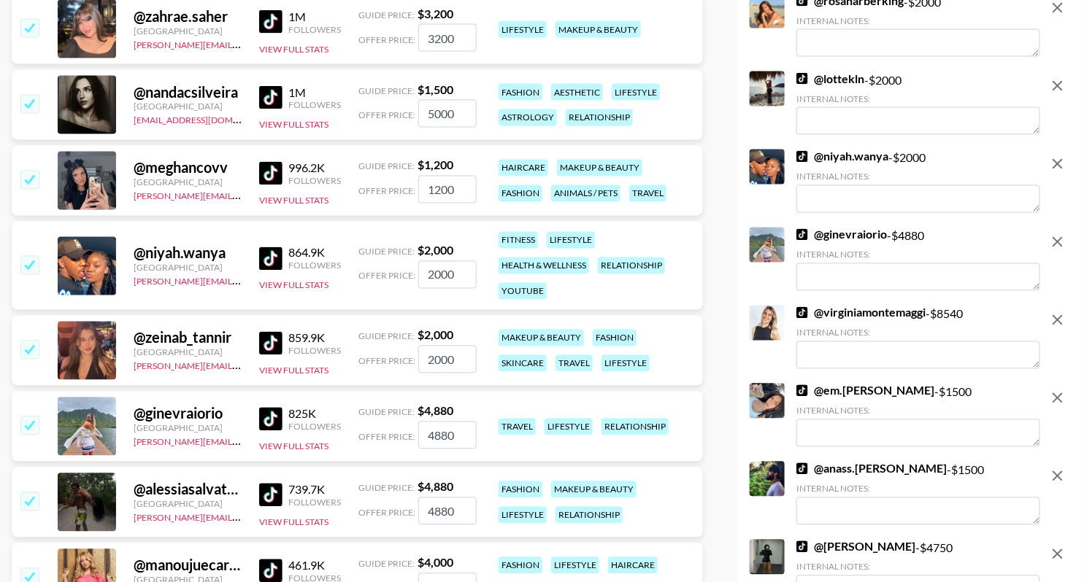
click at [15, 188] on div "@ meghancovv [GEOGRAPHIC_DATA] [PERSON_NAME][EMAIL_ADDRESS][DOMAIN_NAME] 996.2K…" at bounding box center [357, 181] width 691 height 70
click at [19, 184] on div at bounding box center [29, 181] width 23 height 25
click at [29, 178] on input "checkbox" at bounding box center [29, 180] width 18 height 18
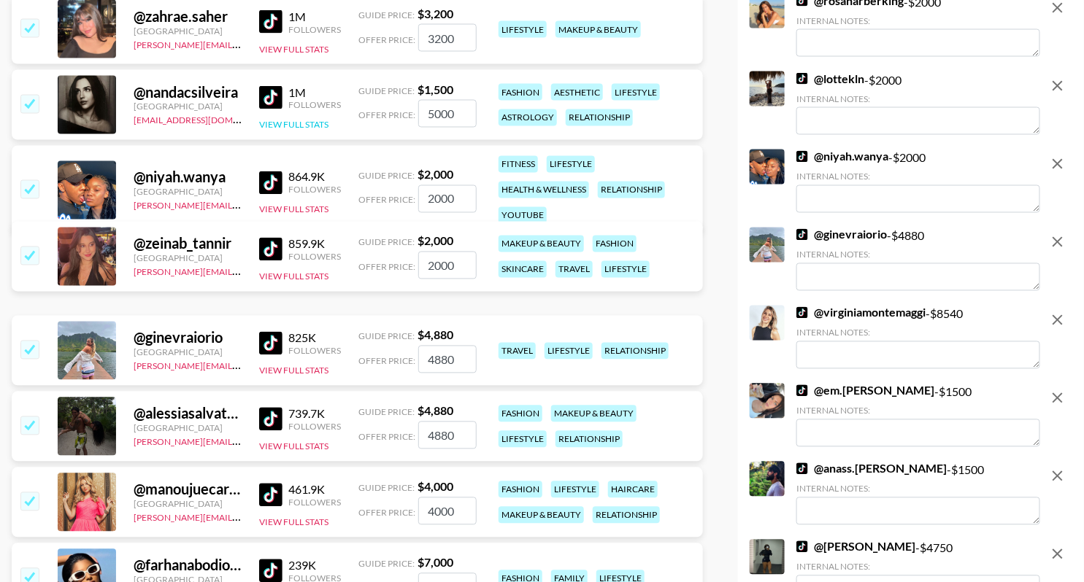
click at [294, 126] on button "View Full Stats" at bounding box center [293, 125] width 69 height 11
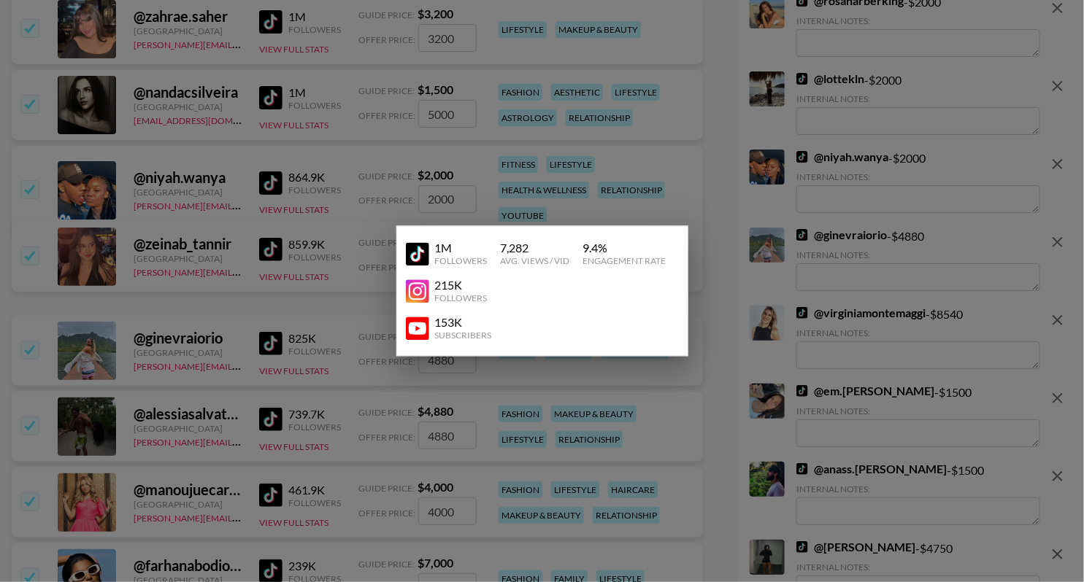
click at [417, 254] on img at bounding box center [417, 253] width 23 height 23
click at [415, 326] on img at bounding box center [417, 328] width 23 height 23
click at [288, 227] on div at bounding box center [542, 291] width 1084 height 582
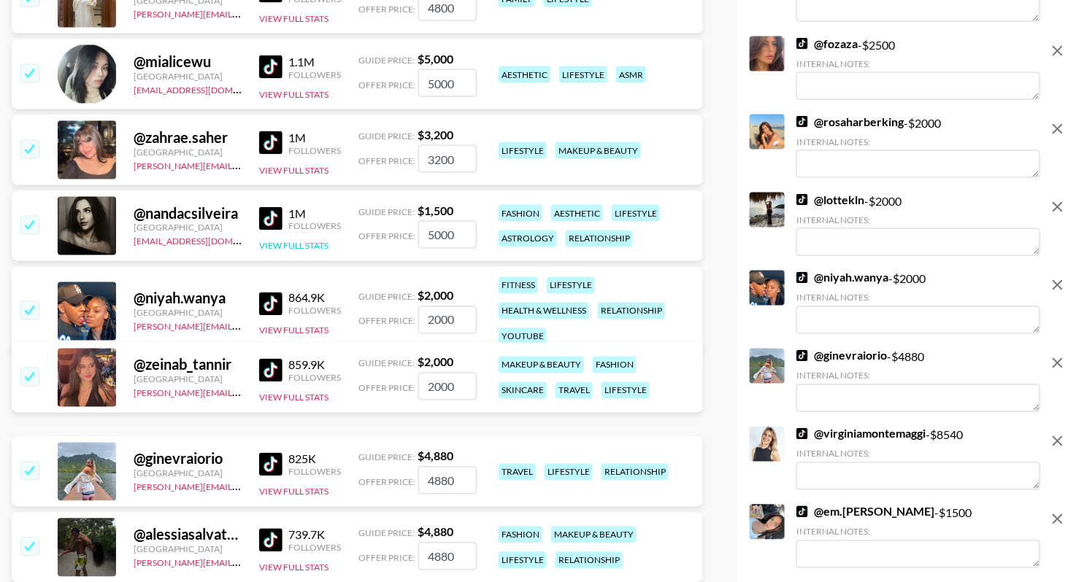
scroll to position [739, 0]
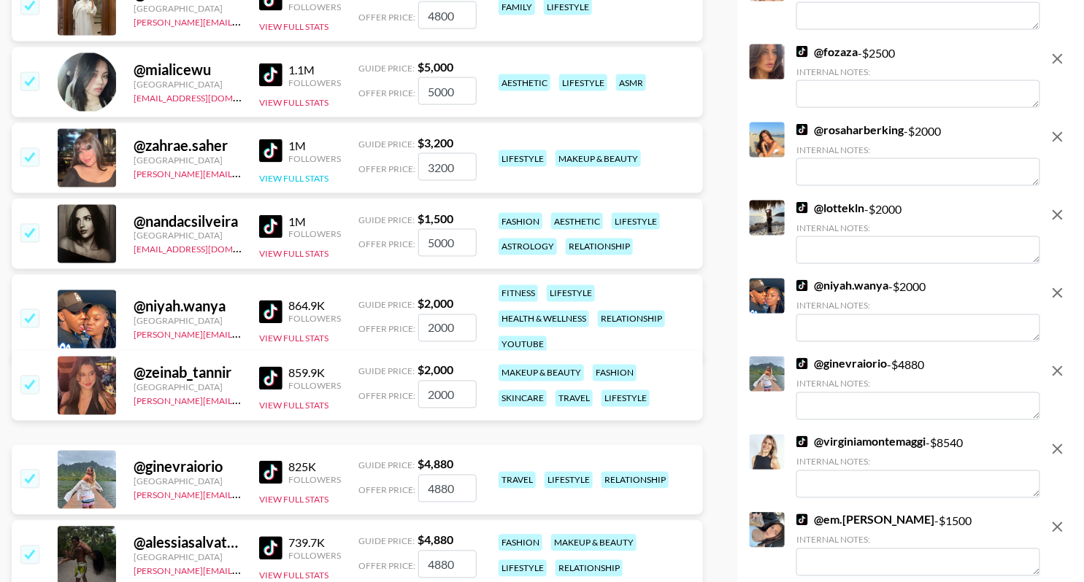
click at [294, 174] on button "View Full Stats" at bounding box center [293, 178] width 69 height 11
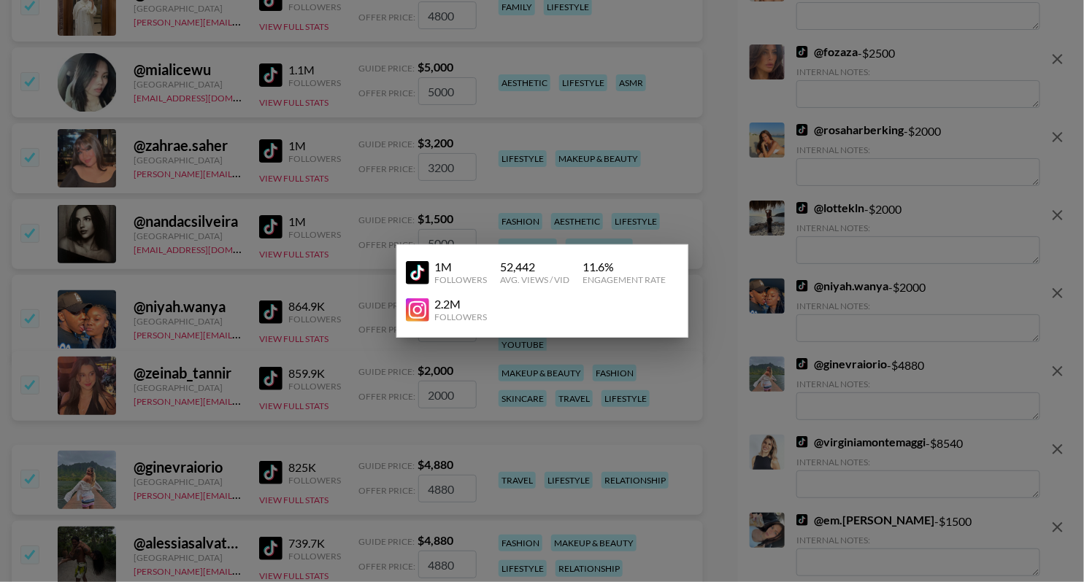
click at [301, 167] on div at bounding box center [542, 291] width 1084 height 582
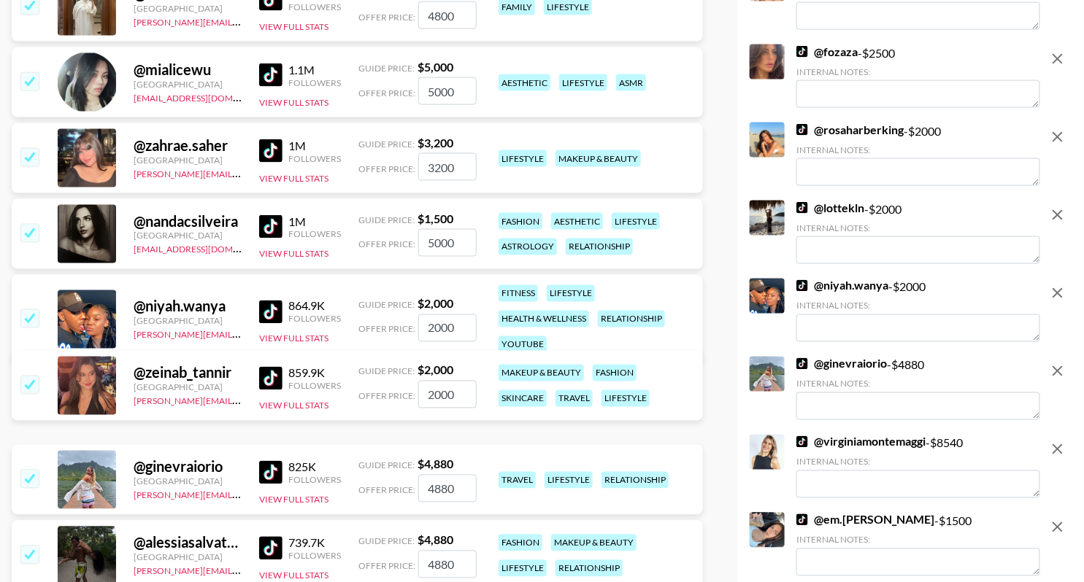
click at [20, 159] on input "checkbox" at bounding box center [29, 157] width 18 height 18
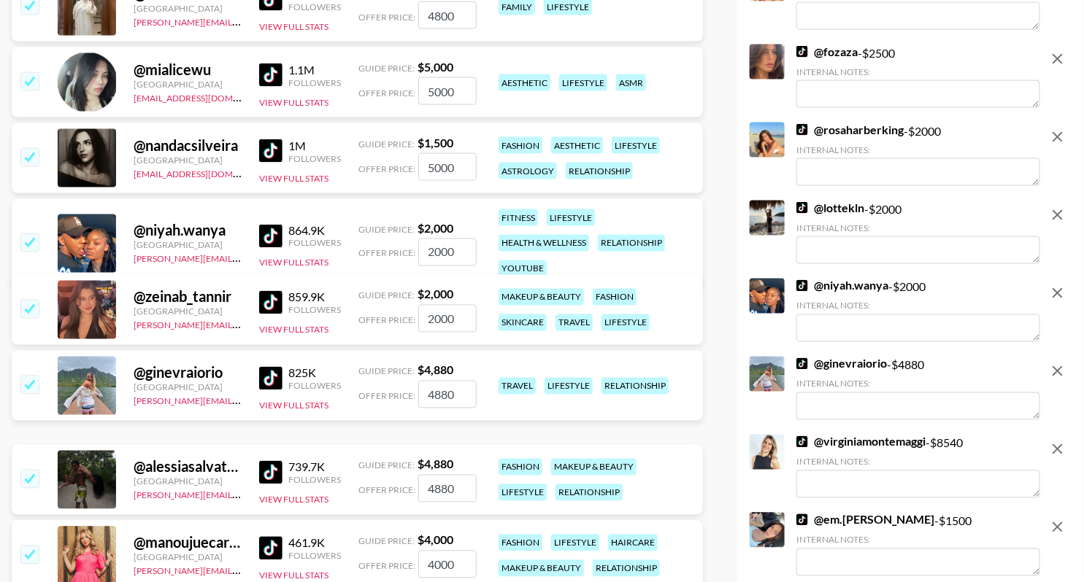
click at [304, 93] on div "1.1M Followers View Full Stats" at bounding box center [300, 83] width 82 height 52
click at [304, 97] on button "View Full Stats" at bounding box center [293, 102] width 69 height 11
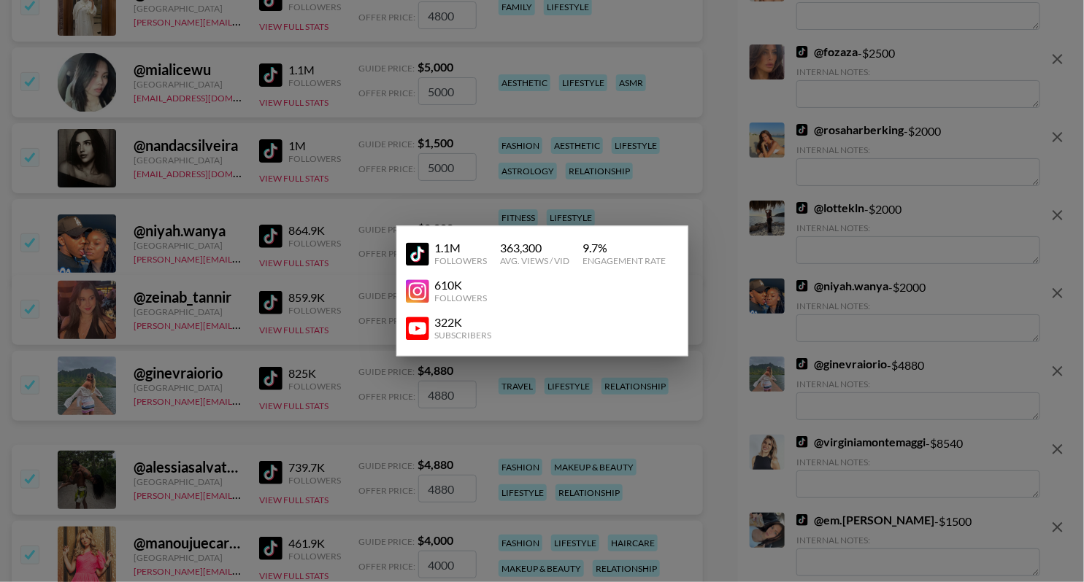
click at [312, 84] on div at bounding box center [542, 291] width 1084 height 582
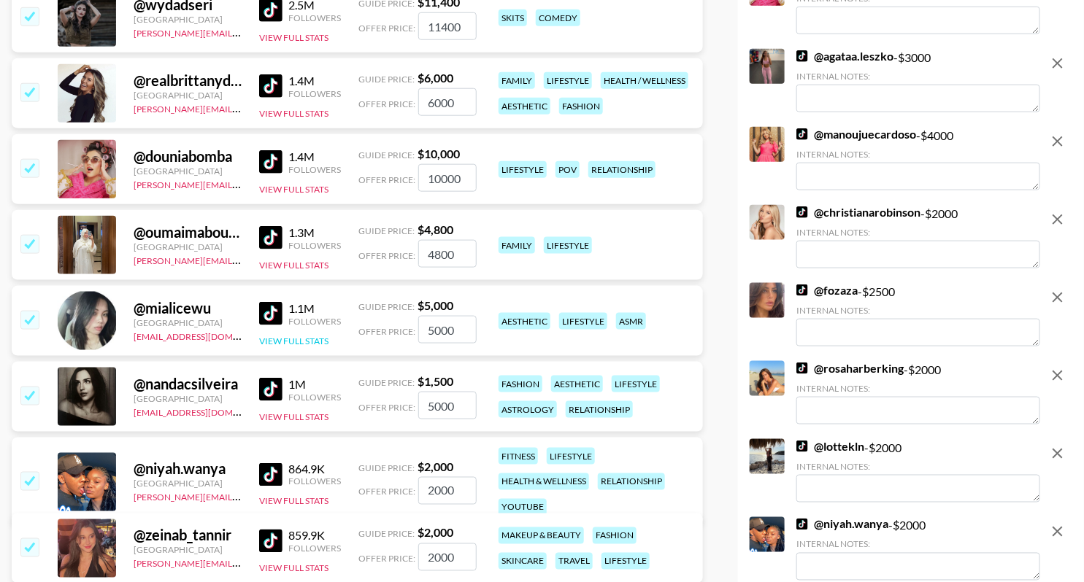
scroll to position [498, 0]
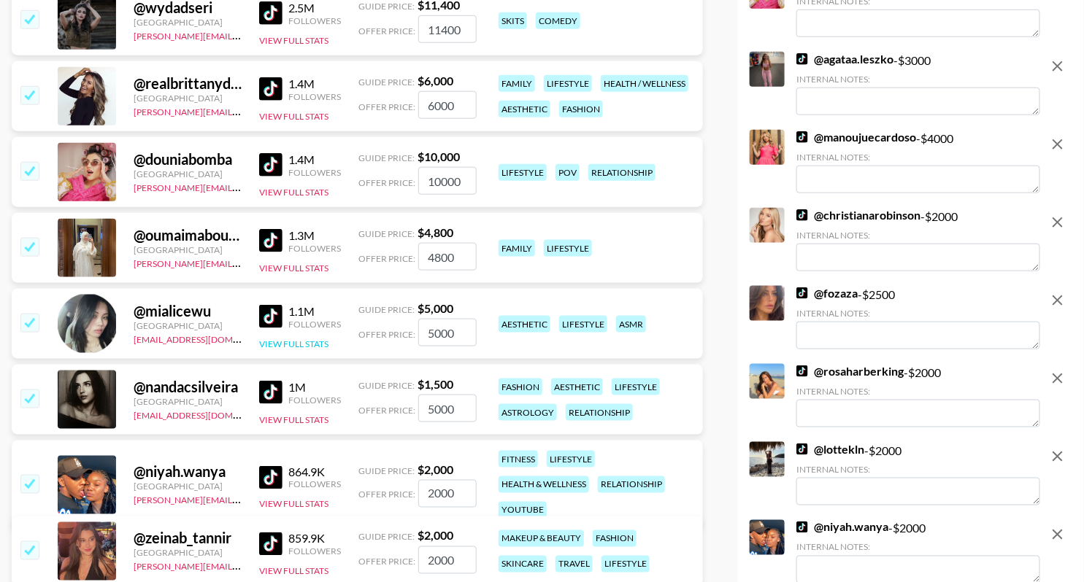
click at [298, 339] on button "View Full Stats" at bounding box center [293, 344] width 69 height 11
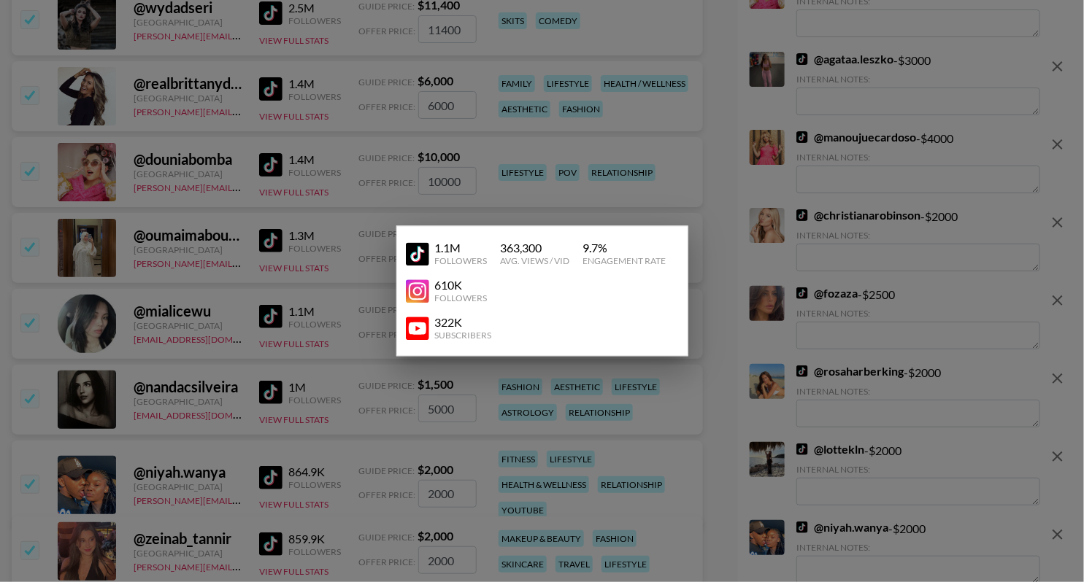
click at [361, 276] on div at bounding box center [542, 291] width 1084 height 582
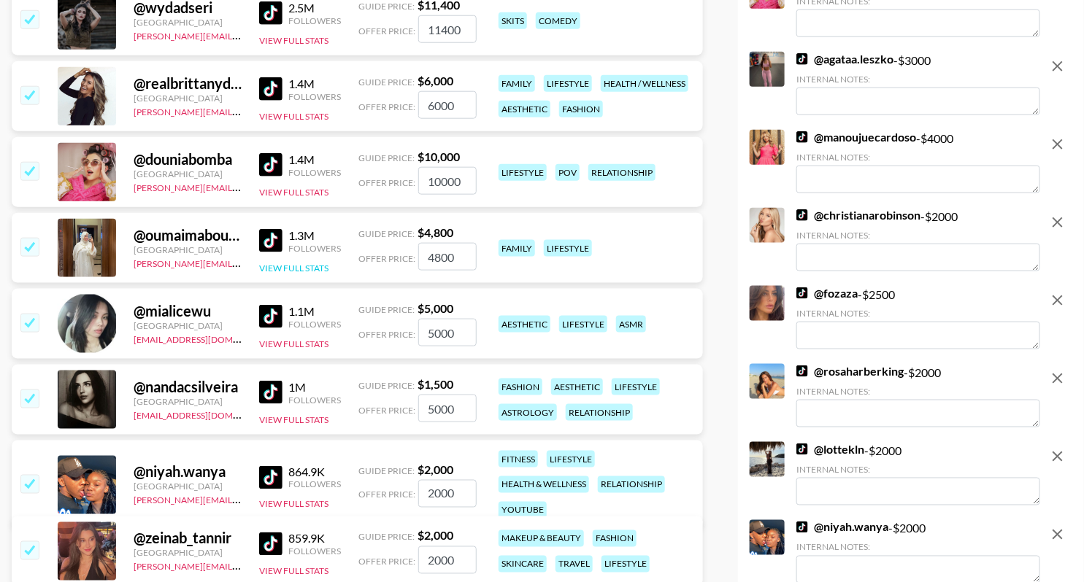
click at [300, 265] on button "View Full Stats" at bounding box center [293, 268] width 69 height 11
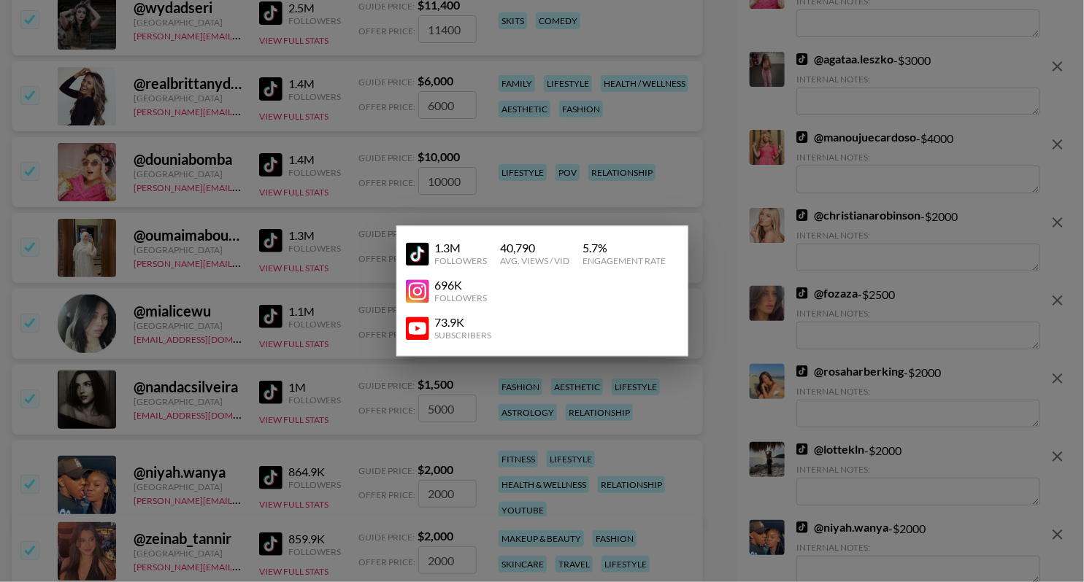
click at [315, 248] on div at bounding box center [542, 291] width 1084 height 582
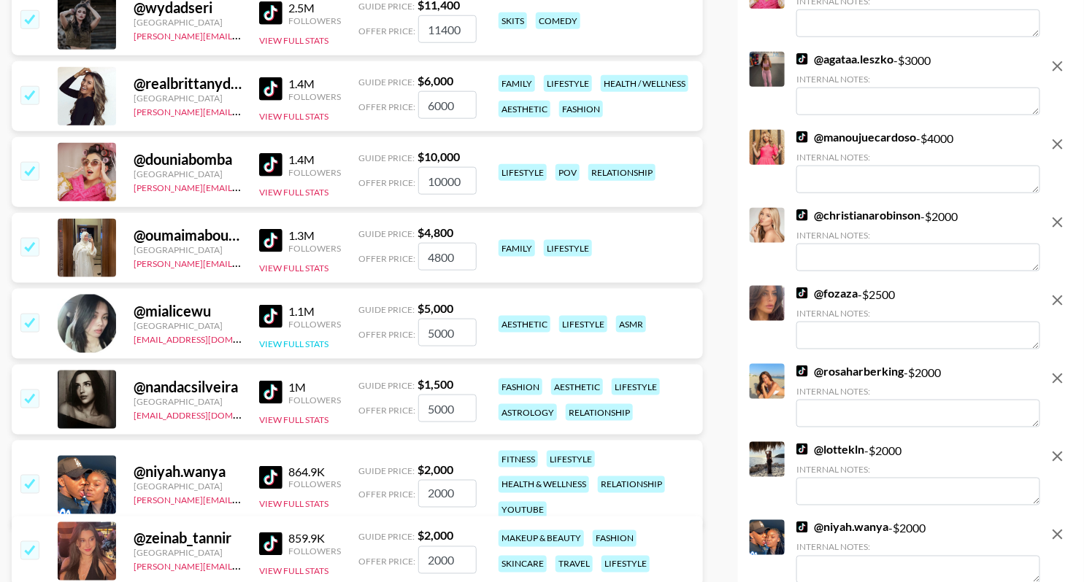
click at [292, 344] on button "View Full Stats" at bounding box center [293, 344] width 69 height 11
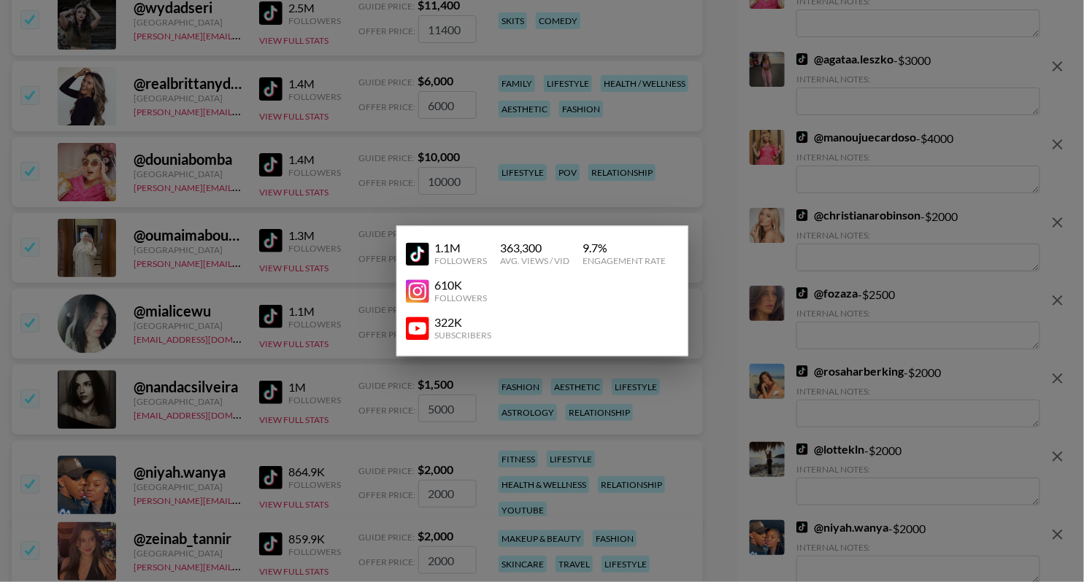
click at [354, 282] on div at bounding box center [542, 291] width 1084 height 582
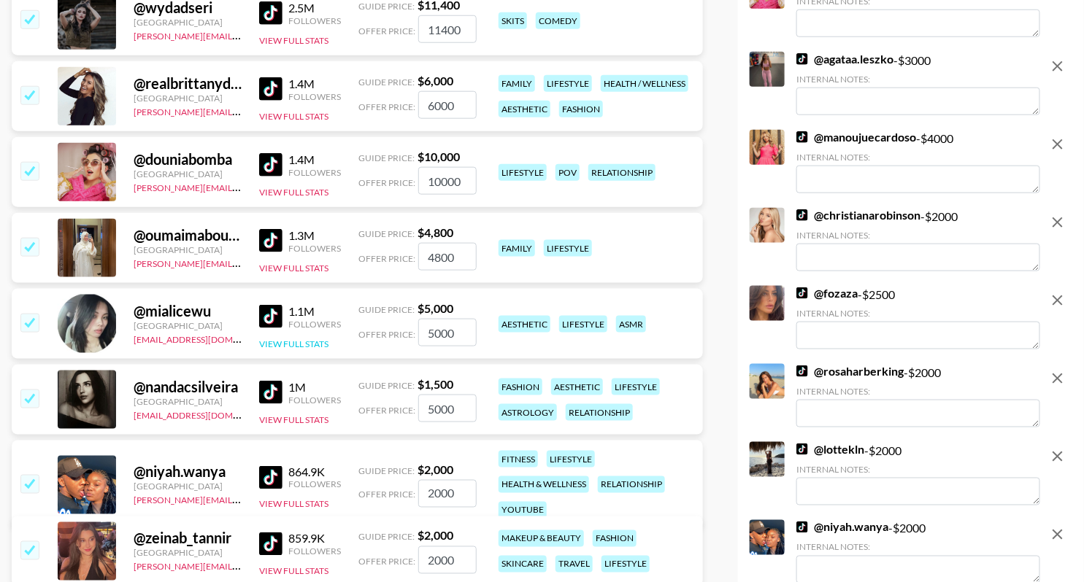
click at [318, 340] on button "View Full Stats" at bounding box center [293, 344] width 69 height 11
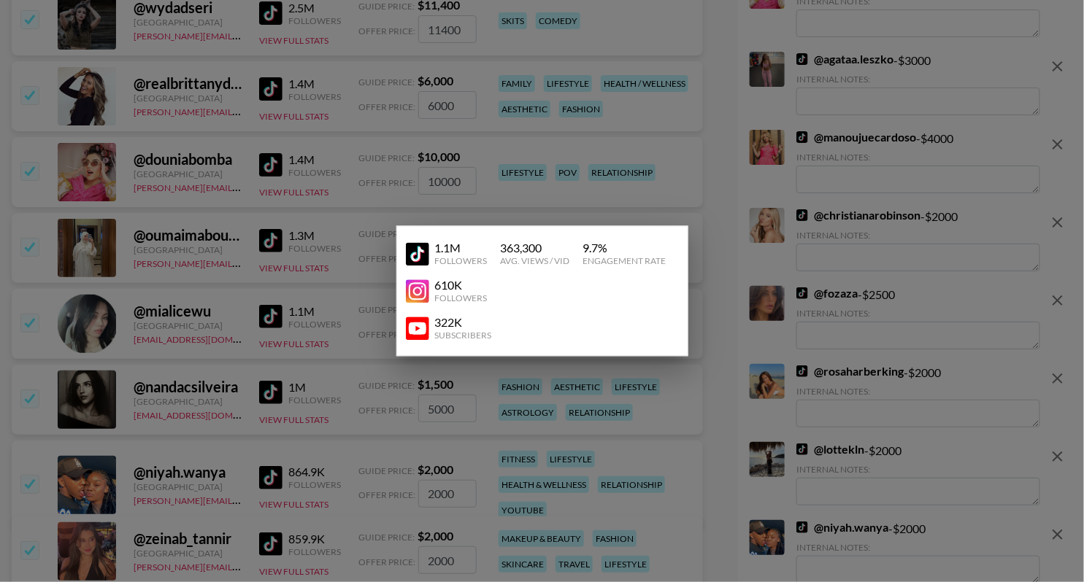
click at [421, 319] on img at bounding box center [417, 328] width 23 height 23
click at [188, 189] on div at bounding box center [542, 291] width 1084 height 582
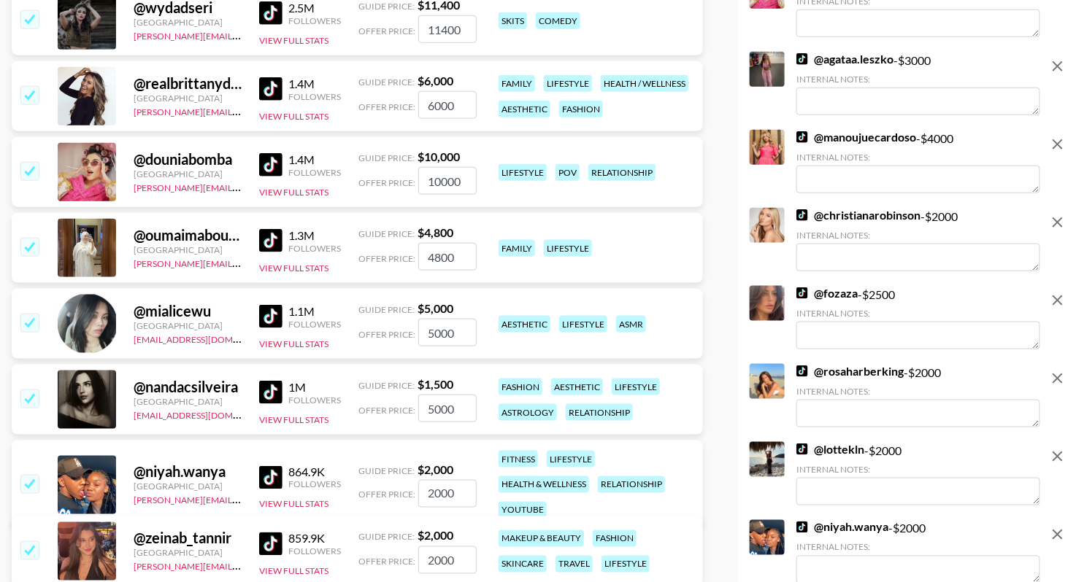
click at [26, 238] on input "checkbox" at bounding box center [29, 247] width 18 height 18
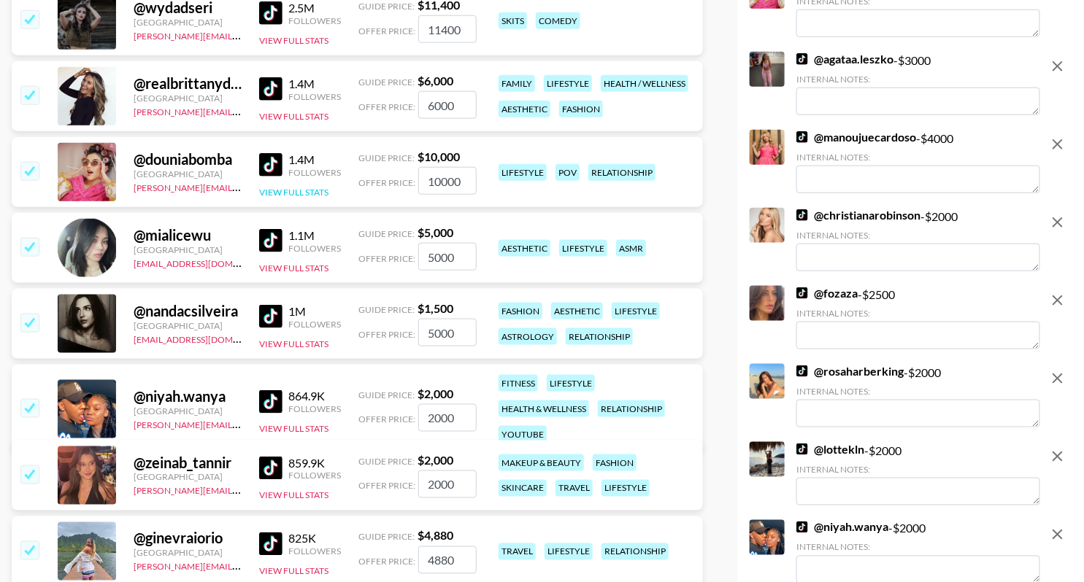
click at [275, 187] on button "View Full Stats" at bounding box center [293, 192] width 69 height 11
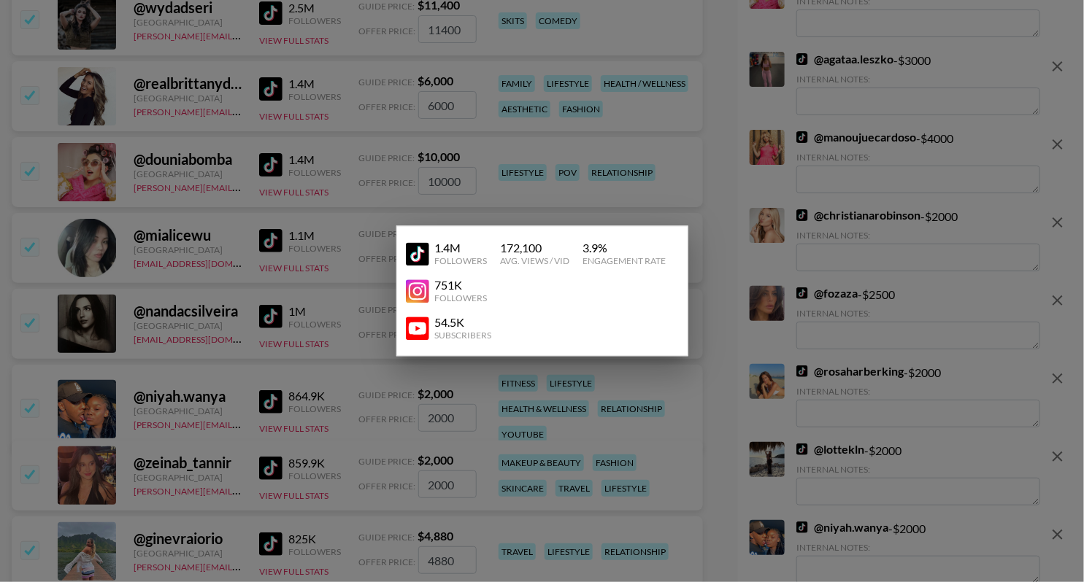
click at [259, 165] on div at bounding box center [542, 291] width 1084 height 582
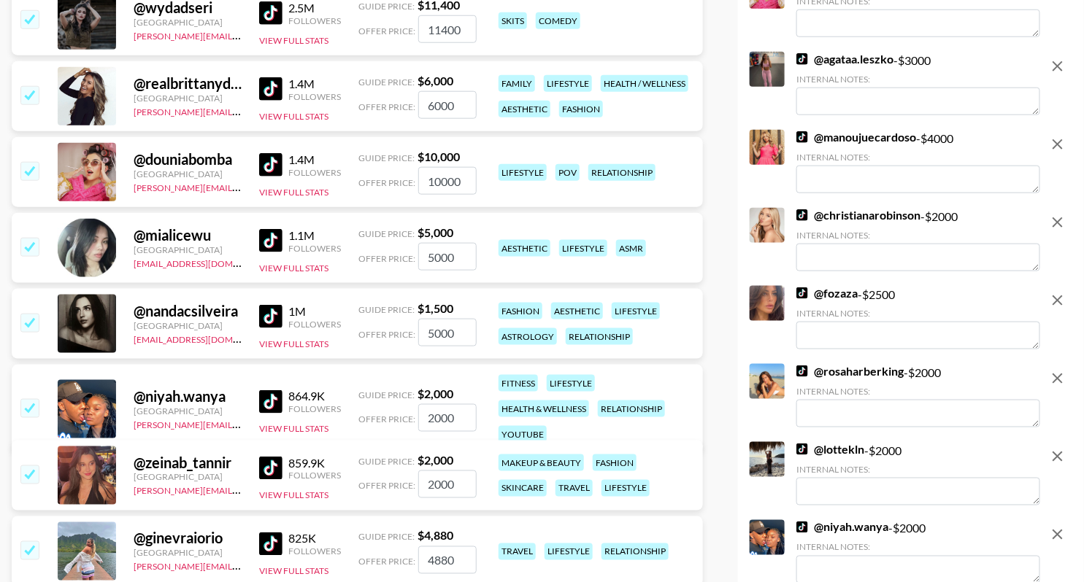
click at [321, 197] on div "@ douniabomba [GEOGRAPHIC_DATA] [PERSON_NAME][EMAIL_ADDRESS][DOMAIN_NAME] 1.4M …" at bounding box center [357, 172] width 691 height 70
click at [320, 194] on button "View Full Stats" at bounding box center [293, 192] width 69 height 11
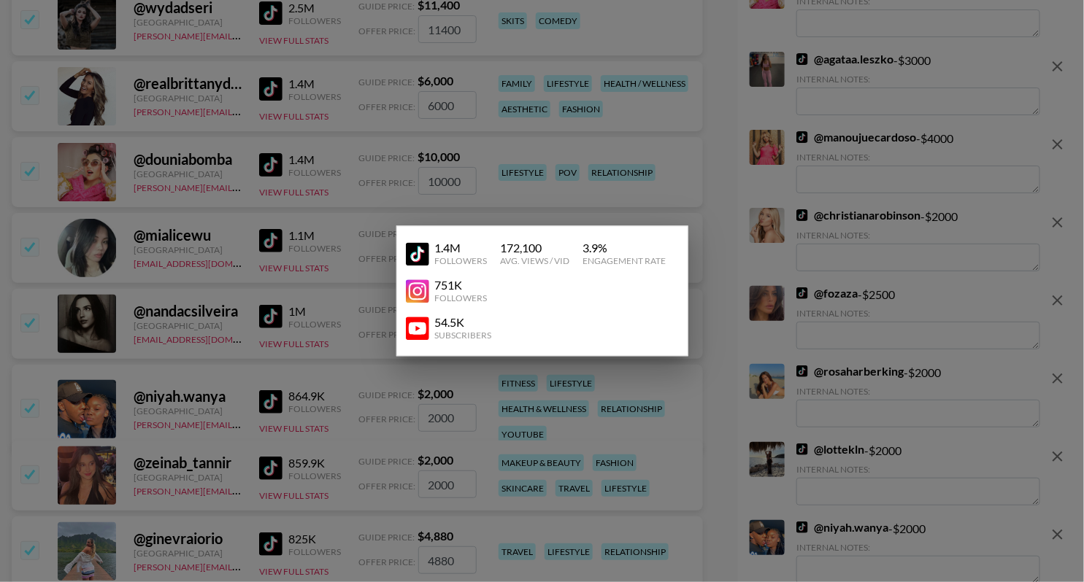
click at [421, 320] on img at bounding box center [417, 328] width 23 height 23
click at [281, 355] on div at bounding box center [542, 291] width 1084 height 582
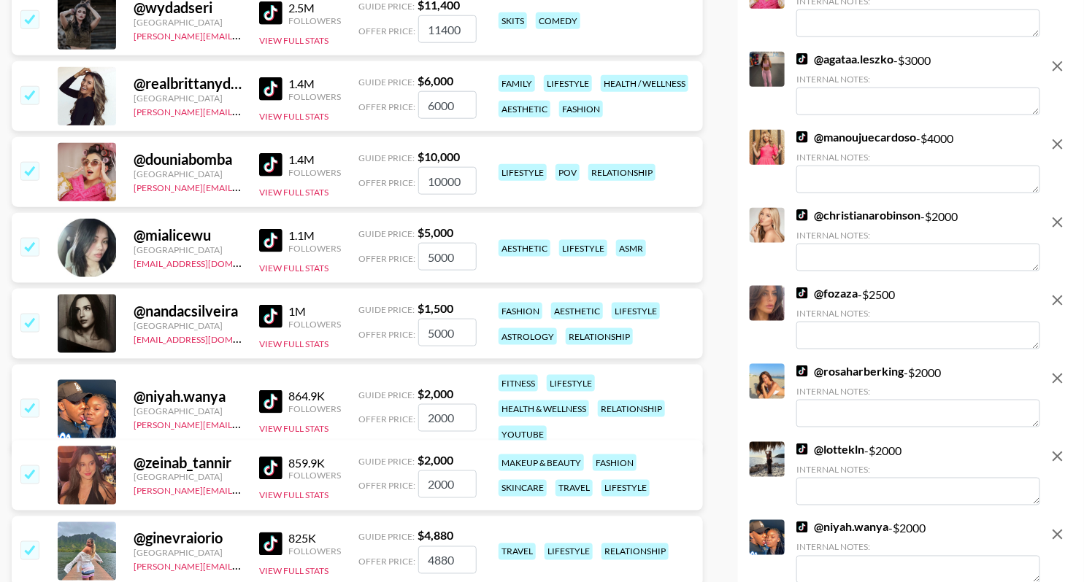
click at [27, 167] on input "checkbox" at bounding box center [29, 171] width 18 height 18
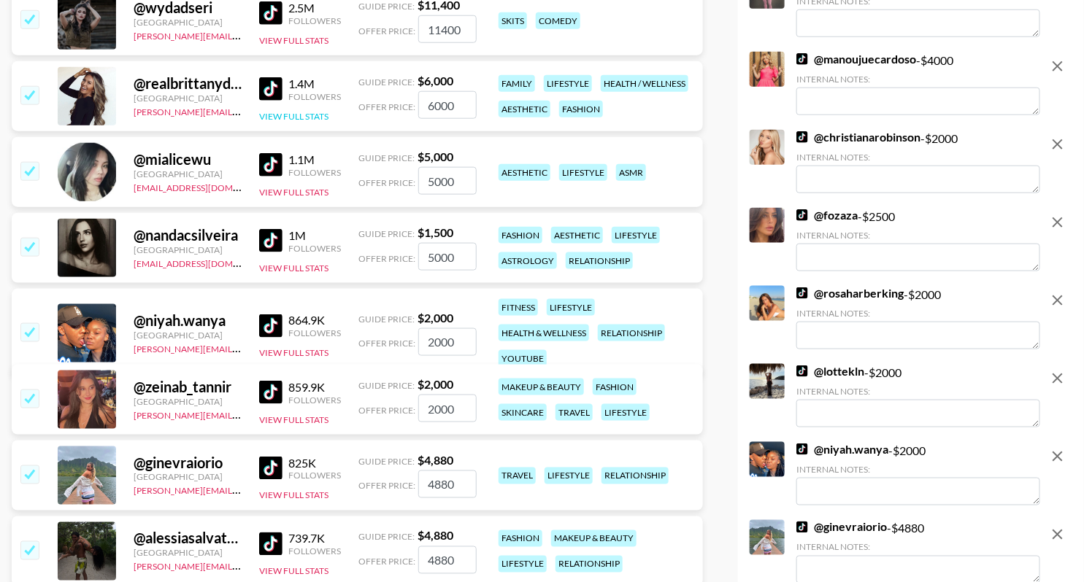
click at [315, 114] on button "View Full Stats" at bounding box center [293, 116] width 69 height 11
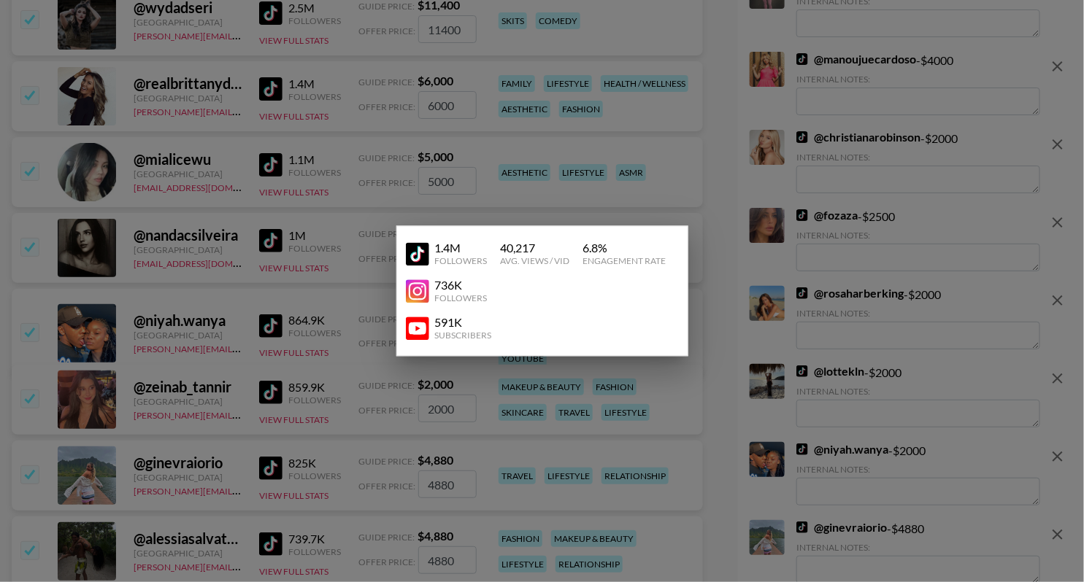
click at [385, 170] on div at bounding box center [542, 291] width 1084 height 582
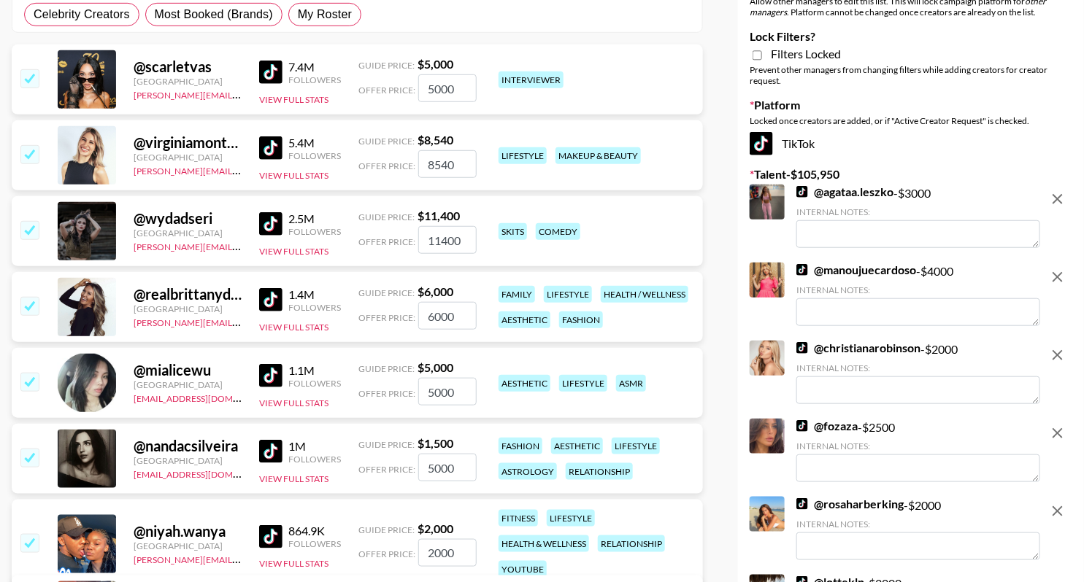
scroll to position [112, 0]
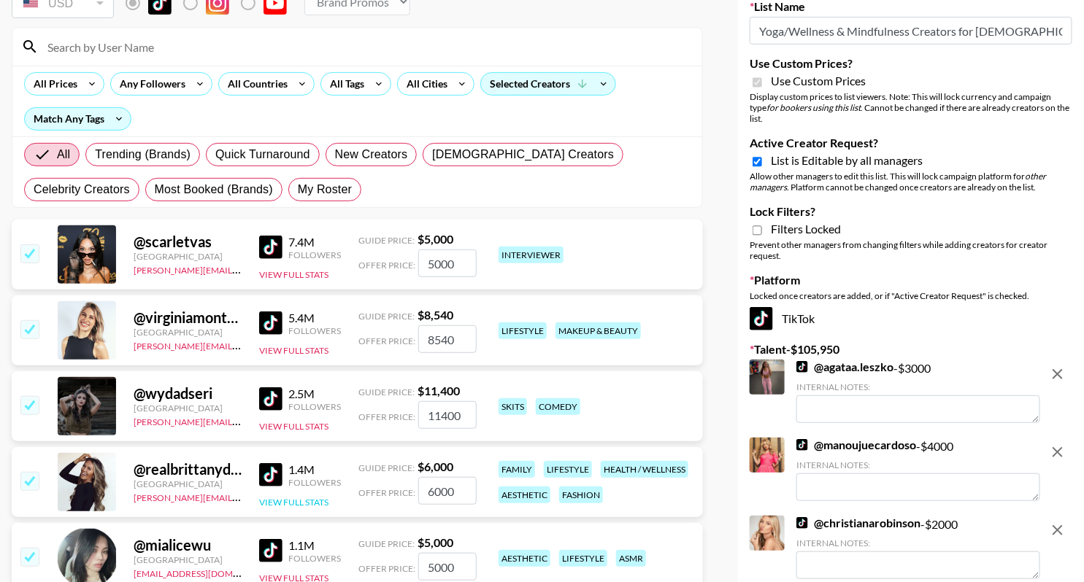
click at [299, 504] on button "View Full Stats" at bounding box center [293, 502] width 69 height 11
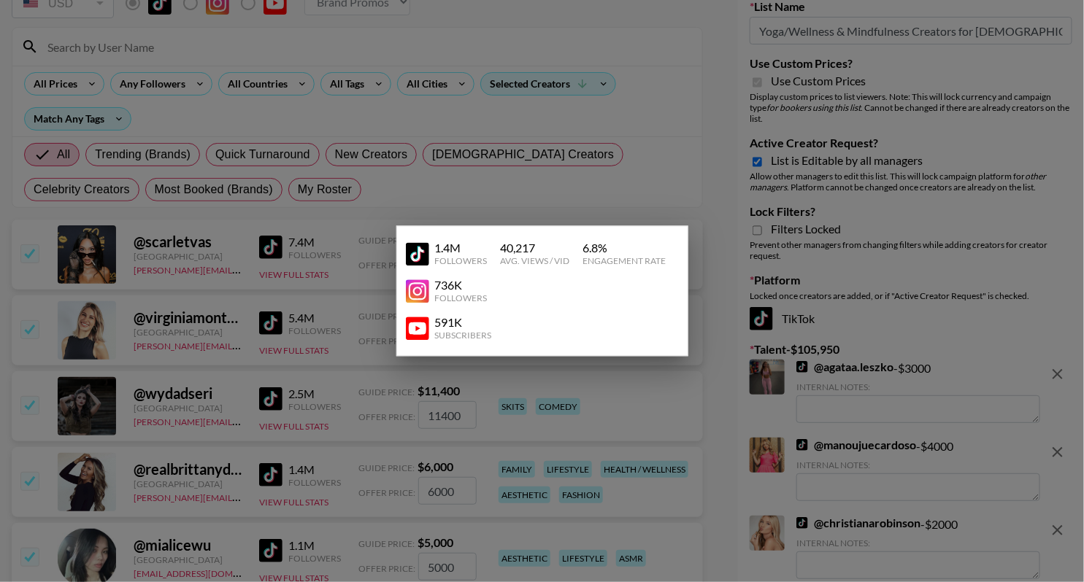
click at [420, 327] on img at bounding box center [417, 328] width 23 height 23
click at [251, 384] on div at bounding box center [542, 291] width 1084 height 582
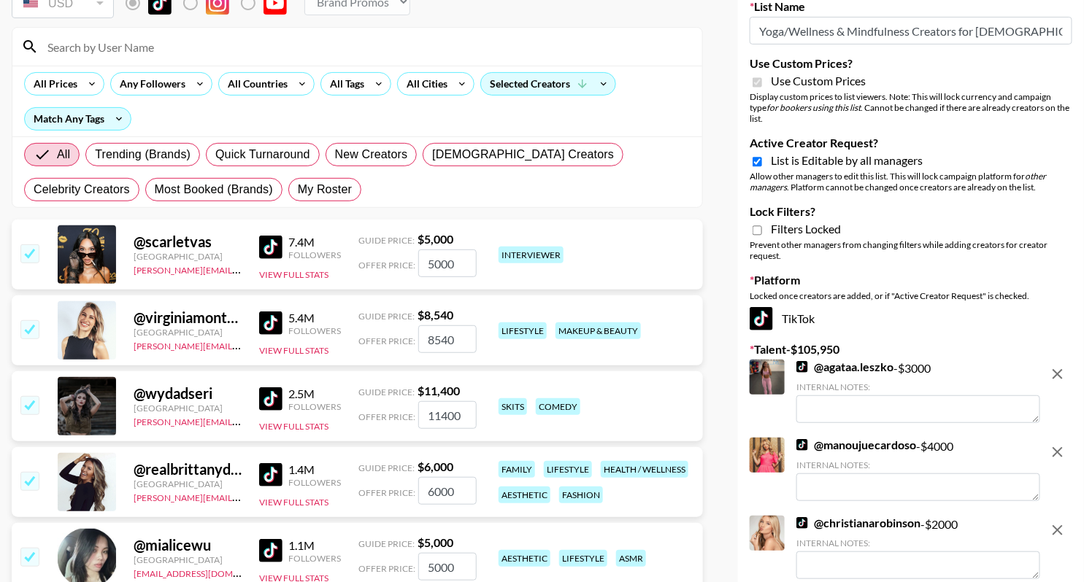
click at [28, 480] on input "checkbox" at bounding box center [29, 481] width 18 height 18
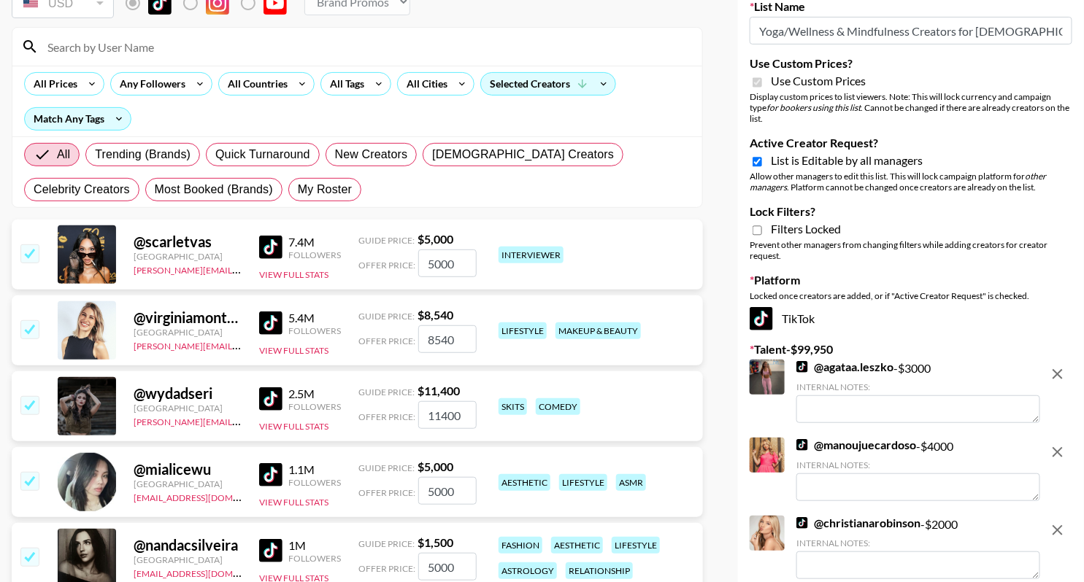
click at [293, 417] on div "2.5M Followers View Full Stats" at bounding box center [300, 407] width 82 height 52
click at [293, 423] on button "View Full Stats" at bounding box center [293, 426] width 69 height 11
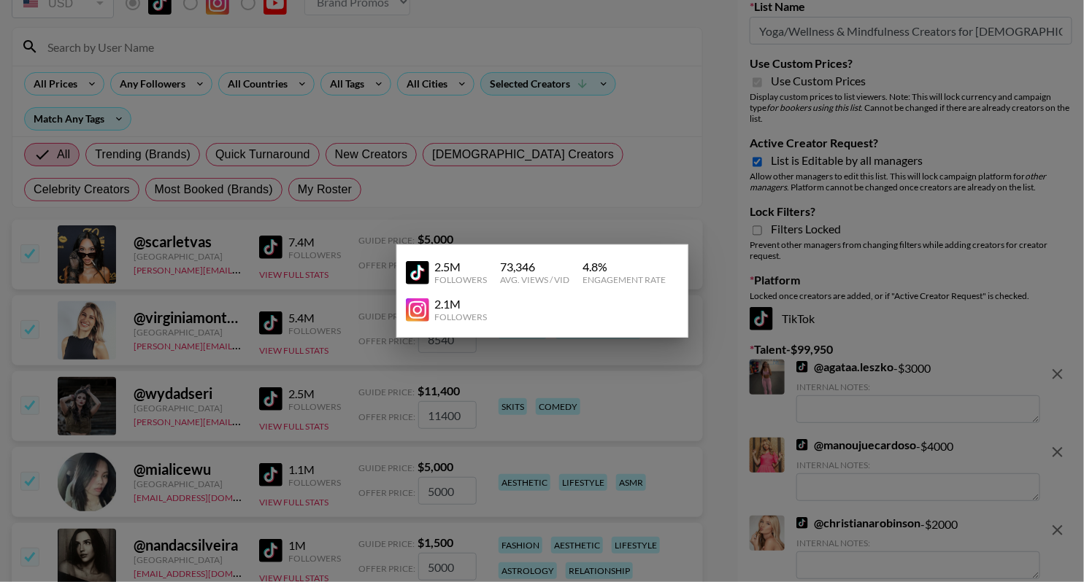
click at [306, 409] on div at bounding box center [542, 291] width 1084 height 582
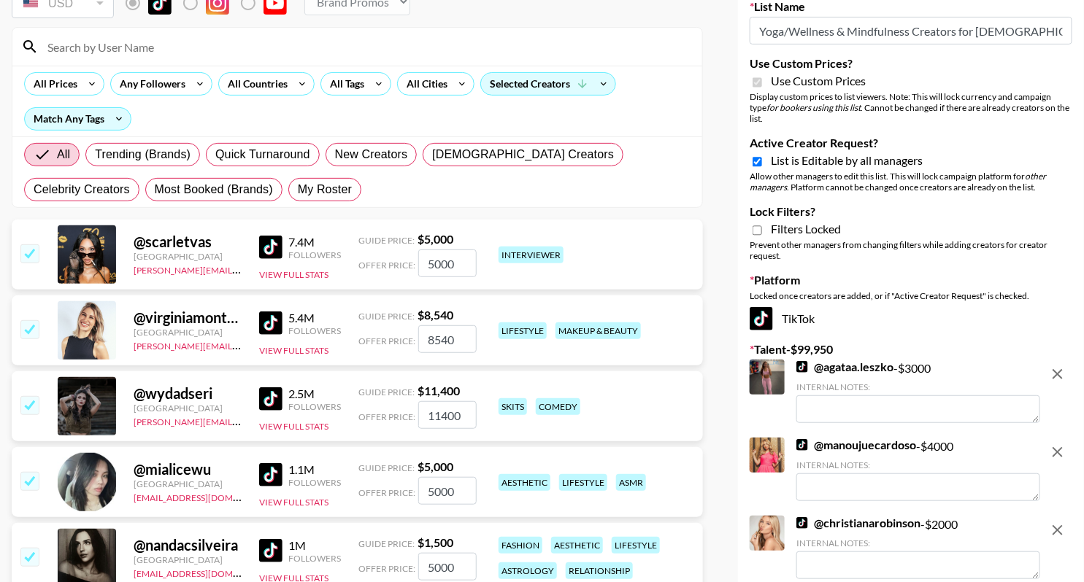
click at [38, 401] on input "checkbox" at bounding box center [29, 405] width 18 height 18
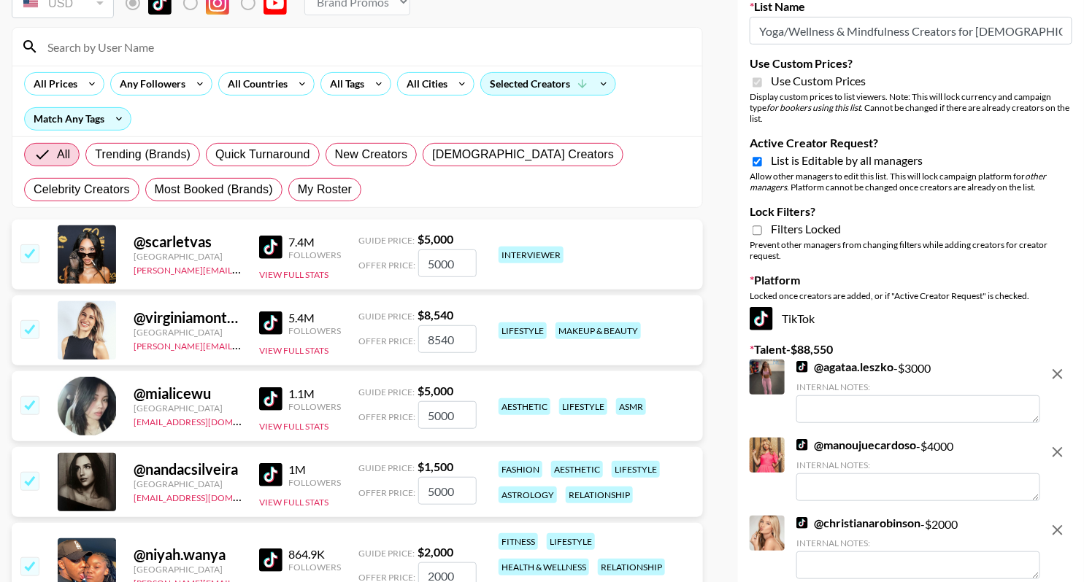
click at [312, 342] on div "5.4M Followers View Full Stats" at bounding box center [300, 331] width 82 height 52
click at [312, 345] on button "View Full Stats" at bounding box center [293, 350] width 69 height 11
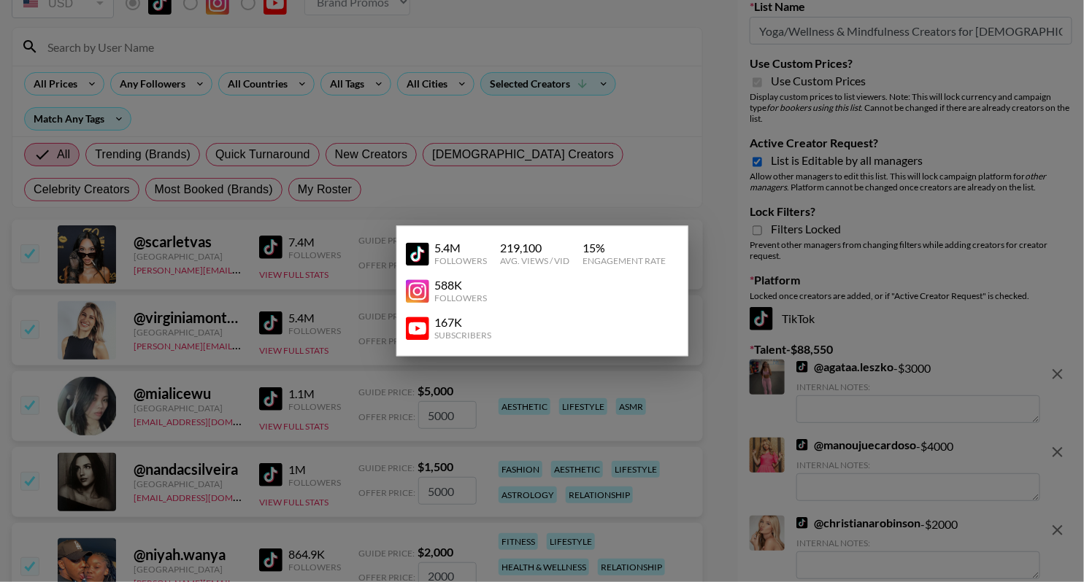
click at [323, 331] on div at bounding box center [542, 291] width 1084 height 582
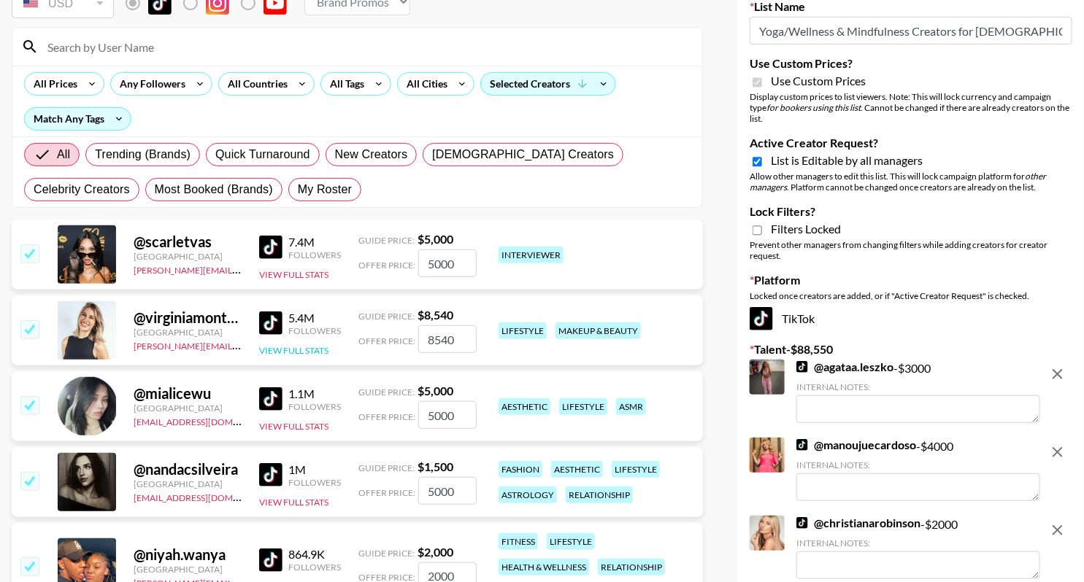
click at [296, 345] on button "View Full Stats" at bounding box center [293, 350] width 69 height 11
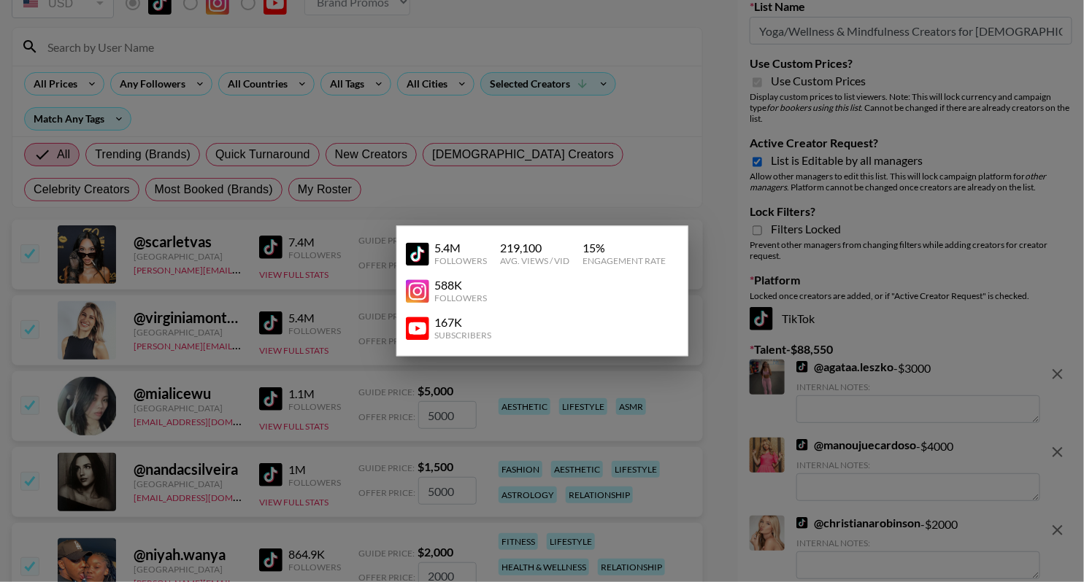
click at [415, 326] on img at bounding box center [417, 328] width 23 height 23
click at [519, 206] on div at bounding box center [542, 291] width 1084 height 582
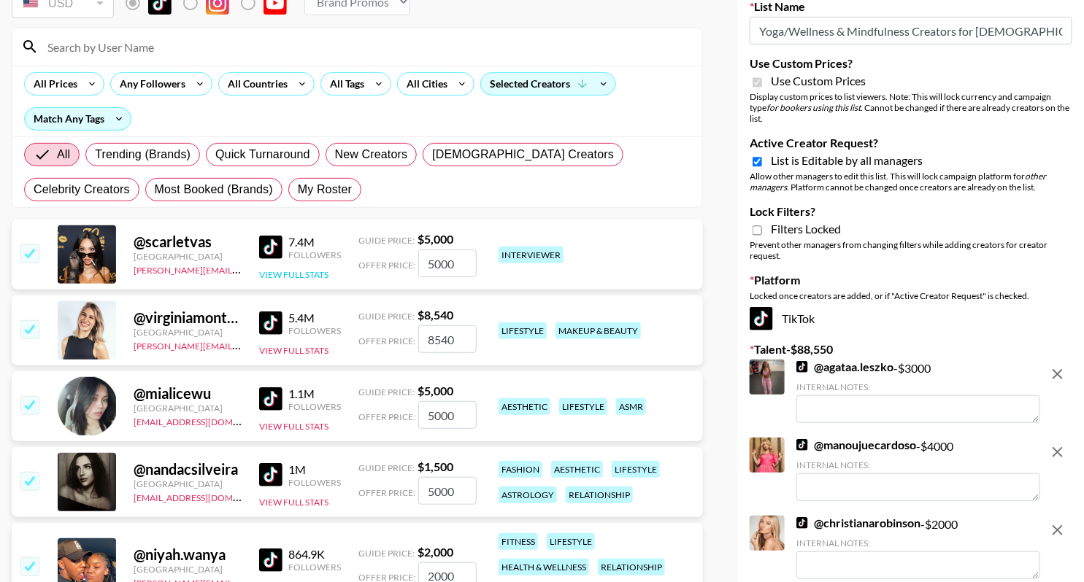
click at [314, 274] on button "View Full Stats" at bounding box center [293, 274] width 69 height 11
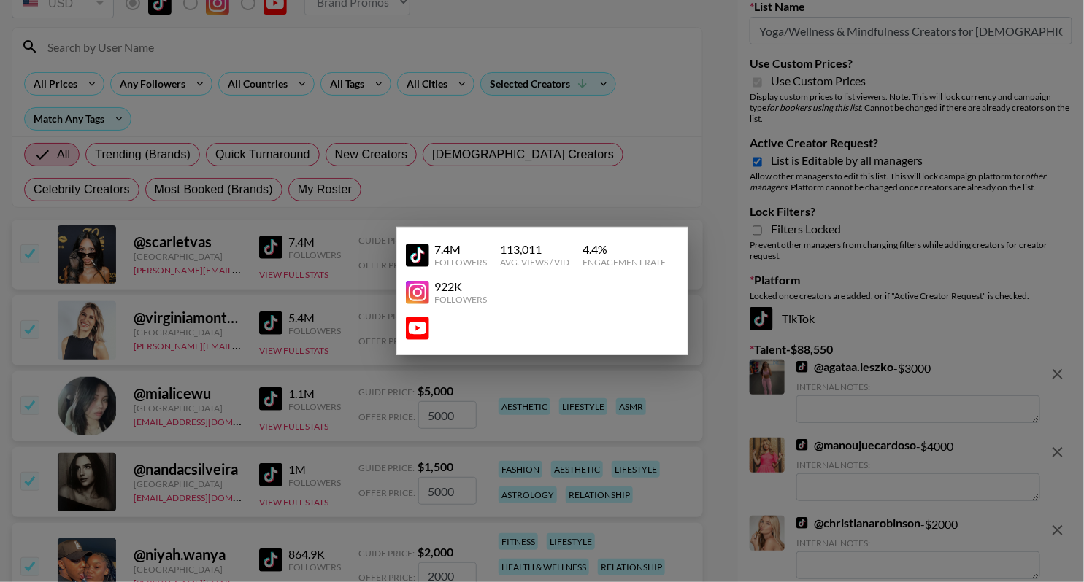
click at [407, 339] on img at bounding box center [417, 328] width 23 height 23
click at [321, 275] on div at bounding box center [542, 291] width 1084 height 582
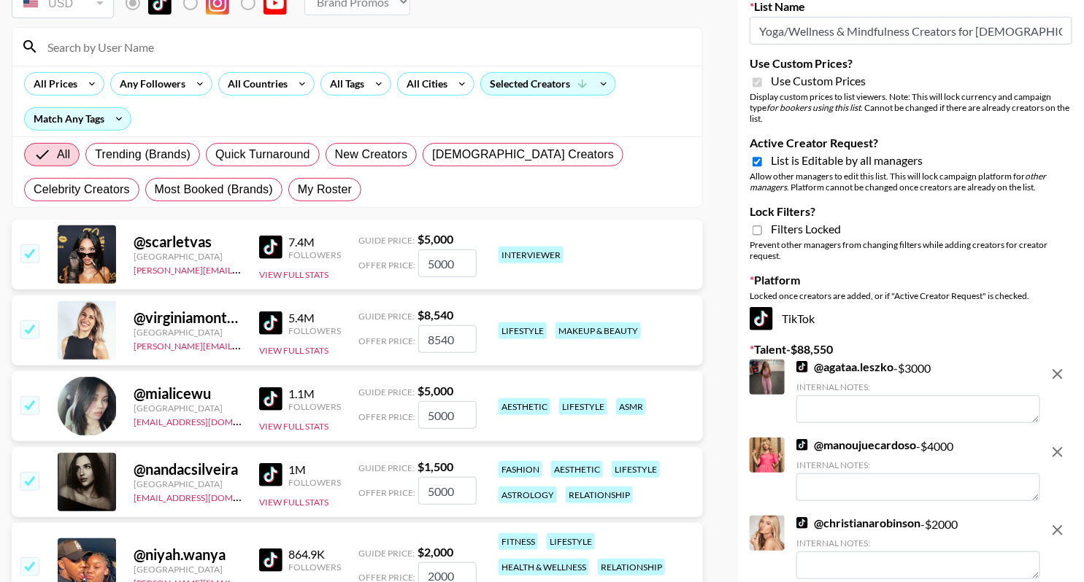
click at [264, 253] on img at bounding box center [270, 247] width 23 height 23
click at [27, 257] on input "checkbox" at bounding box center [29, 254] width 18 height 18
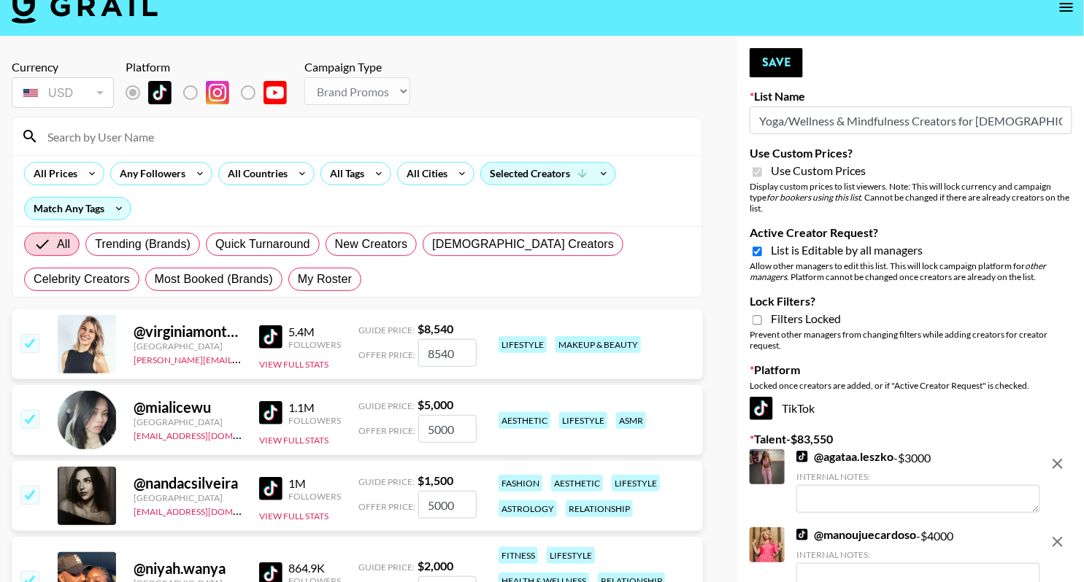
scroll to position [15, 0]
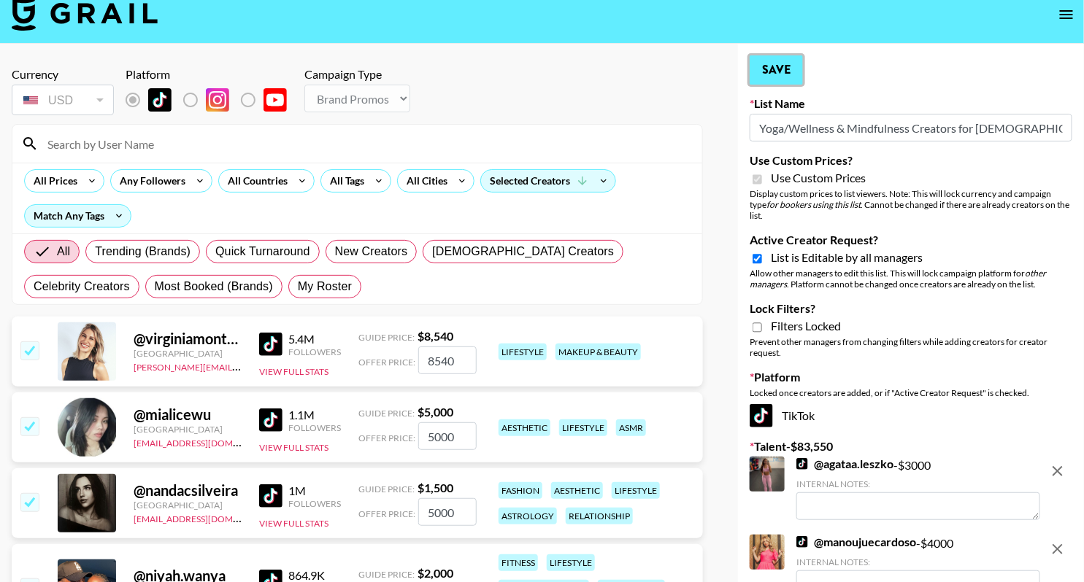
click at [778, 74] on button "Save" at bounding box center [776, 69] width 53 height 29
click at [780, 73] on button "Save" at bounding box center [776, 69] width 53 height 29
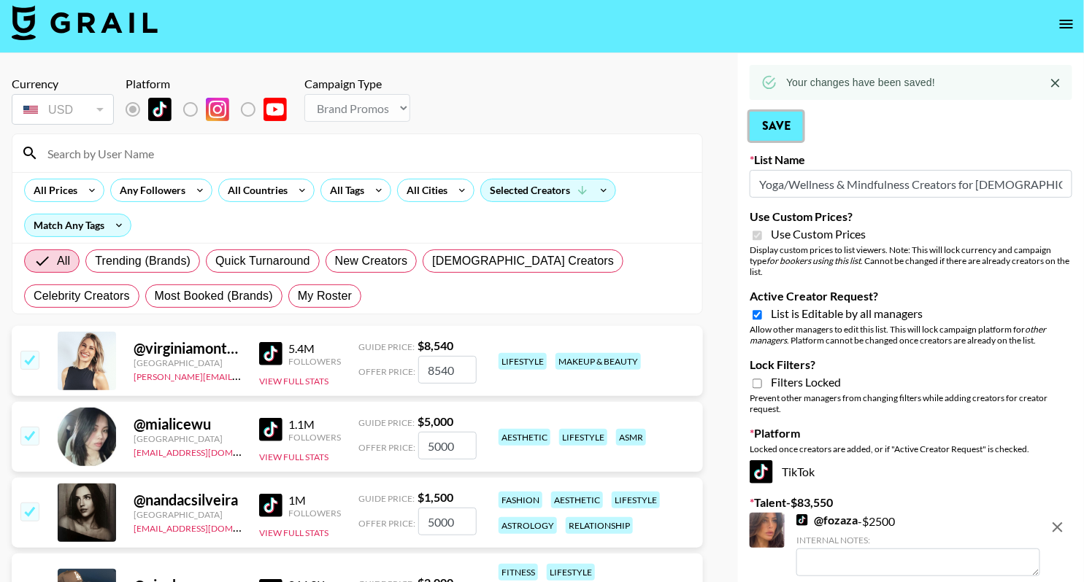
scroll to position [6, 0]
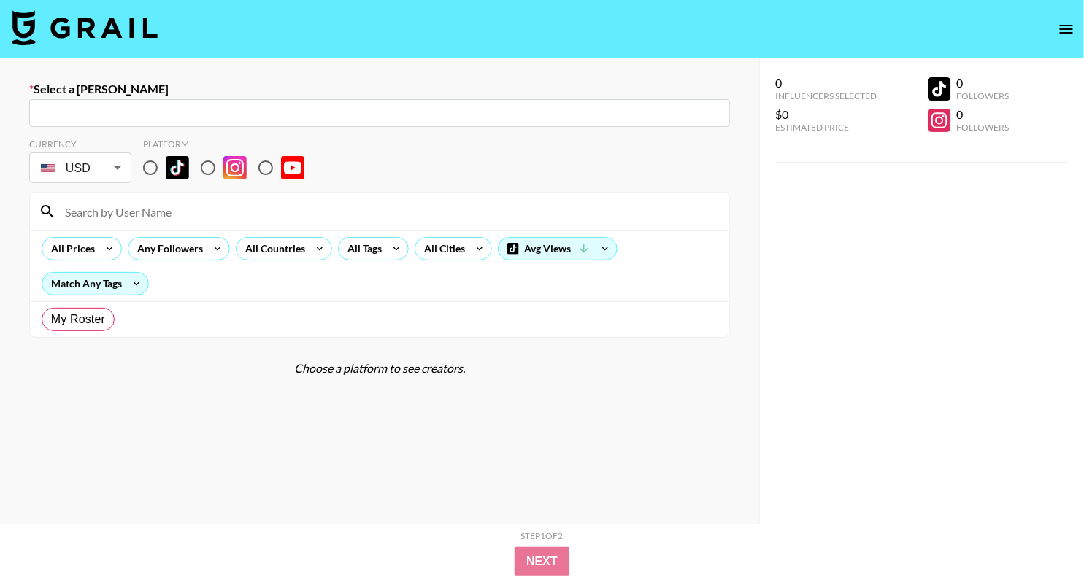
radio input "true"
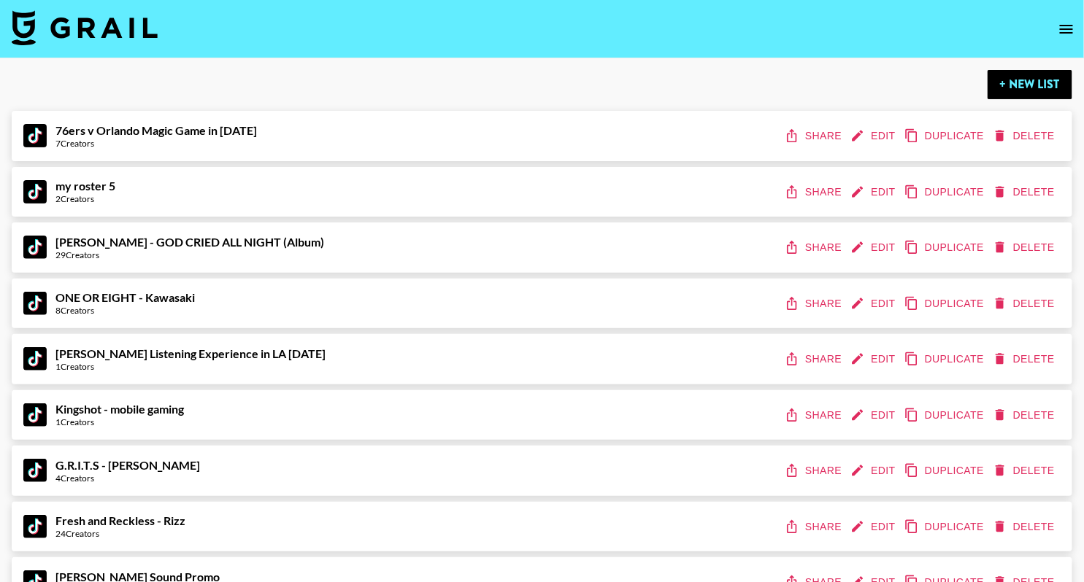
scroll to position [3021, 0]
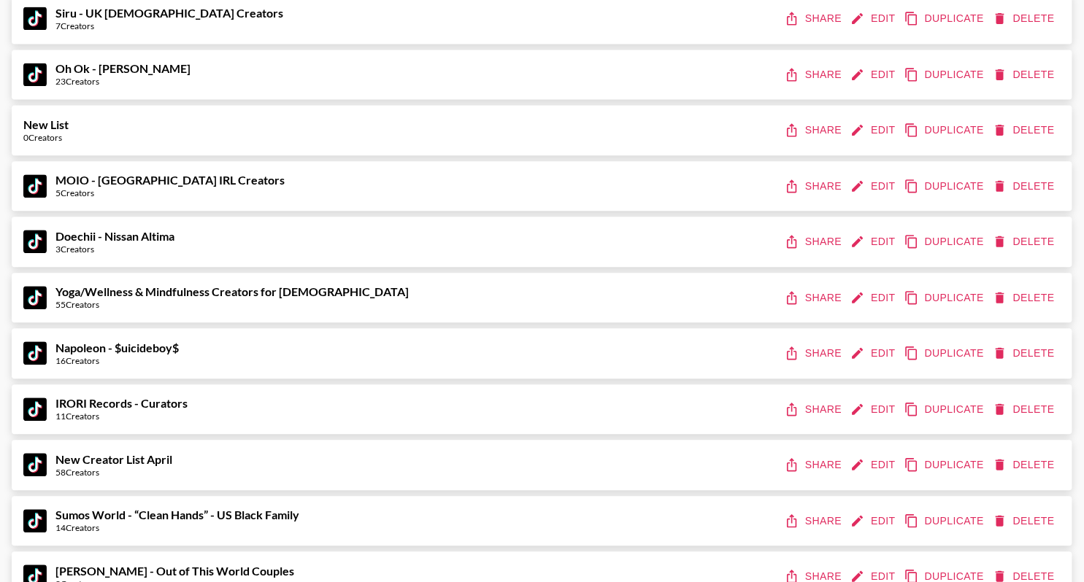
click at [819, 301] on button "Share" at bounding box center [815, 298] width 66 height 27
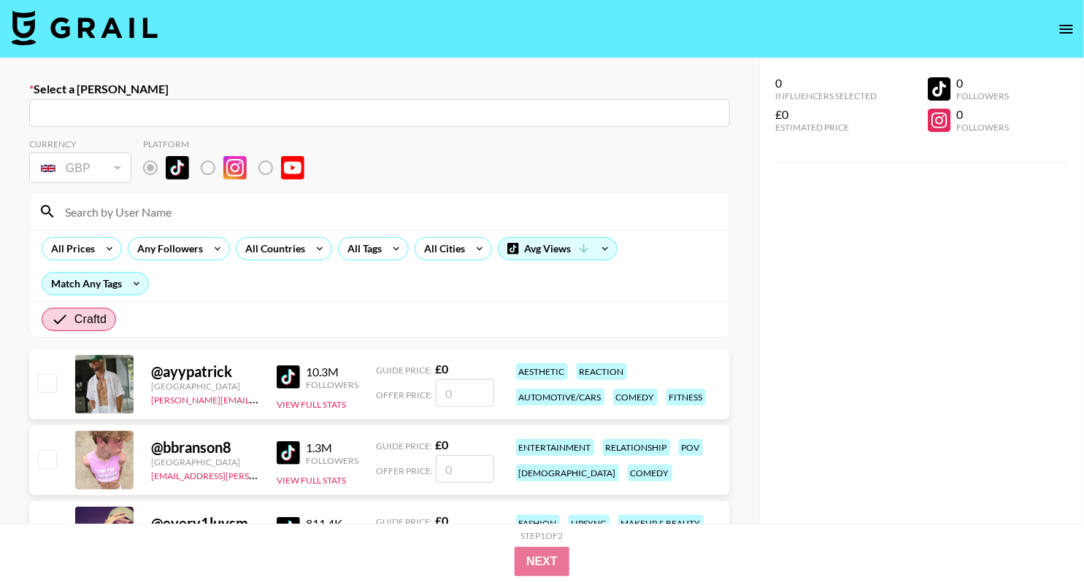
type input "GBP"
radio input "true"
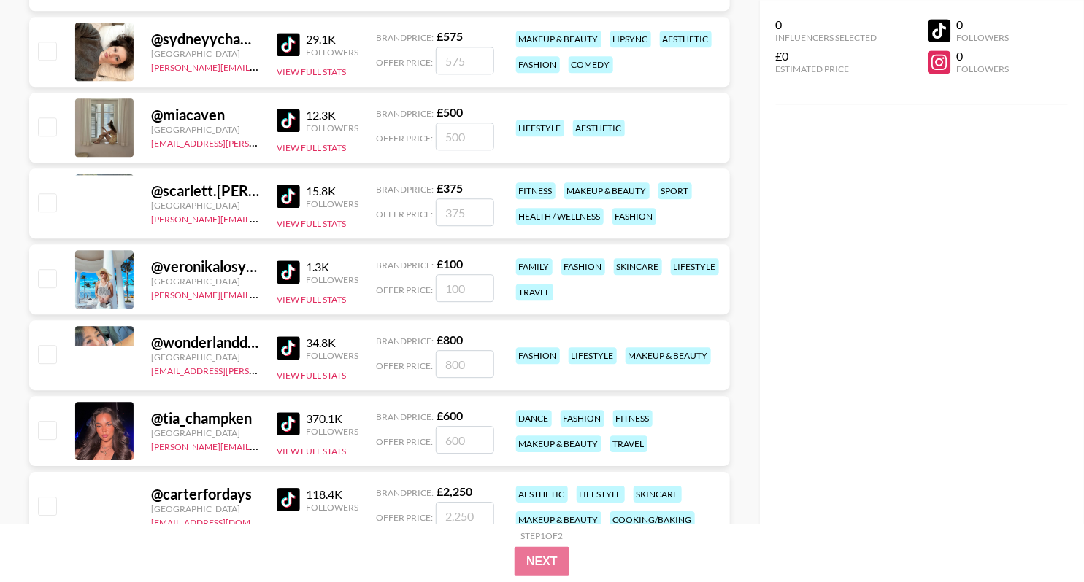
scroll to position [15209, 0]
